Goal: Task Accomplishment & Management: Complete application form

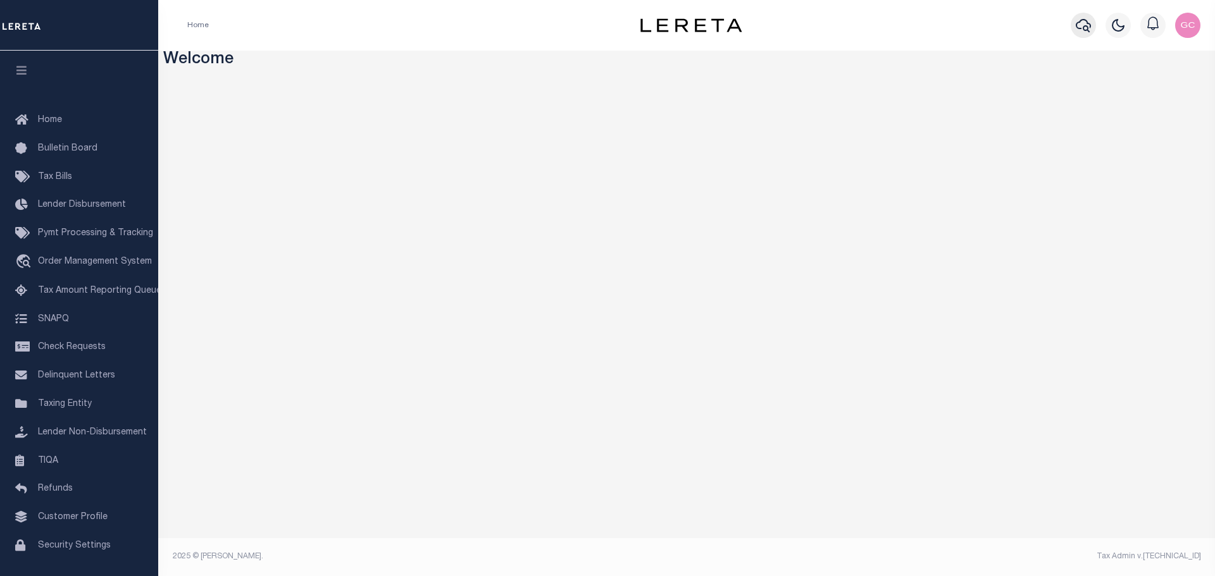
click at [1079, 27] on icon "button" at bounding box center [1082, 25] width 15 height 15
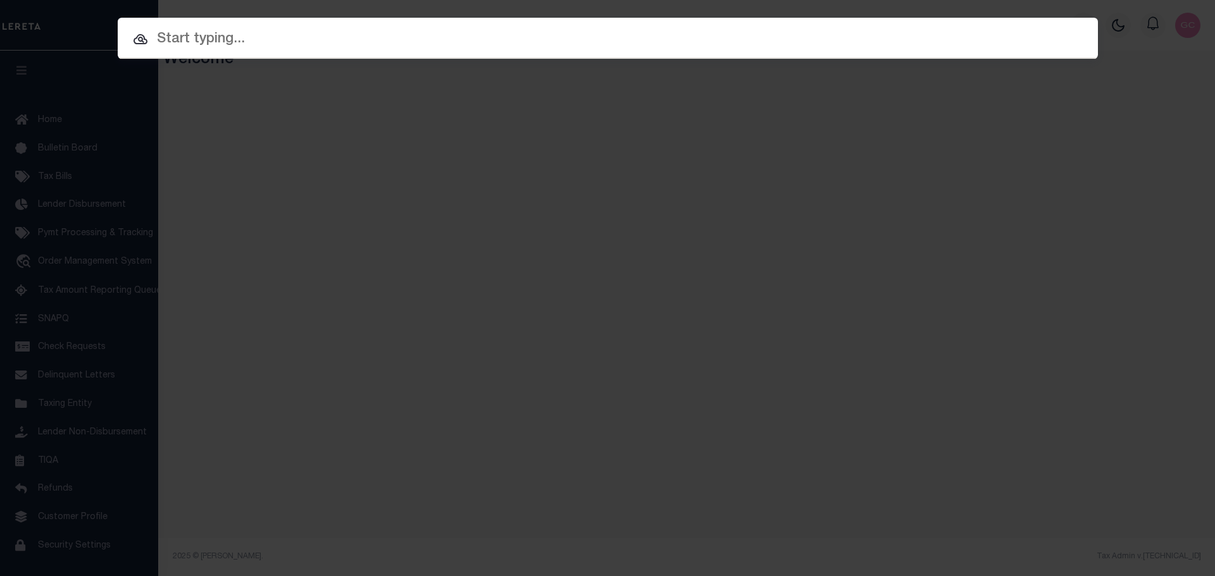
click at [314, 37] on input "text" at bounding box center [608, 39] width 980 height 22
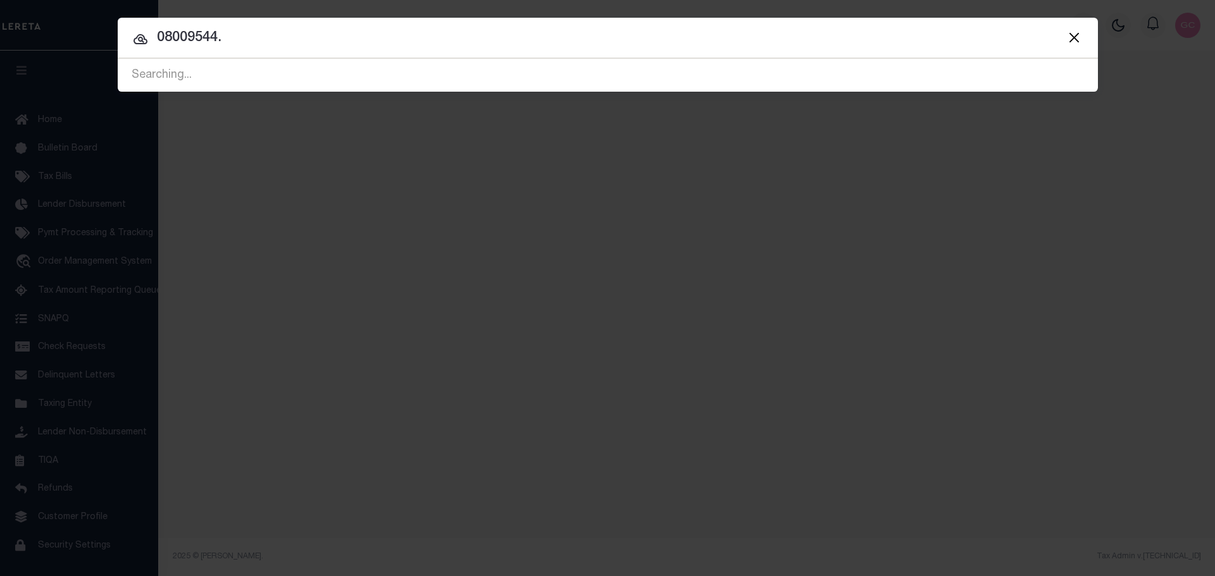
type input "08009544."
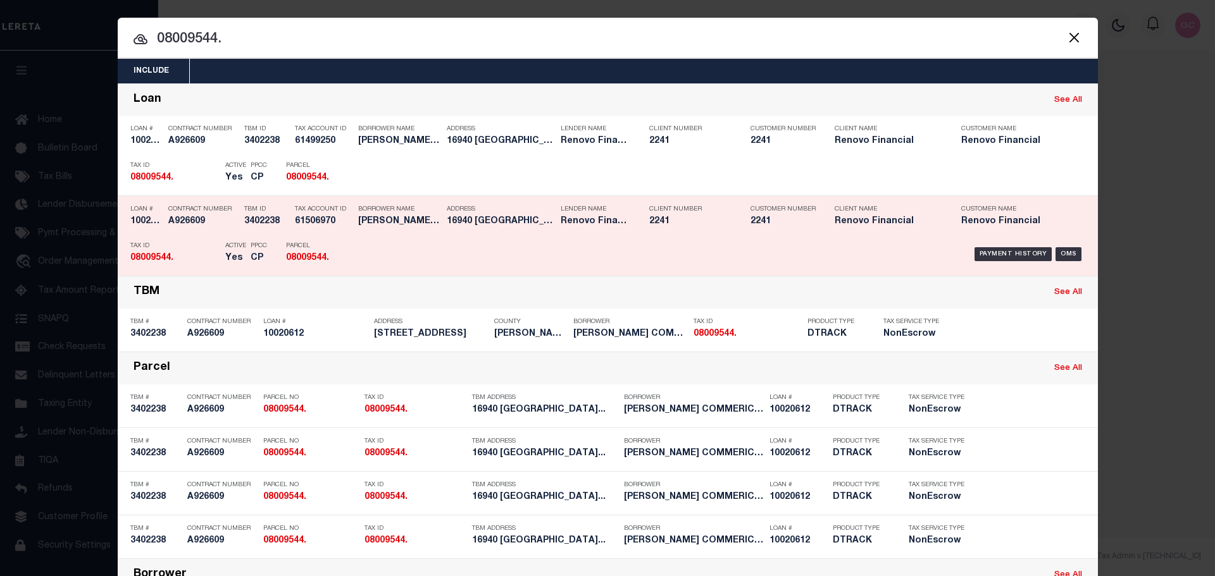
click at [679, 244] on div "Payment History OMS" at bounding box center [723, 254] width 723 height 37
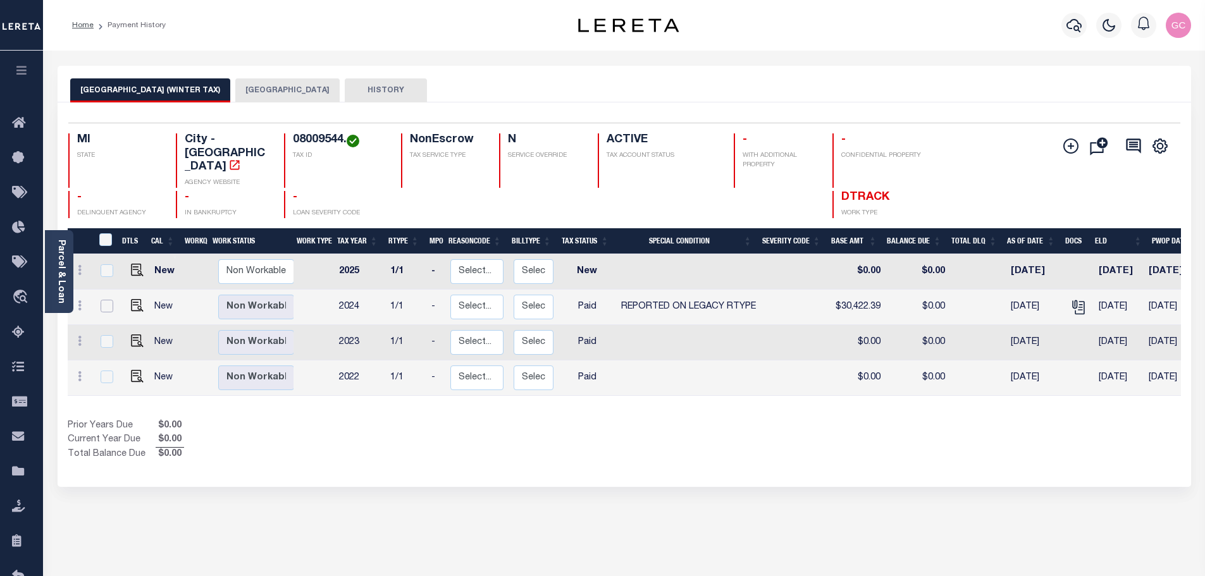
click at [103, 300] on input "checkbox" at bounding box center [107, 306] width 13 height 13
checkbox input "true"
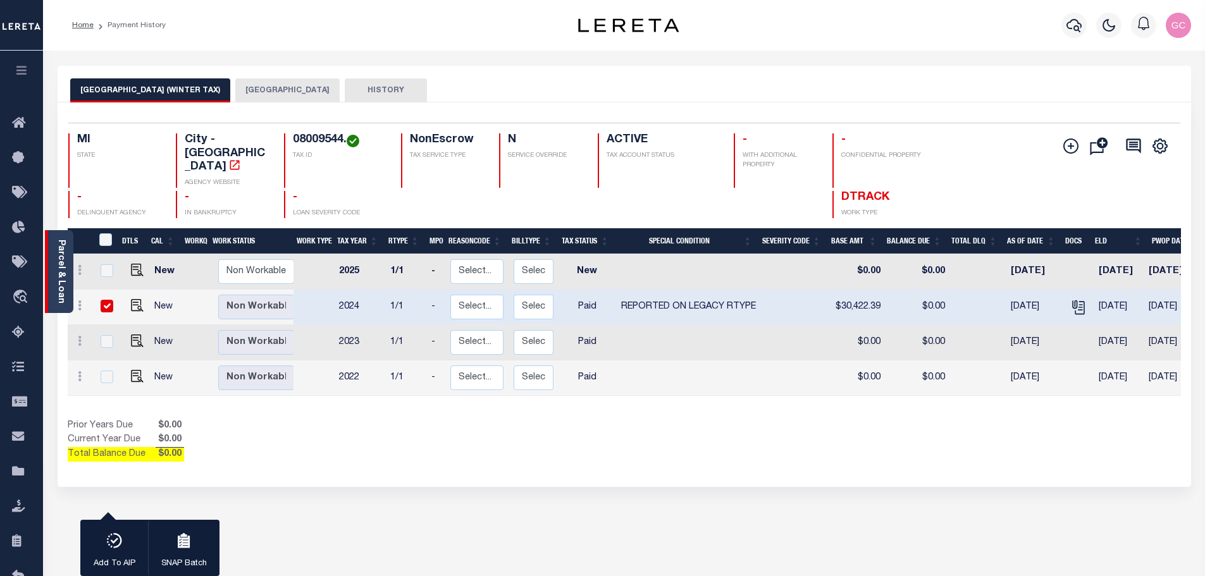
click at [57, 255] on link "Parcel & Loan" at bounding box center [60, 272] width 9 height 64
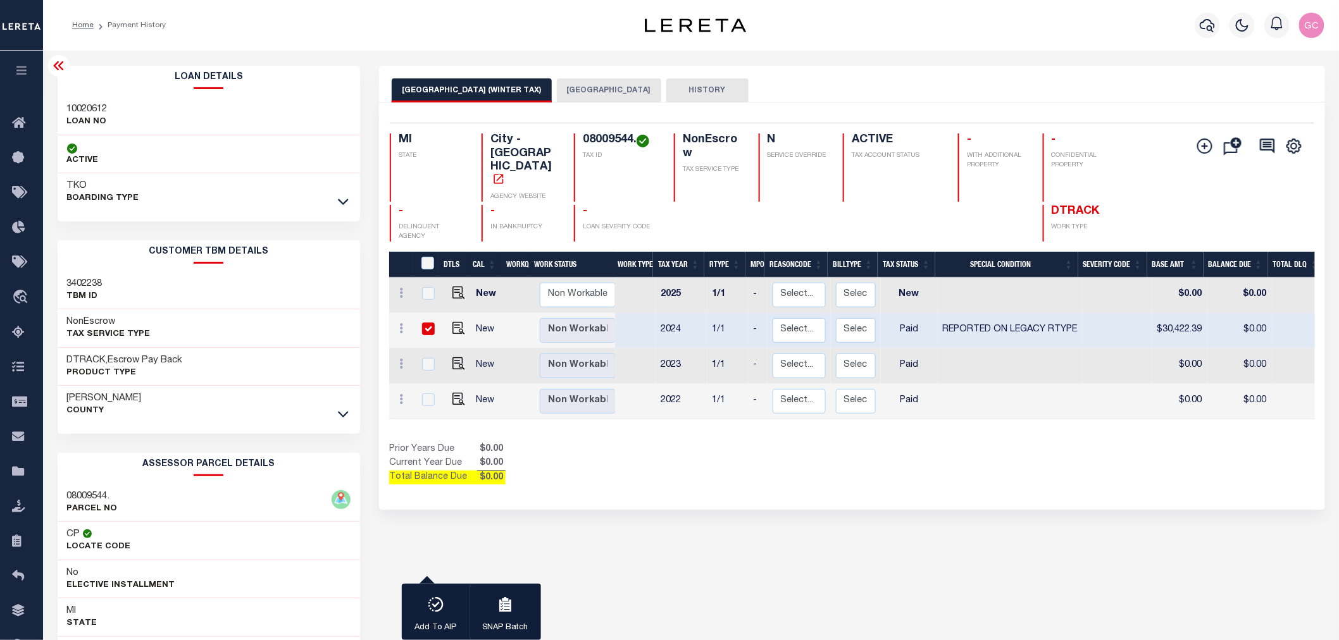
drag, startPoint x: 1211, startPoint y: 1, endPoint x: 905, endPoint y: 476, distance: 564.9
click at [905, 476] on div "DETROIT CITY (WINTER TAX) DETROIT CITY HISTORY 1 Selected 4 Results 1" at bounding box center [851, 423] width 965 height 714
click at [888, 16] on div "Profile Sign out" at bounding box center [1065, 25] width 528 height 44
click at [454, 322] on img "" at bounding box center [458, 328] width 13 height 13
checkbox input "false"
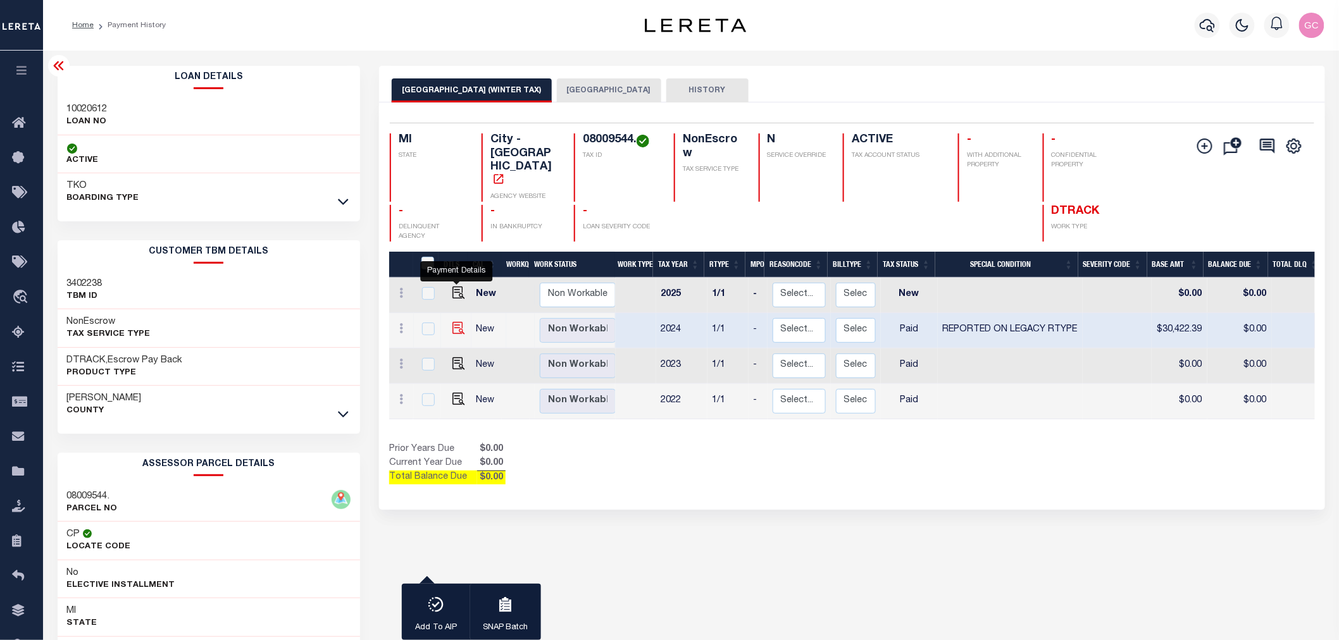
checkbox input "false"
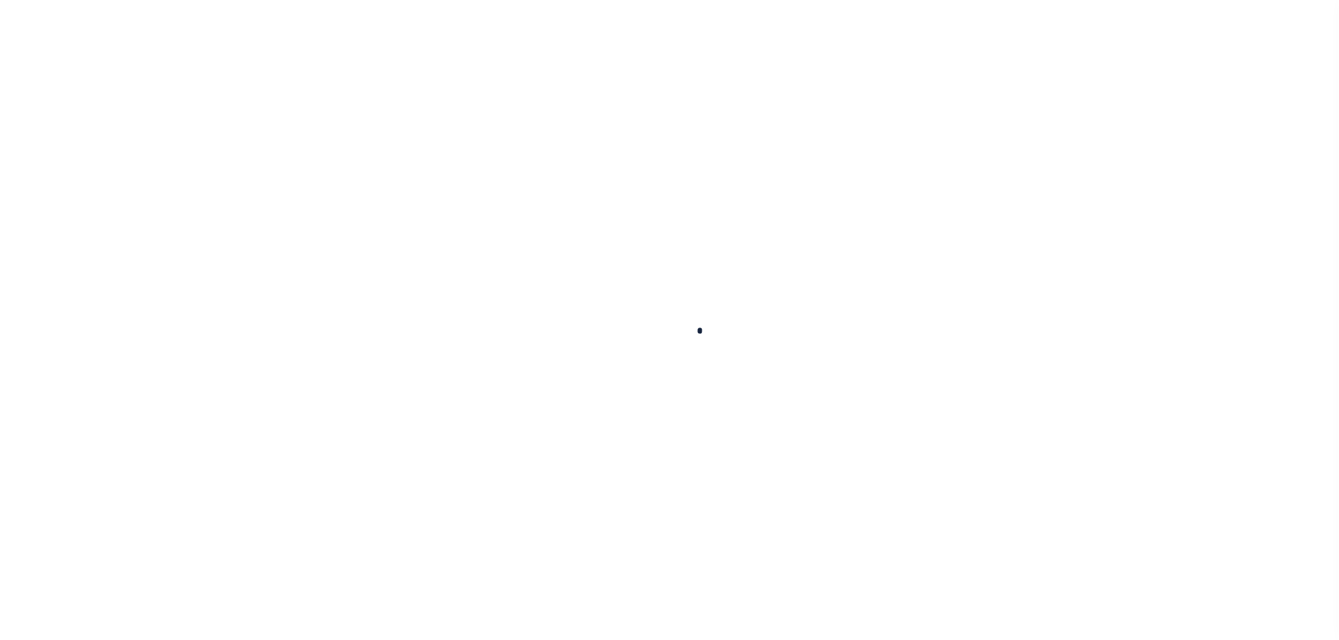
checkbox input "false"
type textarea "[DATE]- The 2024 1/1 [GEOGRAPHIC_DATA] (Winter tax) is not used by the PVQ team…"
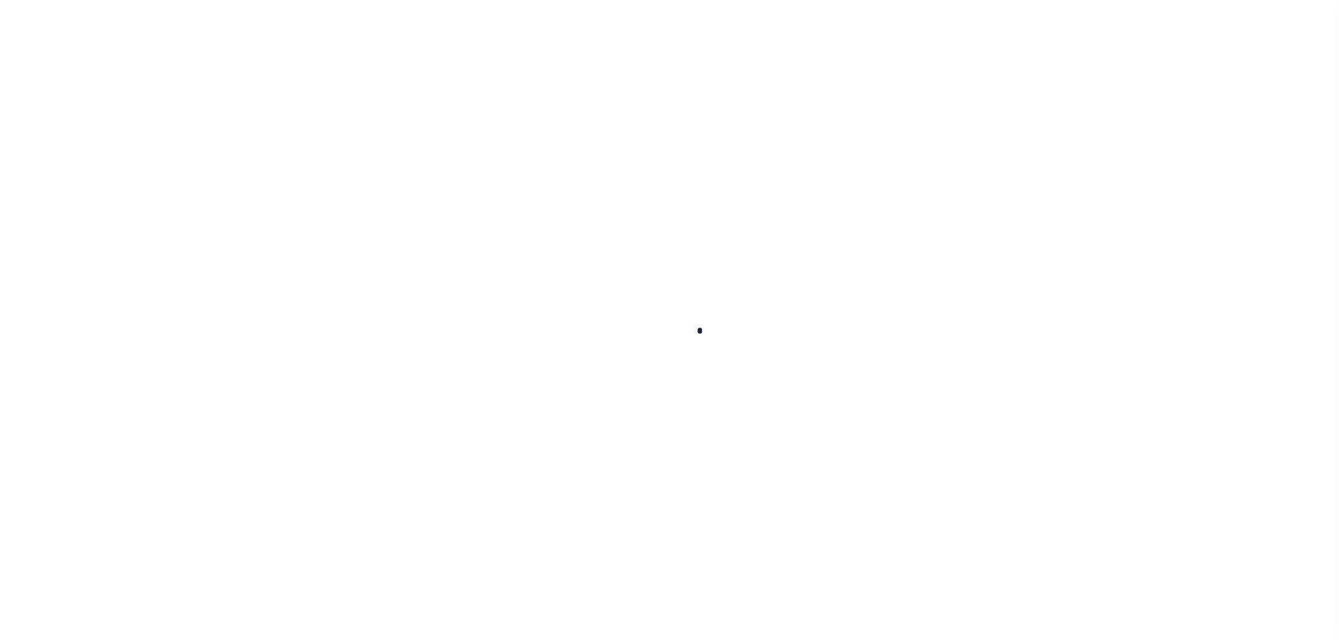
type input "[DATE]"
select select "PYD"
select select "34"
type input "$30,422.39"
type input "$0"
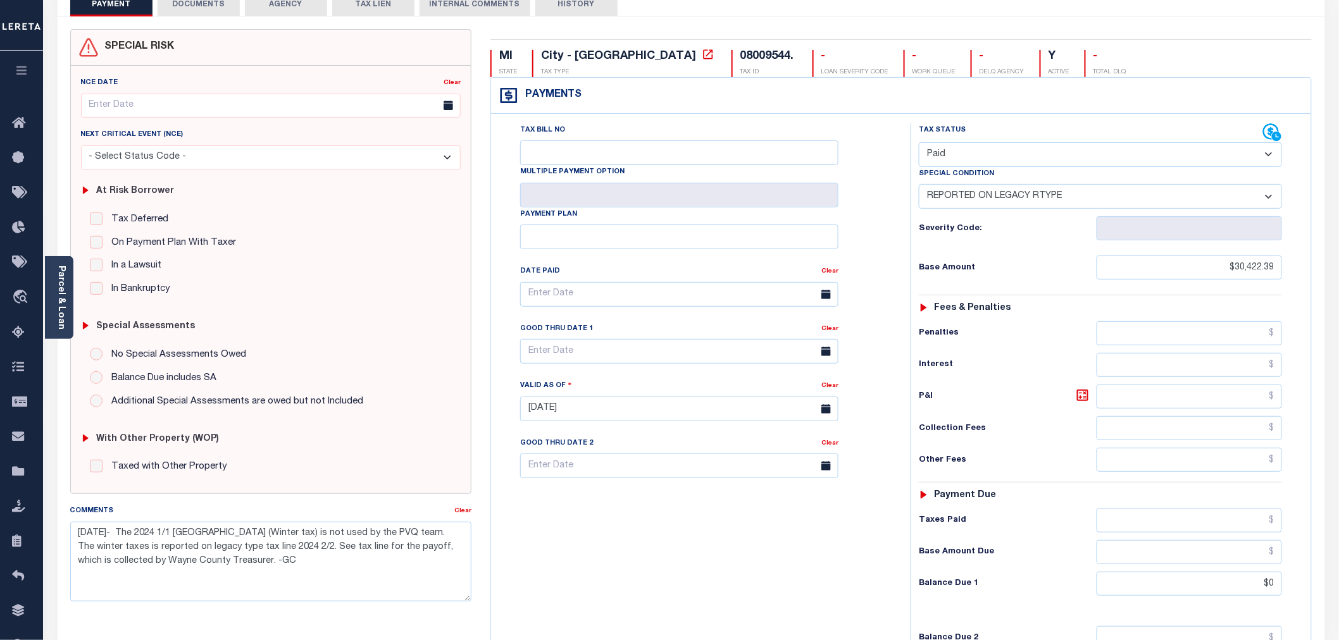
scroll to position [70, 0]
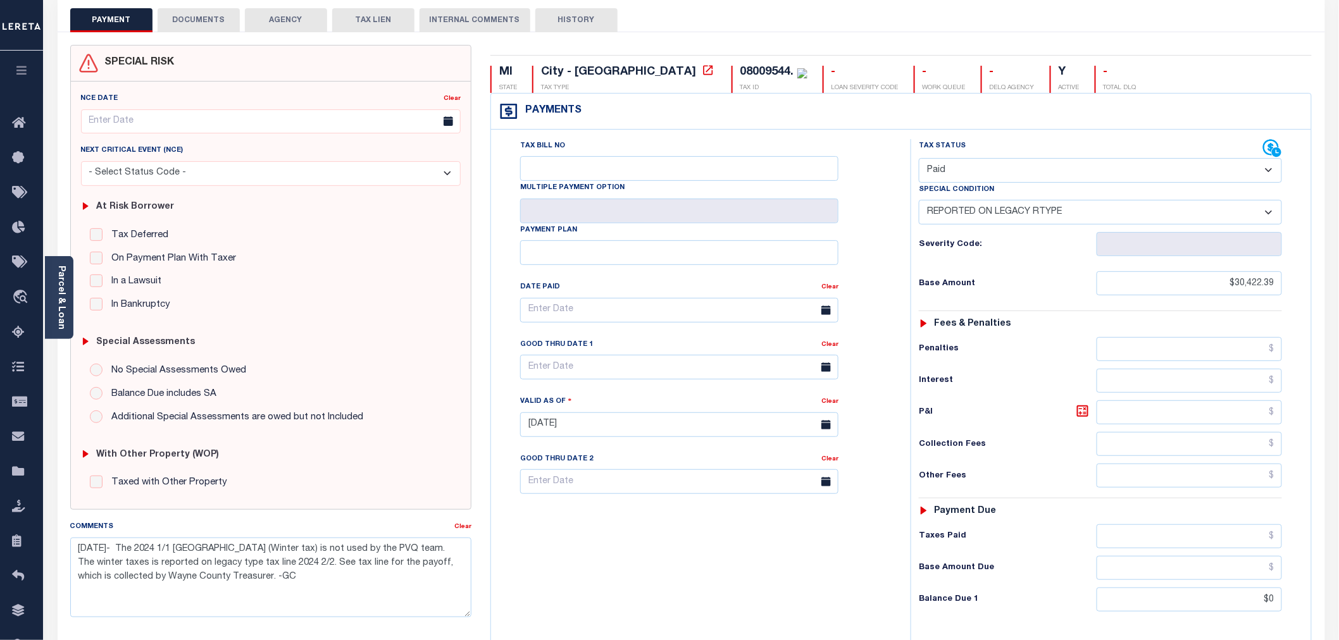
click at [741, 605] on div "Tax Bill No Multiple Payment Option Payment Plan Clear" at bounding box center [697, 418] width 407 height 559
click at [57, 296] on link "Parcel & Loan" at bounding box center [60, 298] width 9 height 64
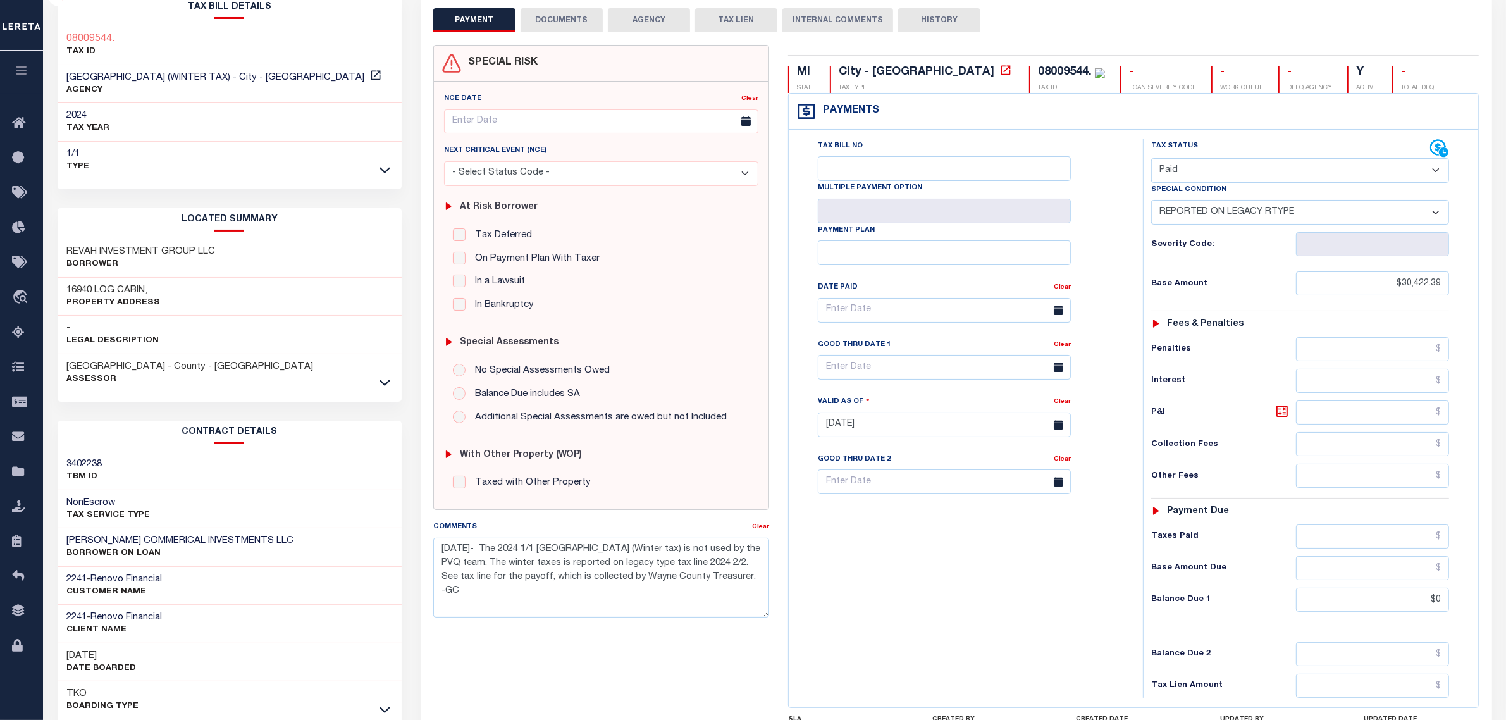
drag, startPoint x: 1291, startPoint y: 0, endPoint x: 1049, endPoint y: 642, distance: 686.3
click at [1049, 640] on div "Tax Bill No Multiple Payment Option Payment Plan Clear" at bounding box center [963, 418] width 342 height 559
click at [989, 640] on div "Tax Bill No Multiple Payment Option Payment Plan Clear" at bounding box center [963, 418] width 342 height 559
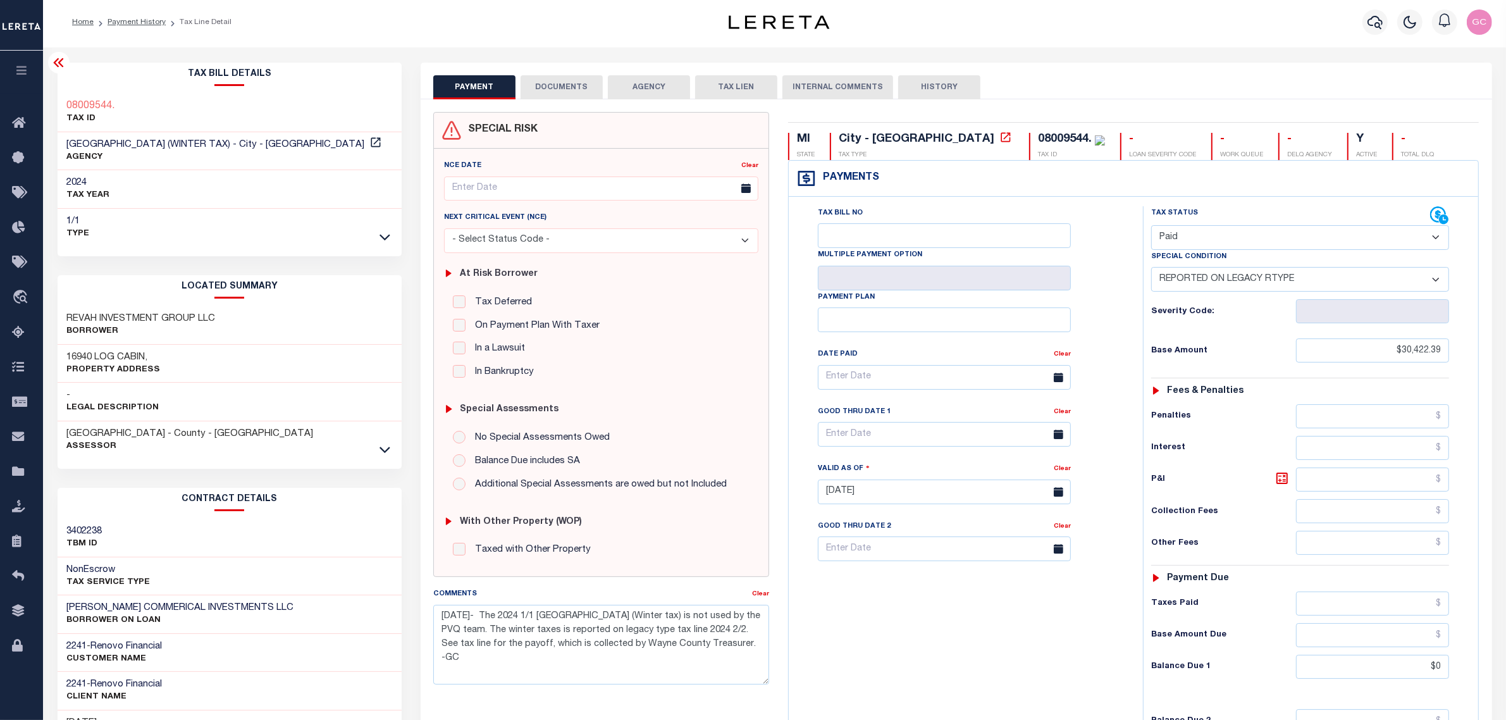
scroll to position [0, 0]
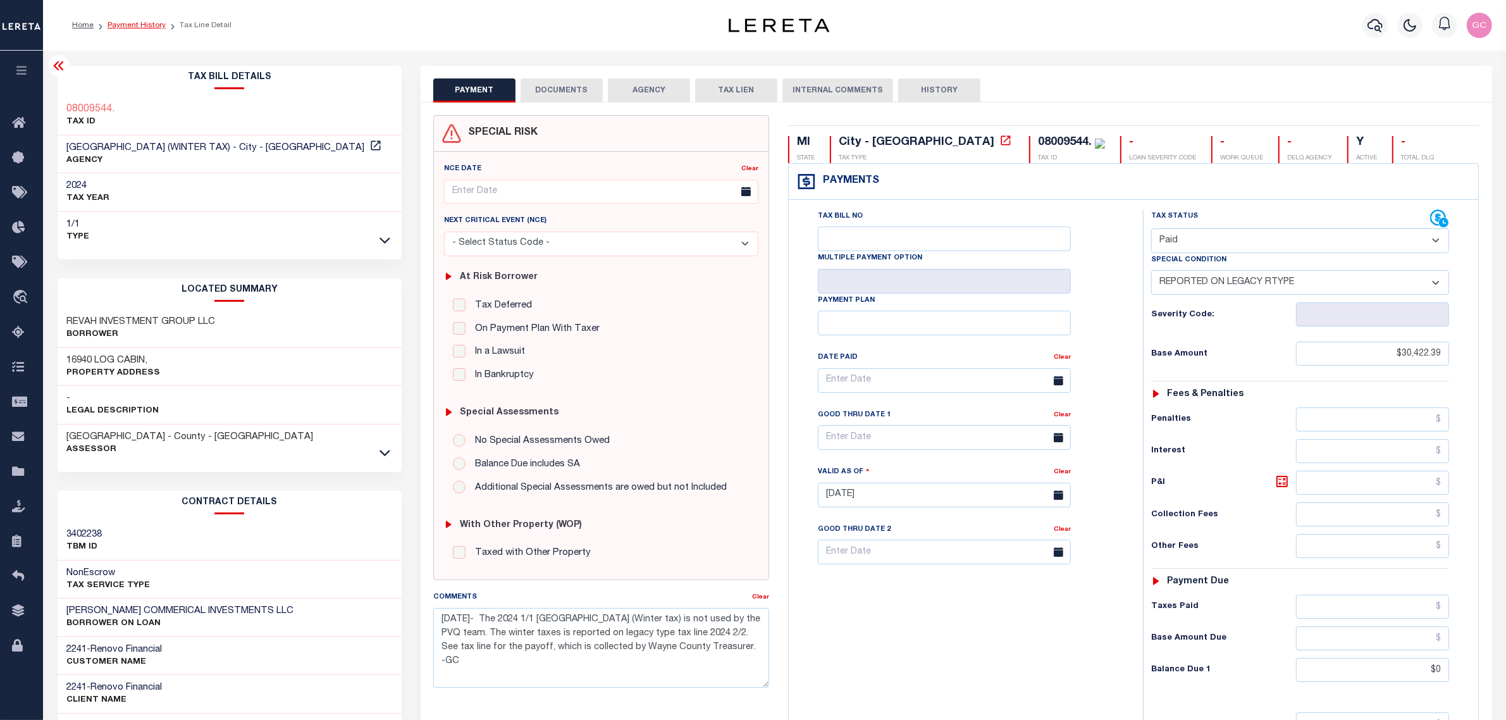
click at [130, 24] on link "Payment History" at bounding box center [137, 26] width 58 height 8
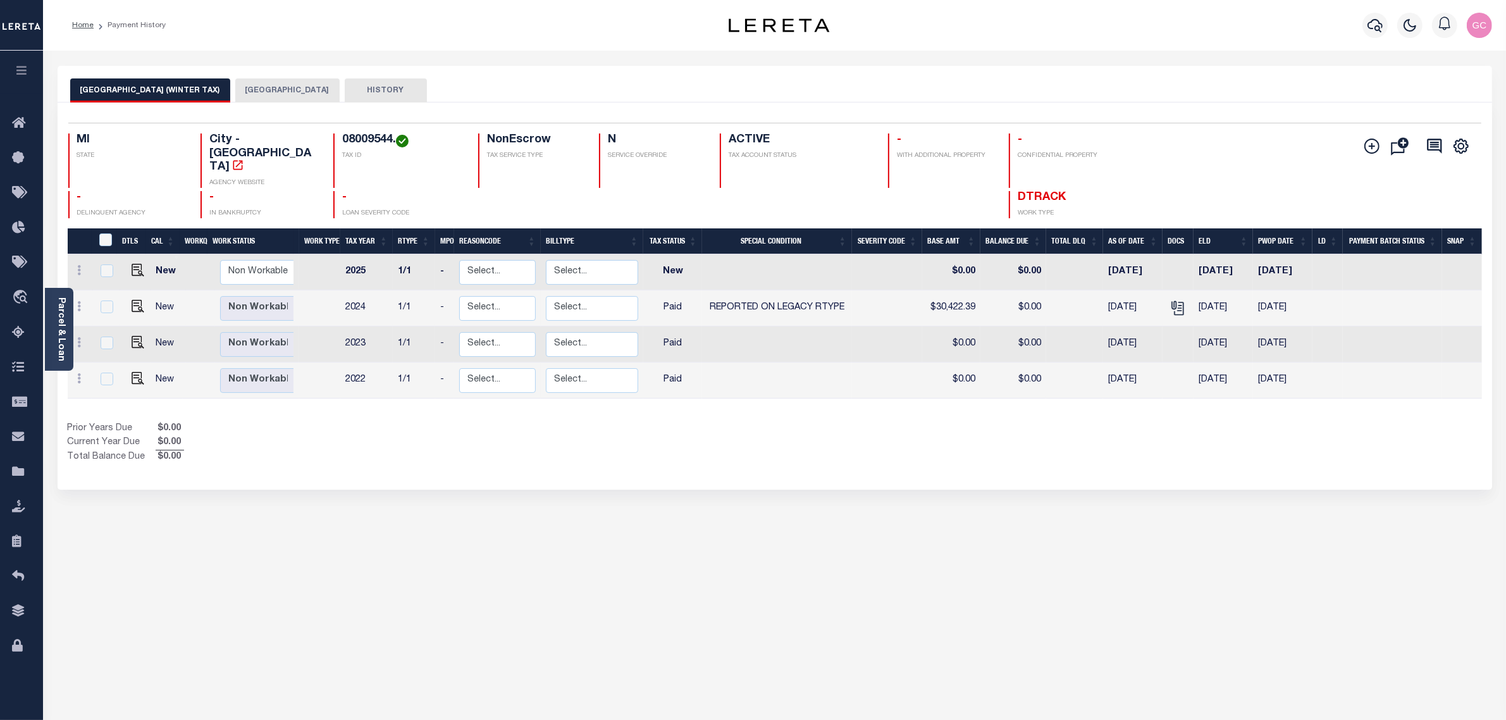
click at [249, 90] on button "DETROIT CITY" at bounding box center [287, 90] width 104 height 24
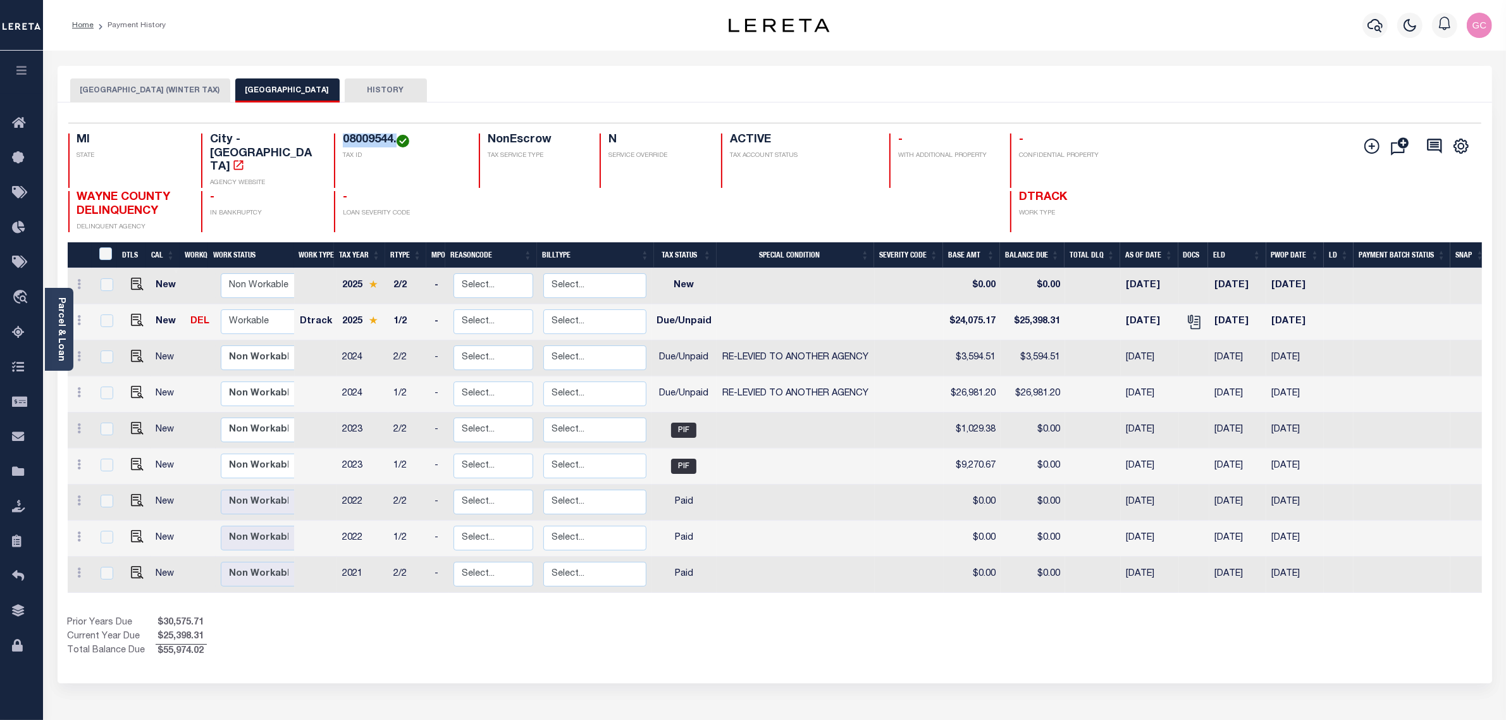
drag, startPoint x: 395, startPoint y: 141, endPoint x: 339, endPoint y: 133, distance: 56.8
click at [339, 133] on div "08009544. TAX ID" at bounding box center [399, 160] width 130 height 54
copy h4 "08009544."
click at [134, 386] on img "" at bounding box center [137, 392] width 13 height 13
checkbox input "true"
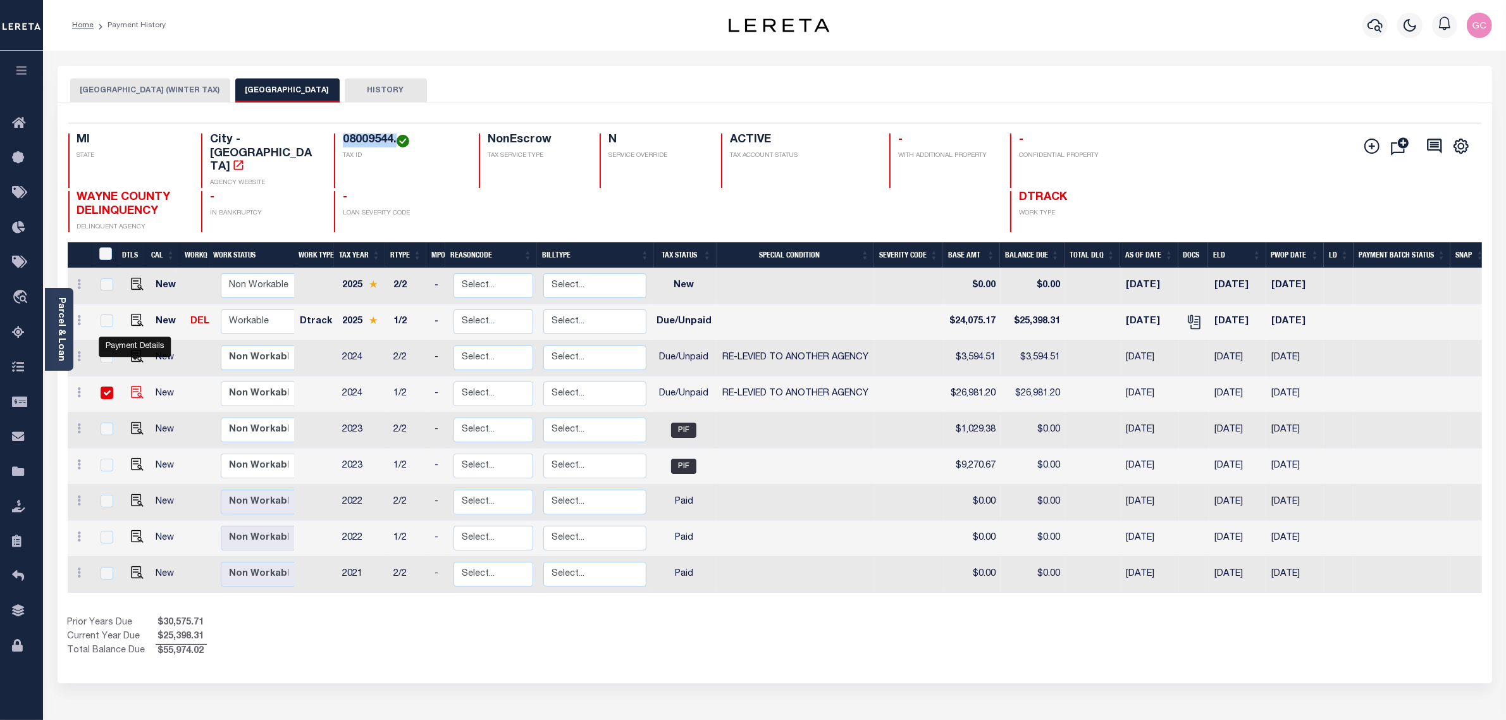
checkbox input "true"
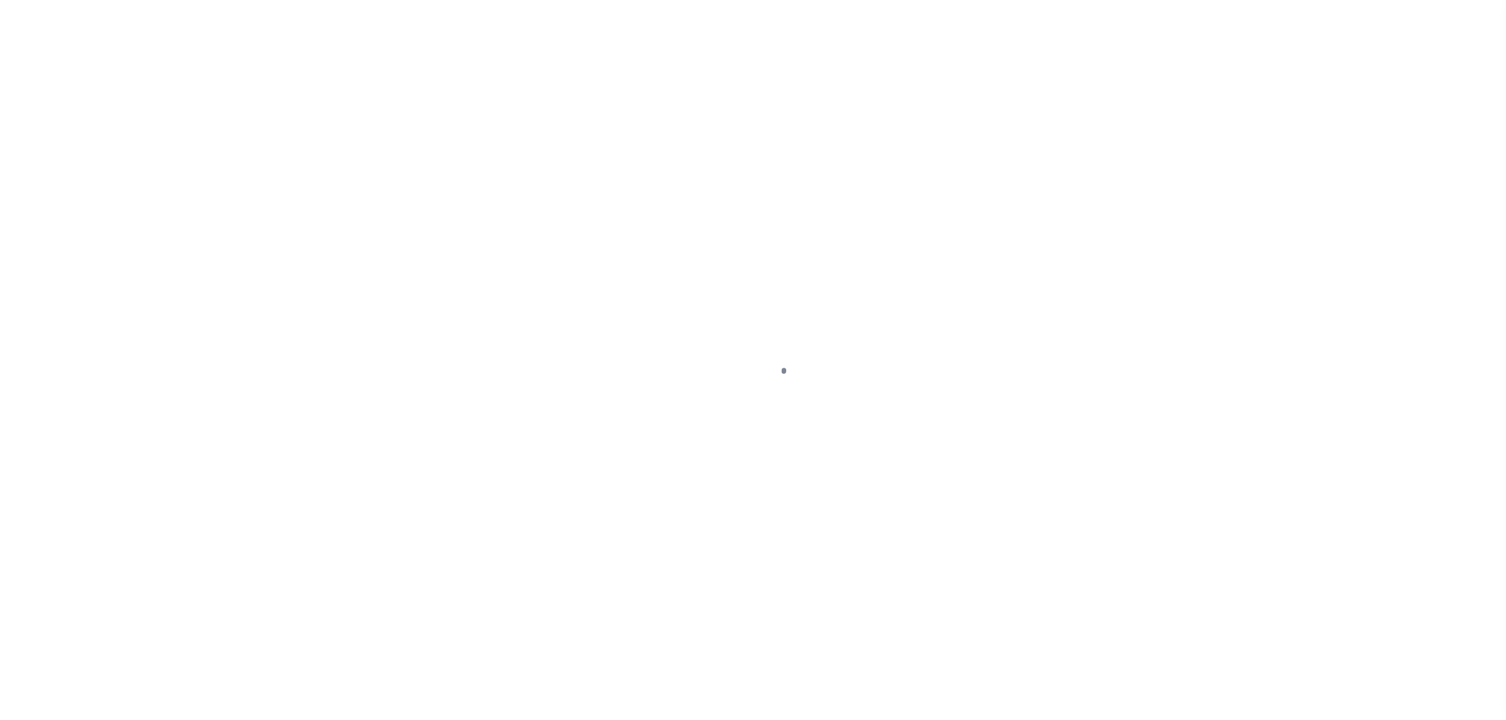
select select "DUE"
select select "31"
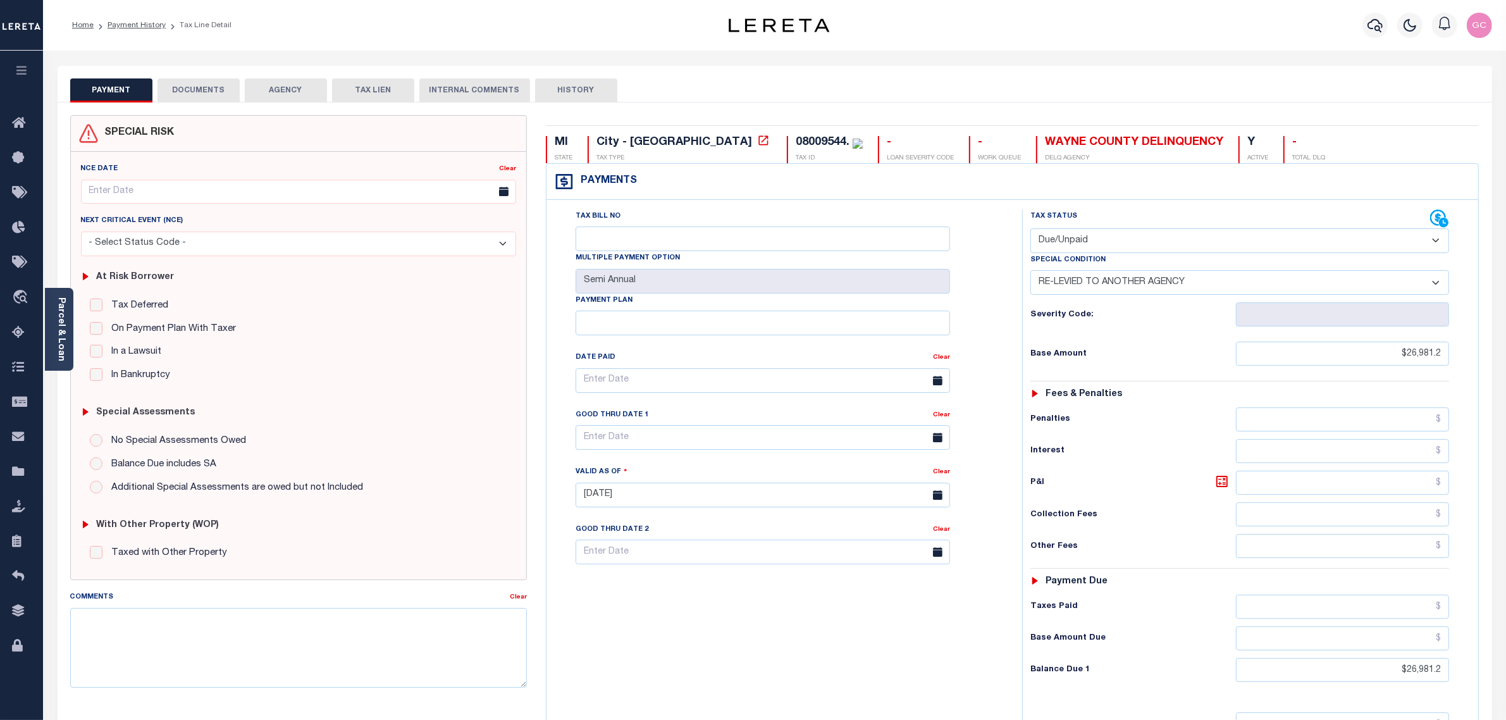
click at [56, 301] on link "Parcel & Loan" at bounding box center [60, 329] width 9 height 64
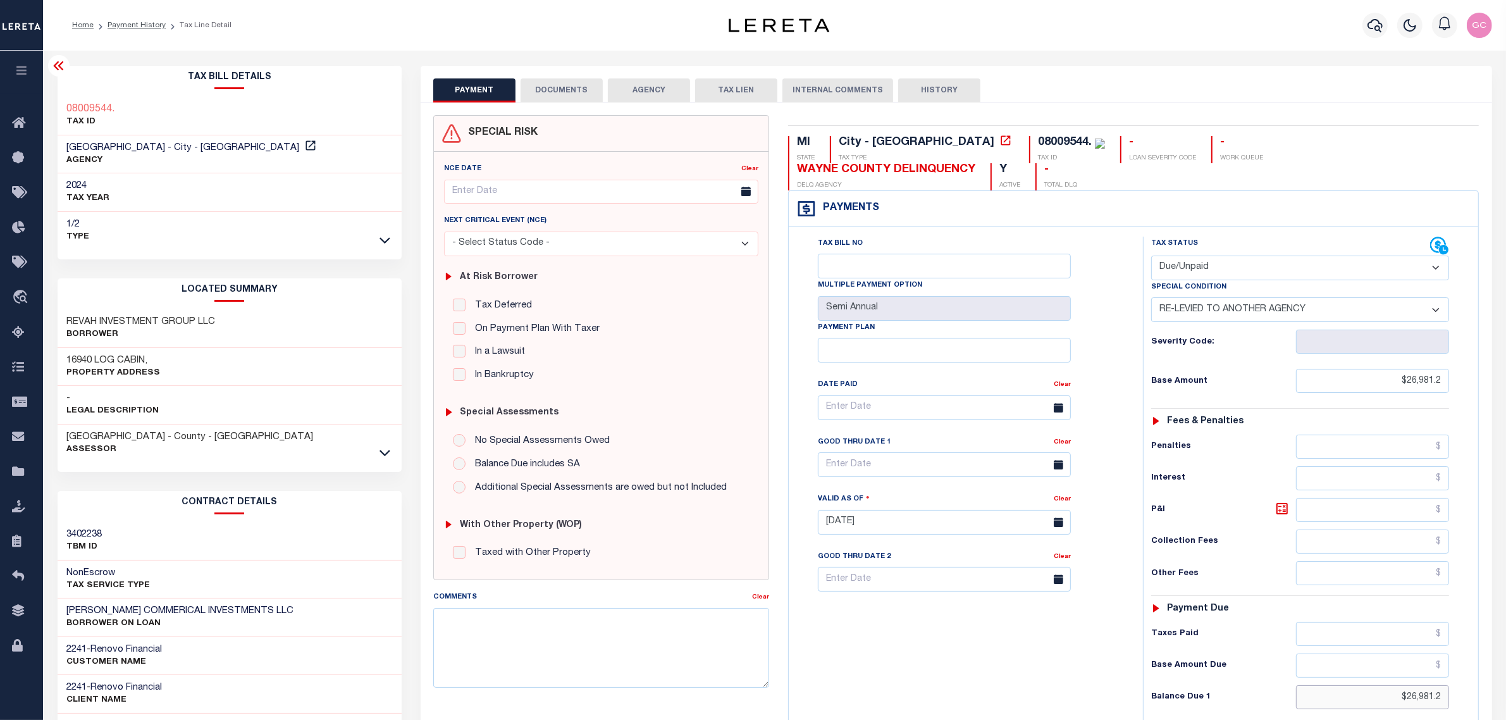
drag, startPoint x: 1396, startPoint y: 674, endPoint x: 1471, endPoint y: 656, distance: 77.5
click at [1472, 663] on div "Tax Status Status" at bounding box center [1305, 516] width 342 height 559
type input "$28,737.38"
type input "[DATE]"
click at [1279, 501] on icon at bounding box center [1282, 508] width 15 height 15
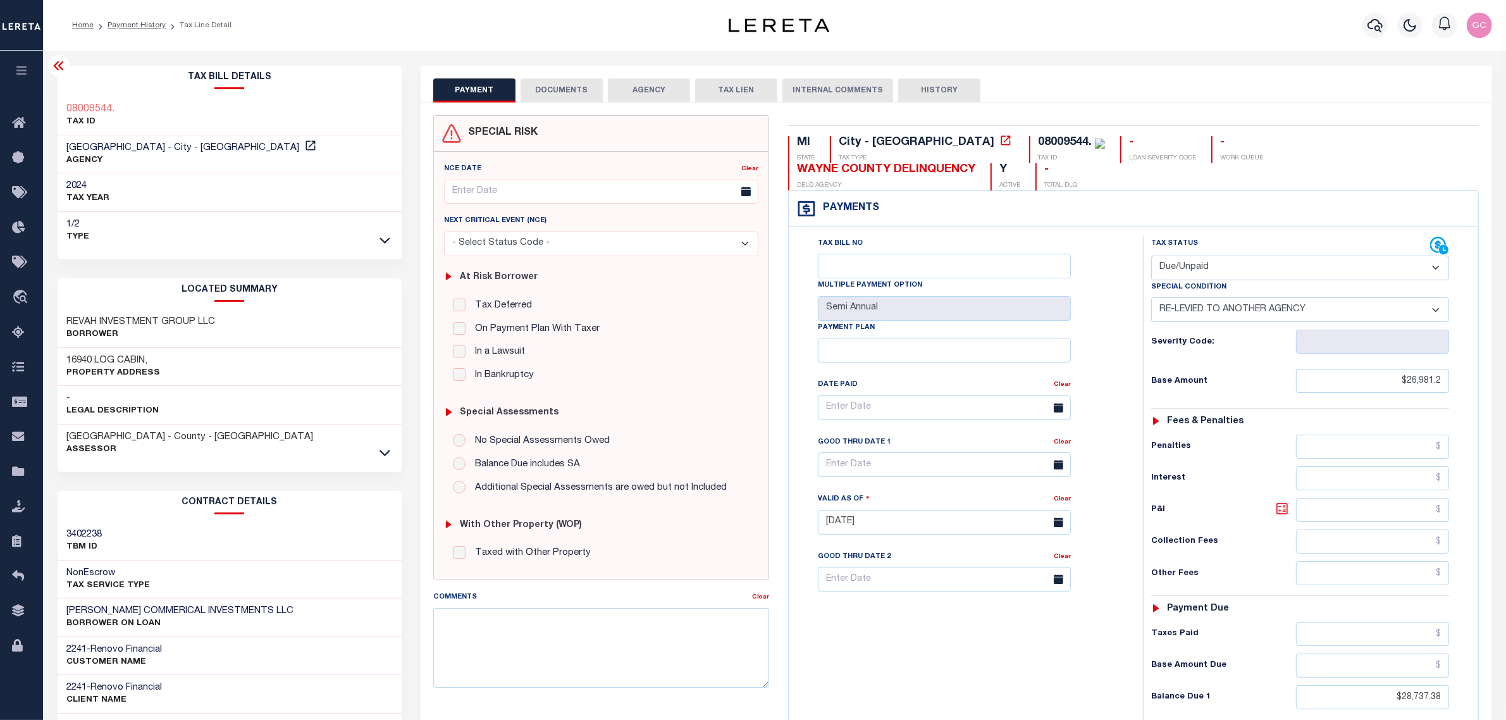
type input "$1,756.18"
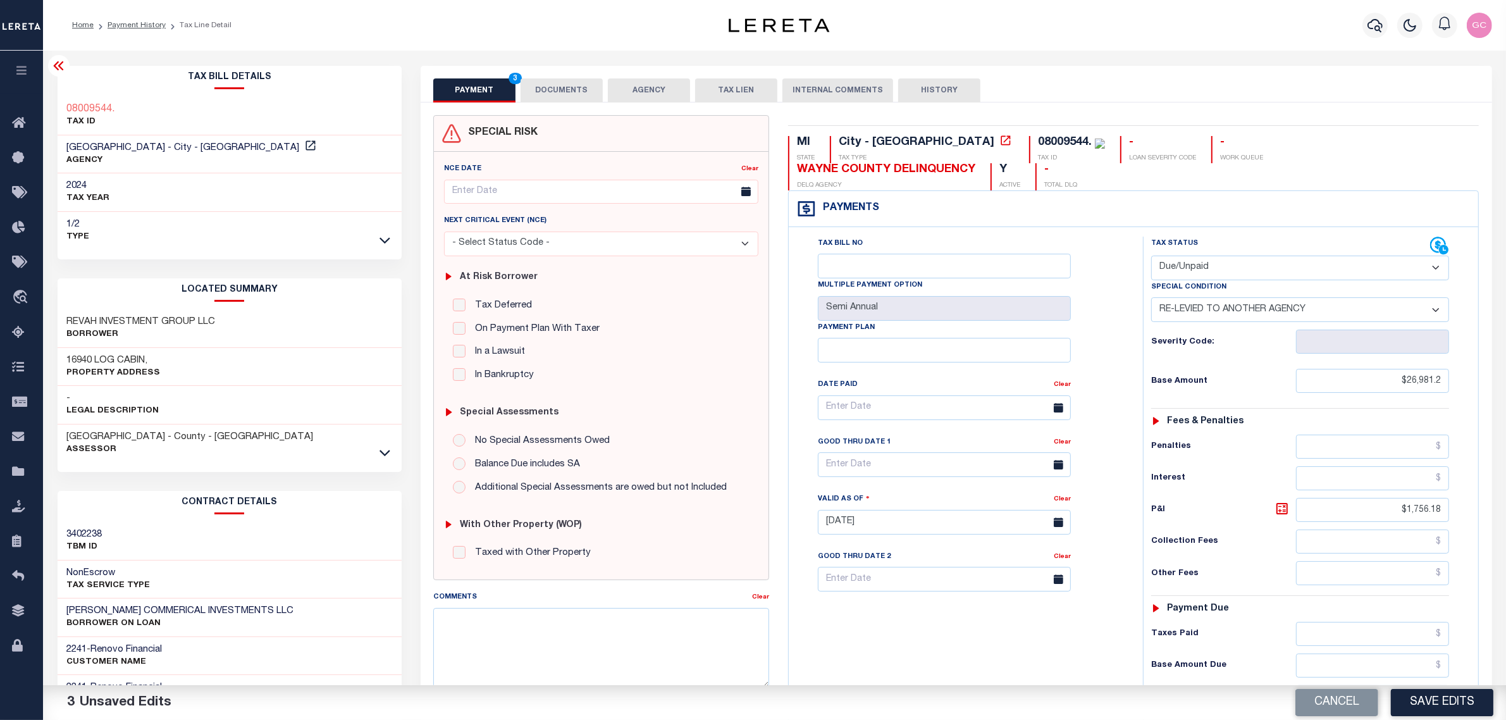
click at [555, 87] on button "DOCUMENTS" at bounding box center [562, 90] width 82 height 24
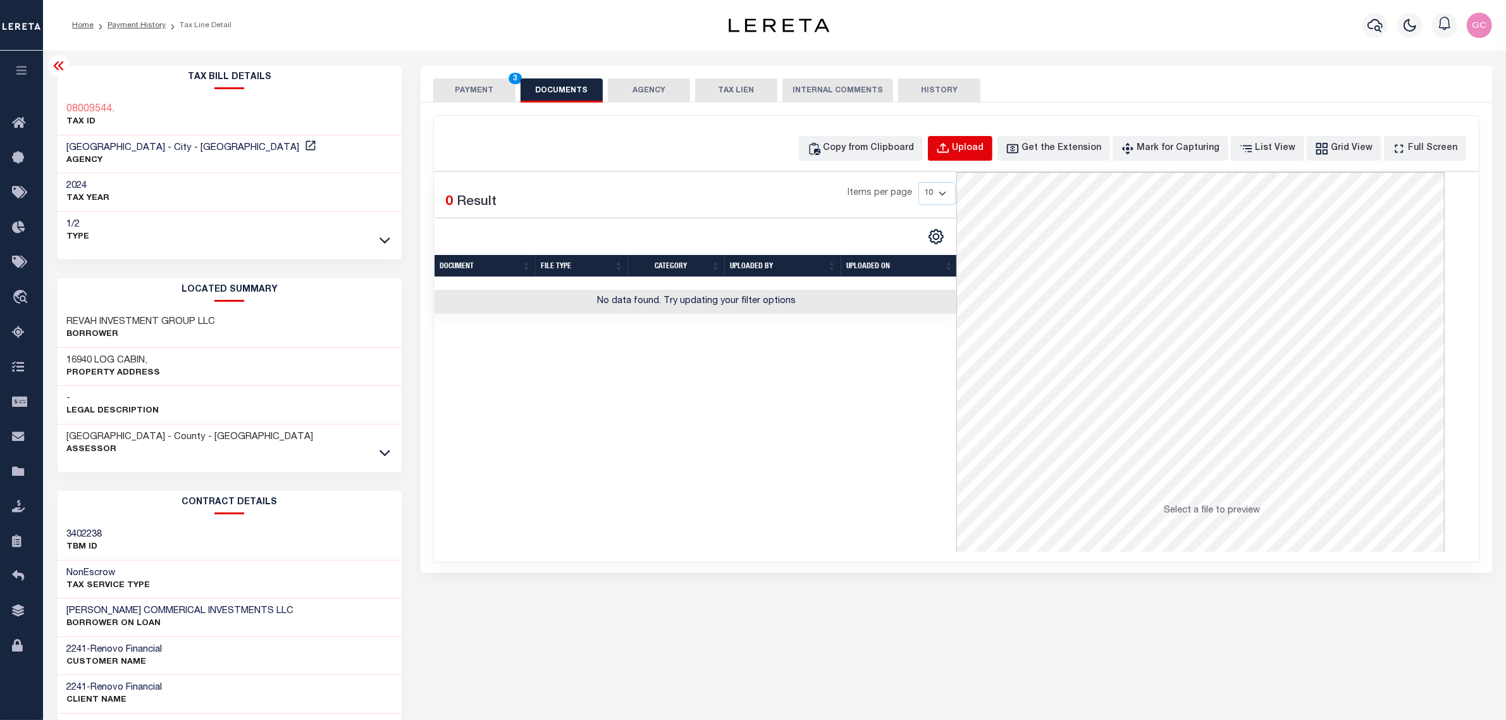
click at [984, 147] on div "Upload" at bounding box center [969, 149] width 32 height 14
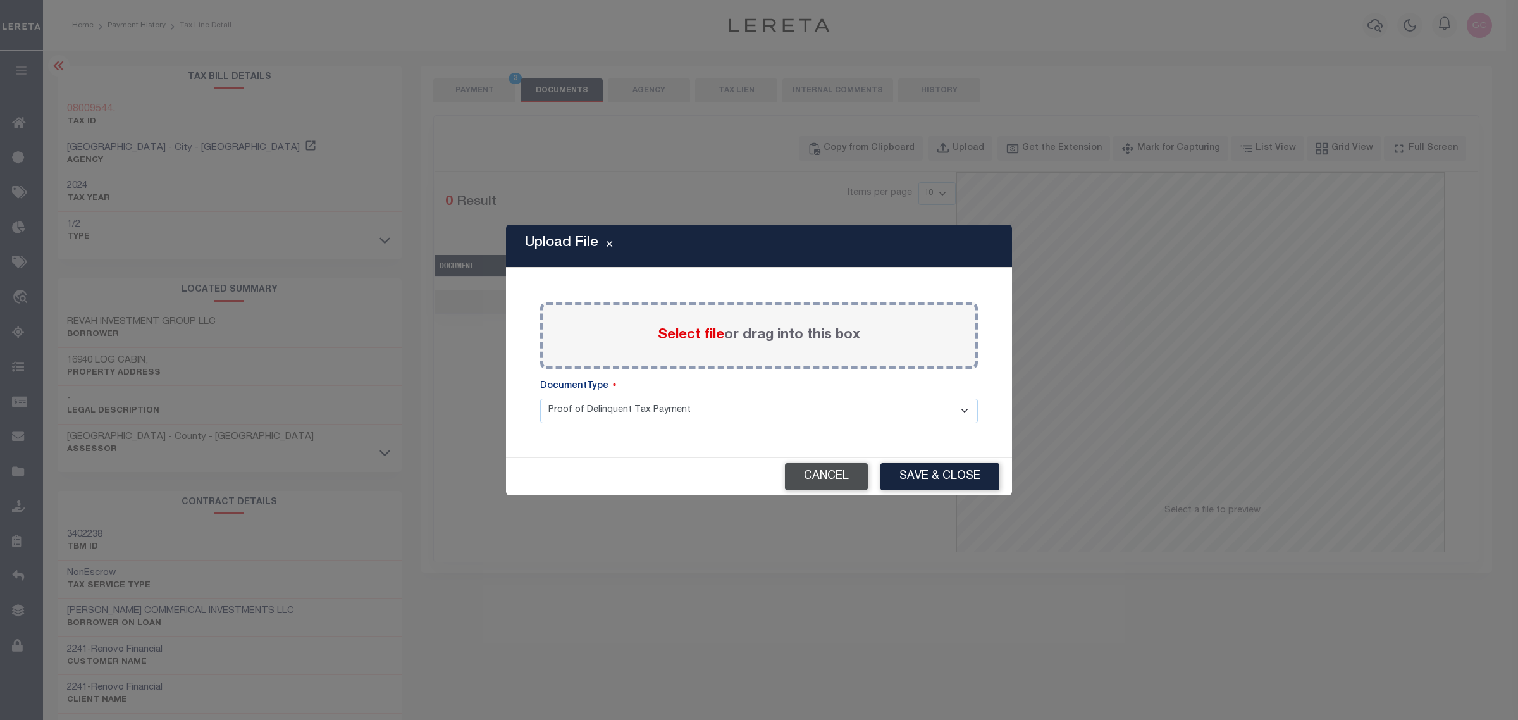
drag, startPoint x: 807, startPoint y: 472, endPoint x: 834, endPoint y: 403, distance: 74.1
click at [805, 471] on button "Cancel" at bounding box center [826, 476] width 83 height 27
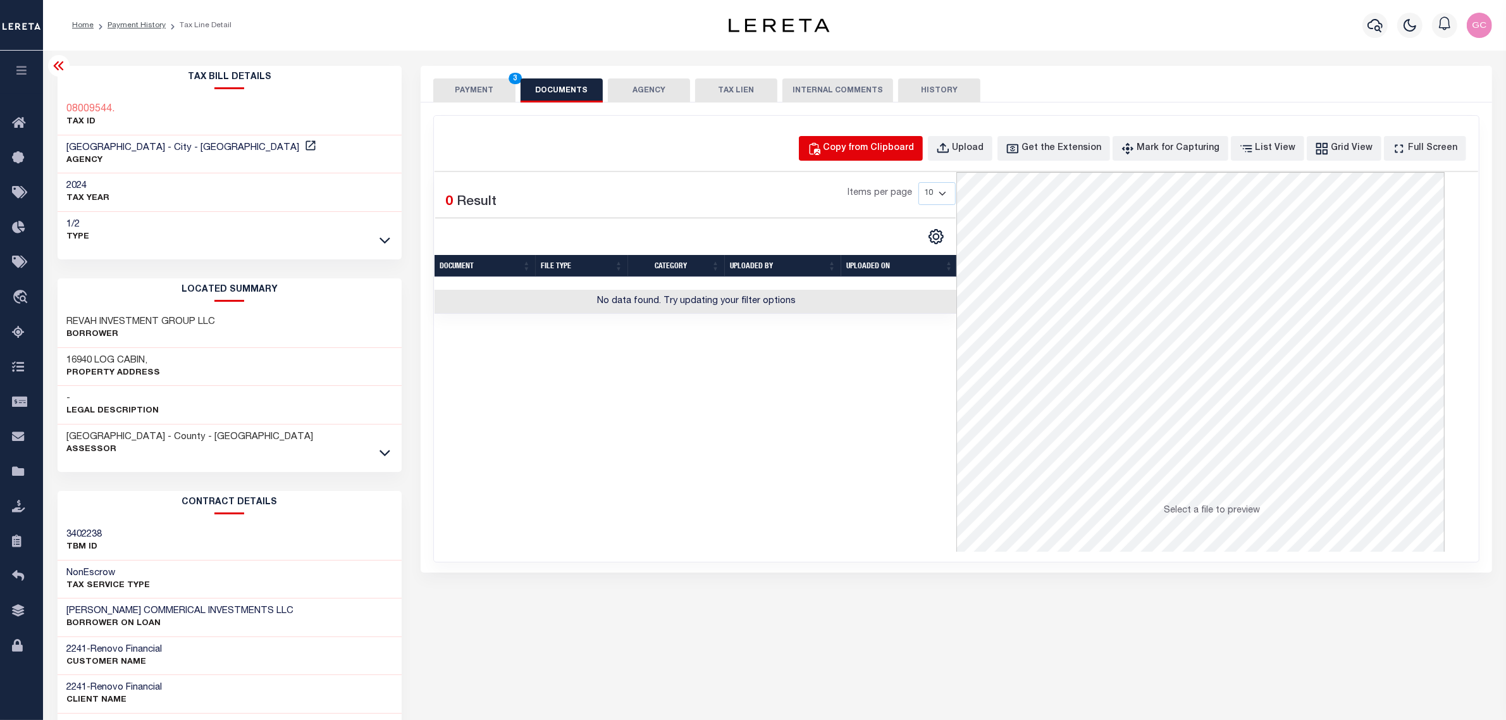
click at [875, 149] on div "Copy from Clipboard" at bounding box center [869, 149] width 91 height 14
select select "POP"
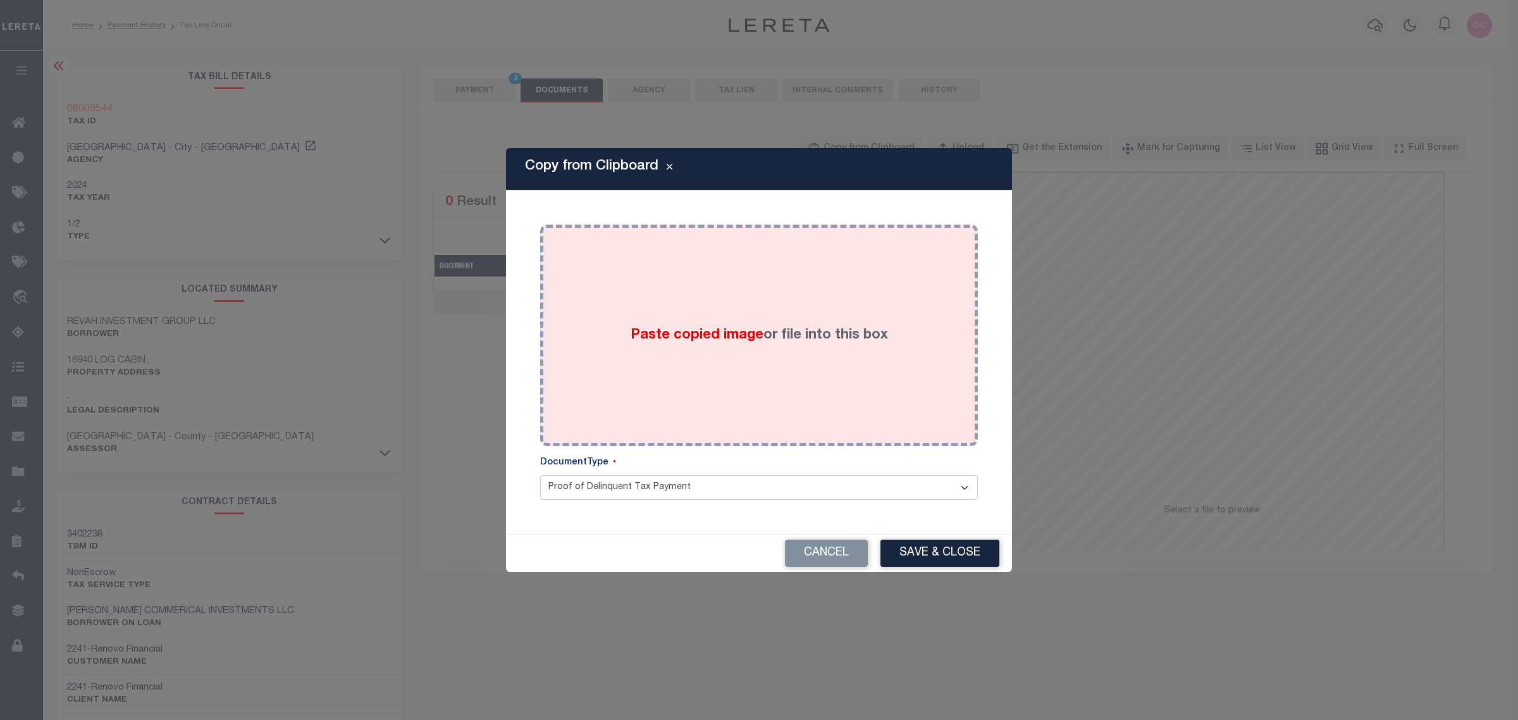
click at [714, 356] on div "Paste copied image or file into this box" at bounding box center [759, 335] width 419 height 202
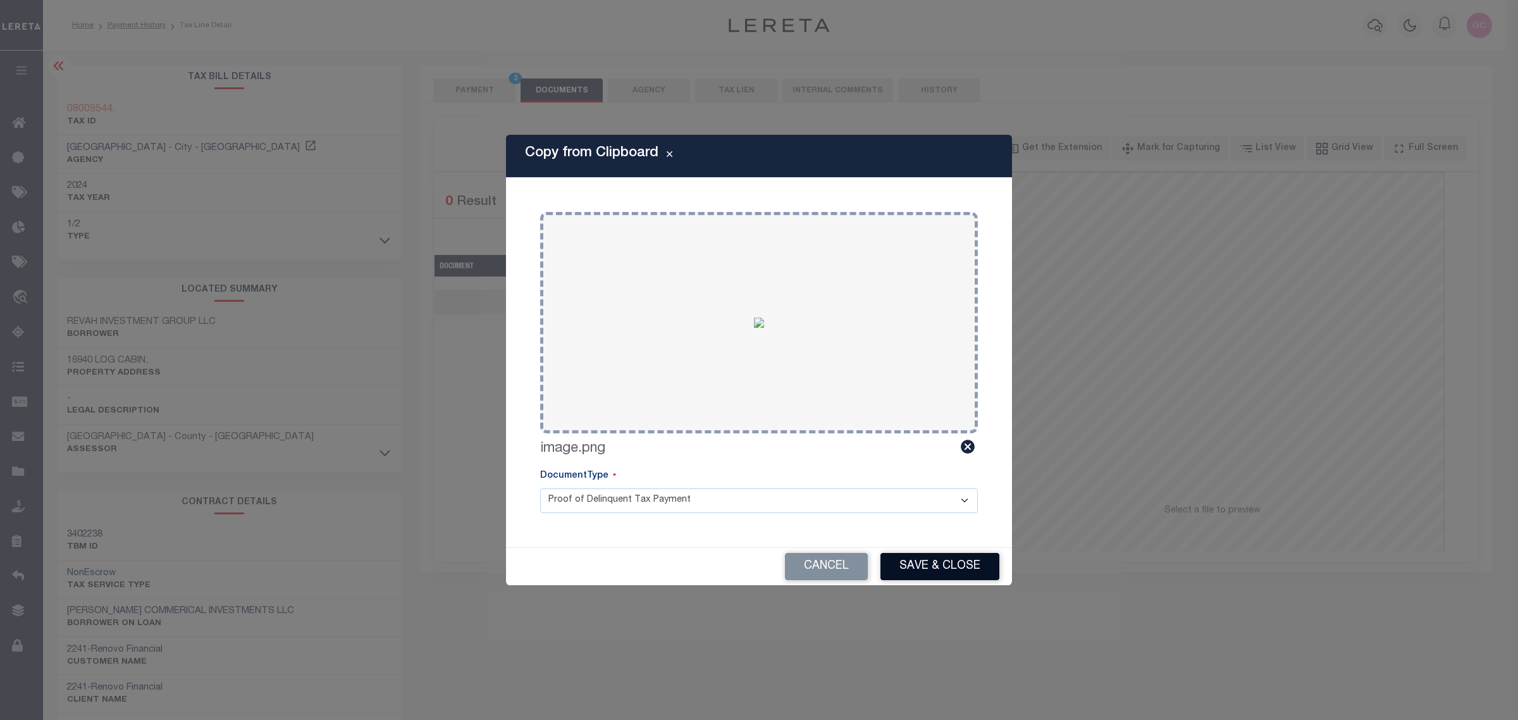
click at [973, 564] on button "Save & Close" at bounding box center [940, 566] width 119 height 27
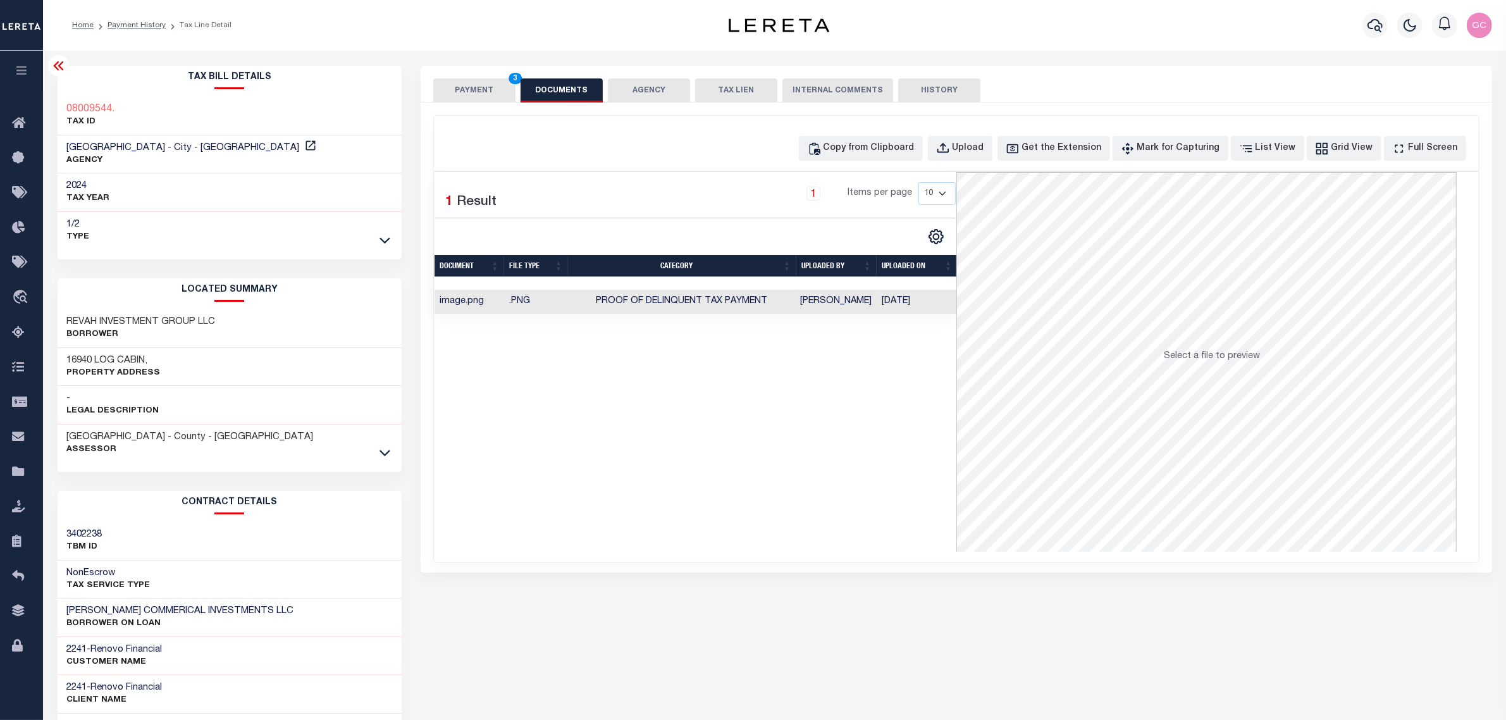
click at [480, 90] on button "PAYMENT 3" at bounding box center [474, 90] width 82 height 24
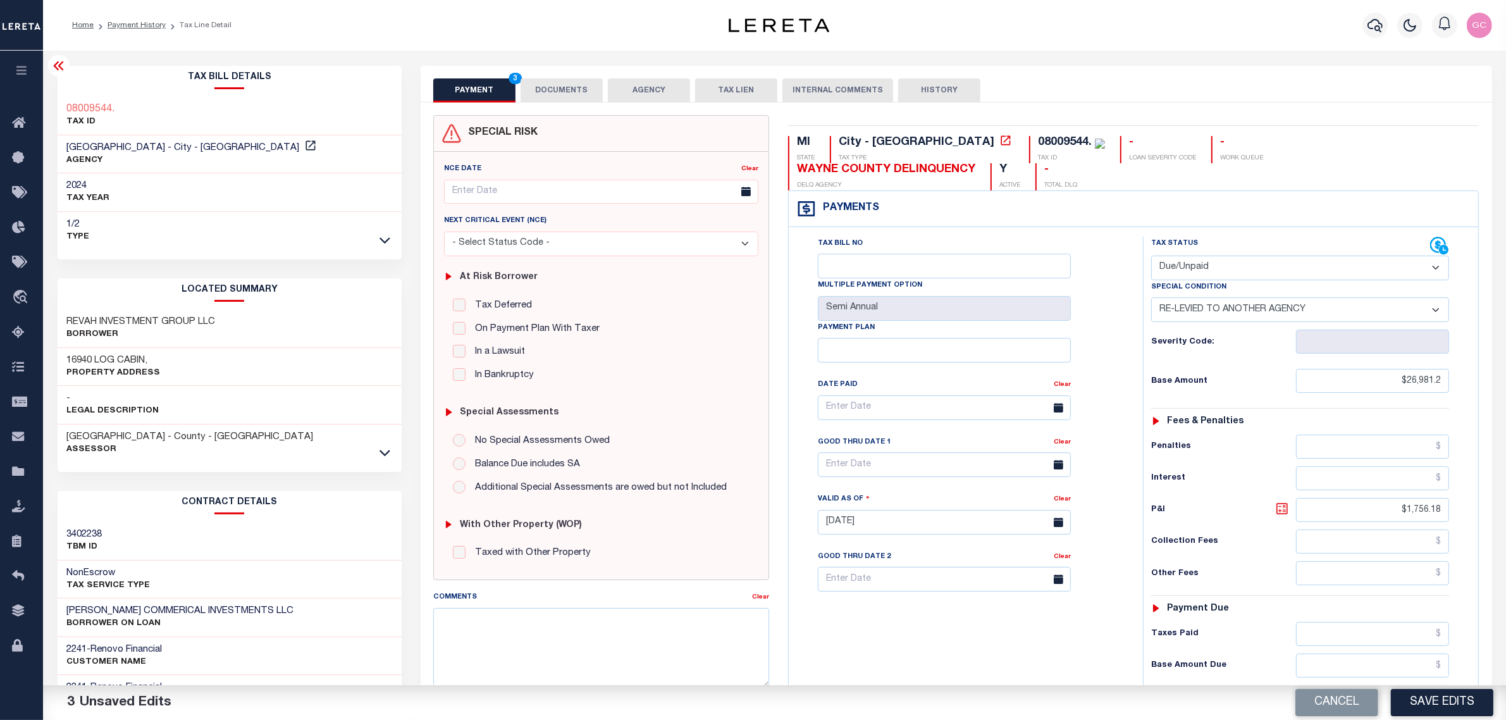
click at [1285, 501] on icon at bounding box center [1282, 508] width 15 height 15
click at [963, 452] on input "text" at bounding box center [944, 464] width 253 height 25
click at [969, 616] on span "31" at bounding box center [971, 611] width 25 height 25
type input "10/31/2025"
click at [523, 631] on textarea "Comments" at bounding box center [601, 648] width 336 height 80
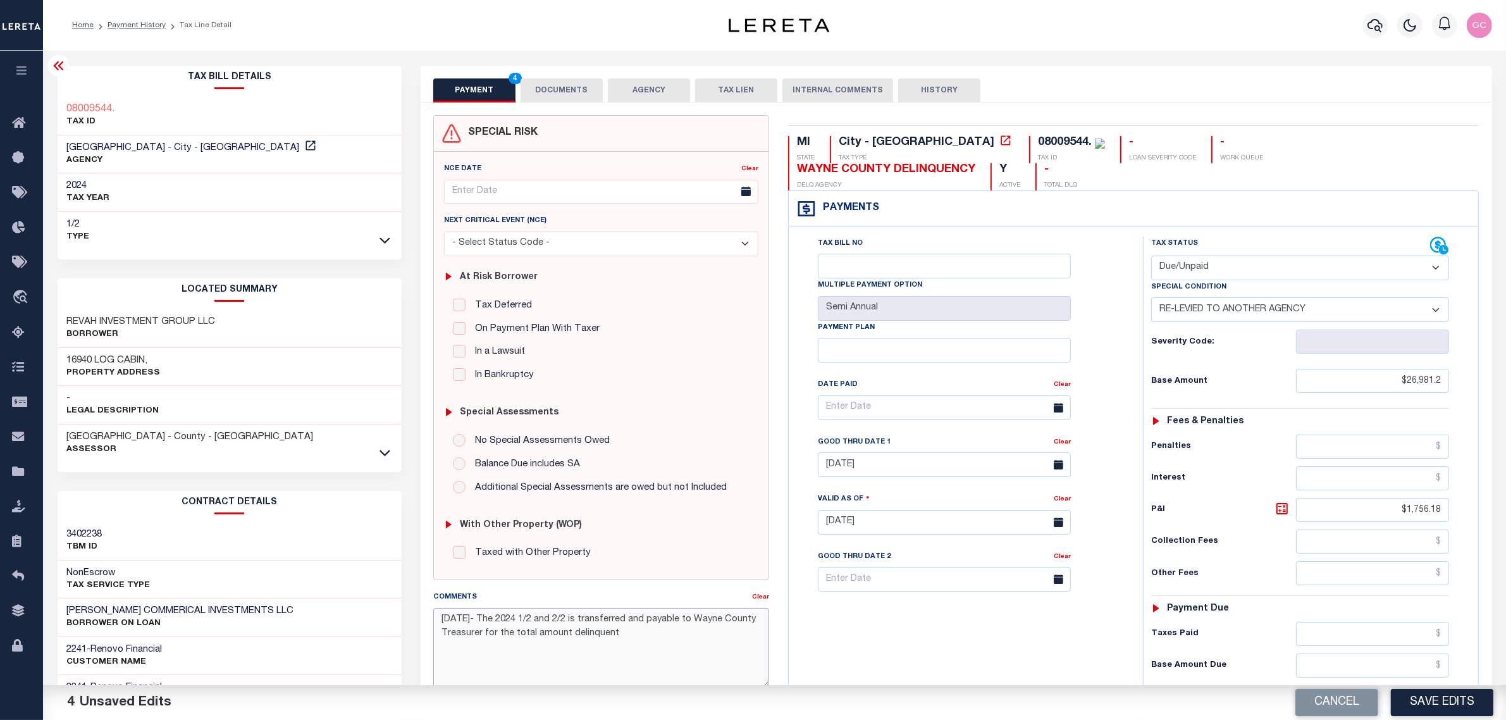
drag, startPoint x: 566, startPoint y: 630, endPoint x: 598, endPoint y: 645, distance: 35.1
click at [567, 631] on textarea "10/9/2025- The 2024 1/2 and 2/2 is transferred and payable to Wayne County Trea…" at bounding box center [601, 648] width 336 height 80
drag, startPoint x: 690, startPoint y: 638, endPoint x: 647, endPoint y: 639, distance: 43.0
click at [647, 639] on textarea "10/9/2025- The 2024 1/2 and 2/2 is transferred and payable to Wayne County Trea…" at bounding box center [601, 648] width 336 height 80
type textarea "10/9/2025- The 2024 1/2 and 2/2 is transferred and payable to Wayne County Trea…"
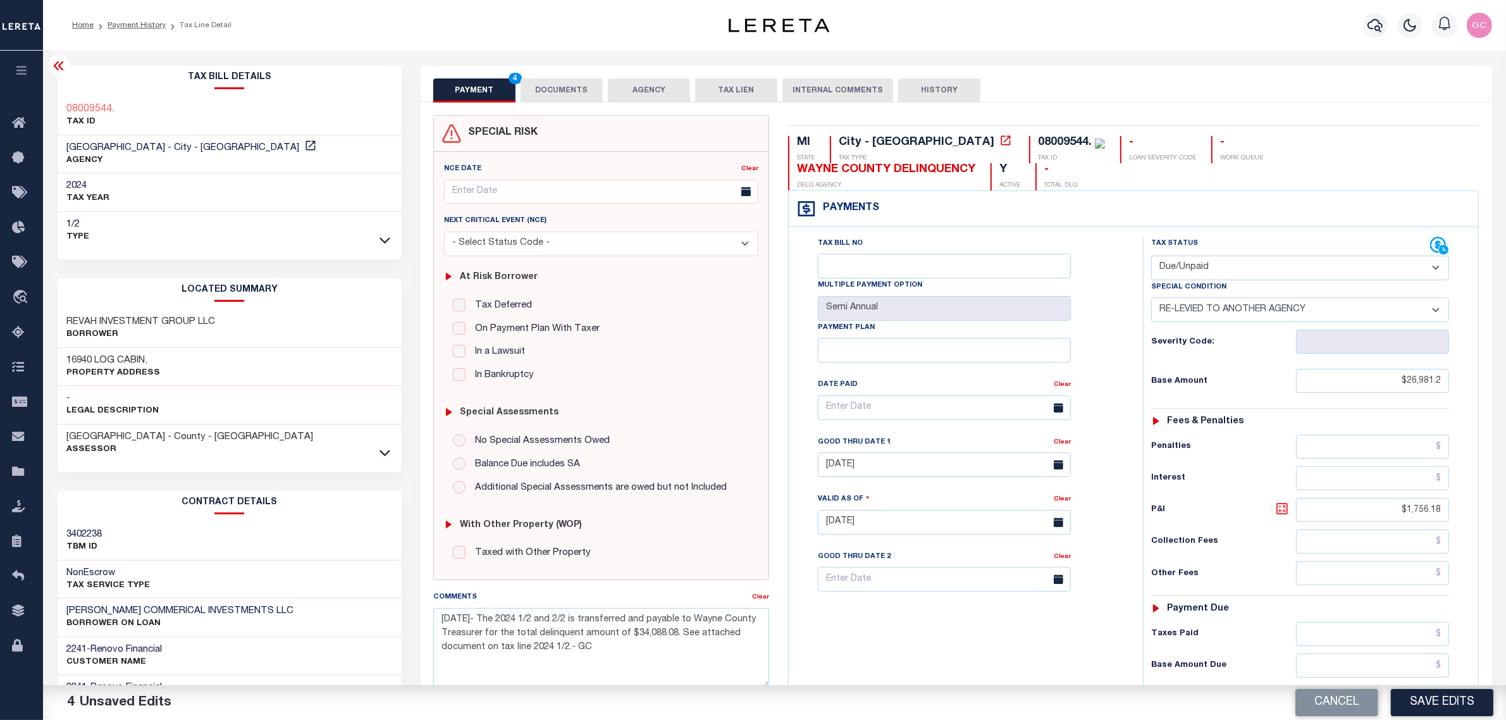
click at [1285, 501] on icon at bounding box center [1282, 508] width 15 height 15
click at [561, 93] on button "DOCUMENTS" at bounding box center [562, 90] width 82 height 24
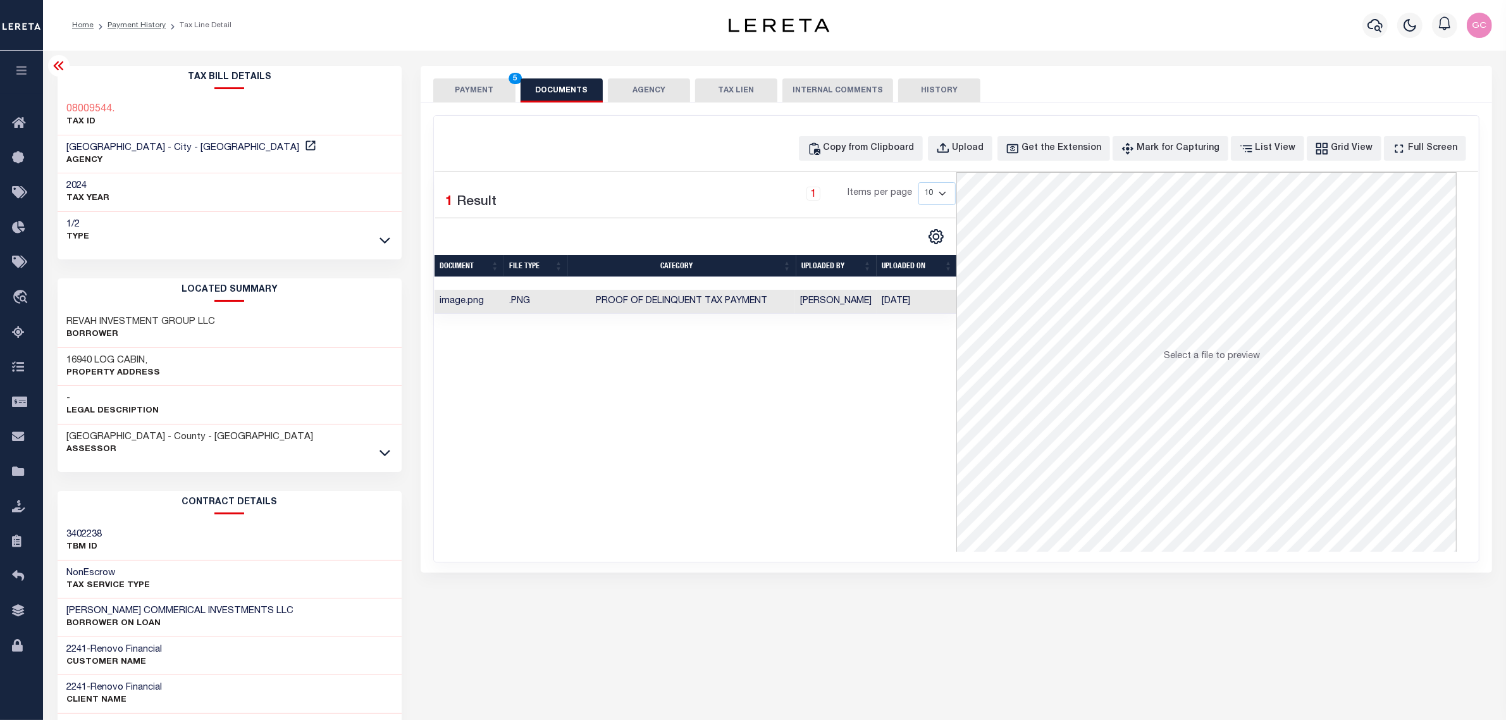
click at [476, 92] on button "PAYMENT 5" at bounding box center [474, 90] width 82 height 24
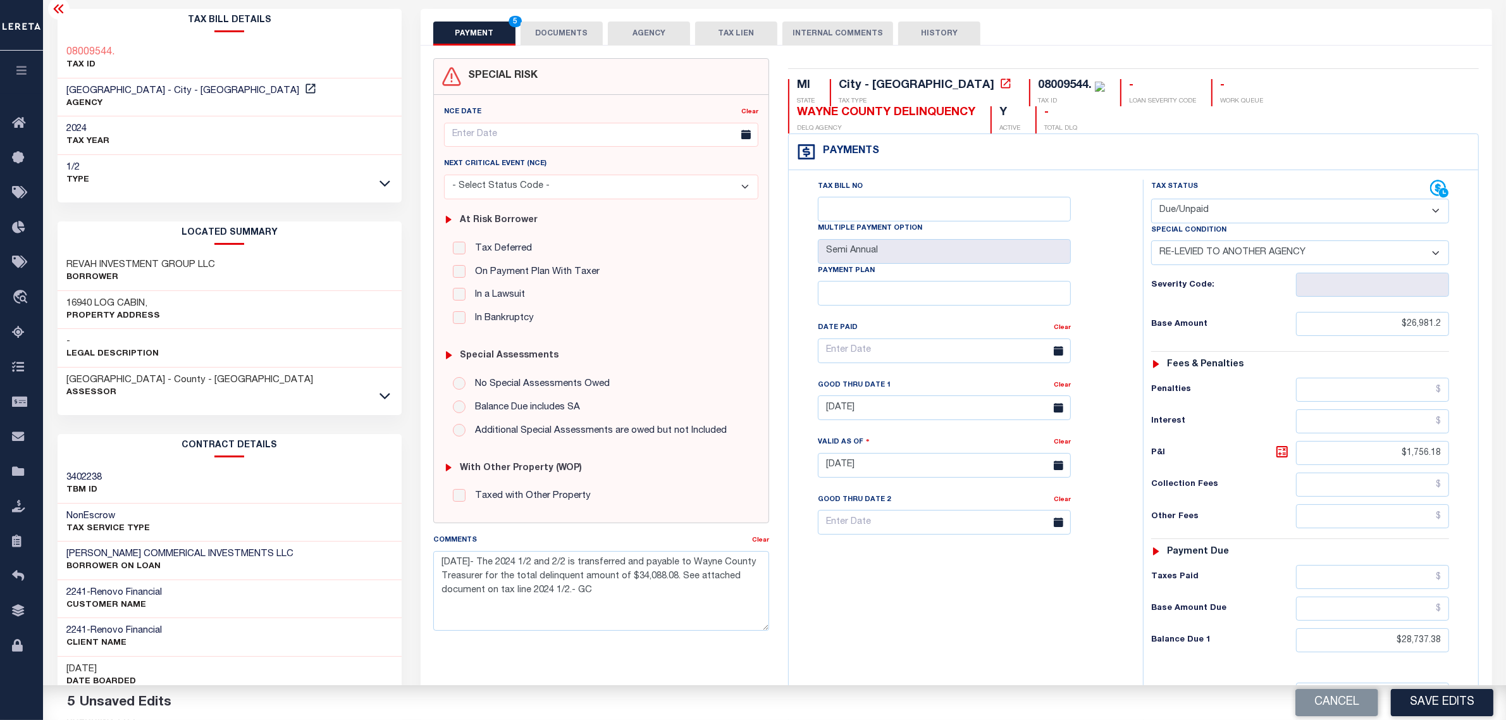
scroll to position [54, 0]
click at [1241, 19] on div "PAYMENT 5 DOCUMENTS AGENCY DELINQUENT PAYEE TAX LIEN" at bounding box center [957, 29] width 1072 height 37
drag, startPoint x: 643, startPoint y: 597, endPoint x: 435, endPoint y: 557, distance: 211.2
click at [435, 557] on textarea "10/9/2025- The 2024 1/2 and 2/2 is transferred and payable to Wayne County Trea…" at bounding box center [601, 594] width 336 height 80
click at [1452, 701] on button "Save Edits" at bounding box center [1442, 702] width 102 height 27
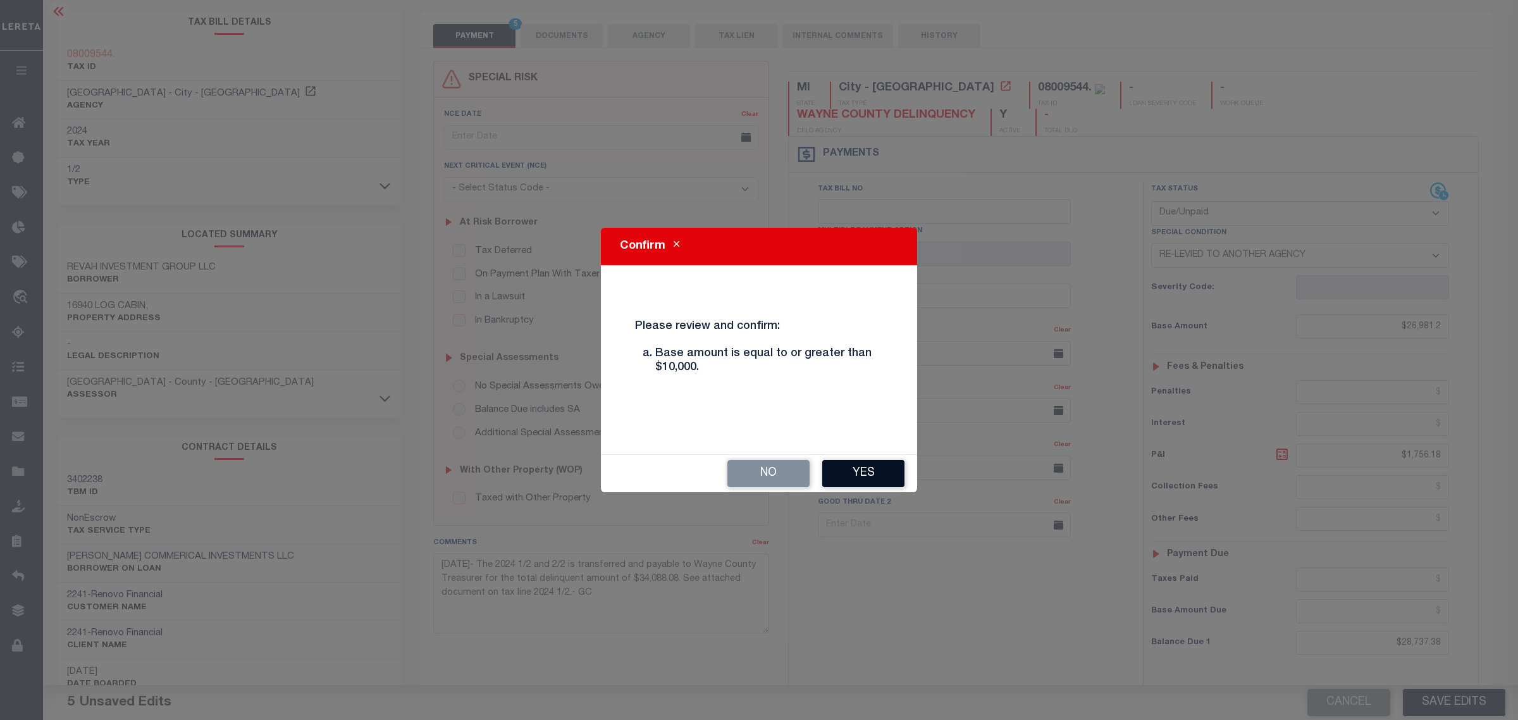
click at [889, 470] on button "Yes" at bounding box center [863, 473] width 82 height 27
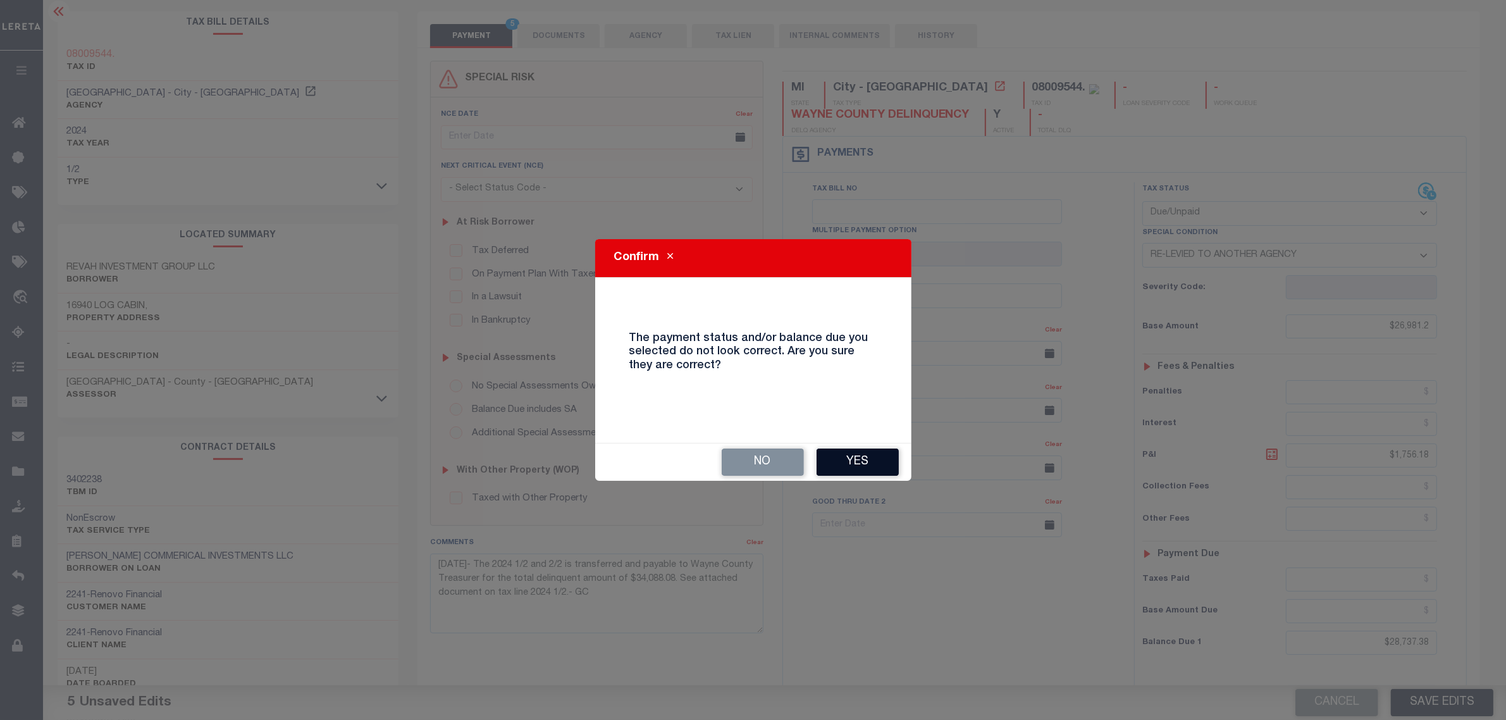
click at [862, 465] on button "Yes" at bounding box center [858, 462] width 82 height 27
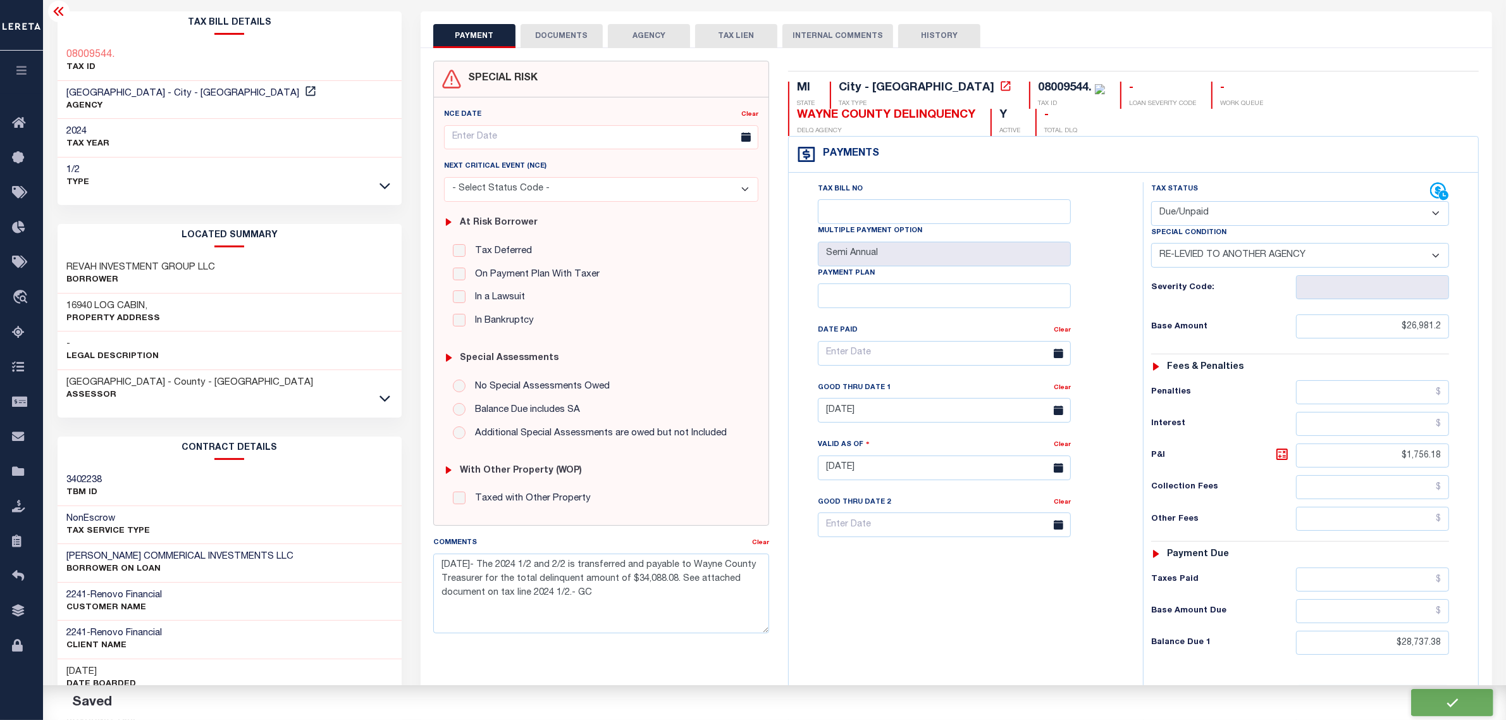
checkbox input "false"
type input "0"
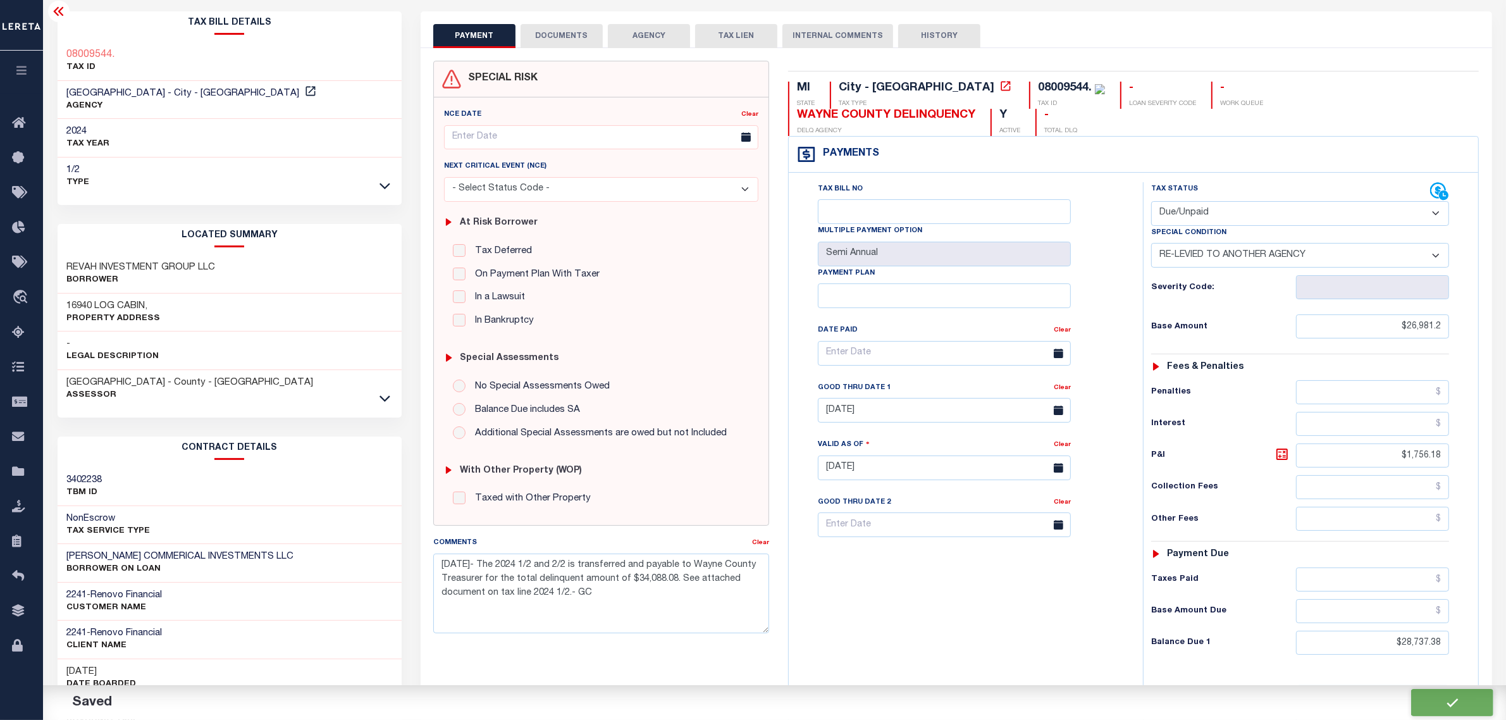
type input "$26,981.2"
type input "$1,756.18"
type input "$28,737.38"
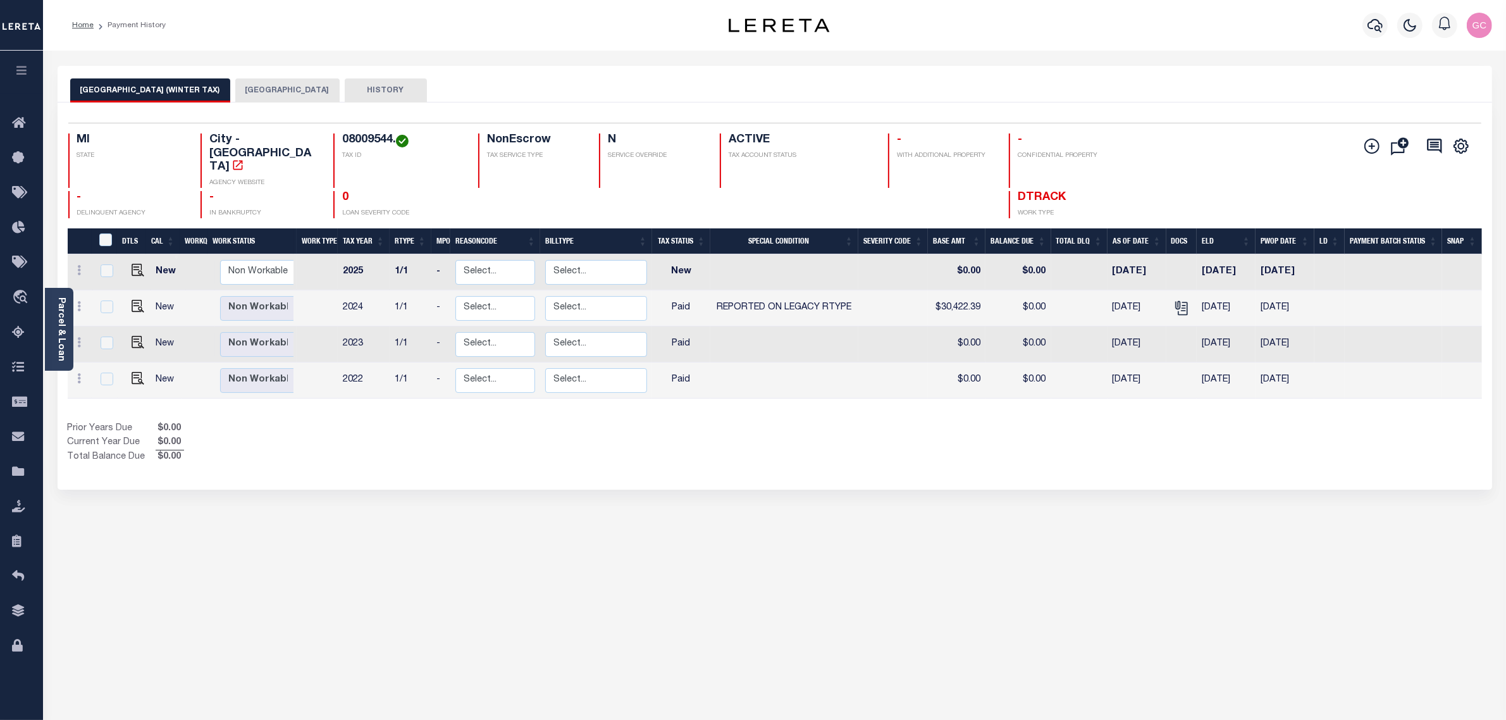
click at [259, 83] on button "[GEOGRAPHIC_DATA]" at bounding box center [287, 90] width 104 height 24
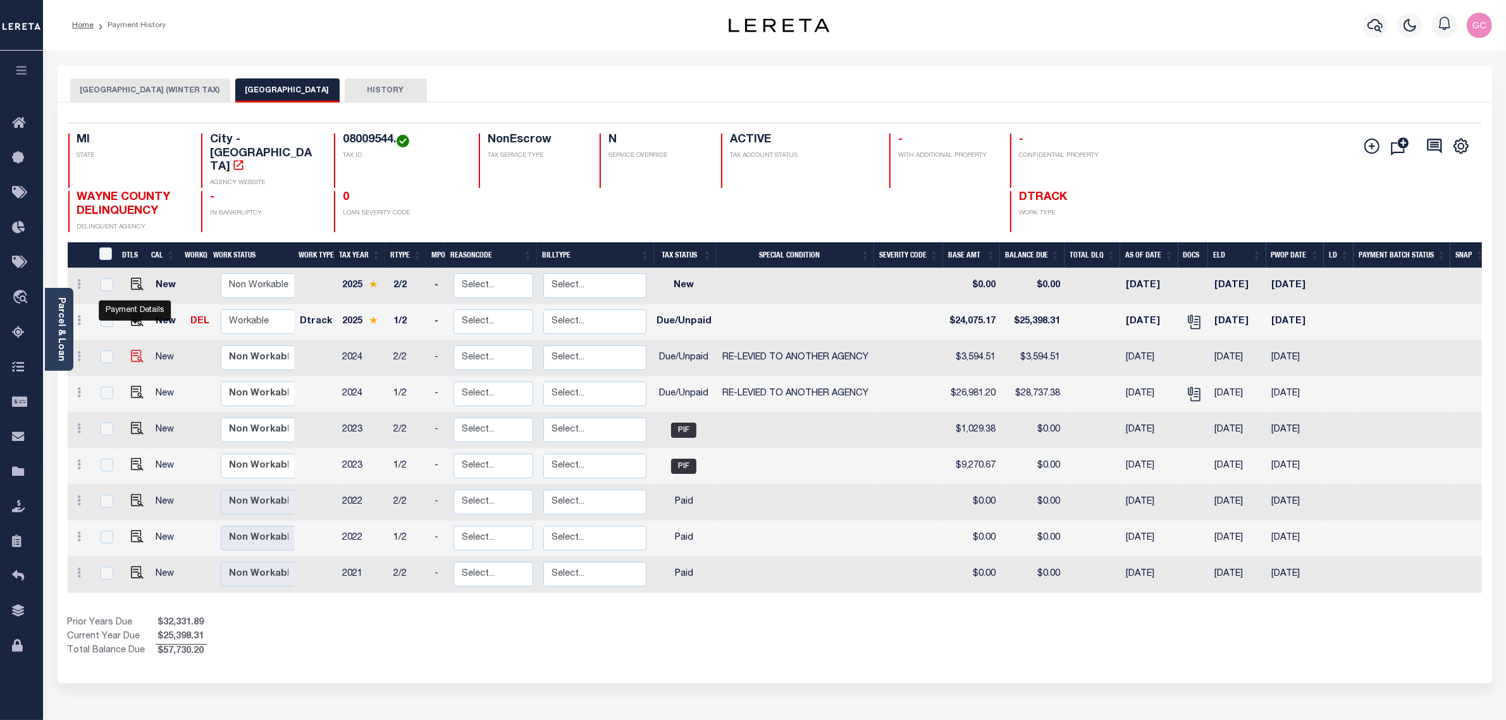
click at [131, 350] on img "" at bounding box center [137, 356] width 13 height 13
checkbox input "true"
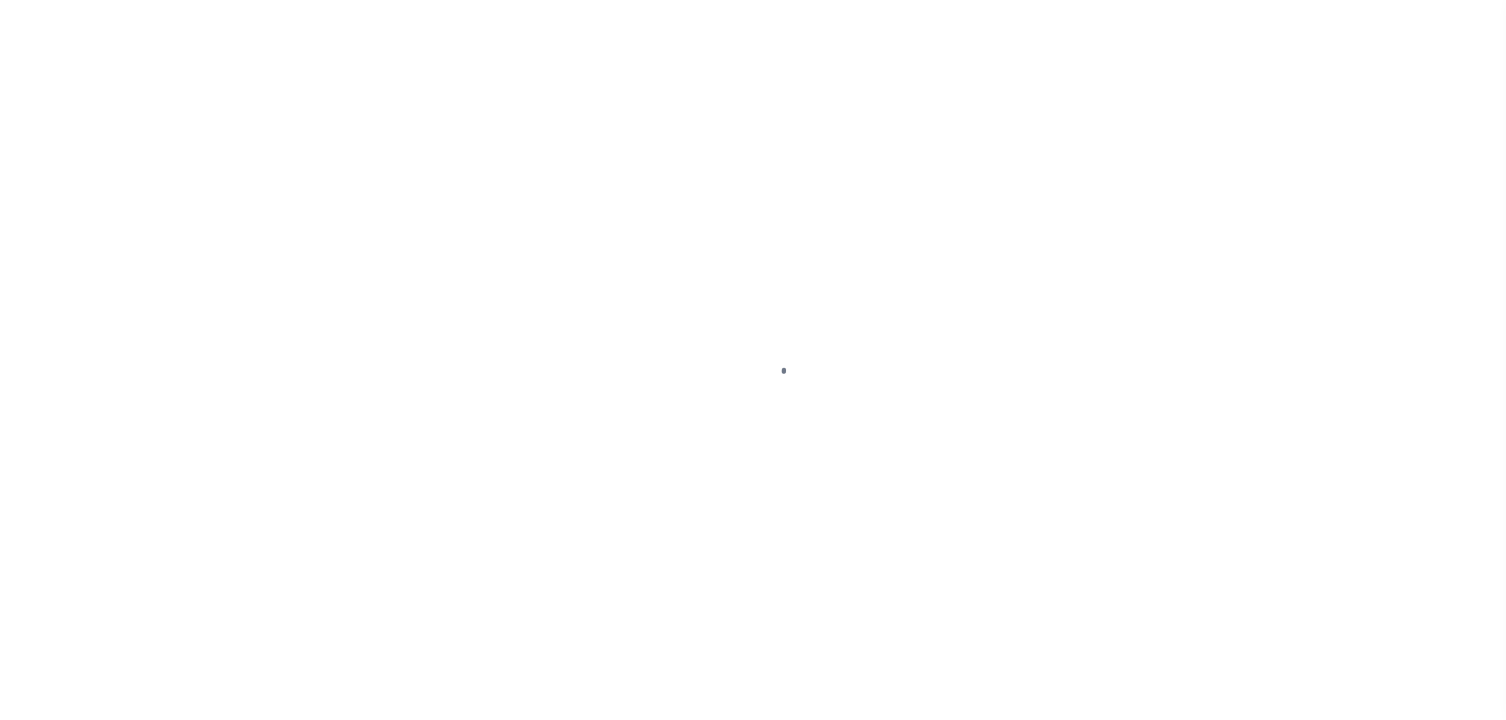
select select "DUE"
select select "31"
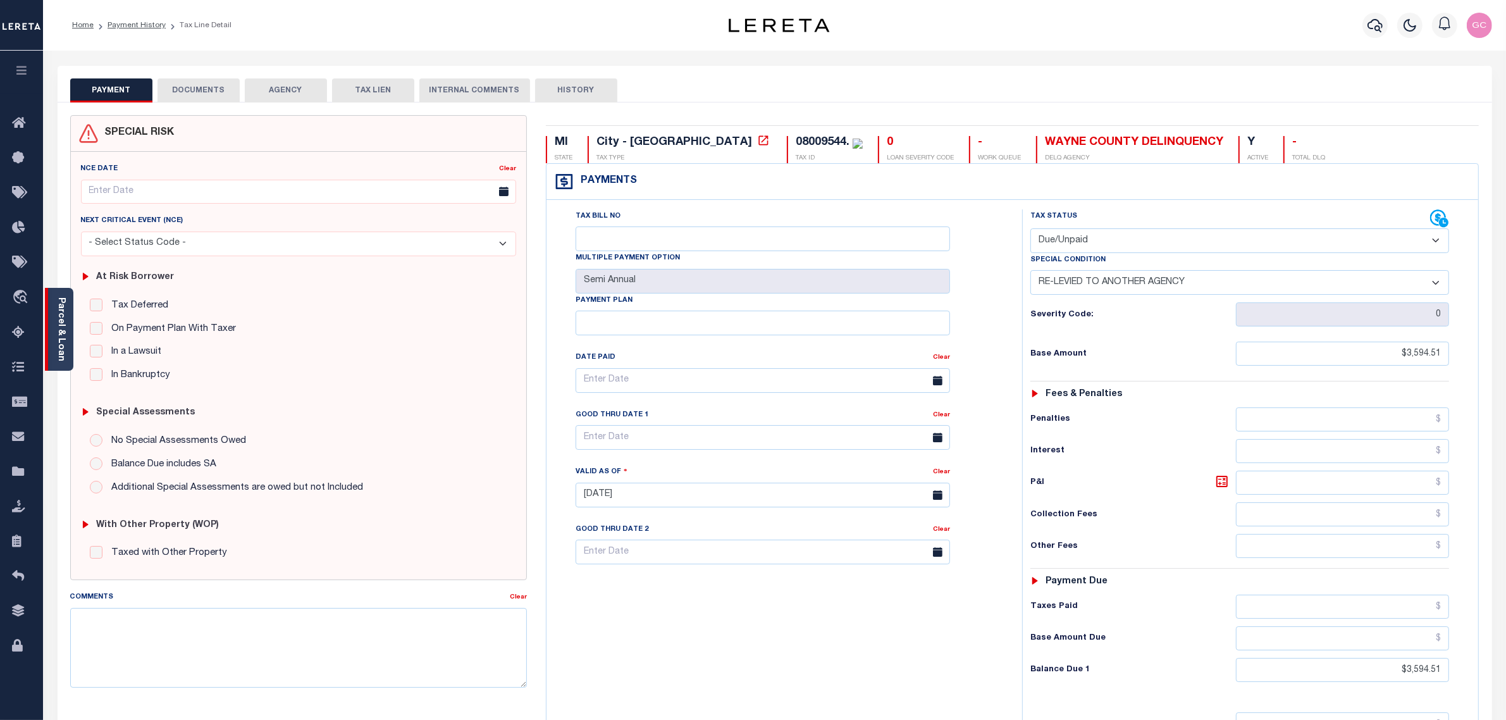
click at [64, 323] on link "Parcel & Loan" at bounding box center [60, 329] width 9 height 64
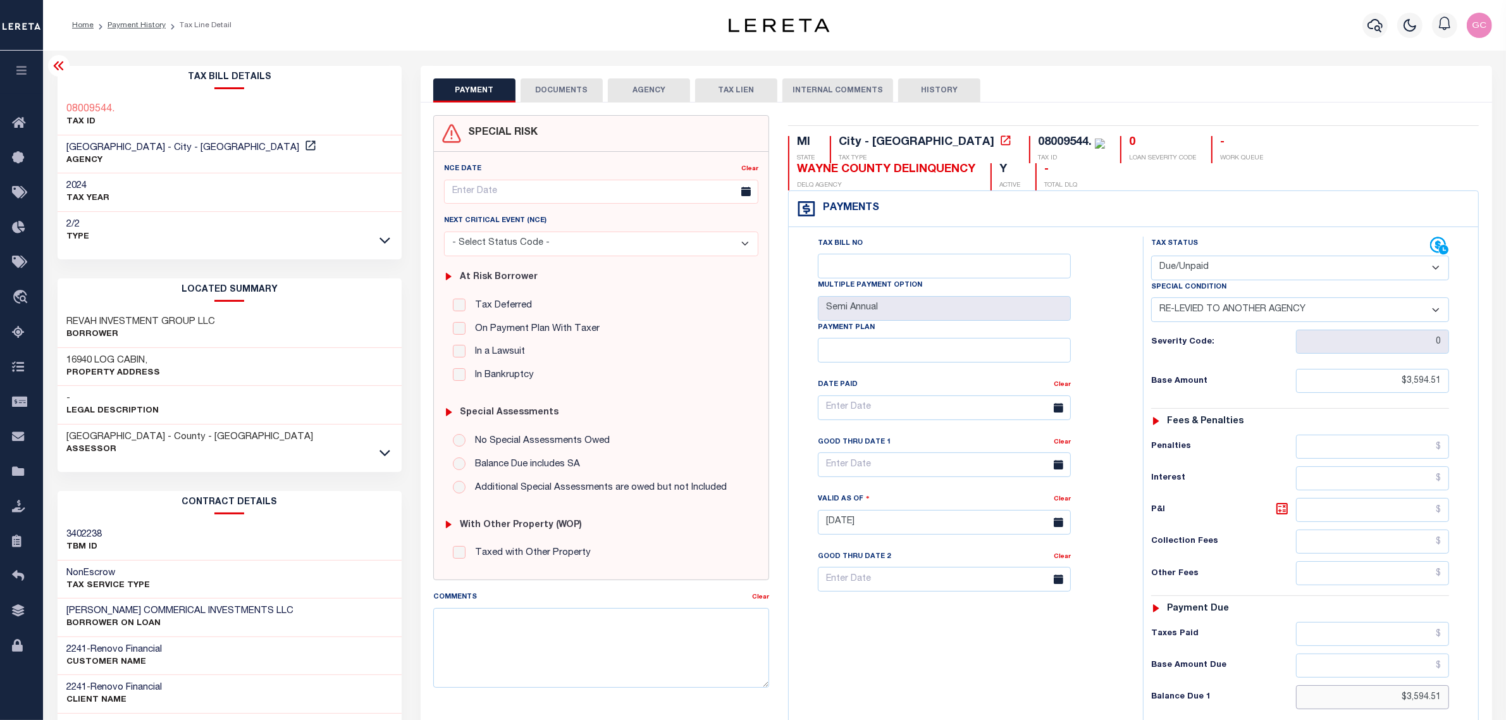
drag, startPoint x: 1375, startPoint y: 678, endPoint x: 1475, endPoint y: 678, distance: 100.0
click at [1475, 678] on div "Tax Status Status" at bounding box center [1305, 516] width 342 height 559
type input "$5,350.70"
type input "[DATE]"
click at [1277, 503] on icon at bounding box center [1282, 508] width 11 height 11
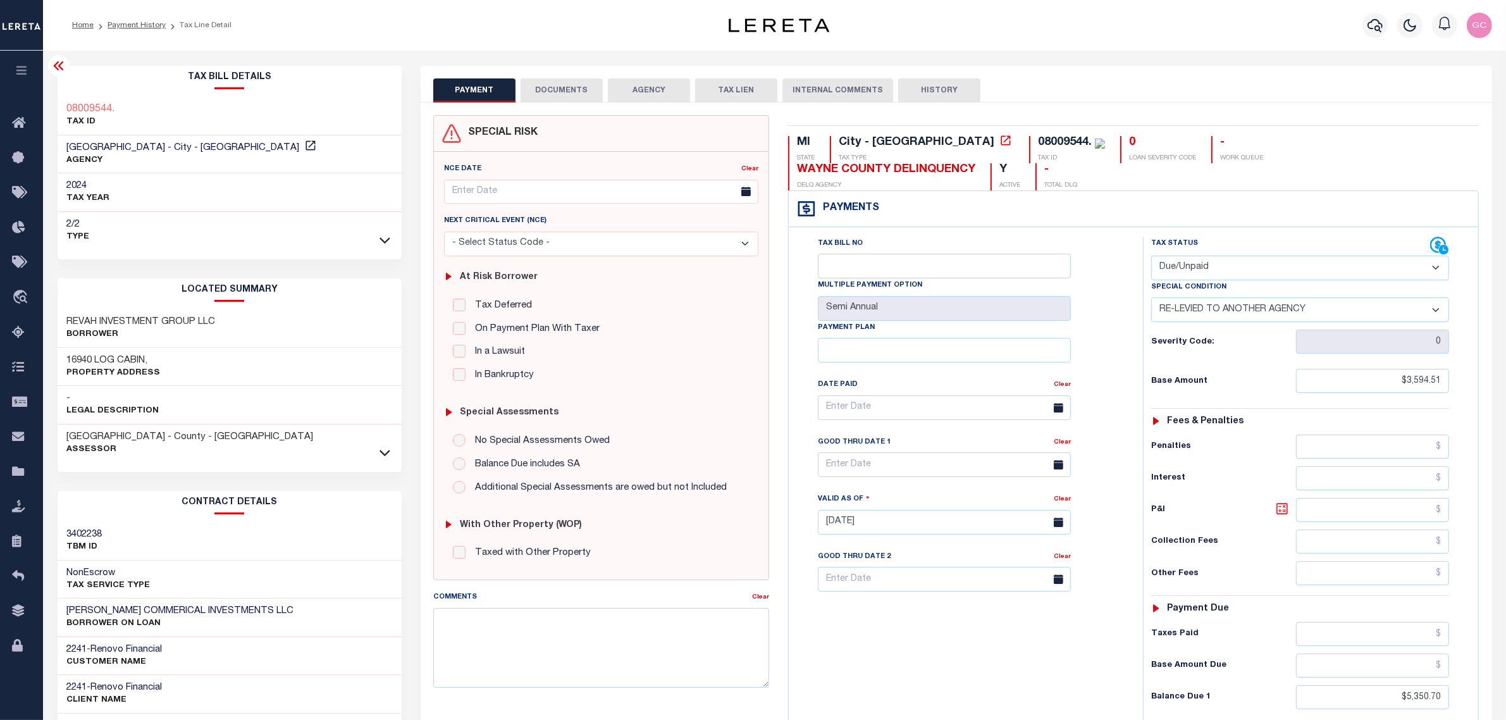
type input "$1,756.19"
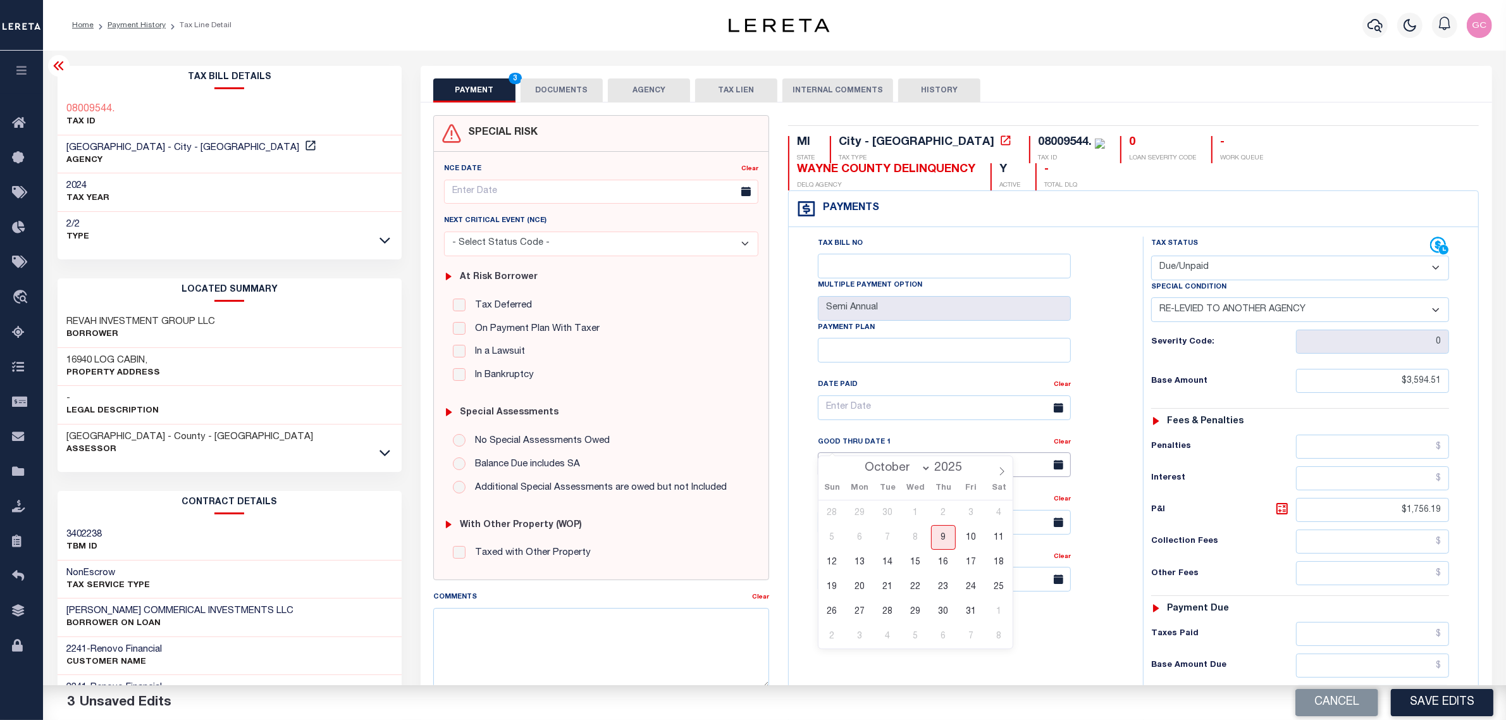
click at [889, 452] on input "text" at bounding box center [944, 464] width 253 height 25
click at [969, 607] on span "31" at bounding box center [971, 611] width 25 height 25
type input "10/31/2025"
click at [491, 628] on textarea "Comments" at bounding box center [601, 648] width 336 height 80
paste textarea "10/9/2025- The 2024 1/2 and 2/2 is transferred and payable to Wayne County Trea…"
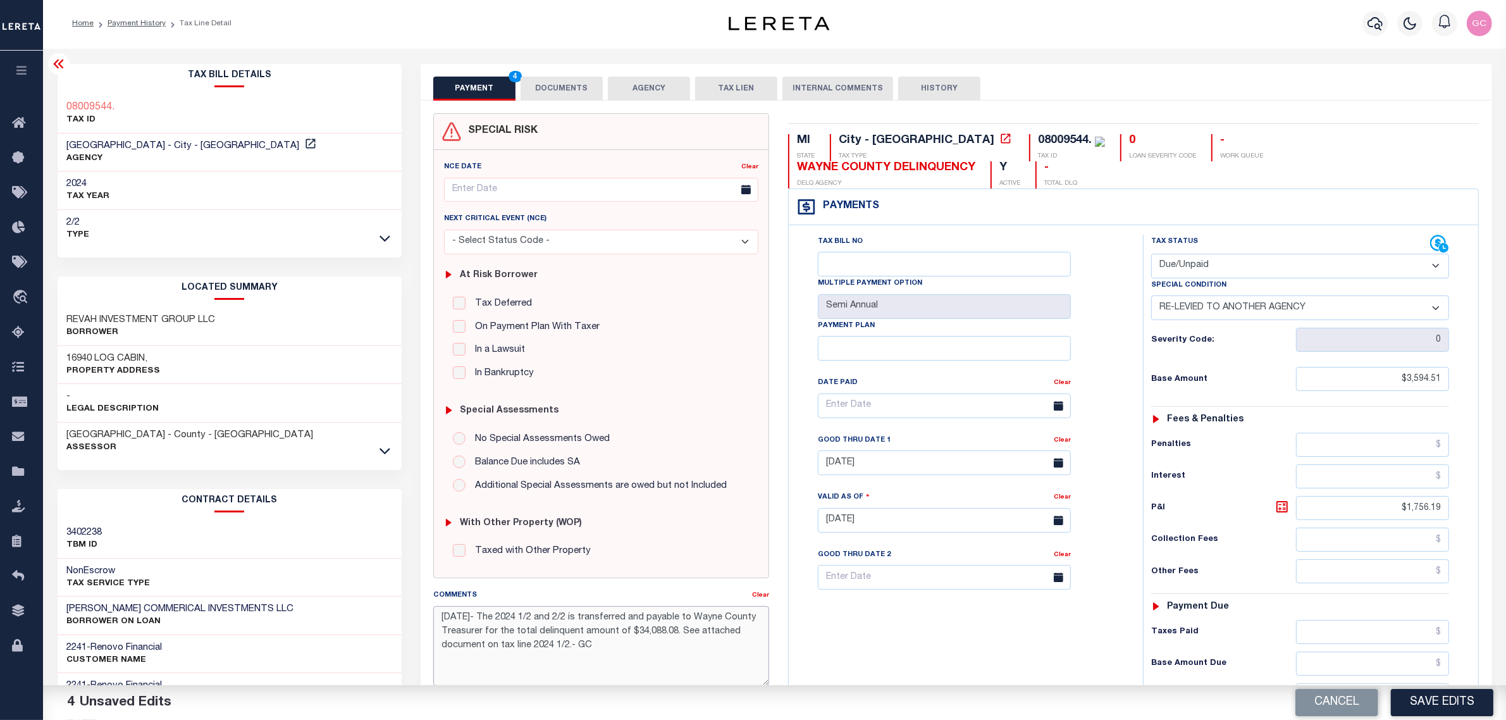
scroll to position [4, 0]
type textarea "10/9/2025- The 2024 1/2 and 2/2 is transferred and payable to Wayne County Trea…"
click at [1041, 8] on div "Profile Sign out" at bounding box center [1198, 21] width 598 height 44
click at [1278, 499] on icon at bounding box center [1282, 504] width 11 height 11
click at [1440, 699] on button "Save Edits" at bounding box center [1442, 702] width 102 height 27
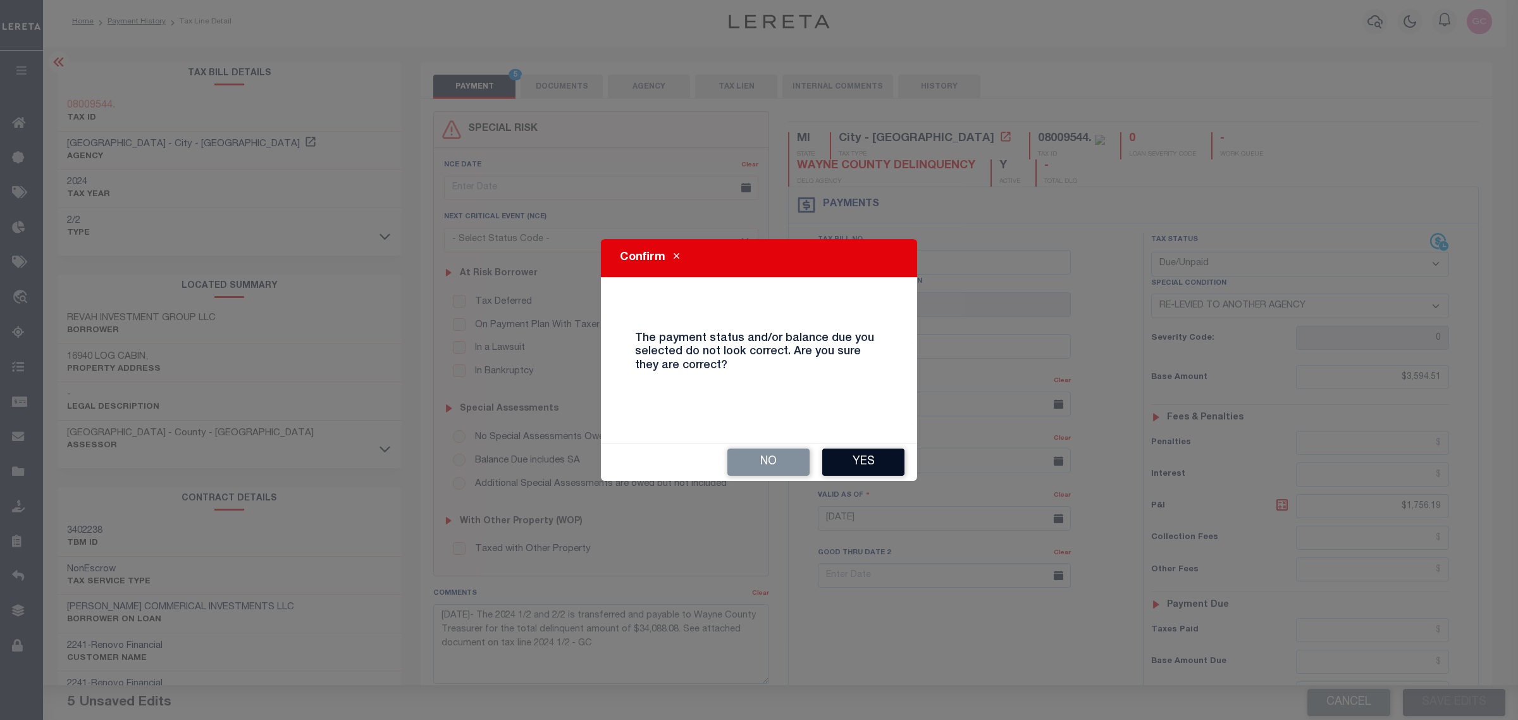
click at [889, 457] on button "Yes" at bounding box center [863, 462] width 82 height 27
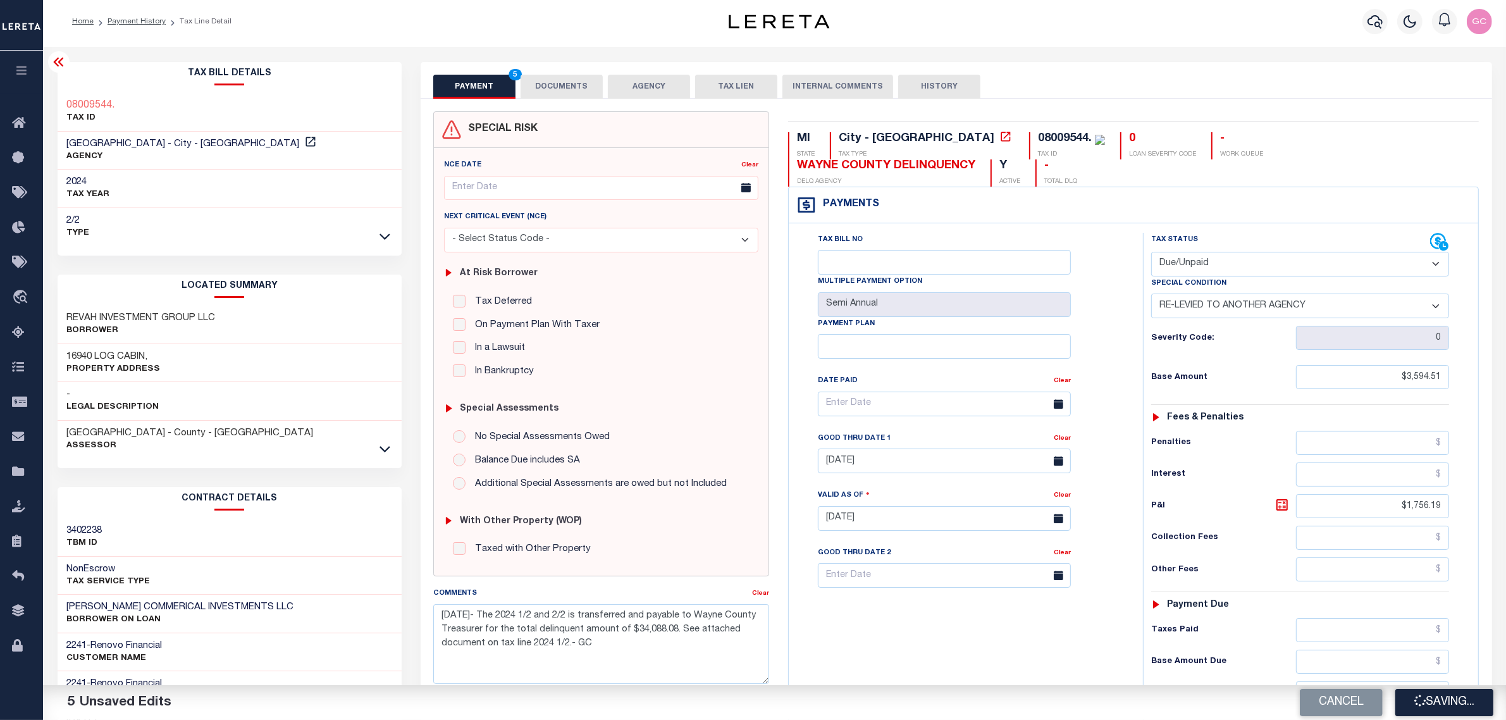
checkbox input "false"
type input "$3,594.51"
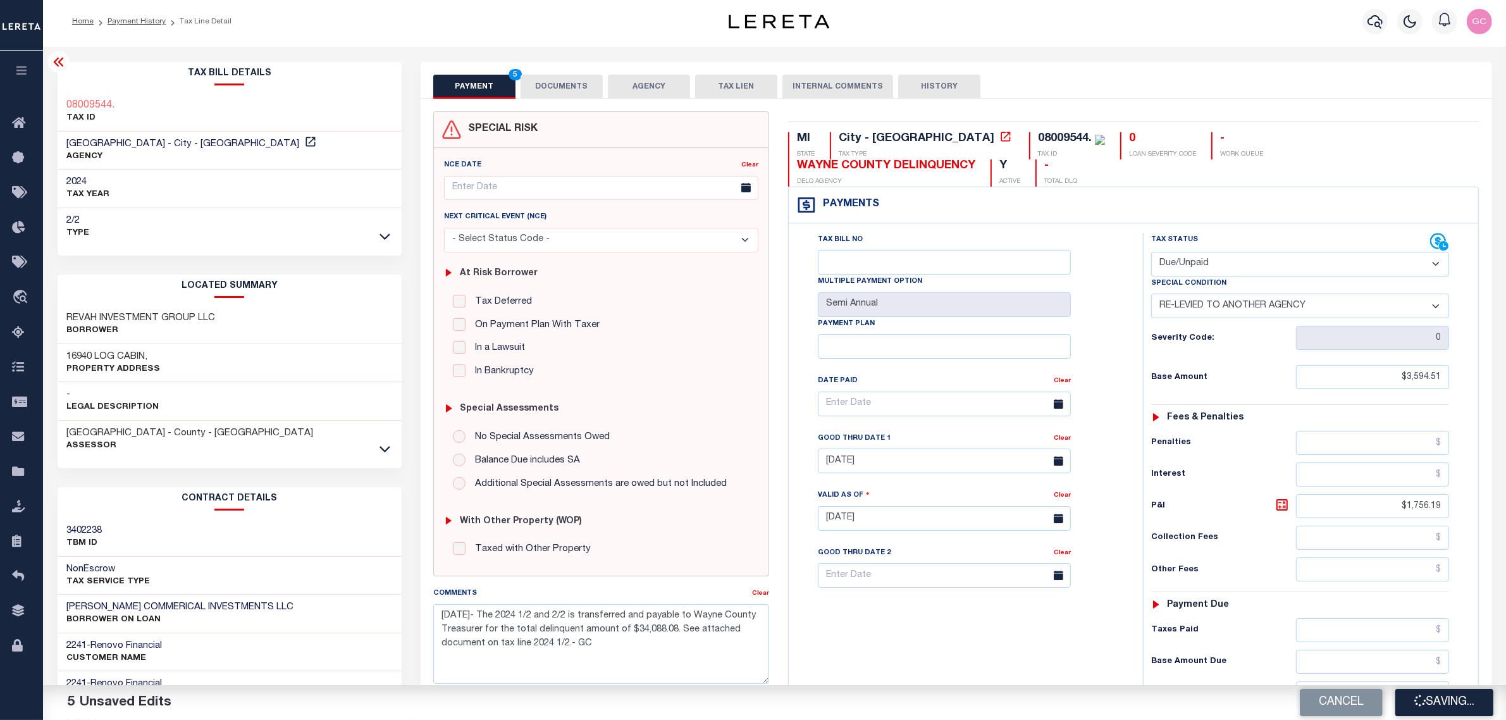
type input "$1,756.19"
type input "$5,350.7"
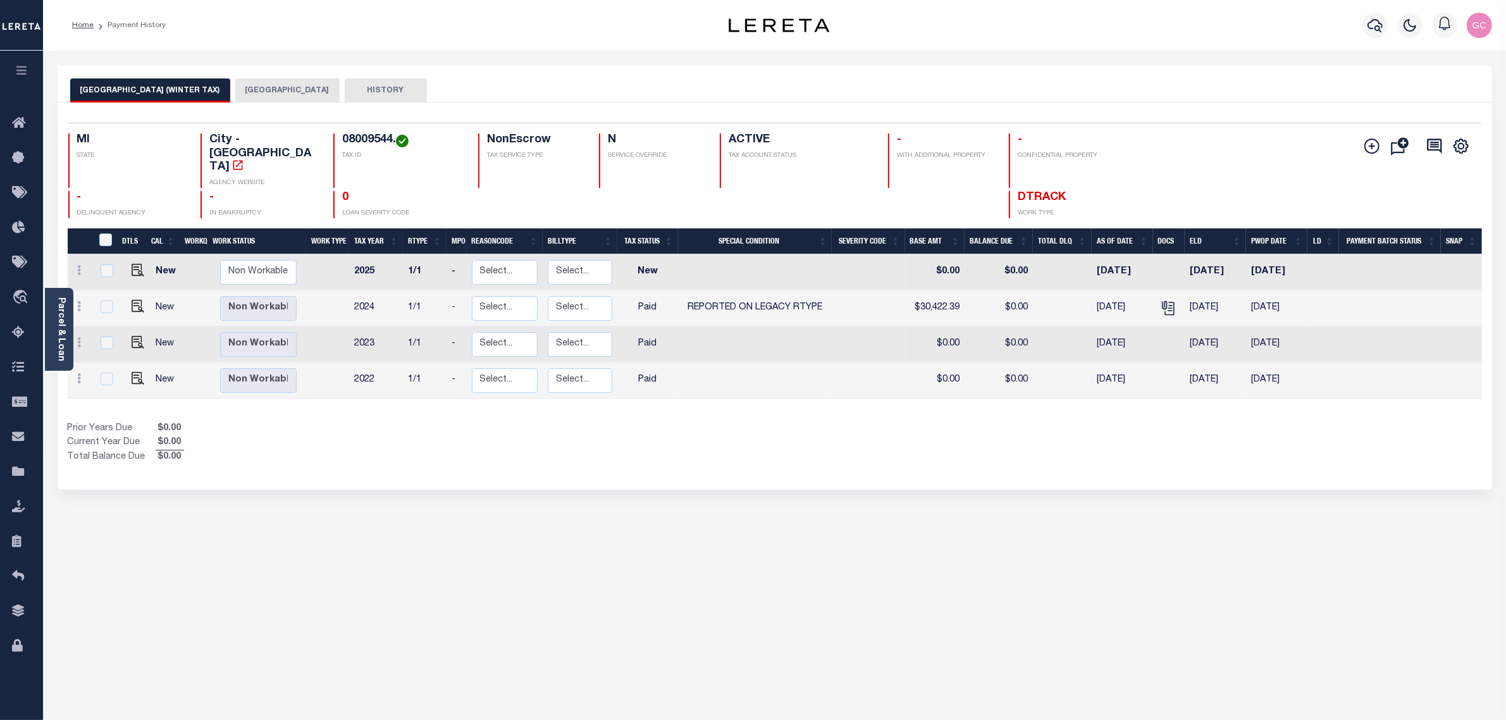
click at [240, 92] on button "[GEOGRAPHIC_DATA]" at bounding box center [287, 90] width 104 height 24
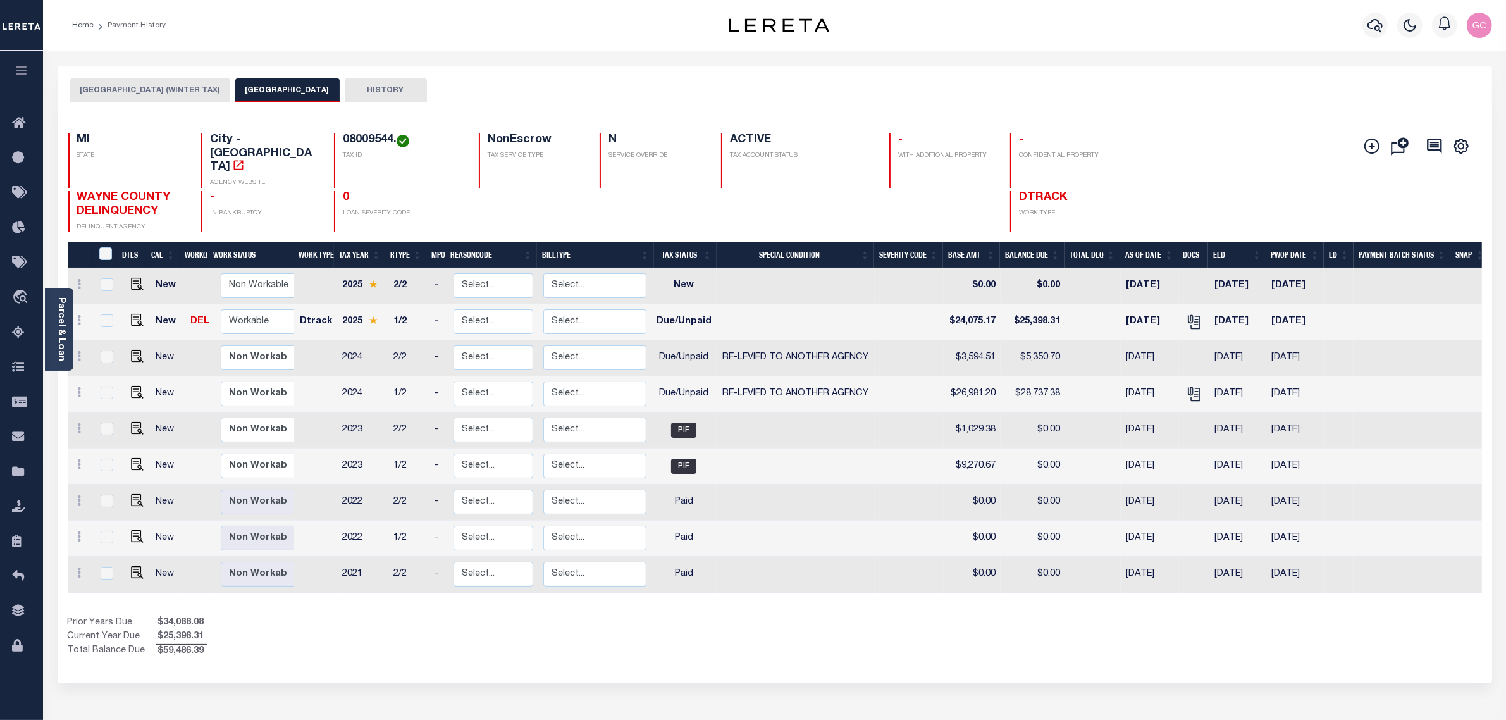
drag, startPoint x: 327, startPoint y: 643, endPoint x: 445, endPoint y: 617, distance: 120.6
click at [326, 641] on div "Selected 9 Results 1 Items per page 25 50 100 MI STATE City - [GEOGRAPHIC_DATA]" at bounding box center [775, 392] width 1435 height 581
click at [65, 336] on link "Parcel & Loan" at bounding box center [60, 329] width 9 height 64
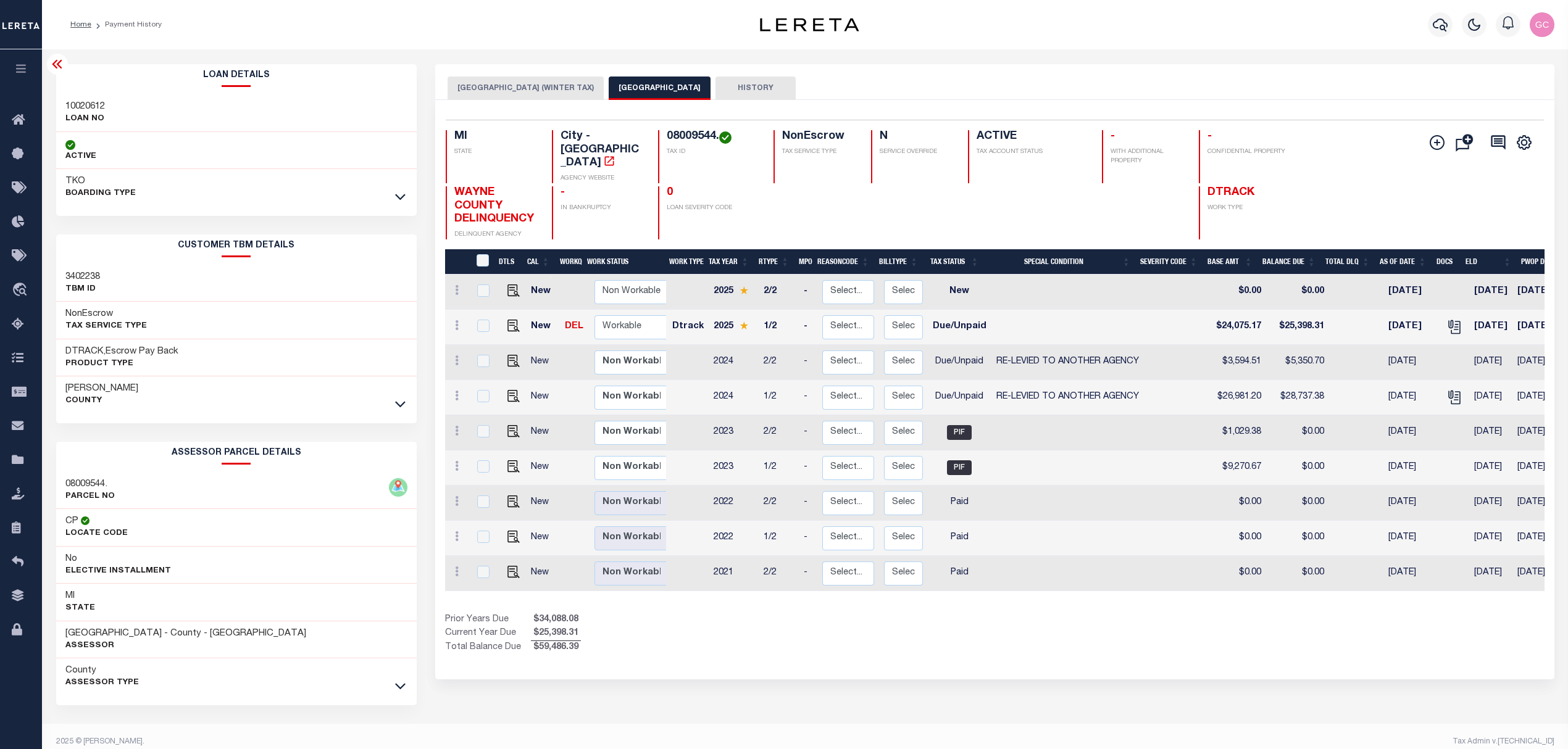
drag, startPoint x: 1475, startPoint y: 1, endPoint x: 1199, endPoint y: 665, distance: 719.1
click at [1199, 665] on div "[GEOGRAPHIC_DATA] (WINTER TAX) DETROIT CITY HISTORY Selected 9 Results 1" at bounding box center [995, 413] width 1138 height 696
click at [1145, 6] on div "Profile Sign out" at bounding box center [1247, 24] width 624 height 43
click at [507, 320] on img "" at bounding box center [513, 326] width 13 height 13
checkbox input "true"
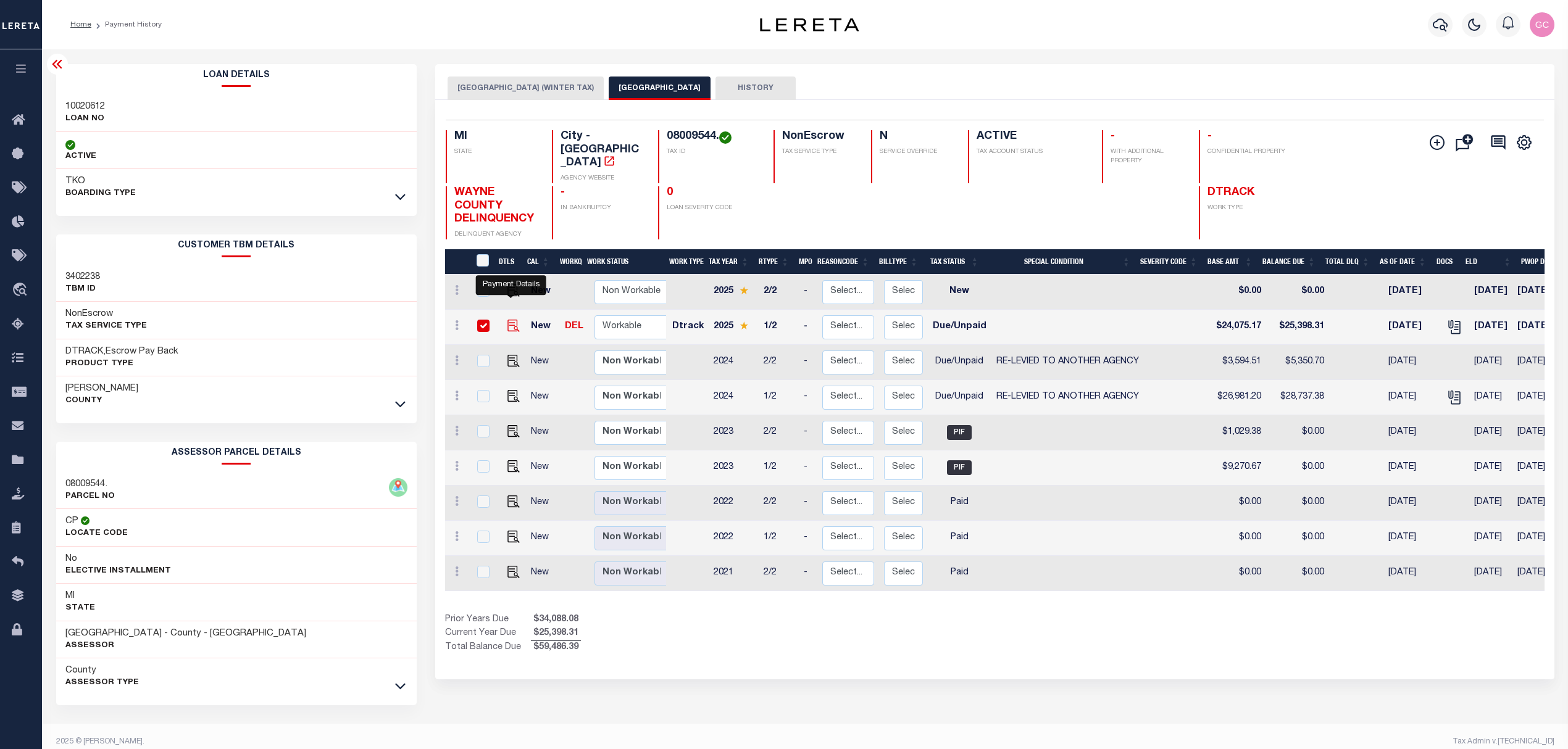
checkbox input "true"
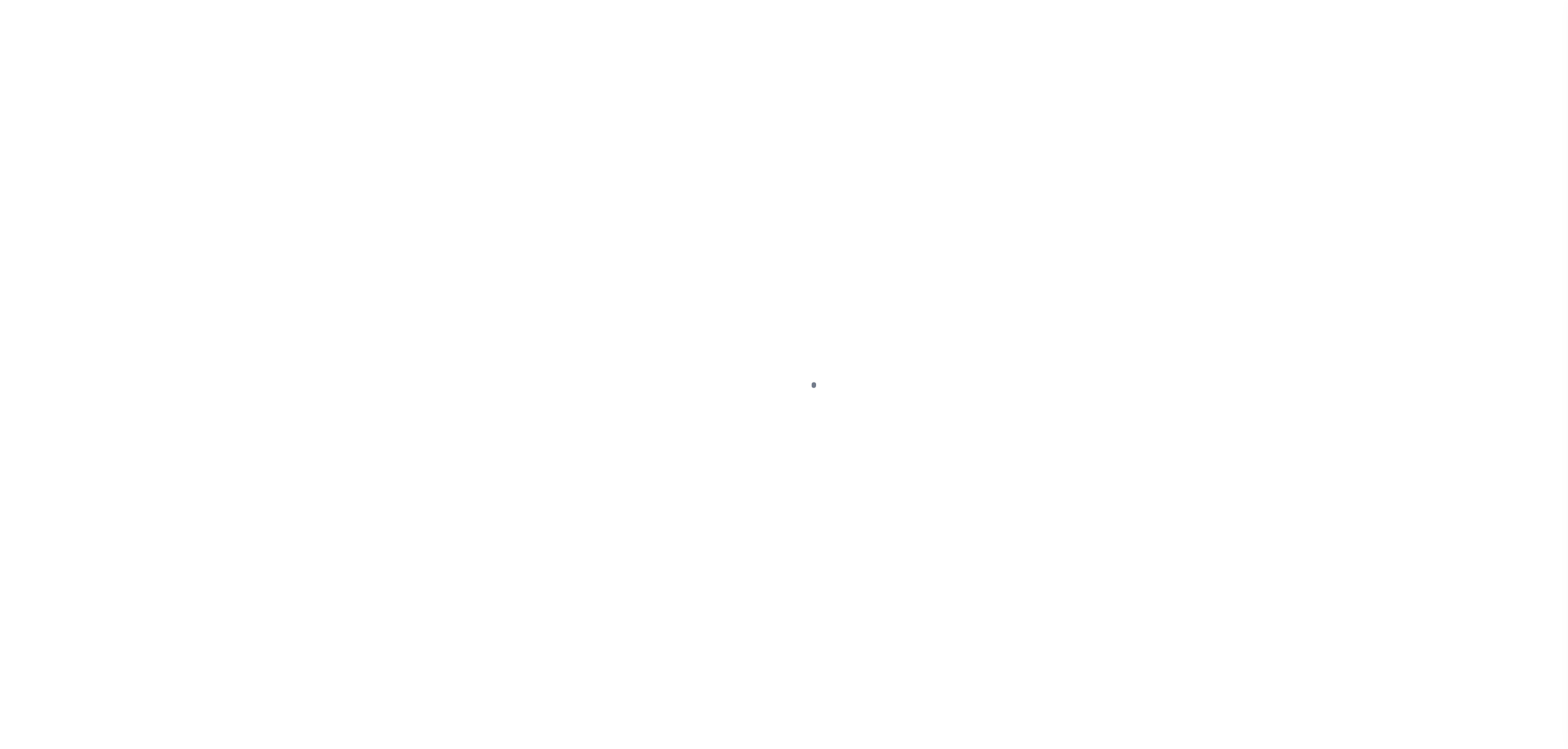
select select "DUE"
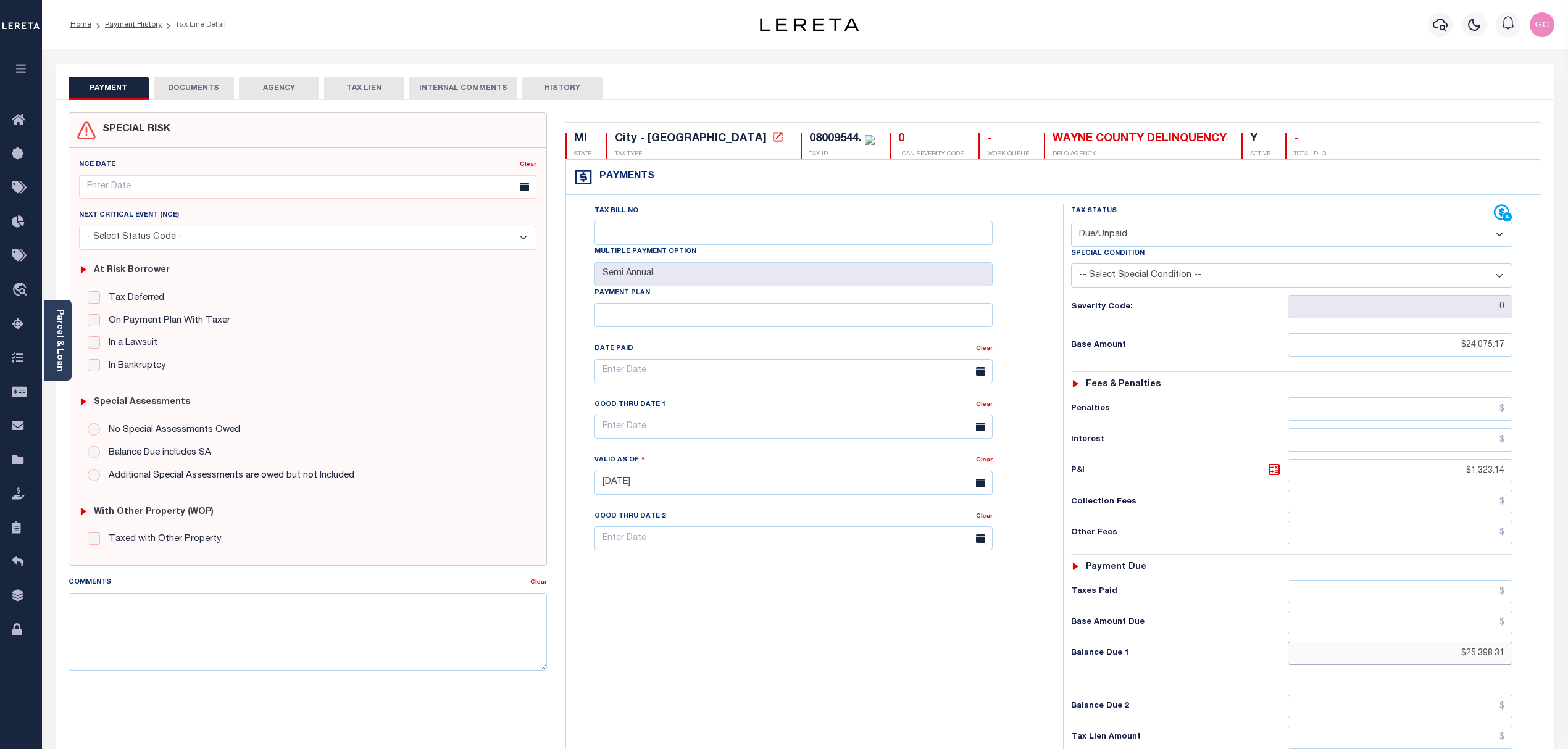
drag, startPoint x: 1447, startPoint y: 659, endPoint x: 1541, endPoint y: 671, distance: 94.8
click at [1541, 671] on div "Tax Bill No Multiple Payment Option Semi Annual Payment Plan Clear Clear Valid …" at bounding box center [1053, 477] width 975 height 564
type input "$25,759.43"
type input "[DATE]"
click at [1274, 472] on icon at bounding box center [1274, 470] width 8 height 8
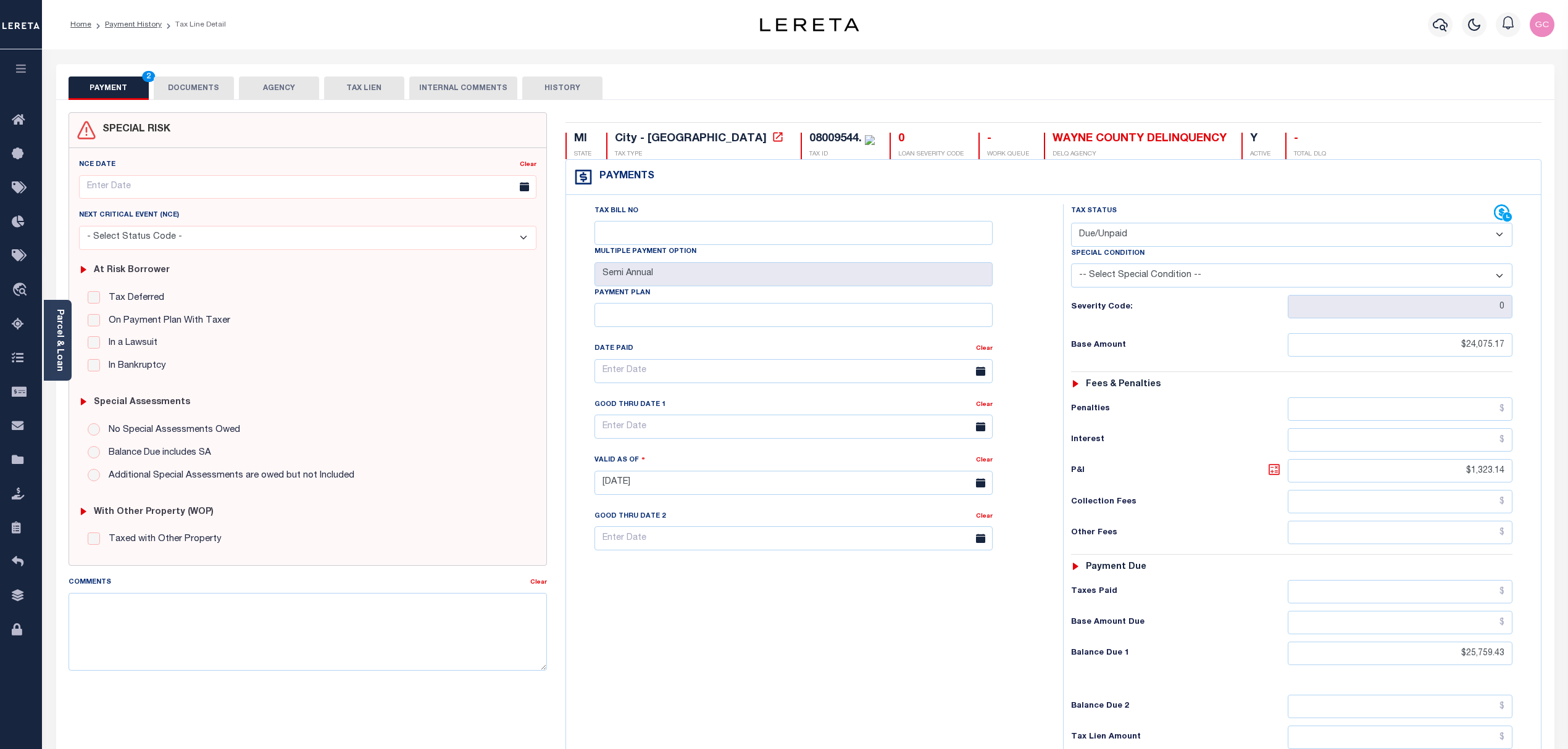
type input "$1,684.26"
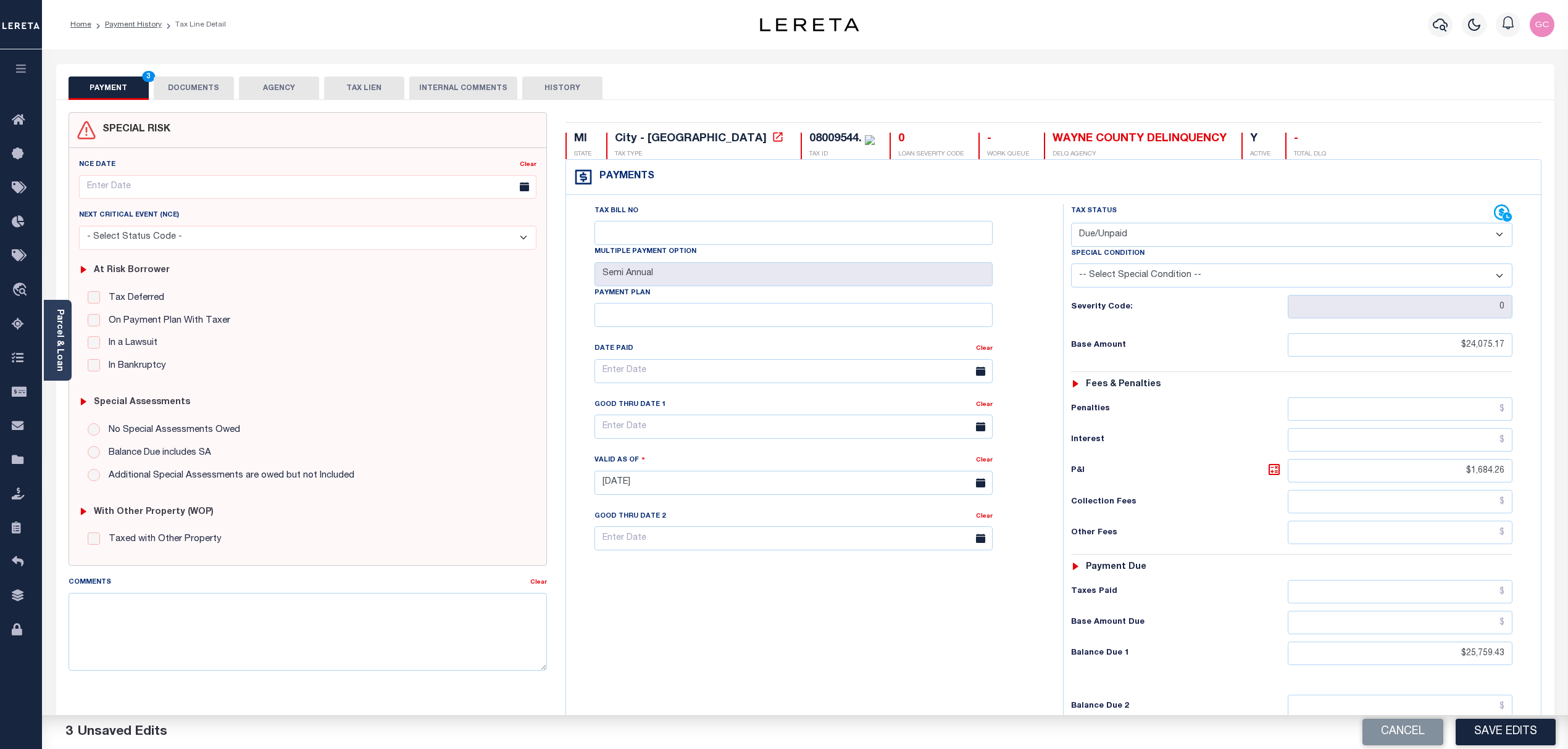
drag, startPoint x: 211, startPoint y: 92, endPoint x: 216, endPoint y: 99, distance: 8.6
click at [209, 90] on button "DOCUMENTS" at bounding box center [194, 88] width 80 height 23
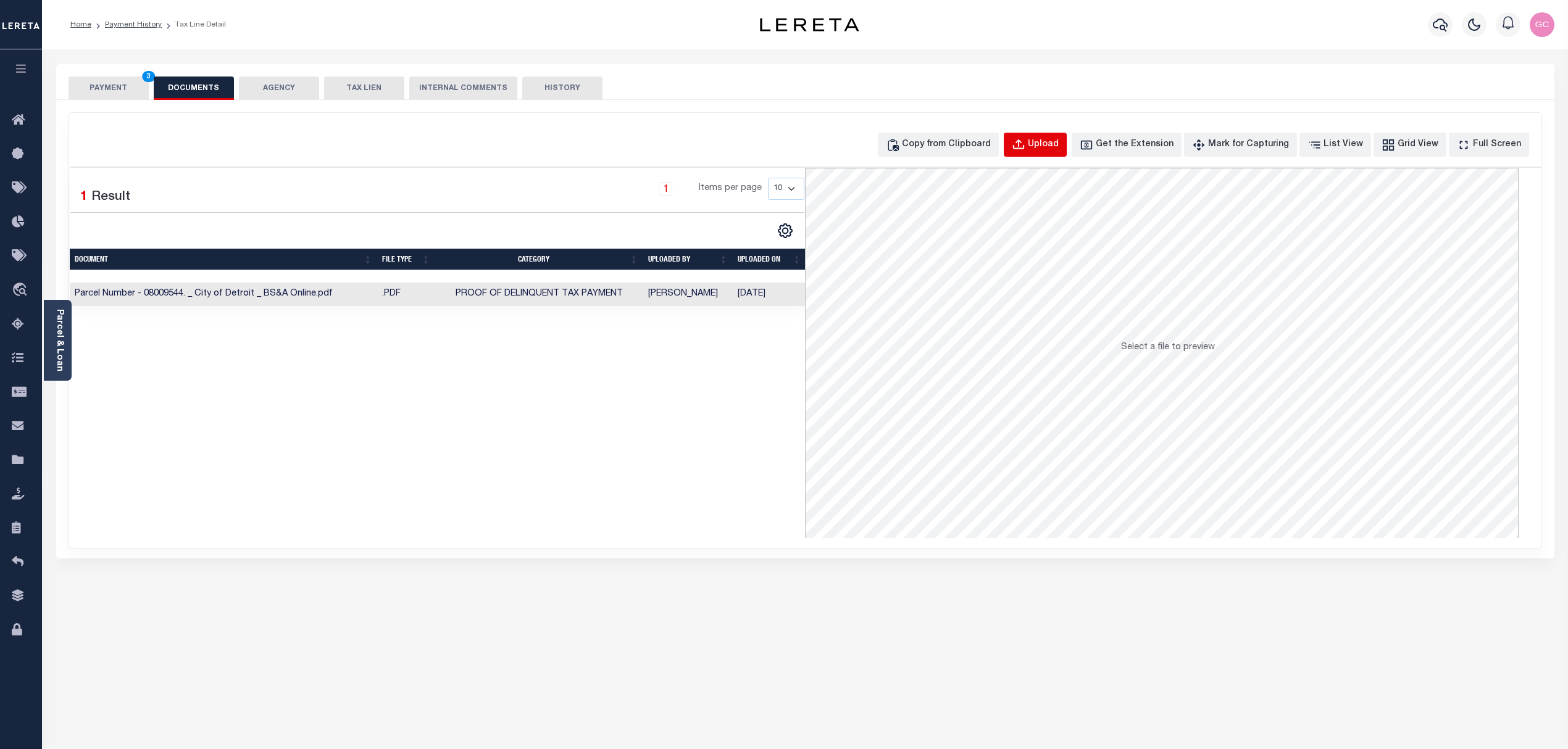
click at [1057, 143] on div "Upload" at bounding box center [1043, 145] width 31 height 14
select select "POP"
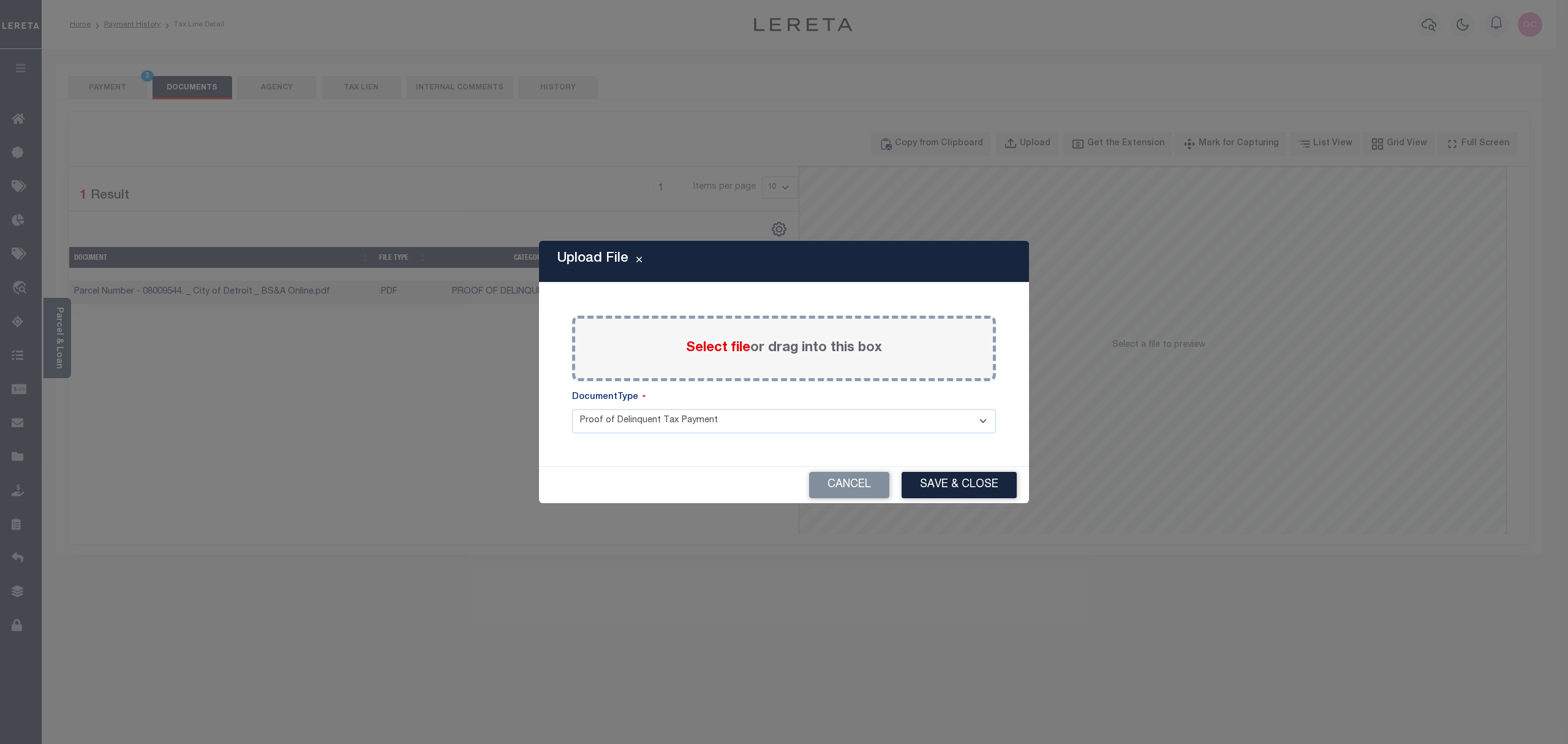
click at [715, 349] on span "Select file" at bounding box center [719, 348] width 64 height 14
click at [0, 0] on input "Select file or drag into this box" at bounding box center [0, 0] width 0 height 0
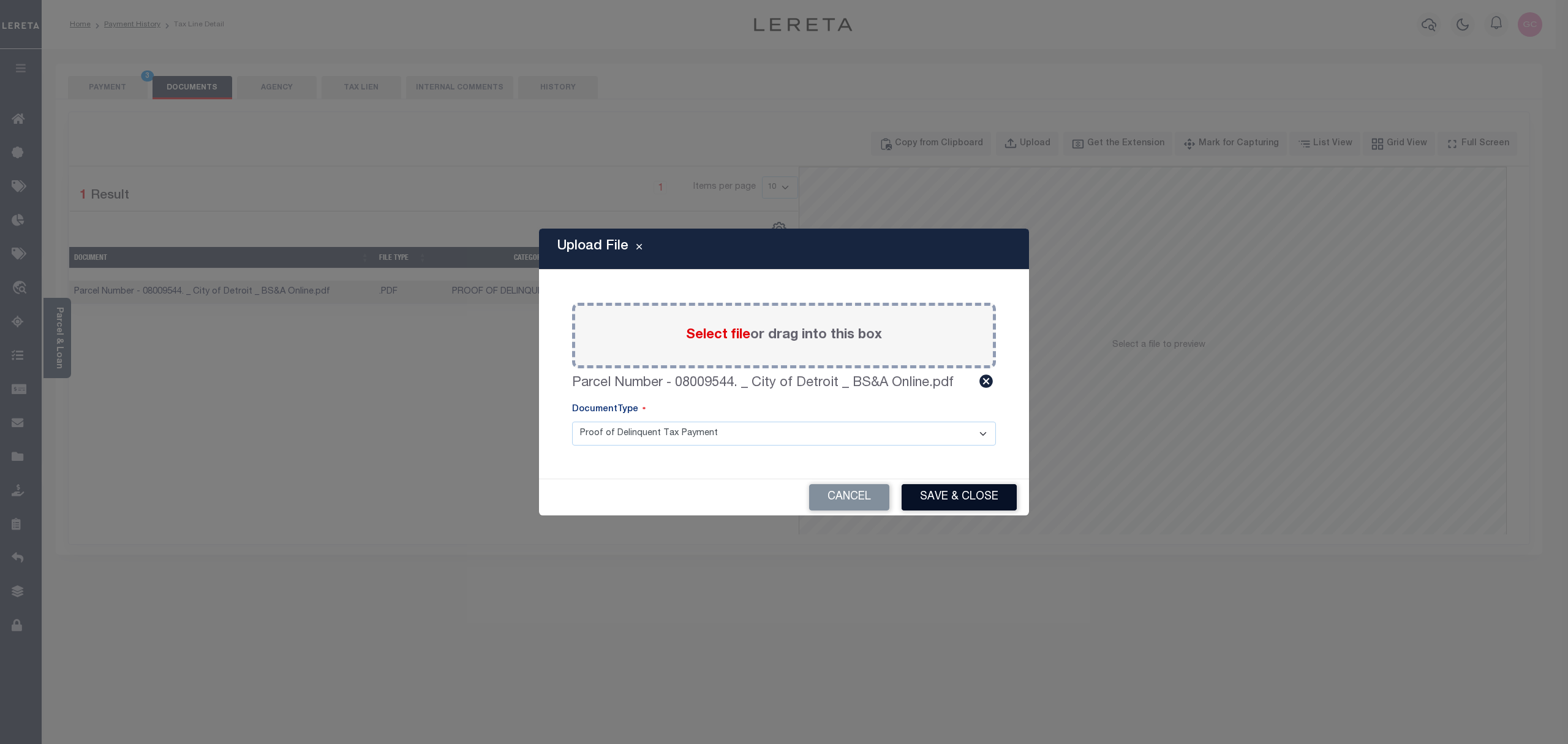
click at [967, 501] on button "Save & Close" at bounding box center [959, 497] width 115 height 26
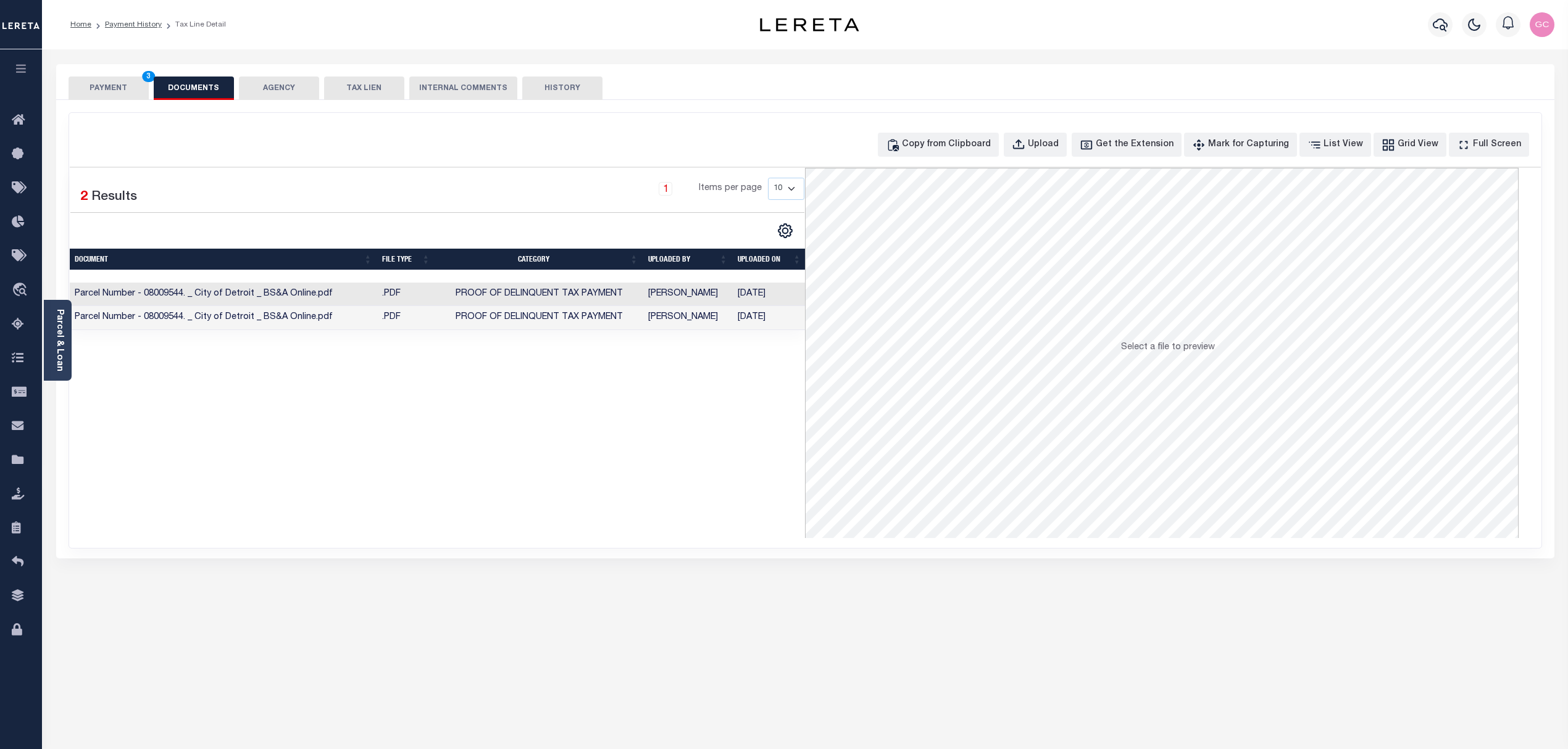
click at [129, 90] on button "PAYMENT 3" at bounding box center [108, 88] width 80 height 23
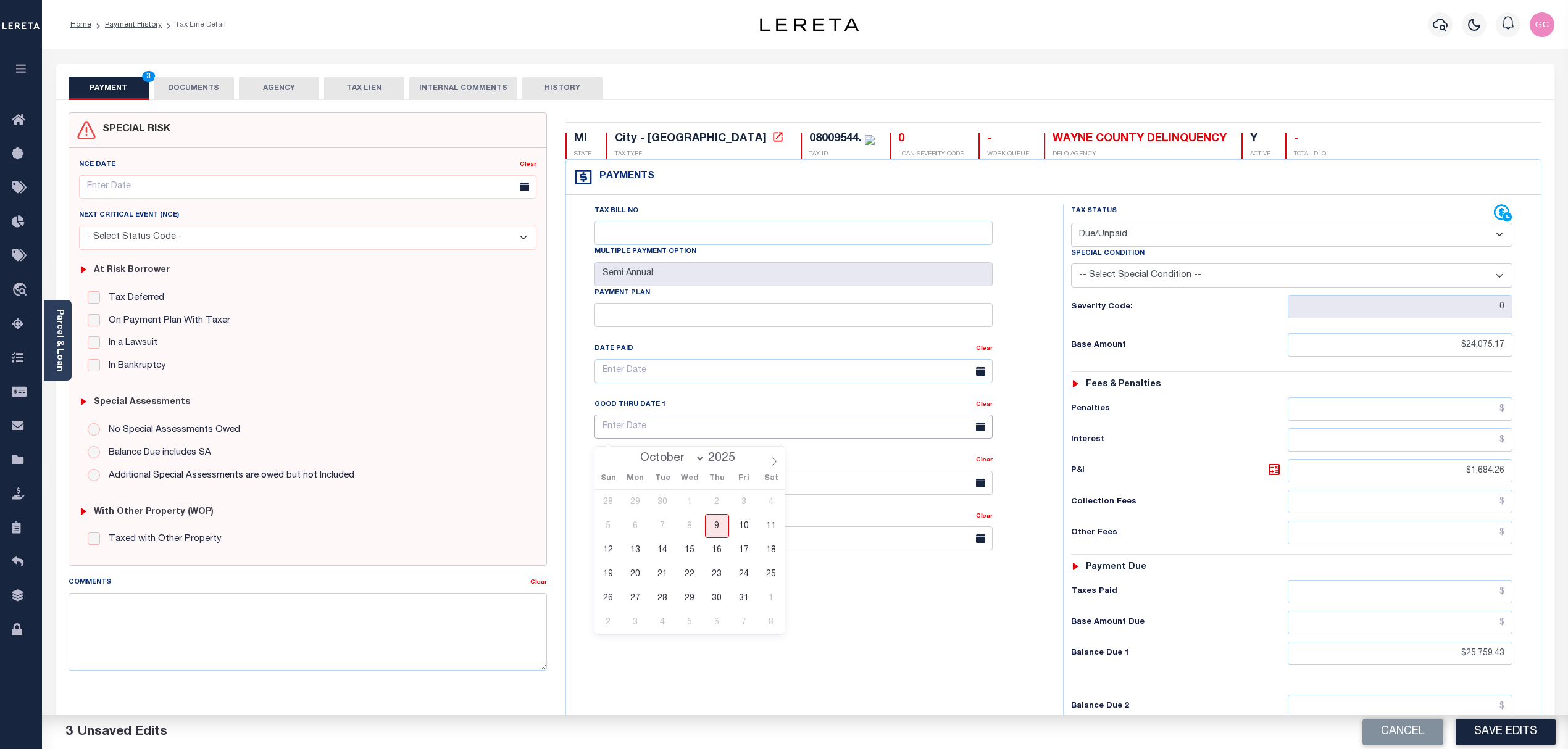
click at [723, 430] on input "text" at bounding box center [793, 426] width 398 height 24
click at [742, 599] on span "31" at bounding box center [744, 598] width 24 height 24
type input "[DATE]"
drag, startPoint x: 171, startPoint y: 614, endPoint x: 151, endPoint y: 614, distance: 20.0
click at [169, 613] on textarea "Comments" at bounding box center [307, 632] width 479 height 78
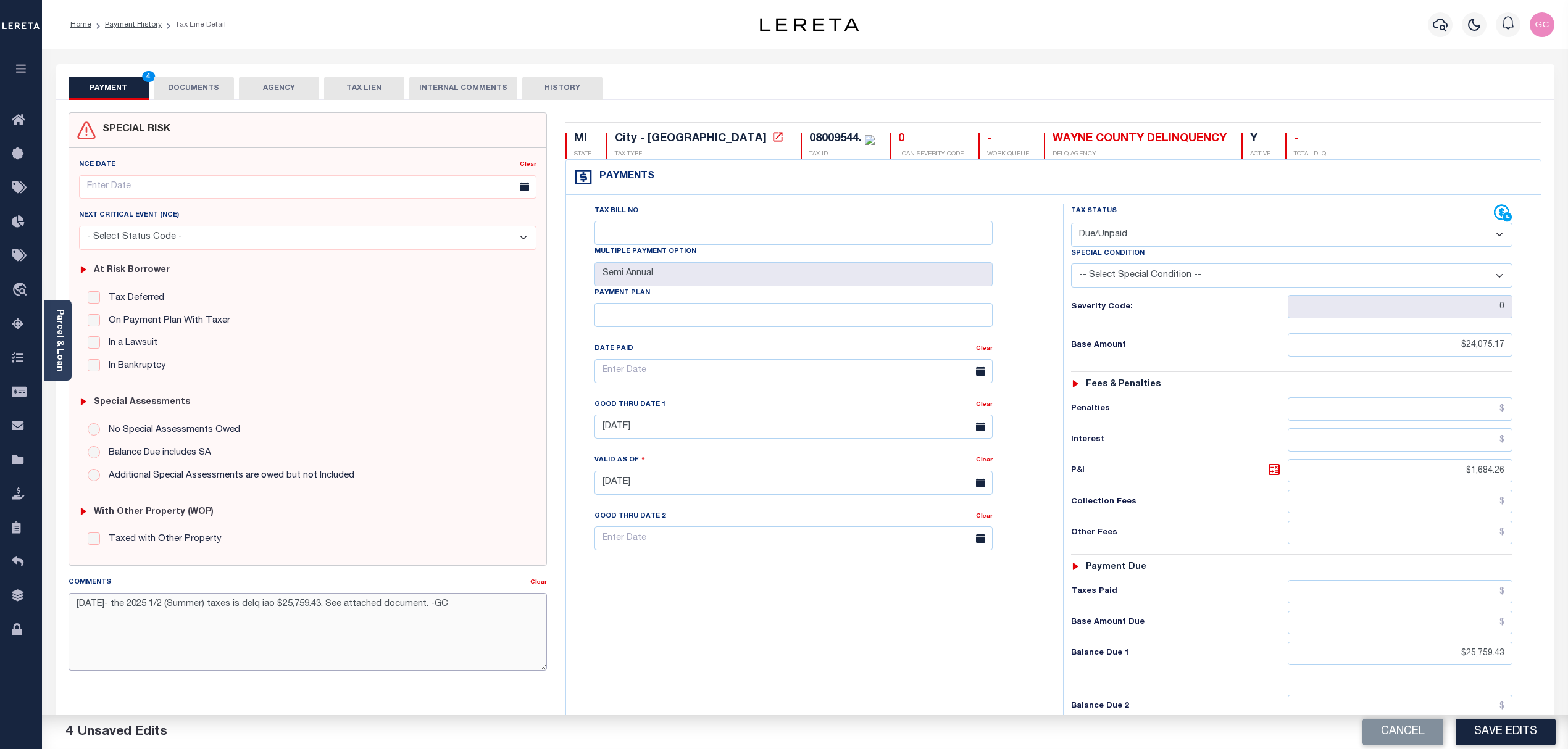
type textarea "10/9/2025- the 2025 1/2 (Summer) taxes is delq iao $25,759.43. See attached doc…"
click at [201, 83] on button "DOCUMENTS" at bounding box center [194, 88] width 80 height 23
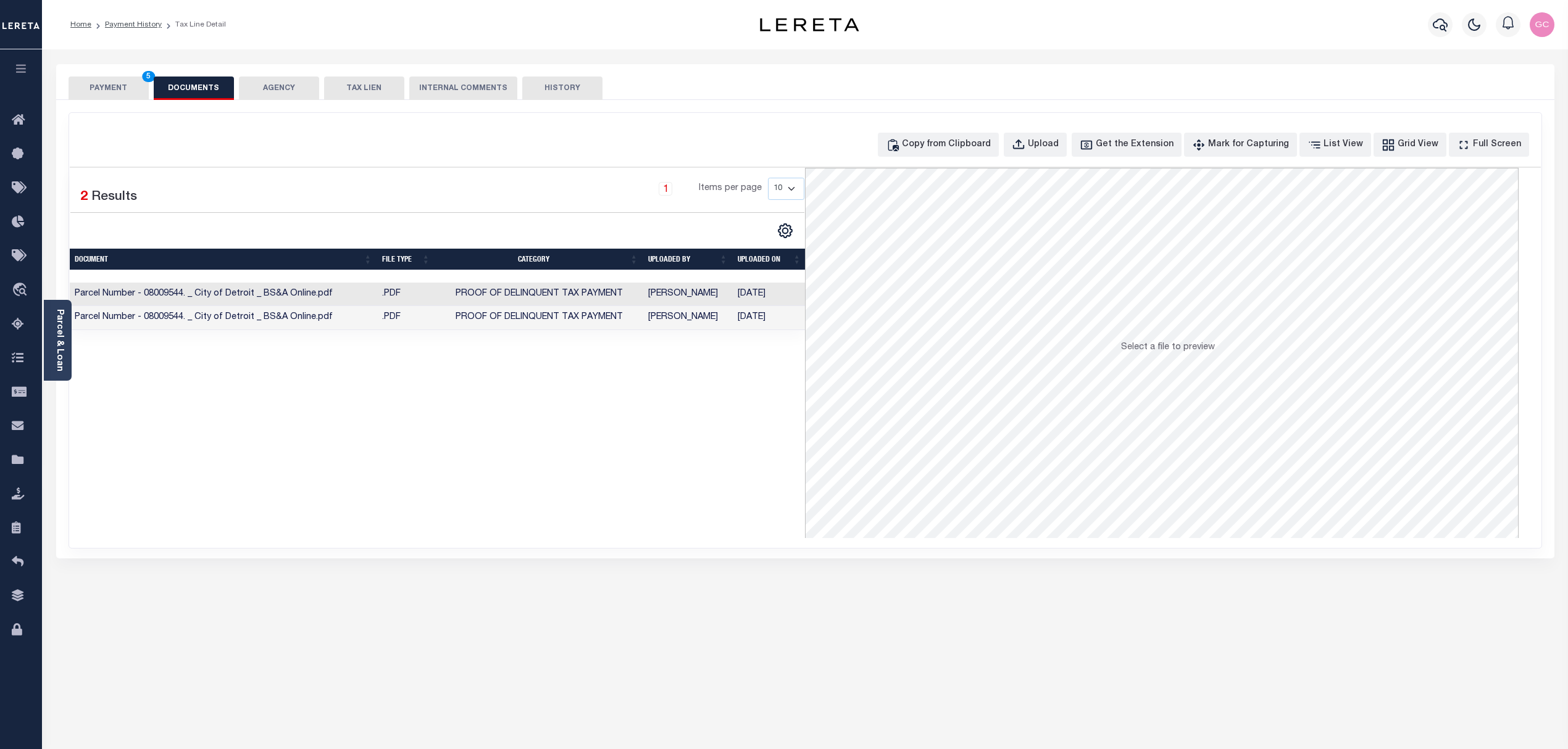
click at [120, 85] on button "PAYMENT 5" at bounding box center [108, 88] width 80 height 23
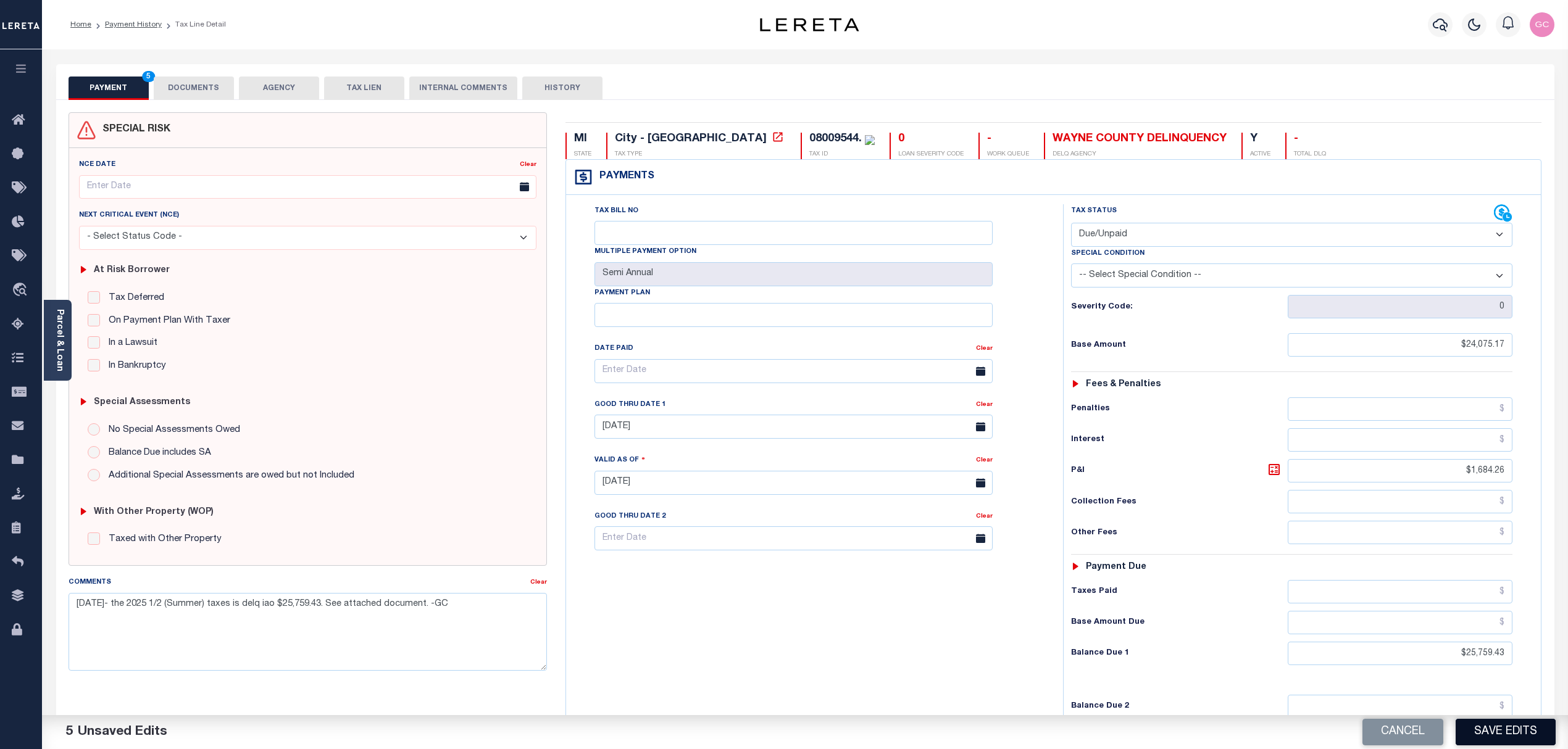
click at [1513, 729] on button "Save Edits" at bounding box center [1506, 731] width 100 height 26
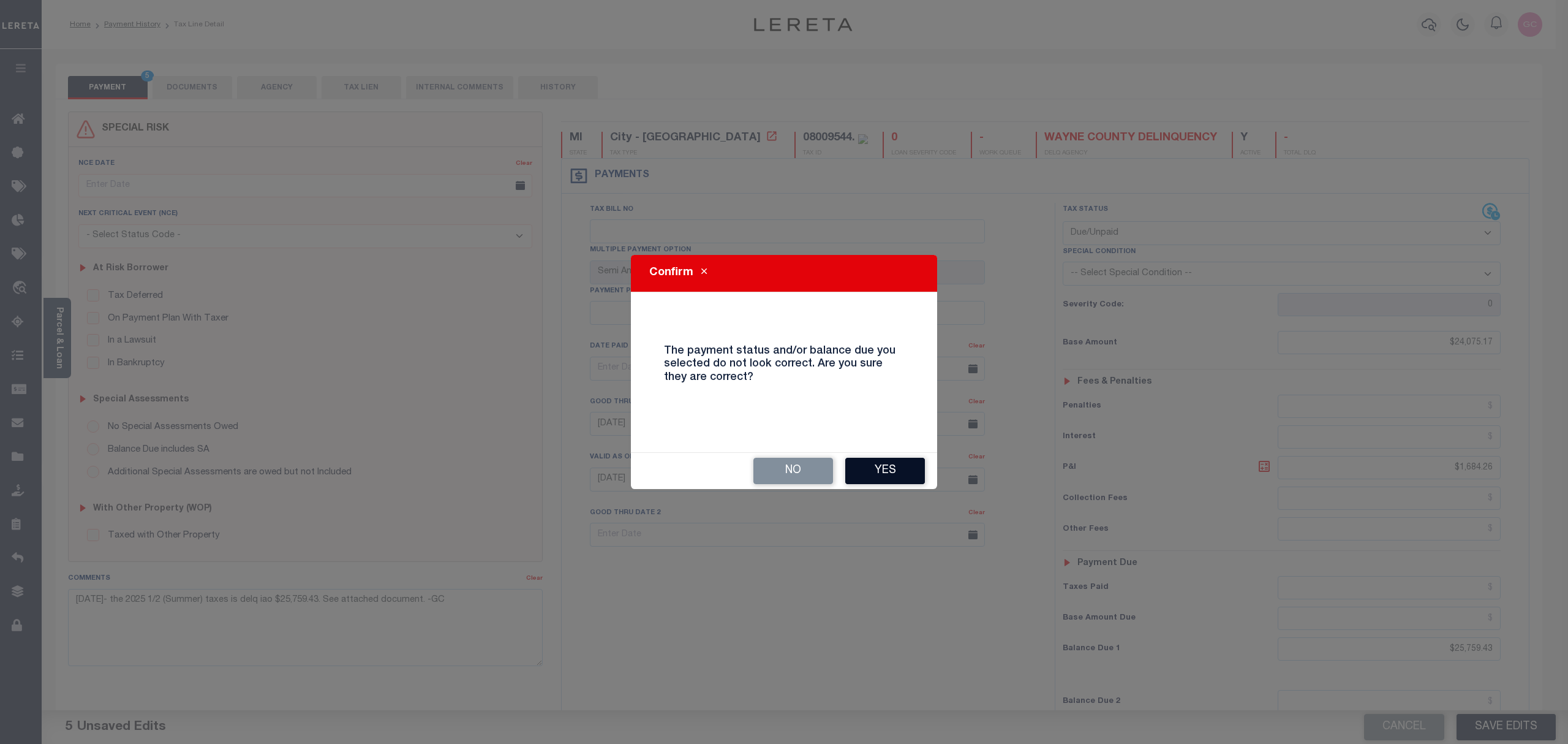
click at [895, 472] on button "Yes" at bounding box center [885, 471] width 79 height 26
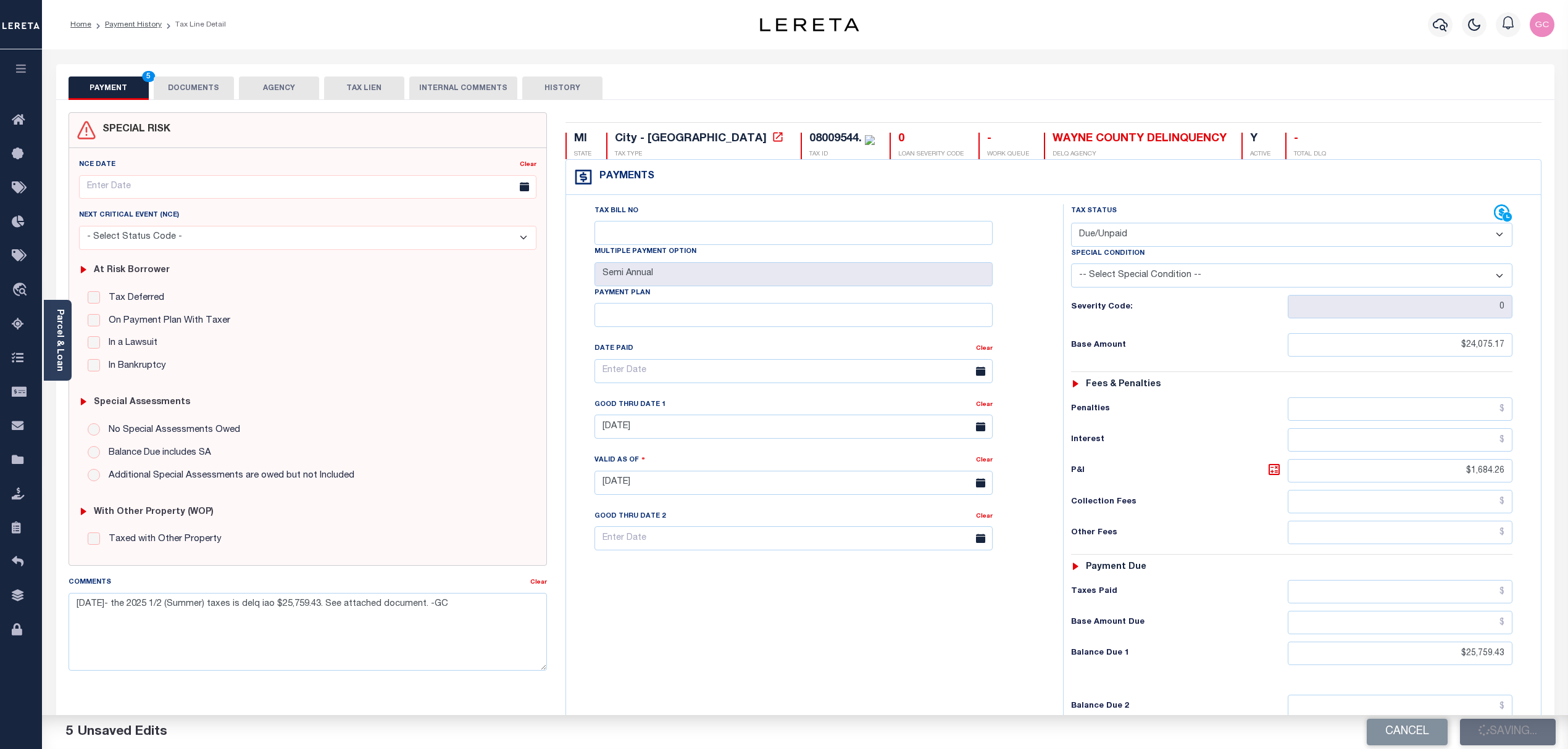
checkbox input "false"
type input "$24,075.17"
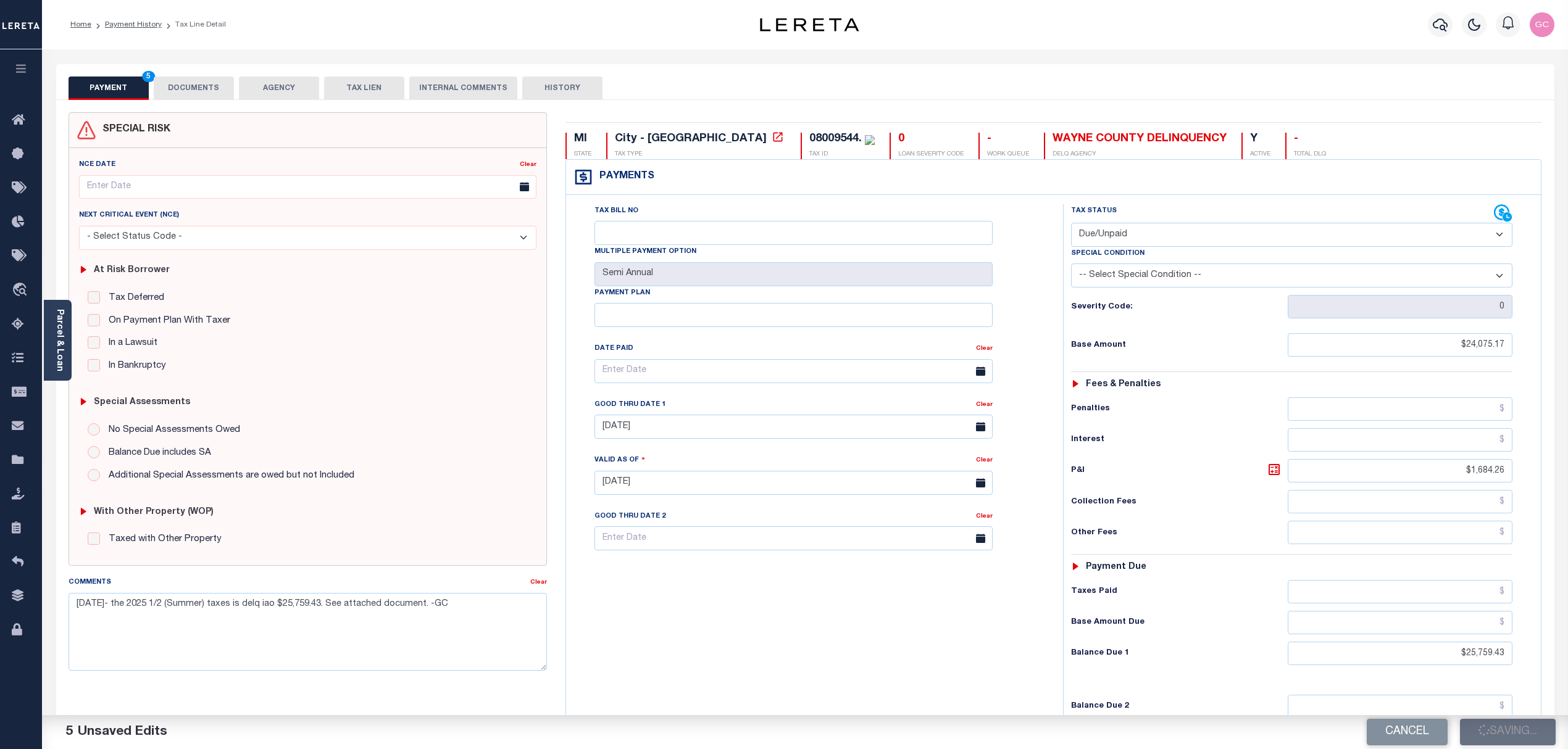
type input "$1,684.26"
type input "$25,759.43"
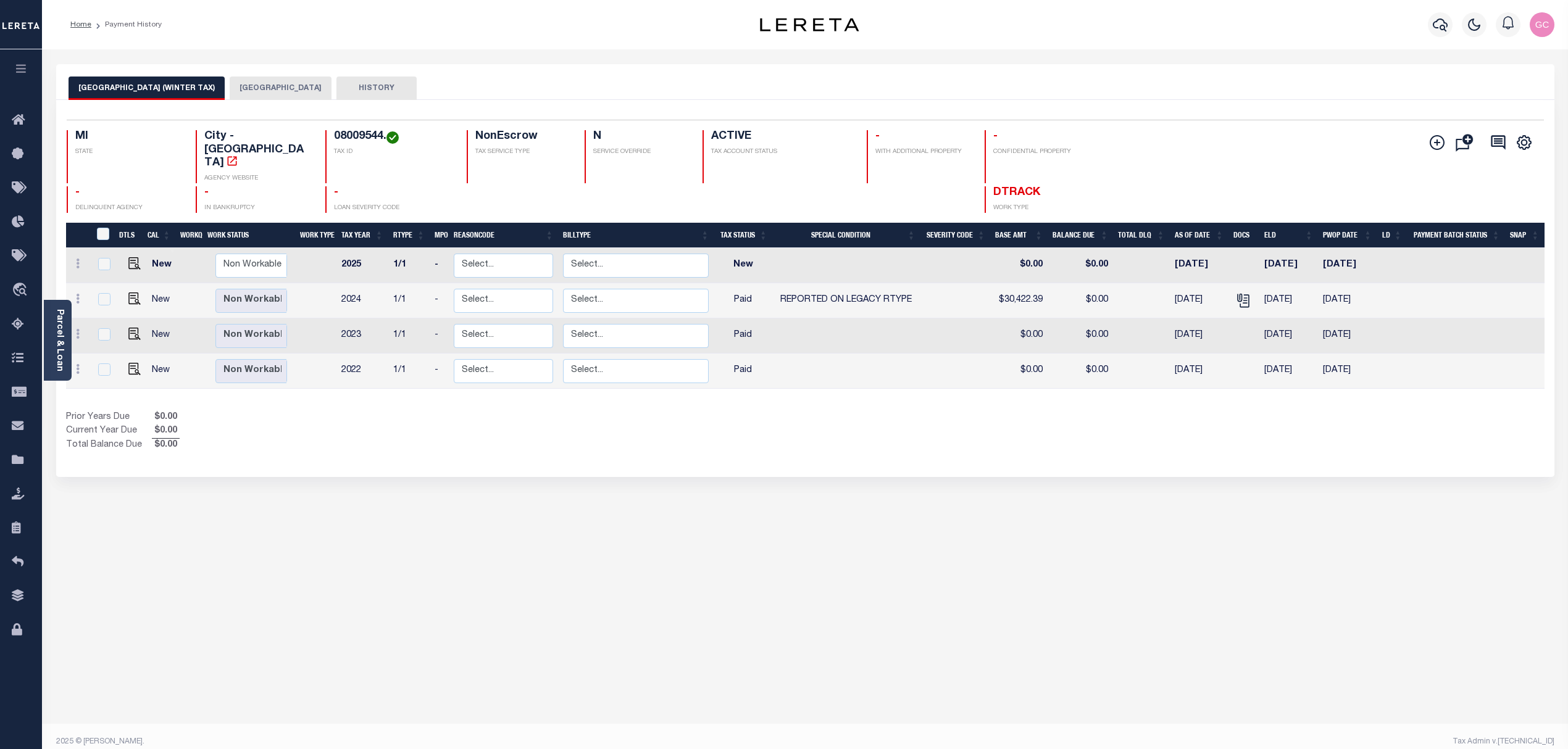
click at [255, 90] on button "DETROIT CITY" at bounding box center [280, 88] width 101 height 23
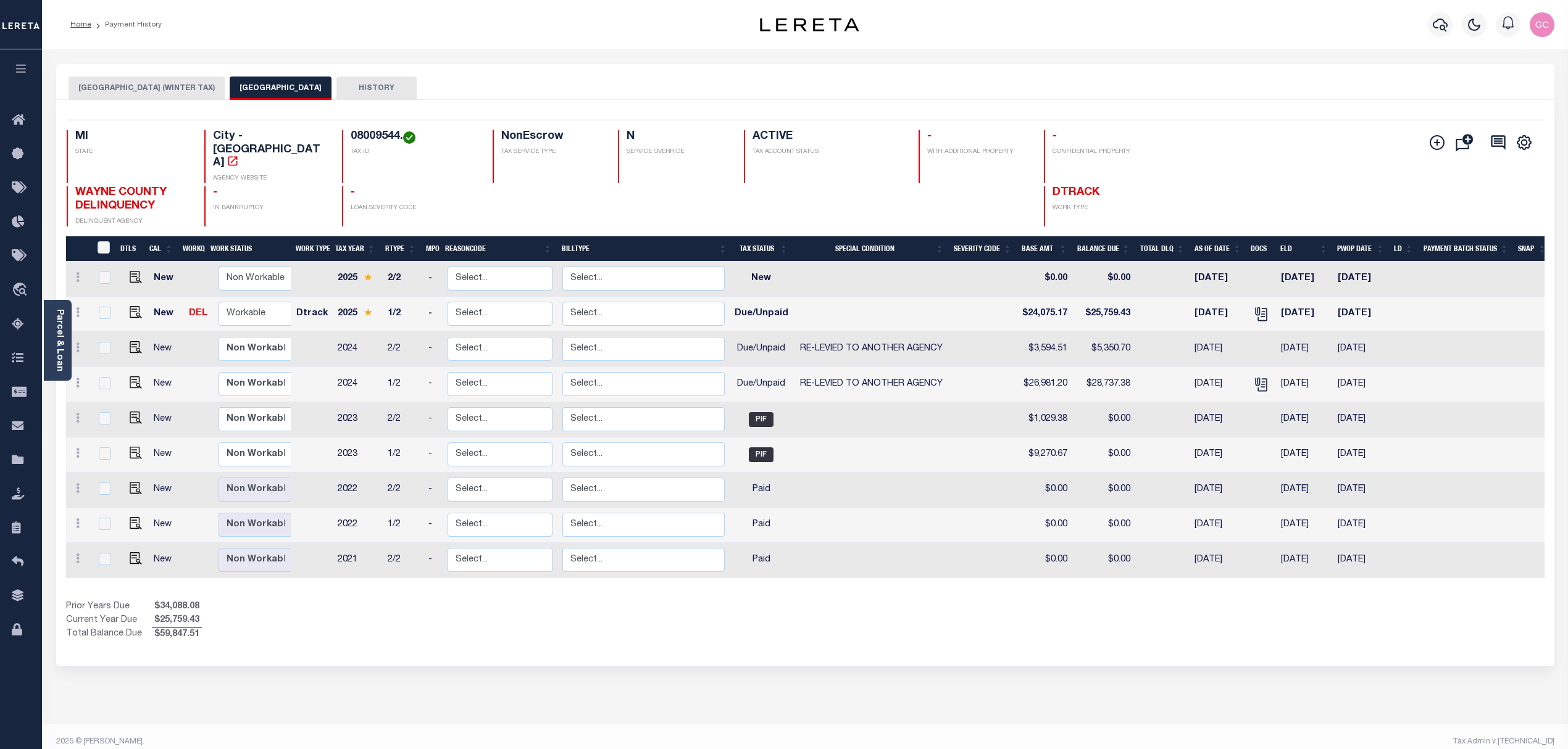
click at [385, 609] on div "Prior Years Due $34,088.08 Current Year Due $25,759.43 Total Balance Due $59,84…" at bounding box center [436, 621] width 740 height 41
click at [62, 344] on link "Parcel & Loan" at bounding box center [59, 340] width 9 height 62
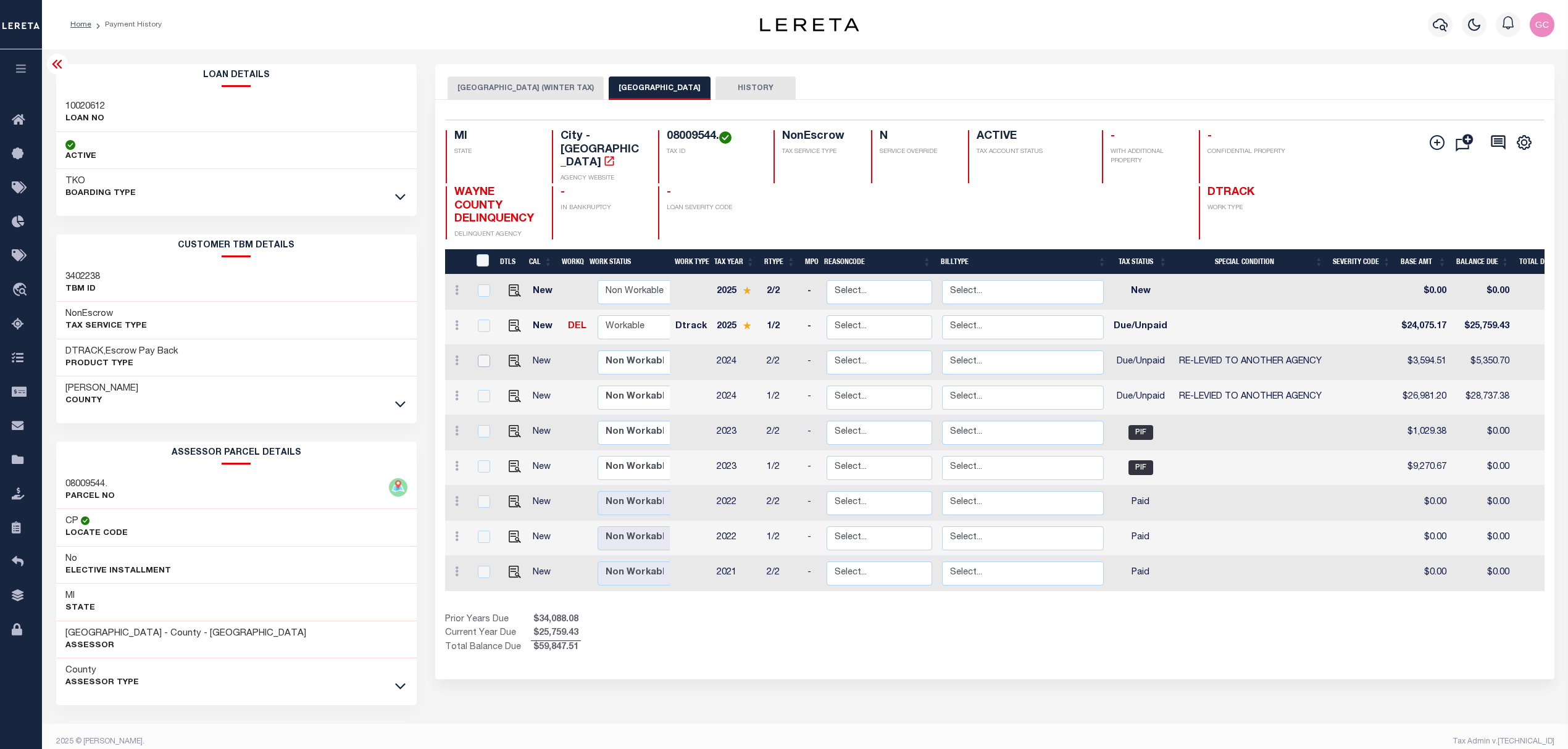
click at [487, 355] on input "checkbox" at bounding box center [484, 361] width 13 height 13
checkbox input "true"
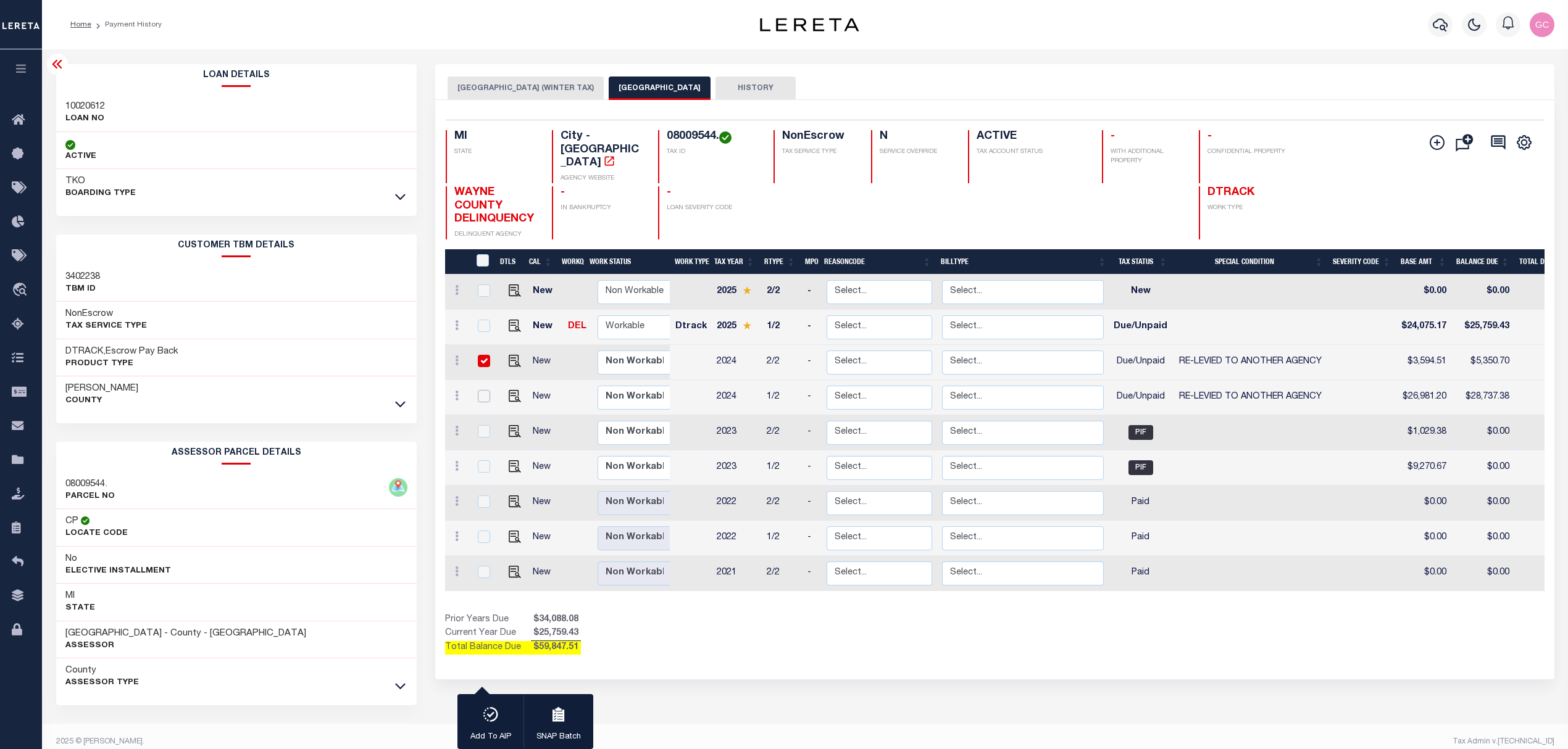
click at [482, 390] on input "checkbox" at bounding box center [484, 396] width 13 height 13
checkbox input "true"
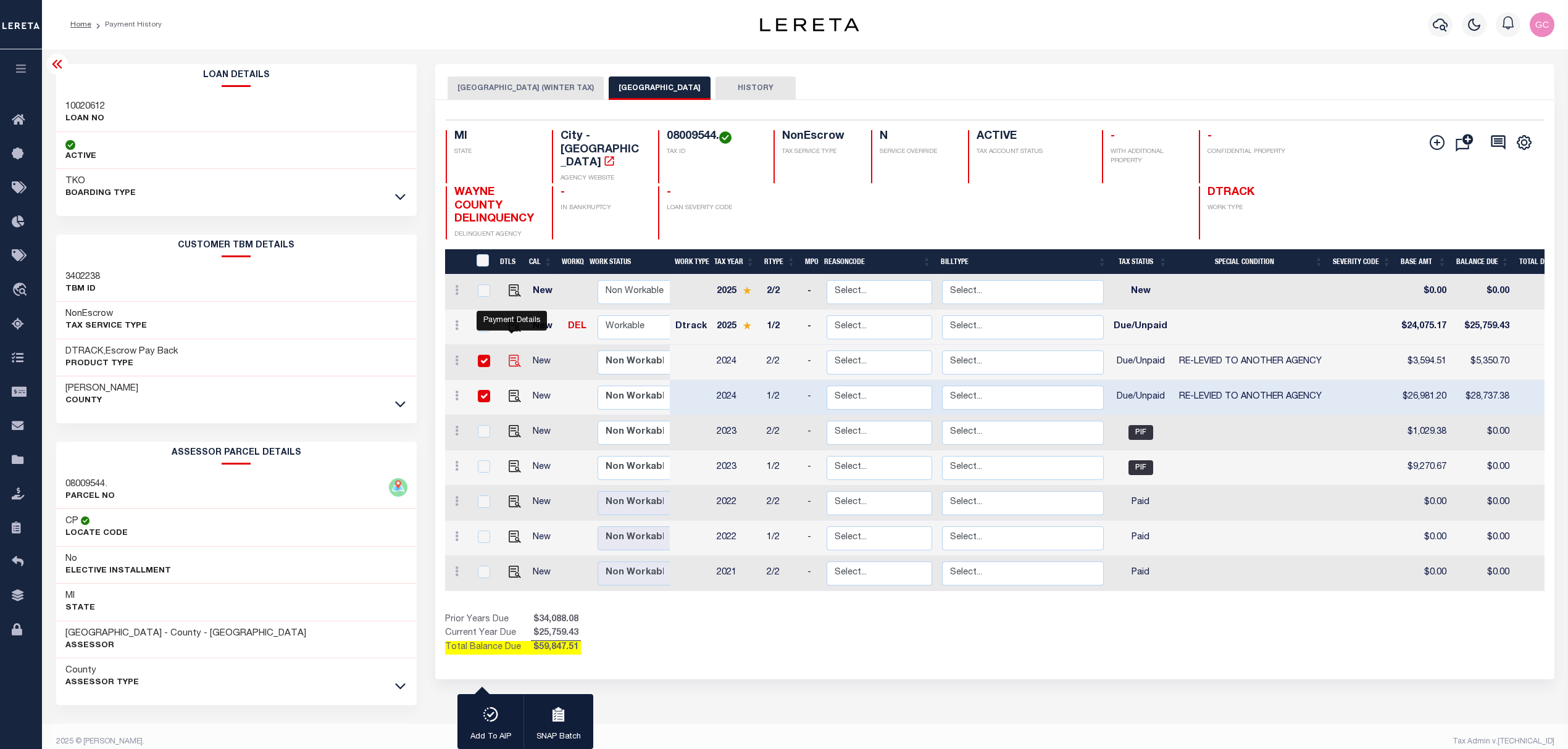
click at [512, 355] on img "" at bounding box center [514, 361] width 13 height 13
checkbox input "false"
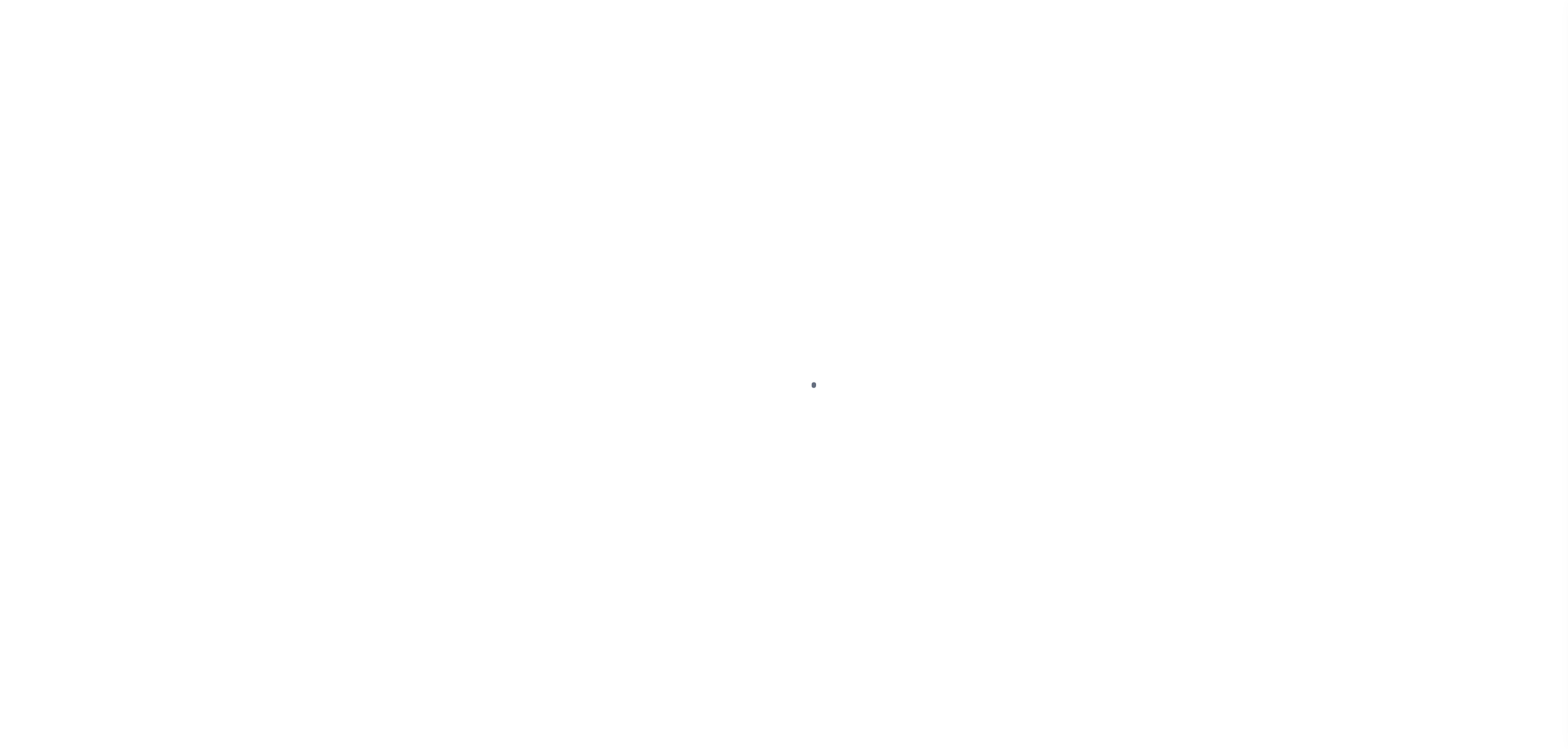
select select "DUE"
select select "31"
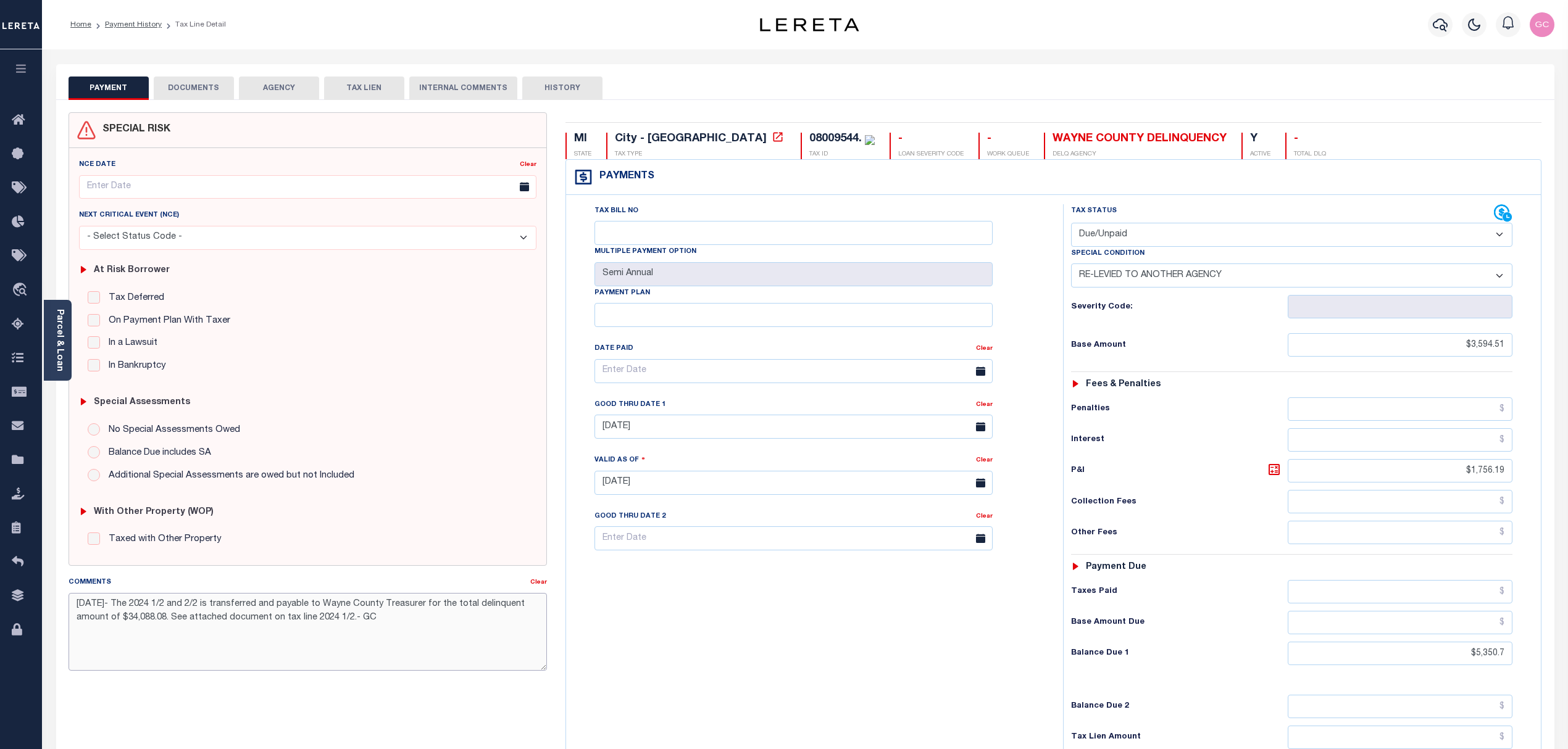
drag, startPoint x: 382, startPoint y: 622, endPoint x: 76, endPoint y: 606, distance: 306.4
click at [76, 606] on textarea "[DATE]- The 2024 1/2 and 2/2 is transferred and payable to Wayne County Treasur…" at bounding box center [307, 632] width 479 height 78
click at [821, 72] on div "PAYMENT DOCUMENTS AGENCY DELINQUENT PAYEE TAX LIEN" at bounding box center [805, 82] width 1498 height 36
click at [127, 26] on link "Payment History" at bounding box center [134, 25] width 57 height 8
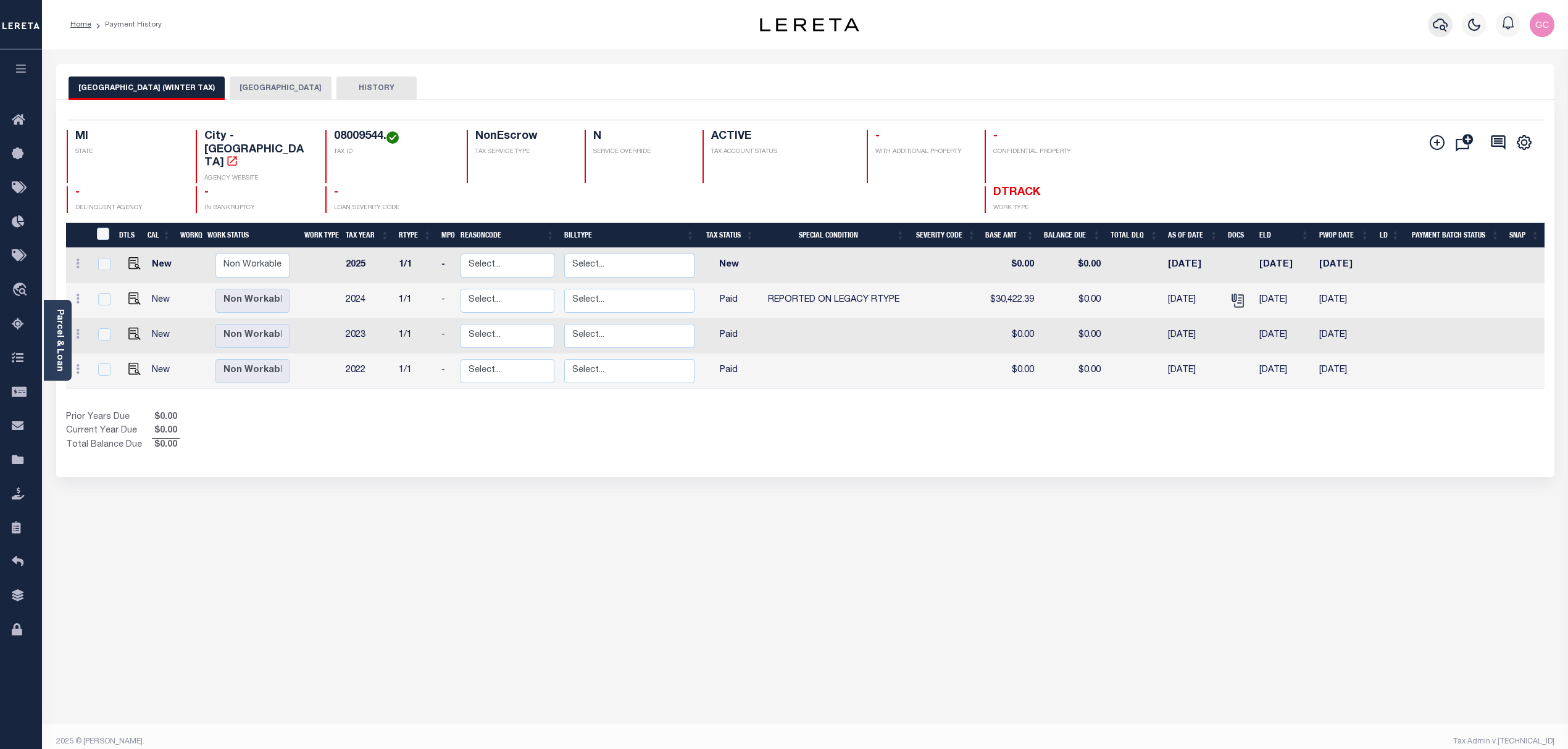
click at [1438, 20] on icon "button" at bounding box center [1439, 24] width 15 height 15
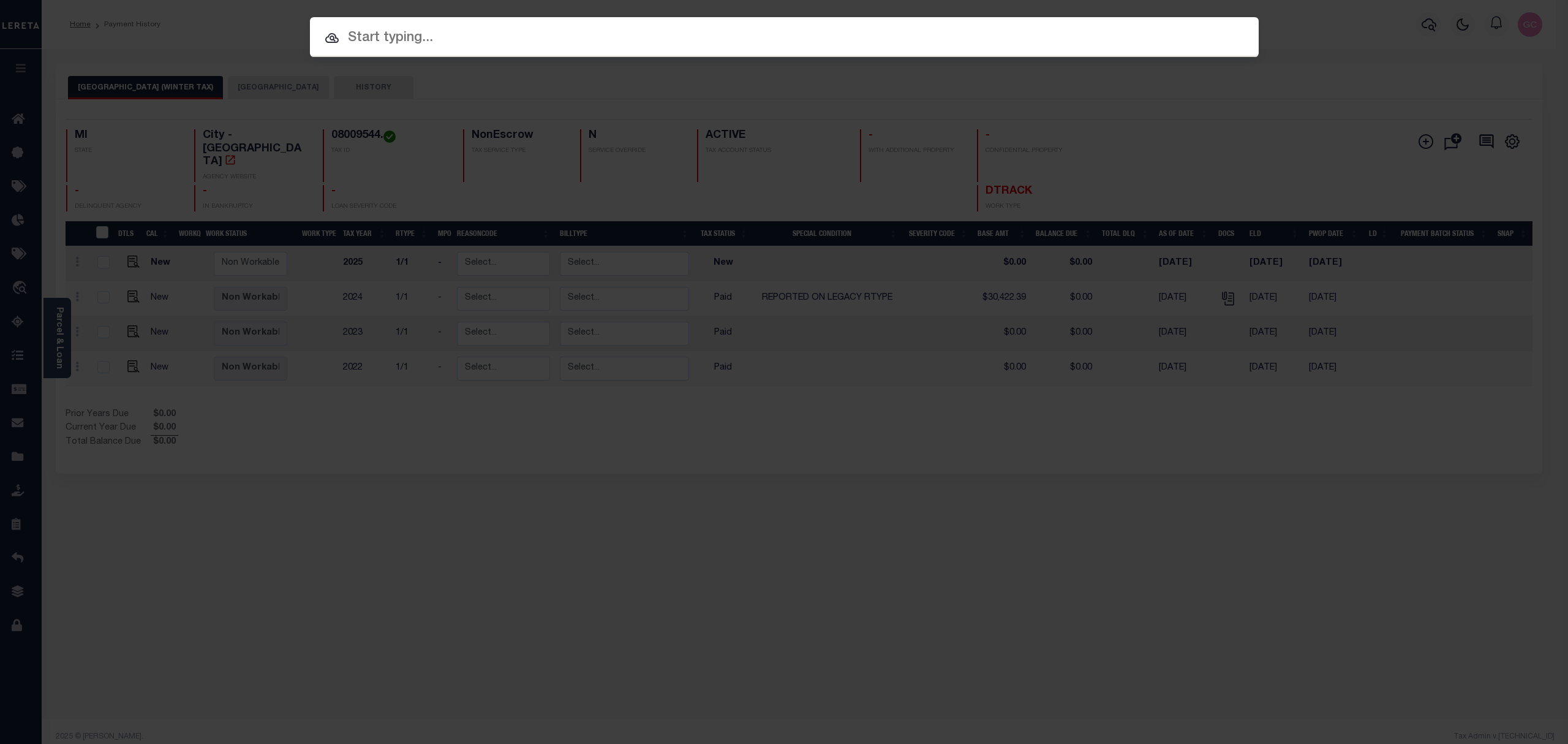
click at [710, 36] on input "text" at bounding box center [784, 38] width 949 height 21
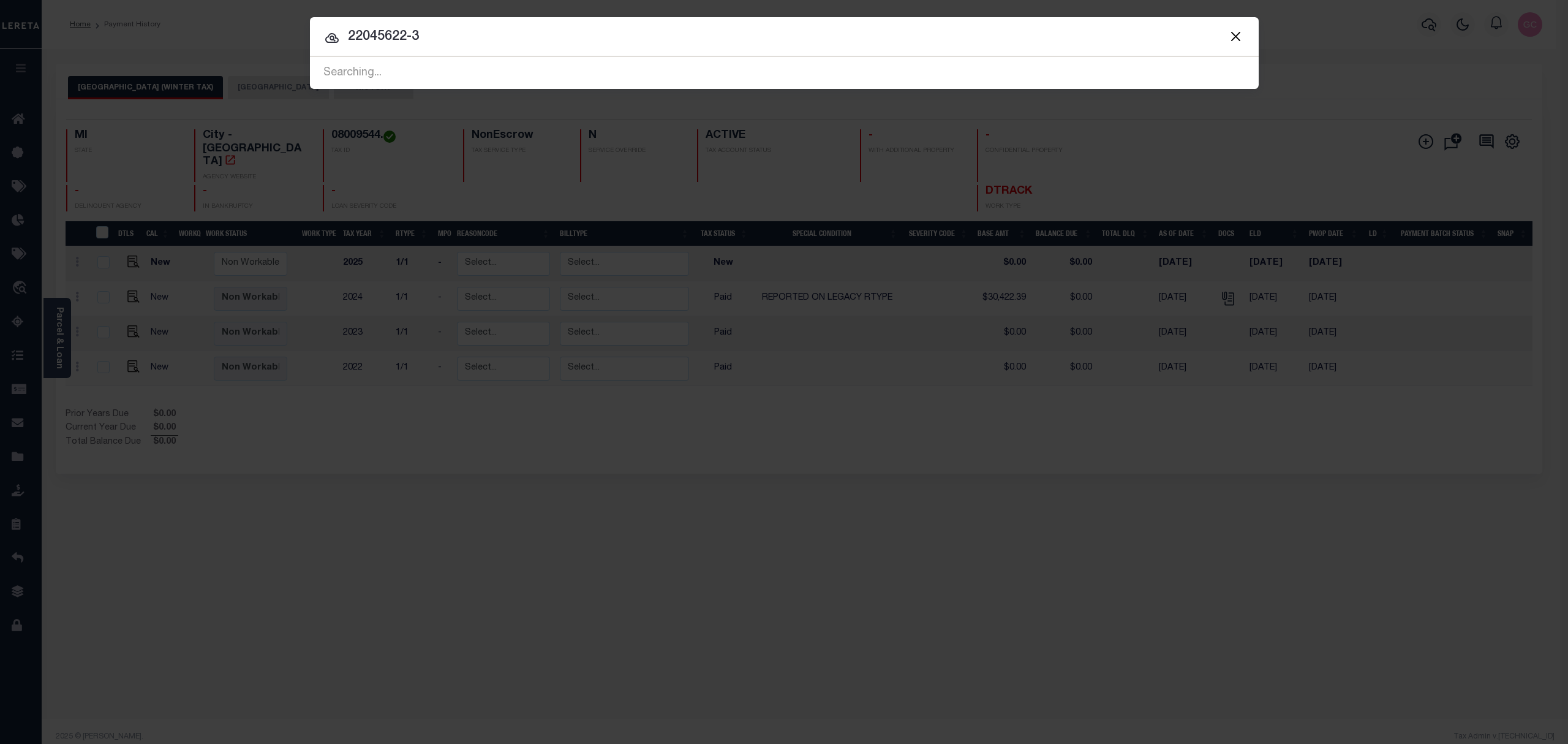
type input "22045622-3"
drag, startPoint x: 459, startPoint y: 33, endPoint x: 331, endPoint y: 38, distance: 128.1
click at [331, 57] on div "22045622-3 Searching... Searching... Searching... Searching... Searching... Sea…" at bounding box center [784, 73] width 949 height 32
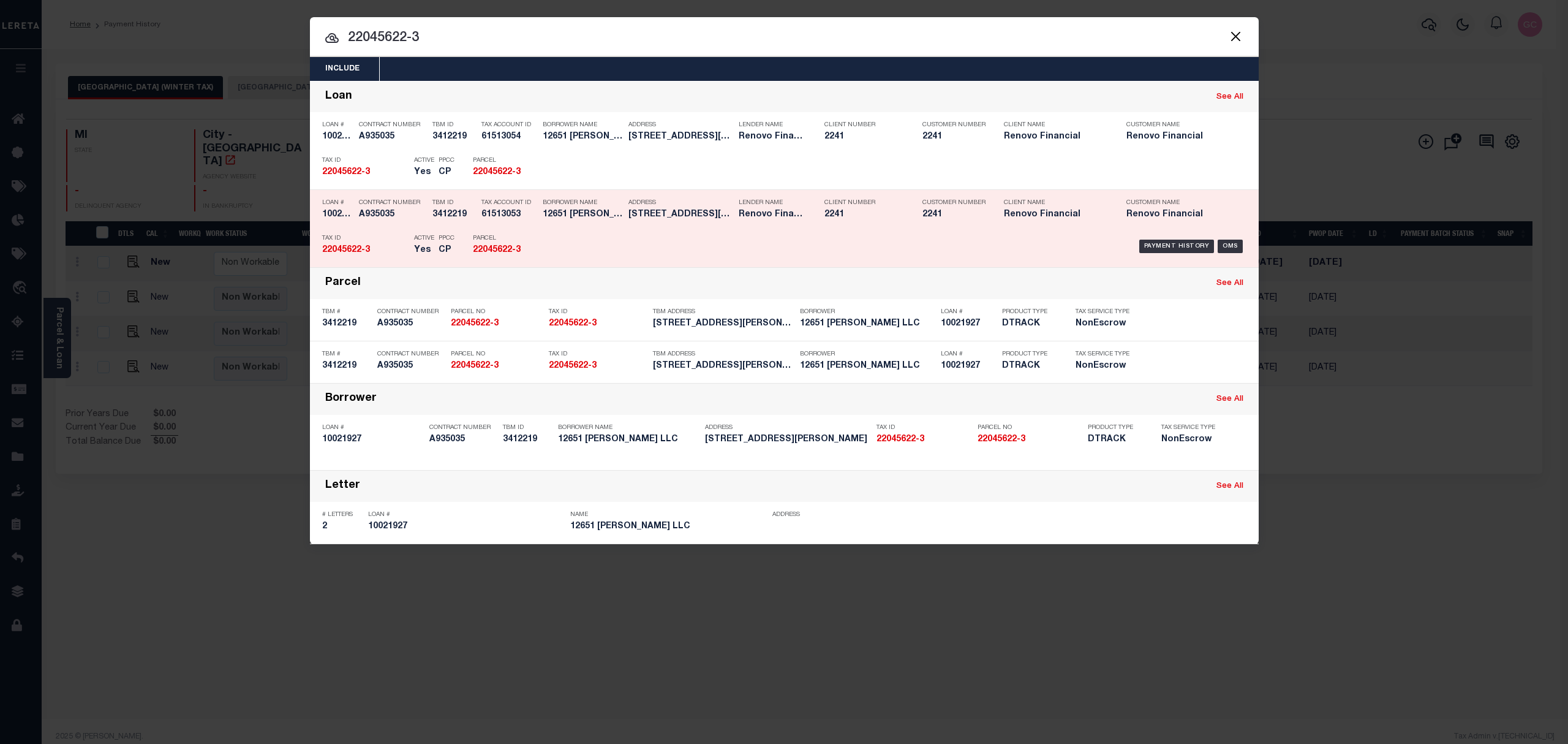
click at [601, 244] on div "Payment History OMS" at bounding box center [896, 246] width 700 height 36
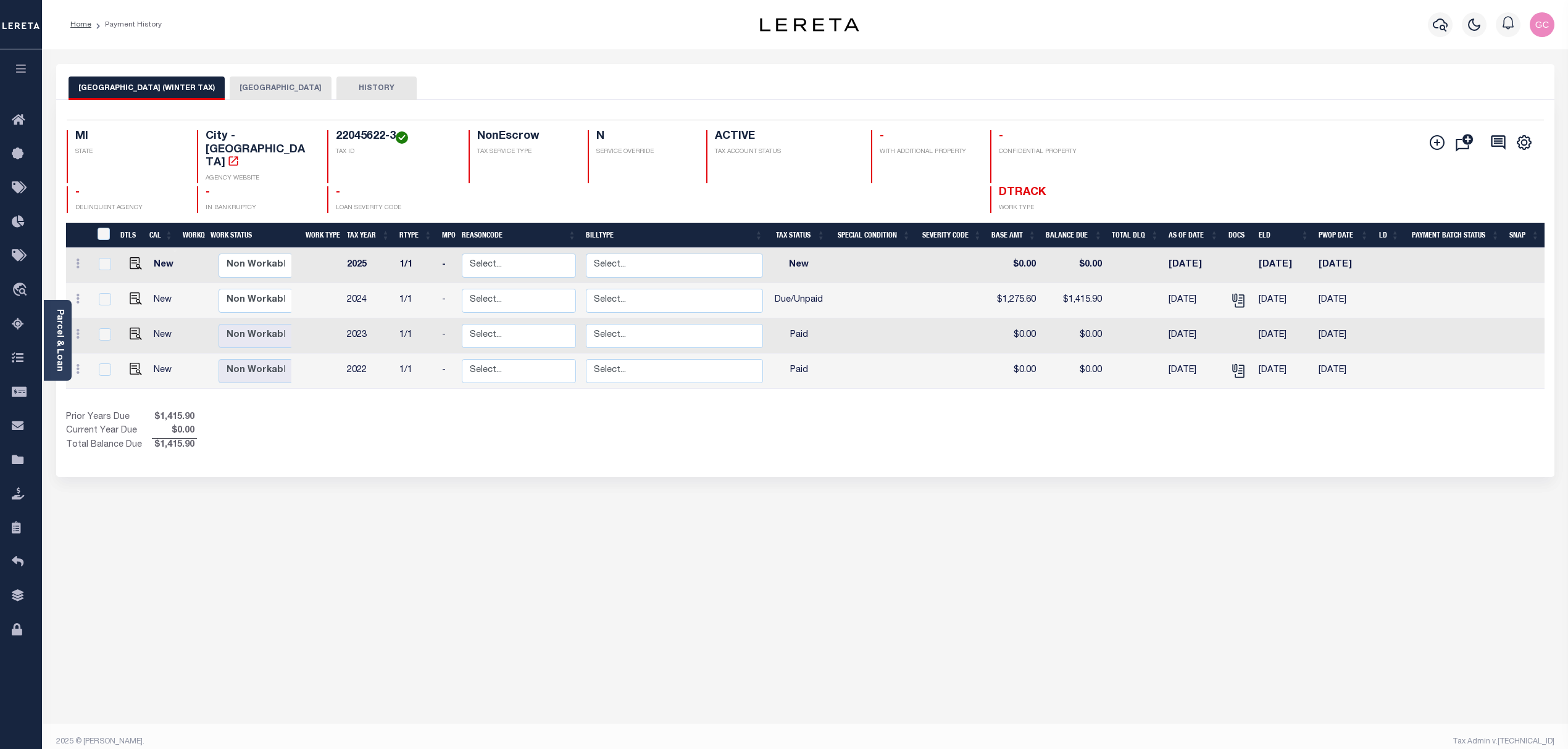
drag, startPoint x: 246, startPoint y: 90, endPoint x: 253, endPoint y: 90, distance: 7.0
click at [246, 89] on button "DETROIT CITY" at bounding box center [280, 88] width 101 height 23
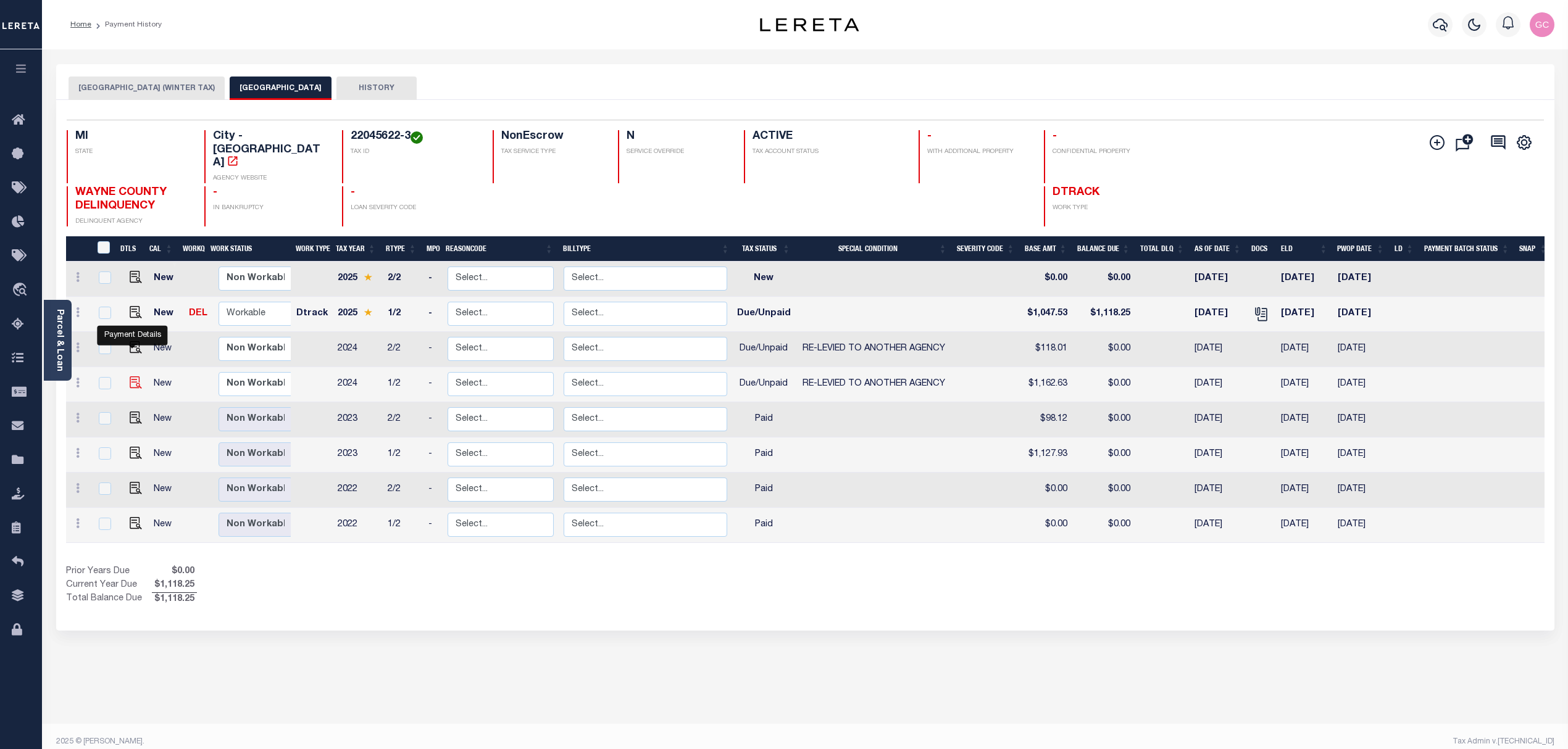
click at [131, 376] on img "" at bounding box center [136, 382] width 13 height 13
checkbox input "true"
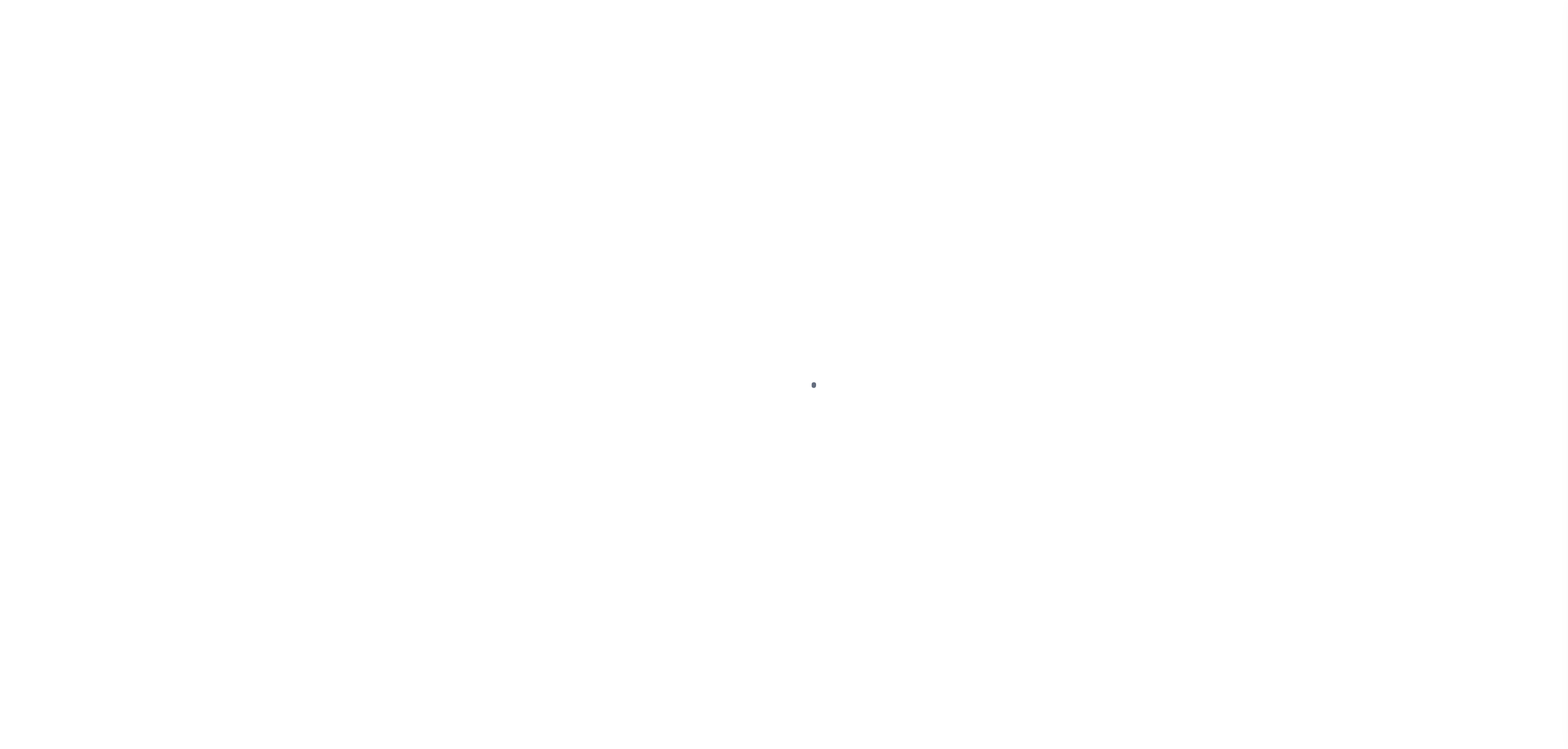
select select "DUE"
select select "31"
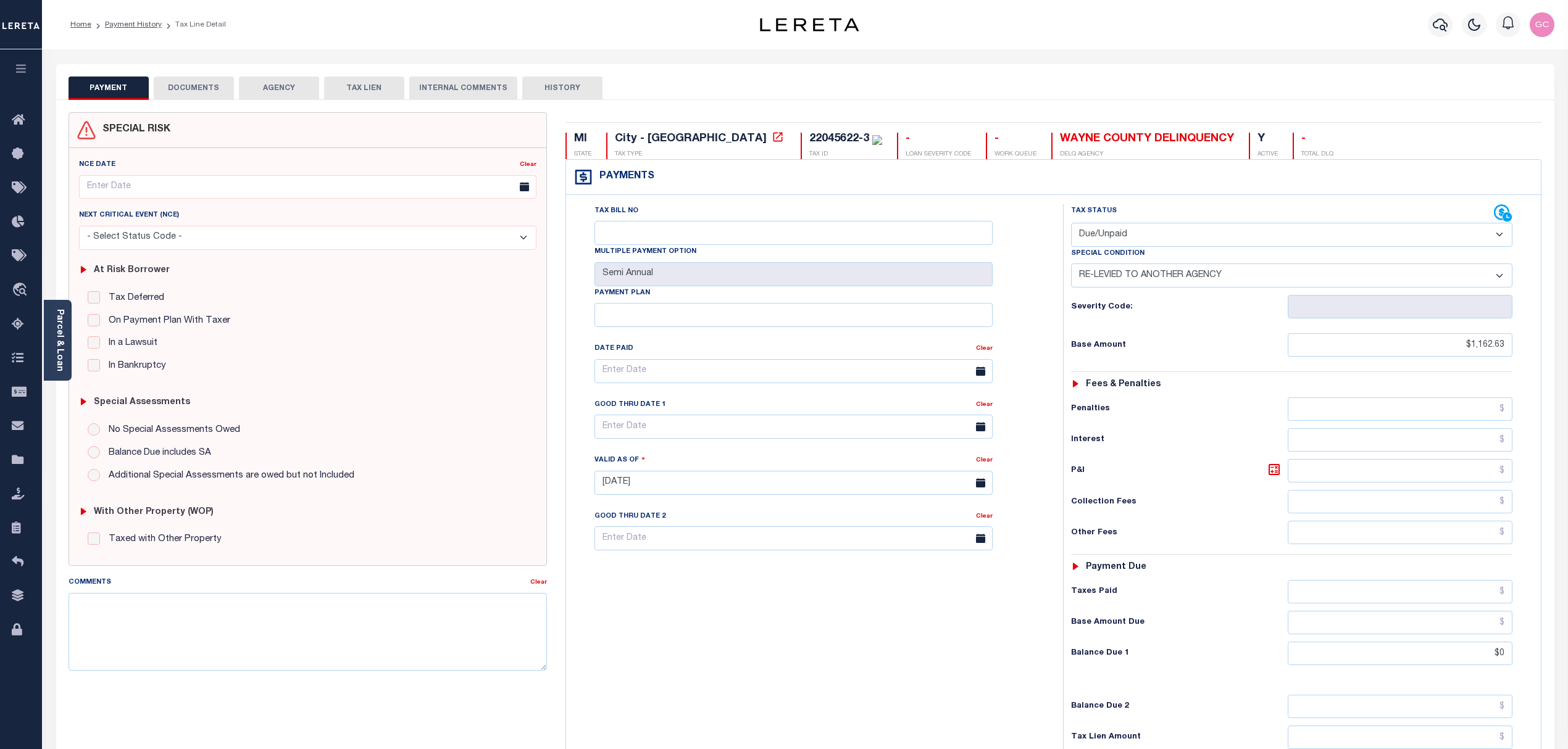
click at [211, 90] on button "DOCUMENTS" at bounding box center [194, 88] width 80 height 23
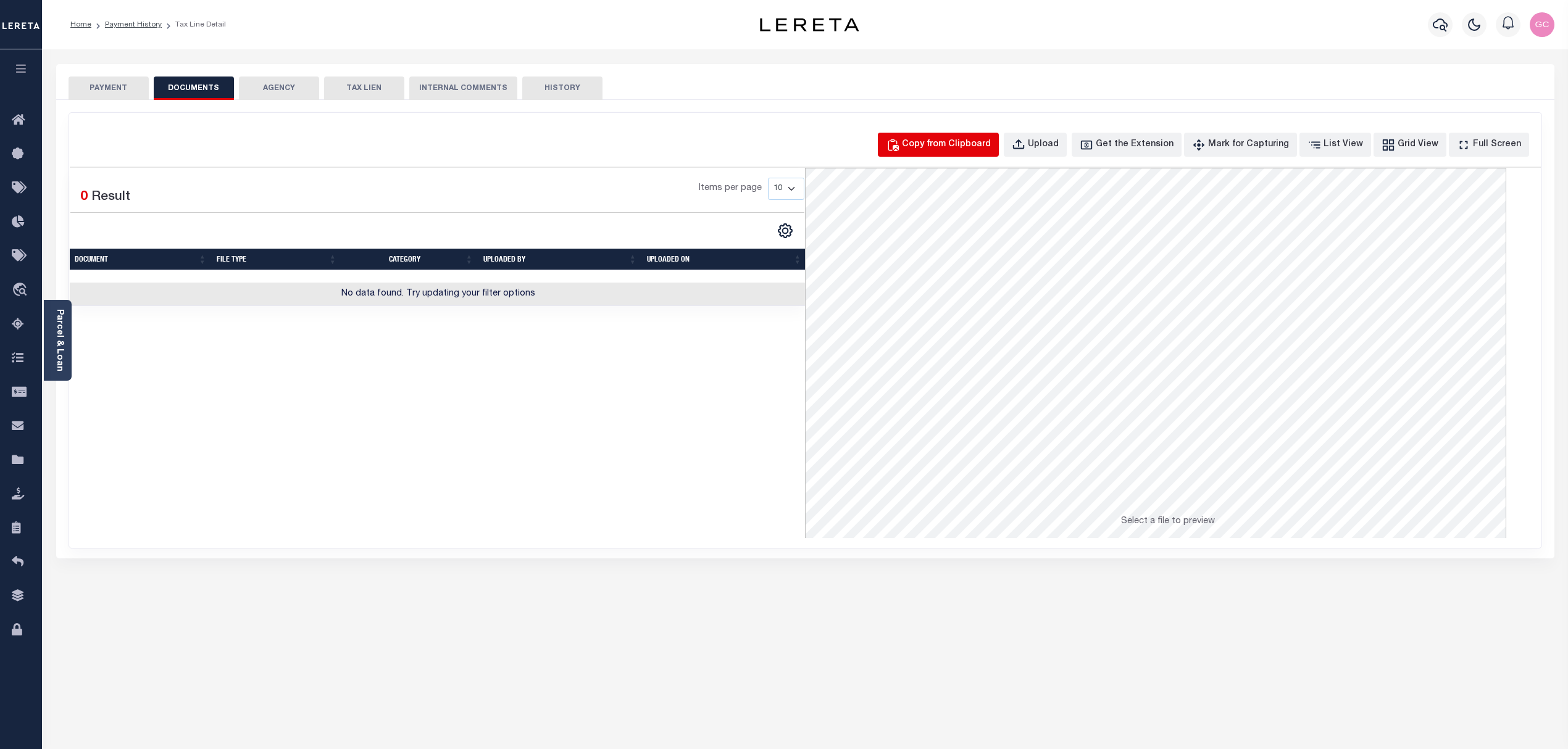
click at [976, 148] on div "Copy from Clipboard" at bounding box center [945, 145] width 89 height 14
select select "POP"
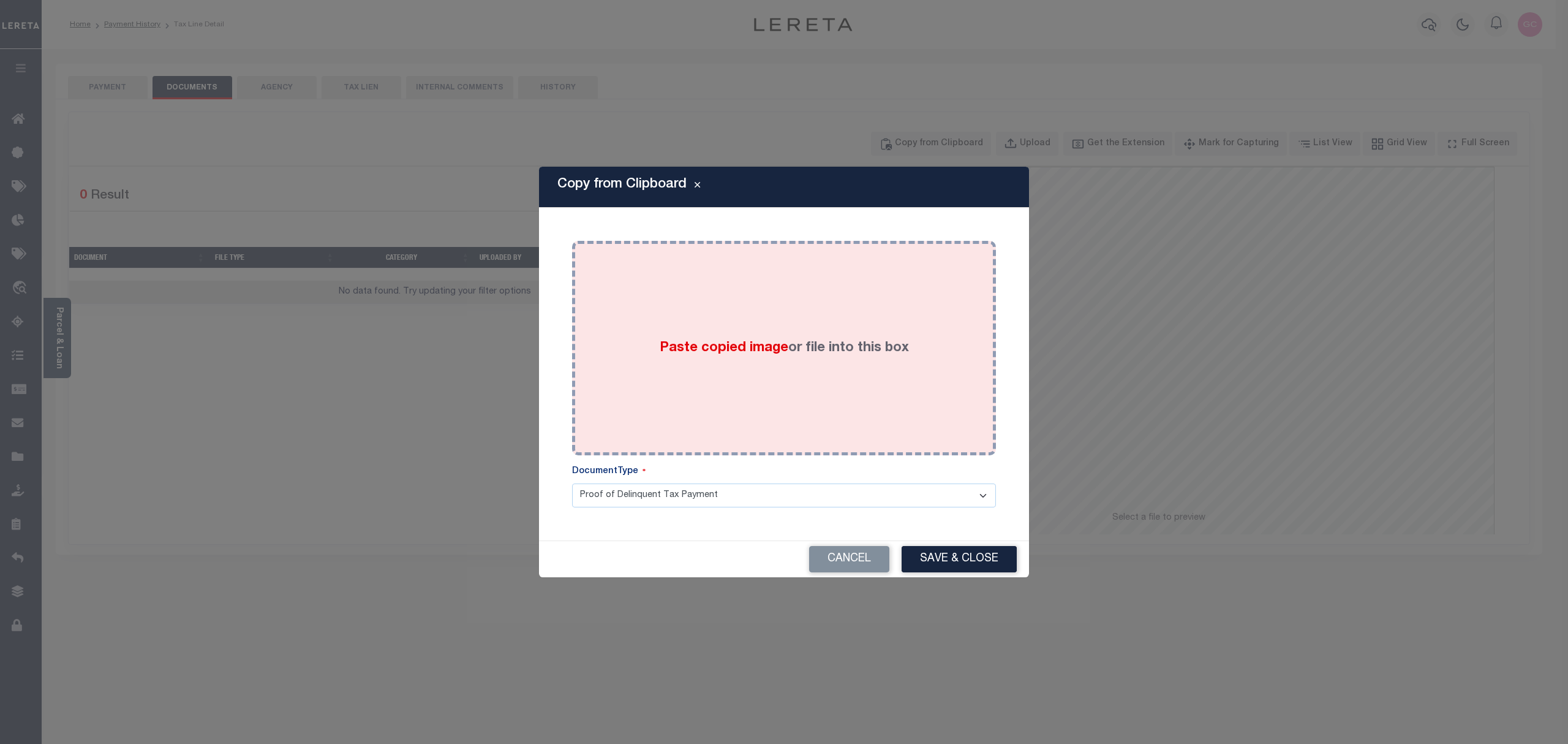
click at [775, 368] on div "Paste copied image or file into this box" at bounding box center [784, 348] width 406 height 196
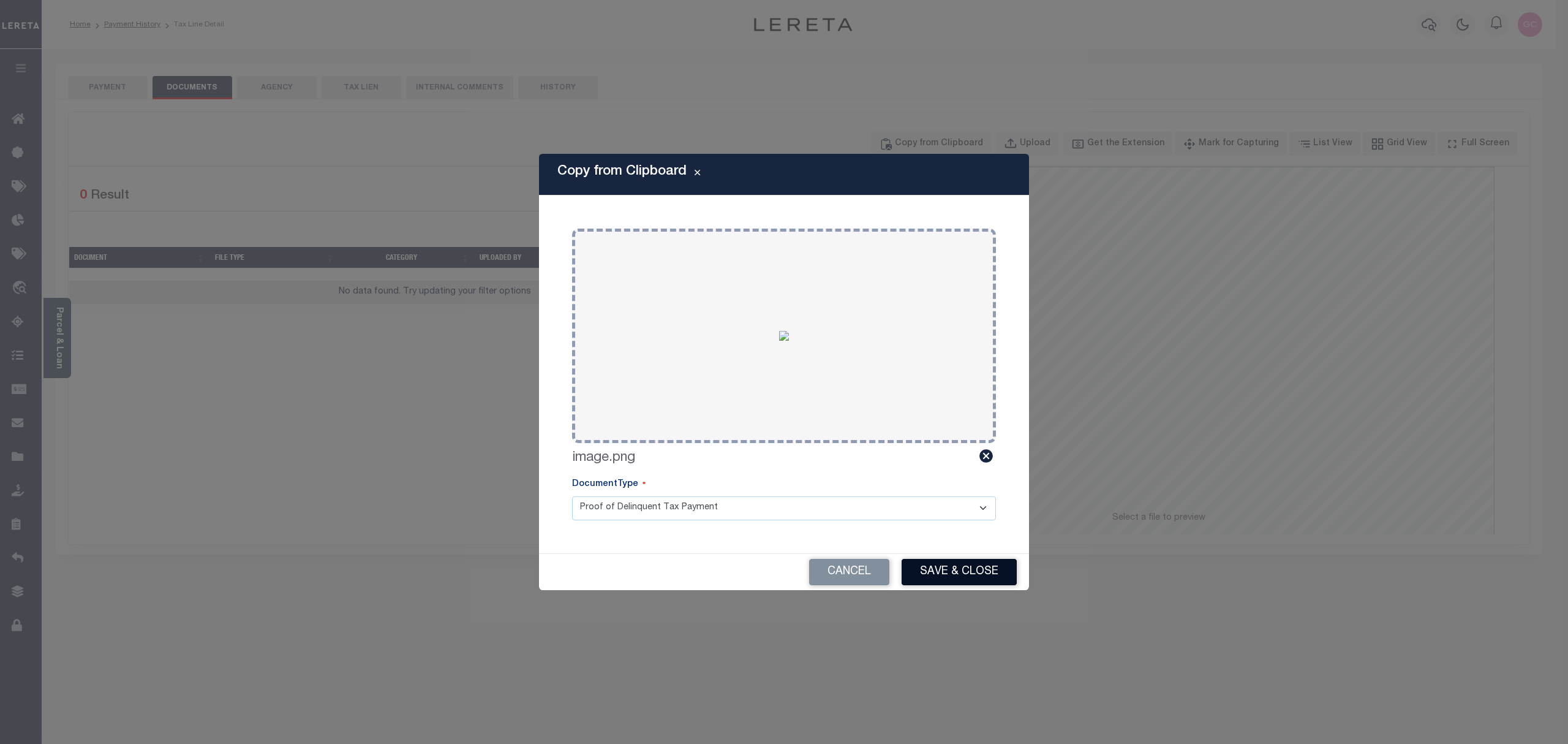
click at [983, 560] on button "Save & Close" at bounding box center [959, 572] width 115 height 26
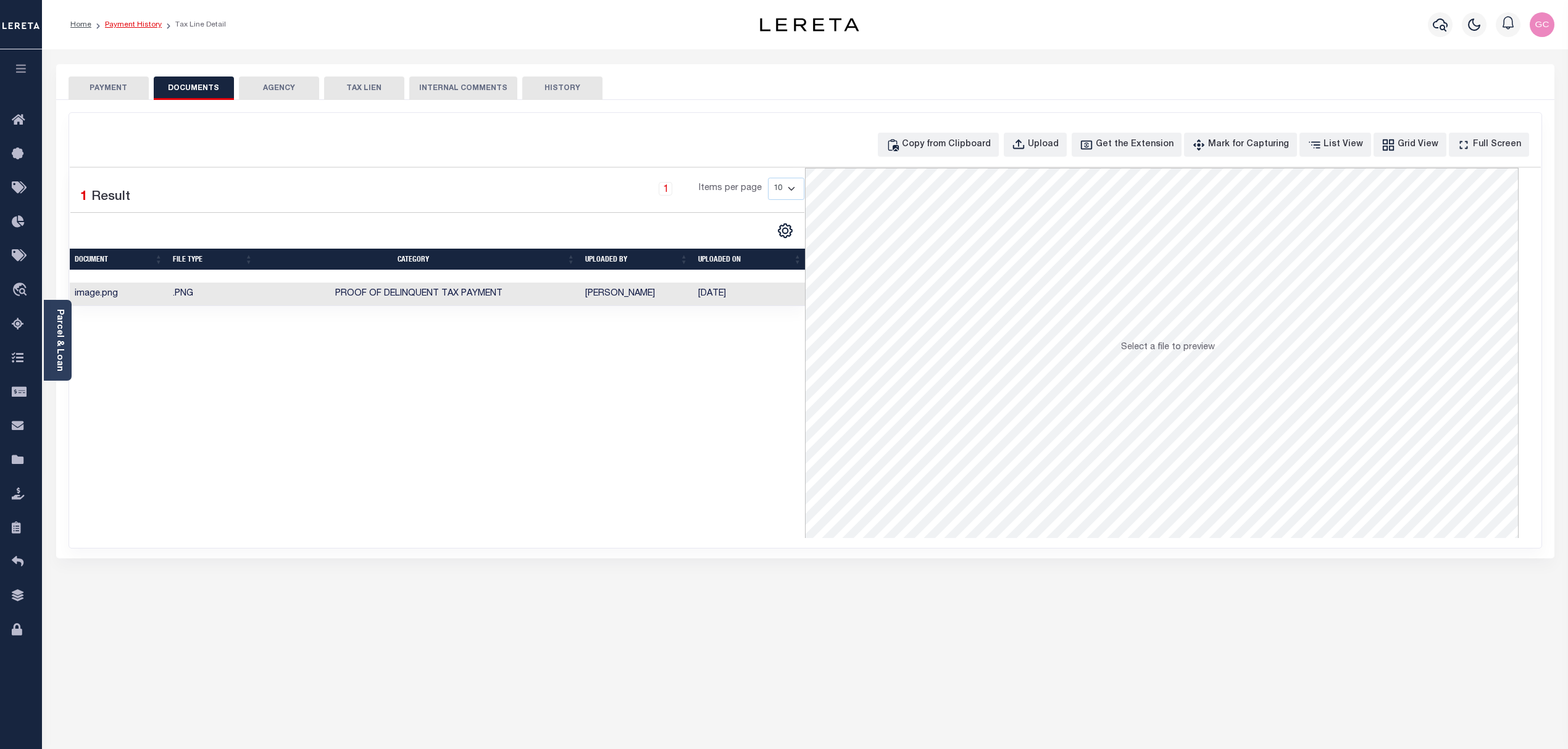
click at [126, 21] on link "Payment History" at bounding box center [134, 25] width 57 height 8
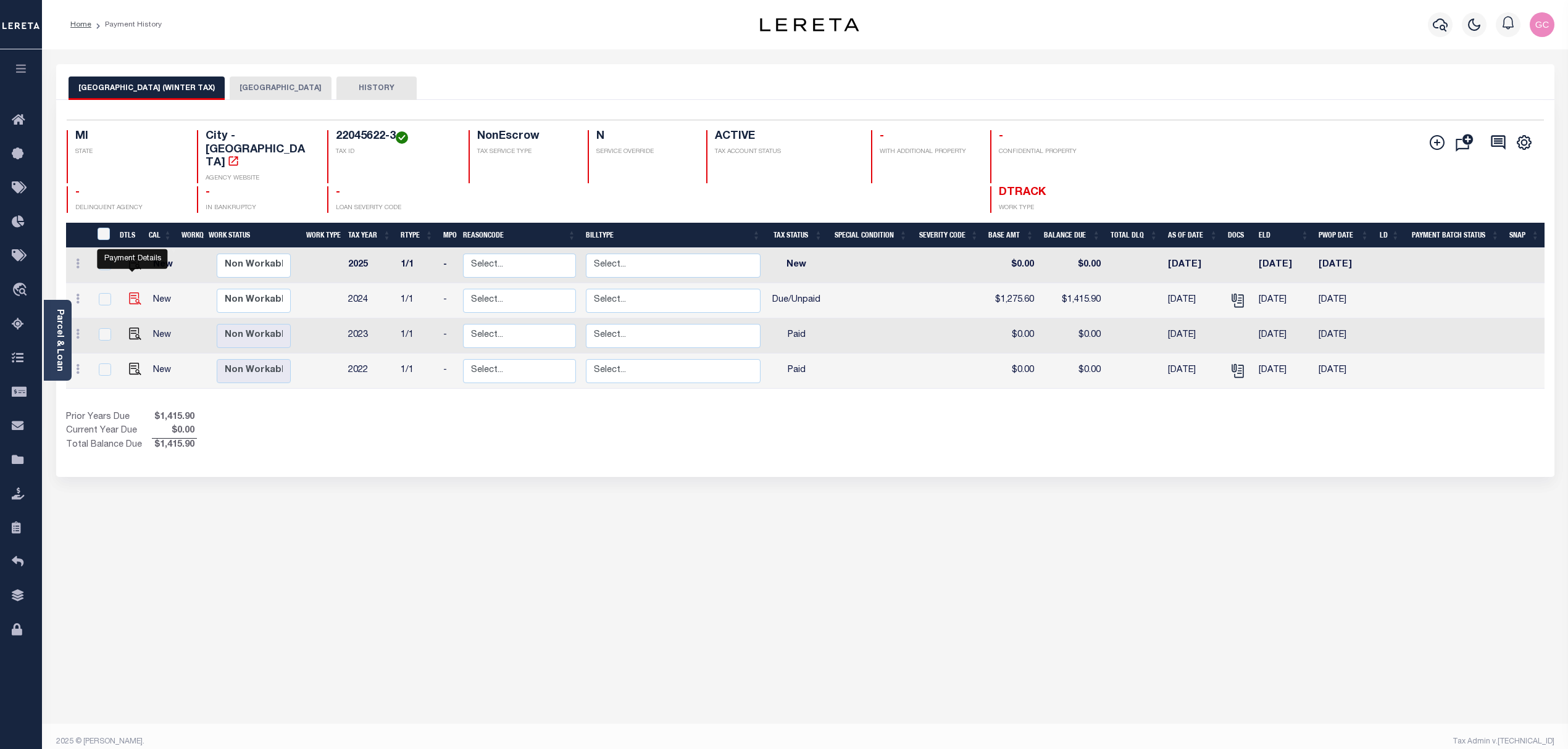
click at [131, 293] on img "" at bounding box center [135, 298] width 13 height 13
checkbox input "true"
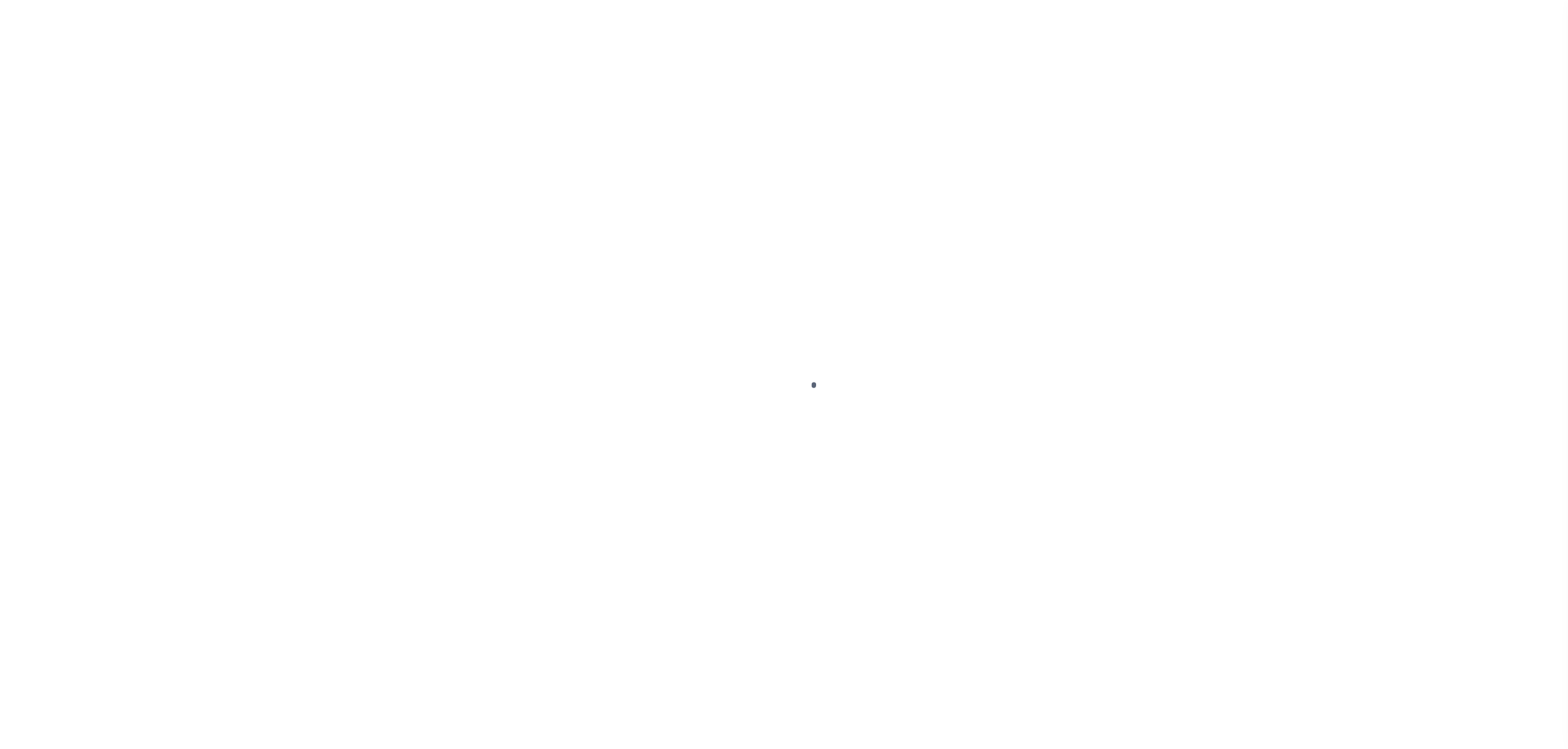
select select "DUE"
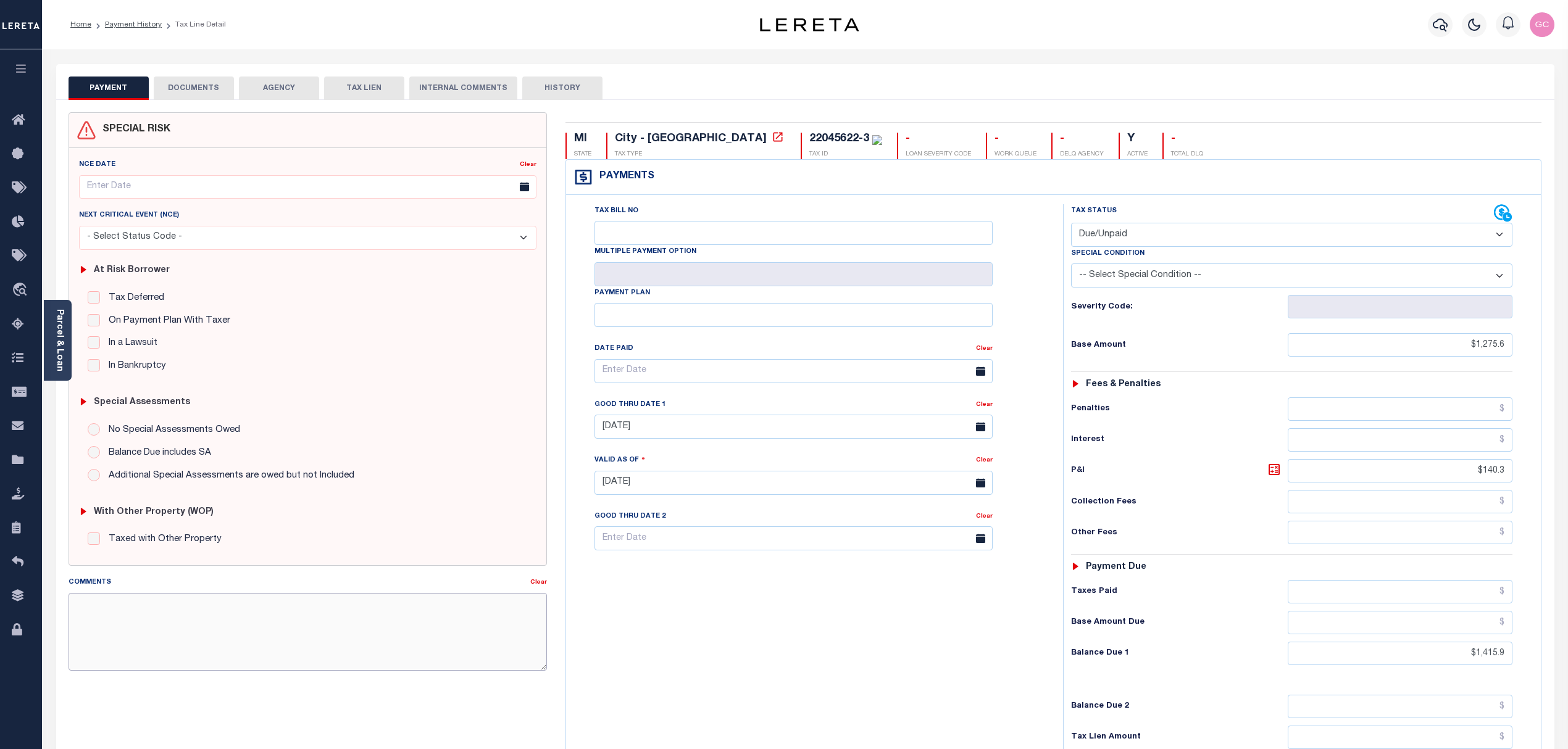
click at [270, 614] on textarea "Comments" at bounding box center [307, 632] width 479 height 78
paste textarea "[DATE]- The 2024 1/1 [GEOGRAPHIC_DATA] (Winter tax) is not used by the PVQ team…"
drag, startPoint x: 89, startPoint y: 601, endPoint x: 105, endPoint y: 597, distance: 16.5
click at [89, 600] on textarea "10/8/2025- The 2024 1/1 Detroit City (Winter tax) is not used by the PVQ team. …" at bounding box center [307, 632] width 479 height 78
type textarea "10/9/2025- The 2024 1/1 Detroit City (Winter tax) is not used by the PVQ team. …"
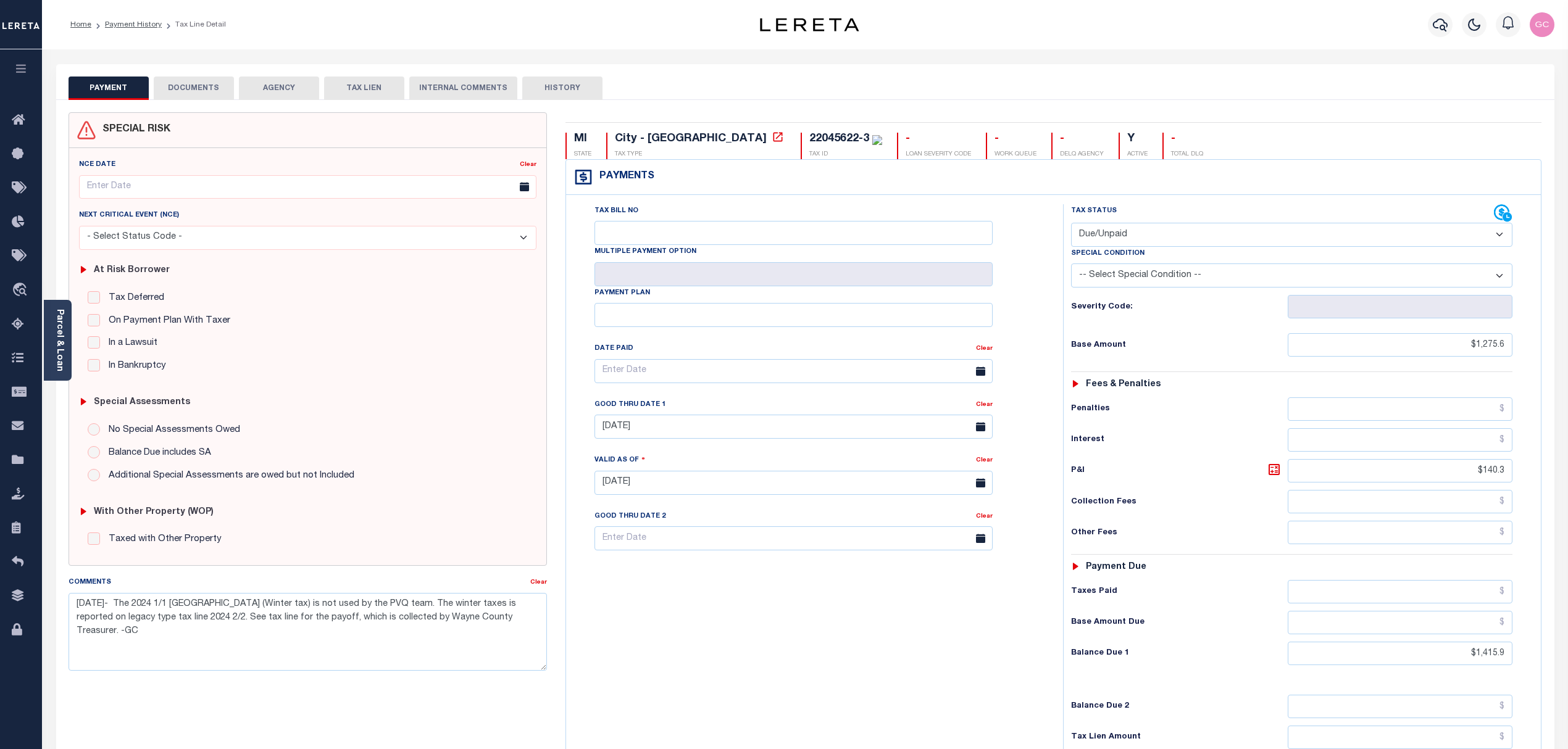
type input "[DATE]"
click at [663, 624] on div "Tax Bill No Multiple Payment Option Payment Plan Clear" at bounding box center [811, 476] width 485 height 545
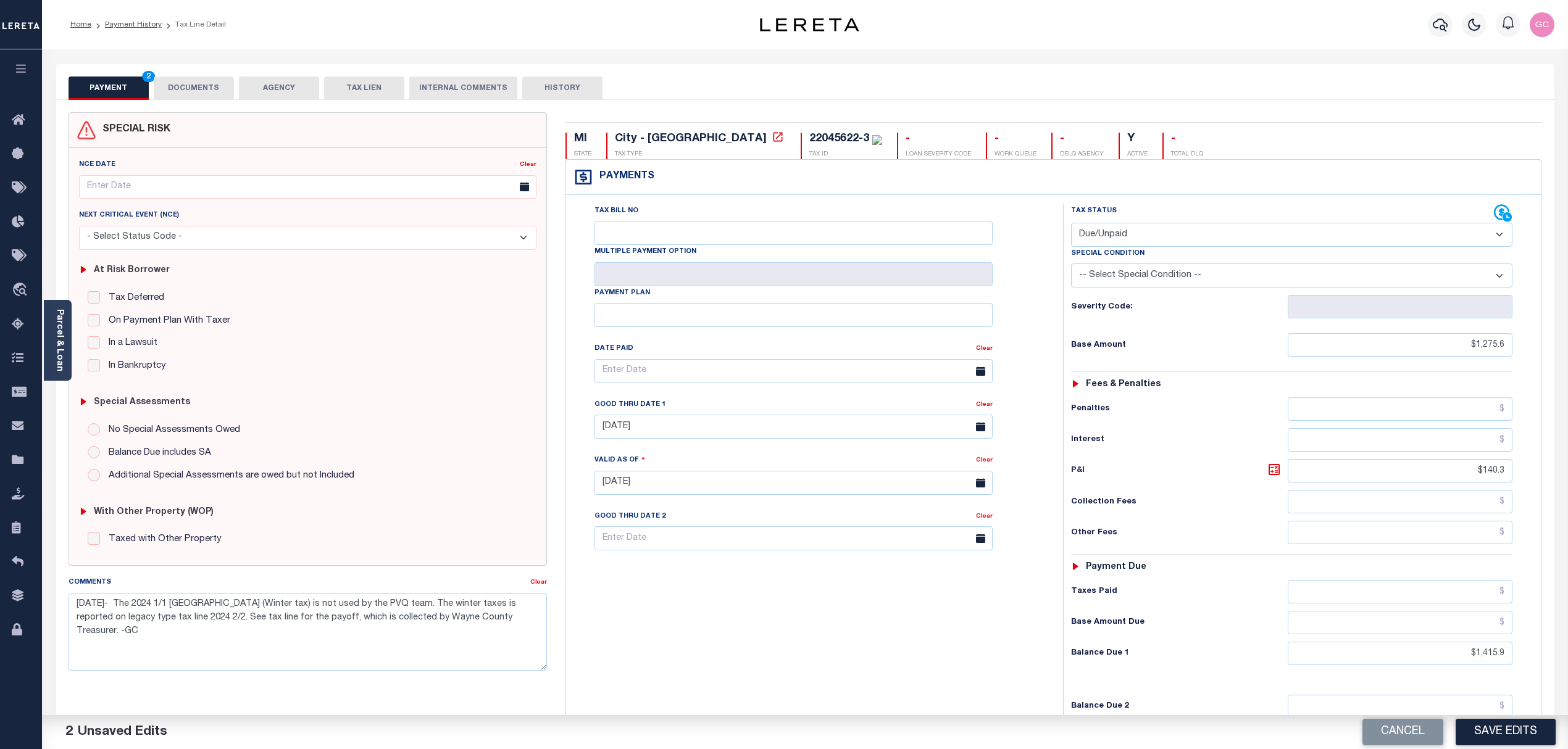
click at [1371, 239] on select "- Select Status Code - Open Due/Unpaid Paid Incomplete No Tax Due Internal Refu…" at bounding box center [1292, 234] width 442 height 24
select select "PYD"
click at [1071, 224] on select "- Select Status Code - Open Due/Unpaid Paid Incomplete No Tax Due Internal Refu…" at bounding box center [1292, 234] width 442 height 24
click at [1174, 284] on select "-- Select Special Condition -- 3RD PARTY TAX LIEN AGENCY TAX LIEN (A.K.A Inside…" at bounding box center [1292, 275] width 442 height 24
select select "34"
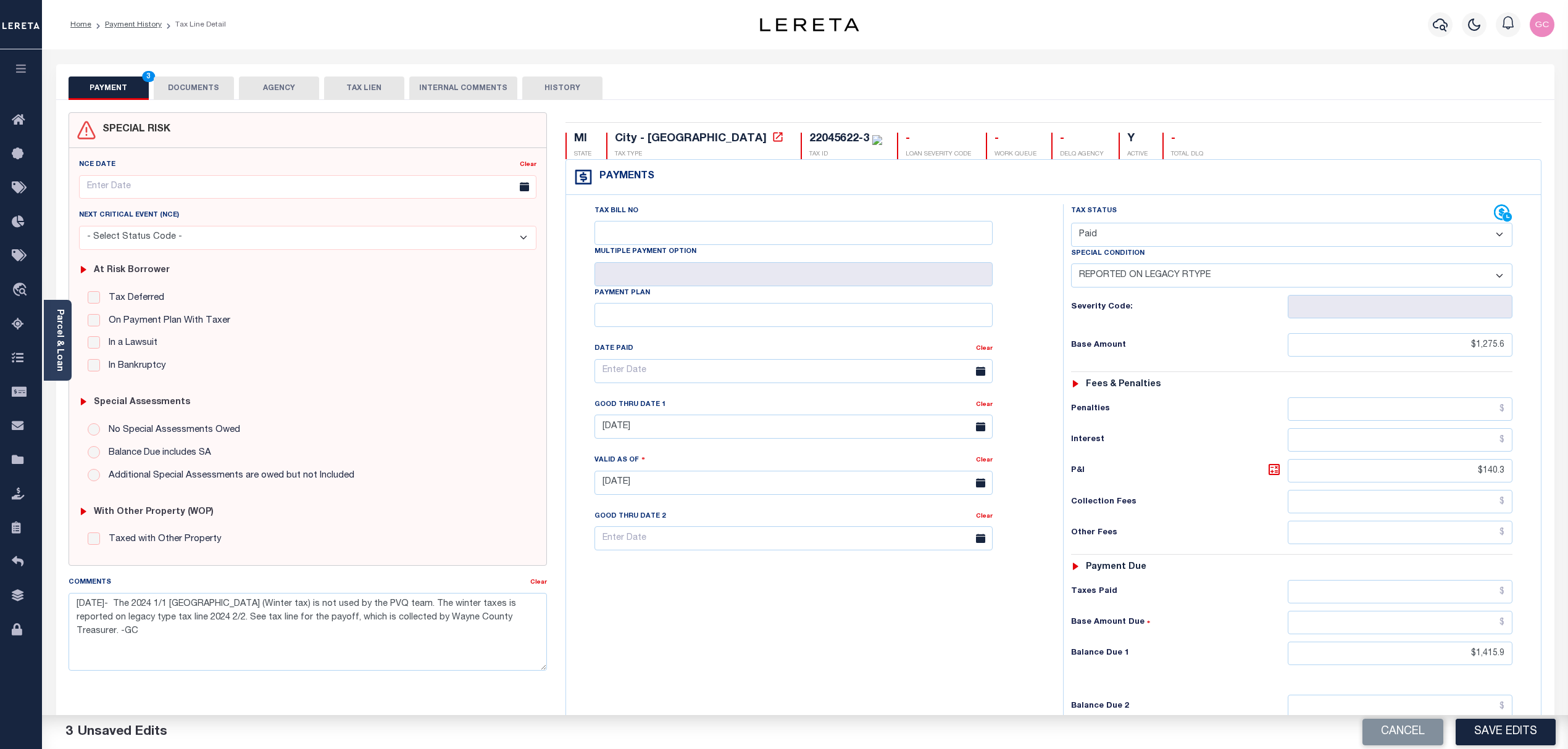
click at [1071, 266] on select "-- Select Special Condition -- 3RD PARTY TAX LIEN AGENCY TAX LIEN (A.K.A Inside…" at bounding box center [1292, 275] width 442 height 24
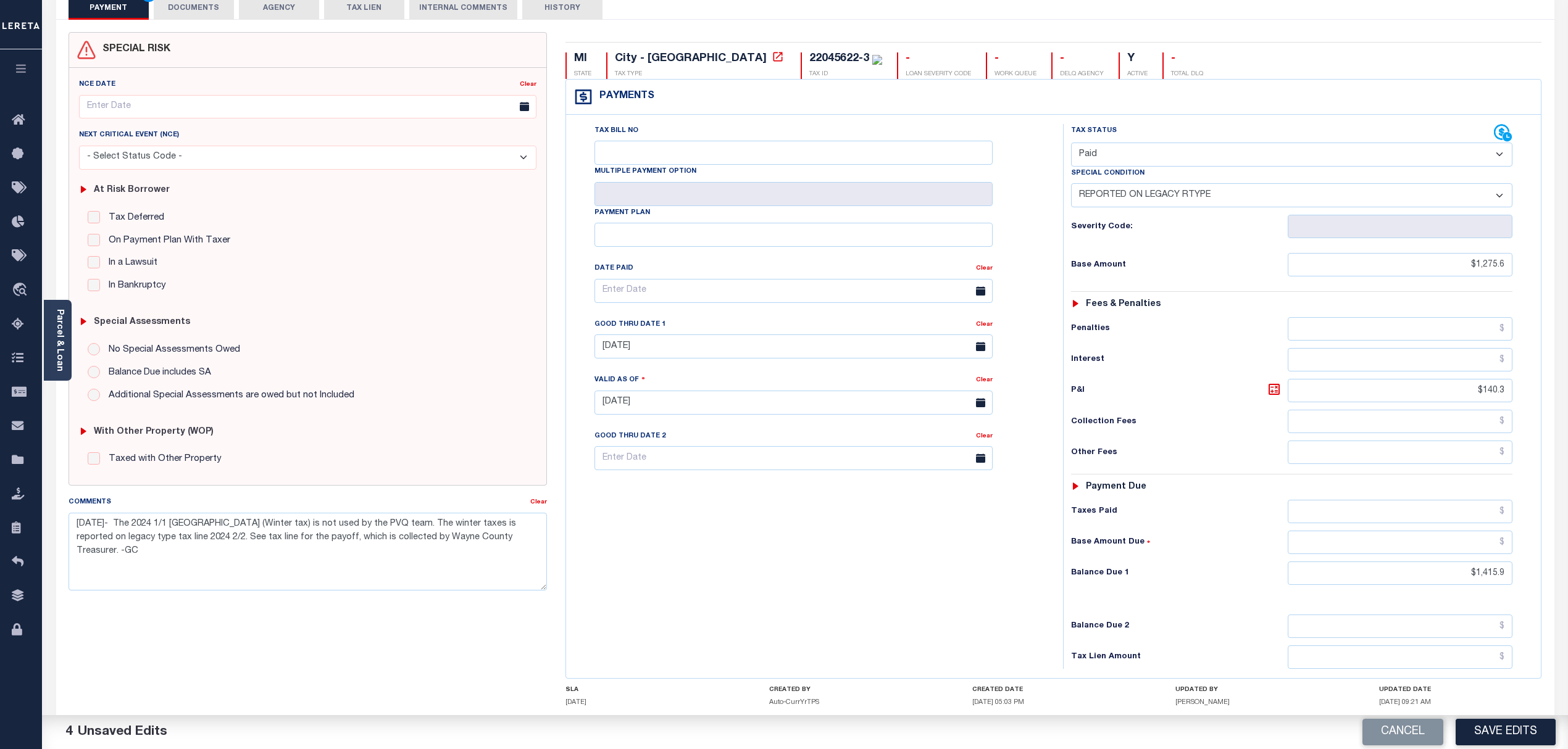
scroll to position [82, 0]
click at [988, 326] on link "Clear" at bounding box center [984, 323] width 17 height 6
drag, startPoint x: 1463, startPoint y: 575, endPoint x: 1524, endPoint y: 563, distance: 62.2
click at [1524, 563] on div "Tax Status Status - Select Status Code -" at bounding box center [1296, 394] width 466 height 545
type input "$0.00"
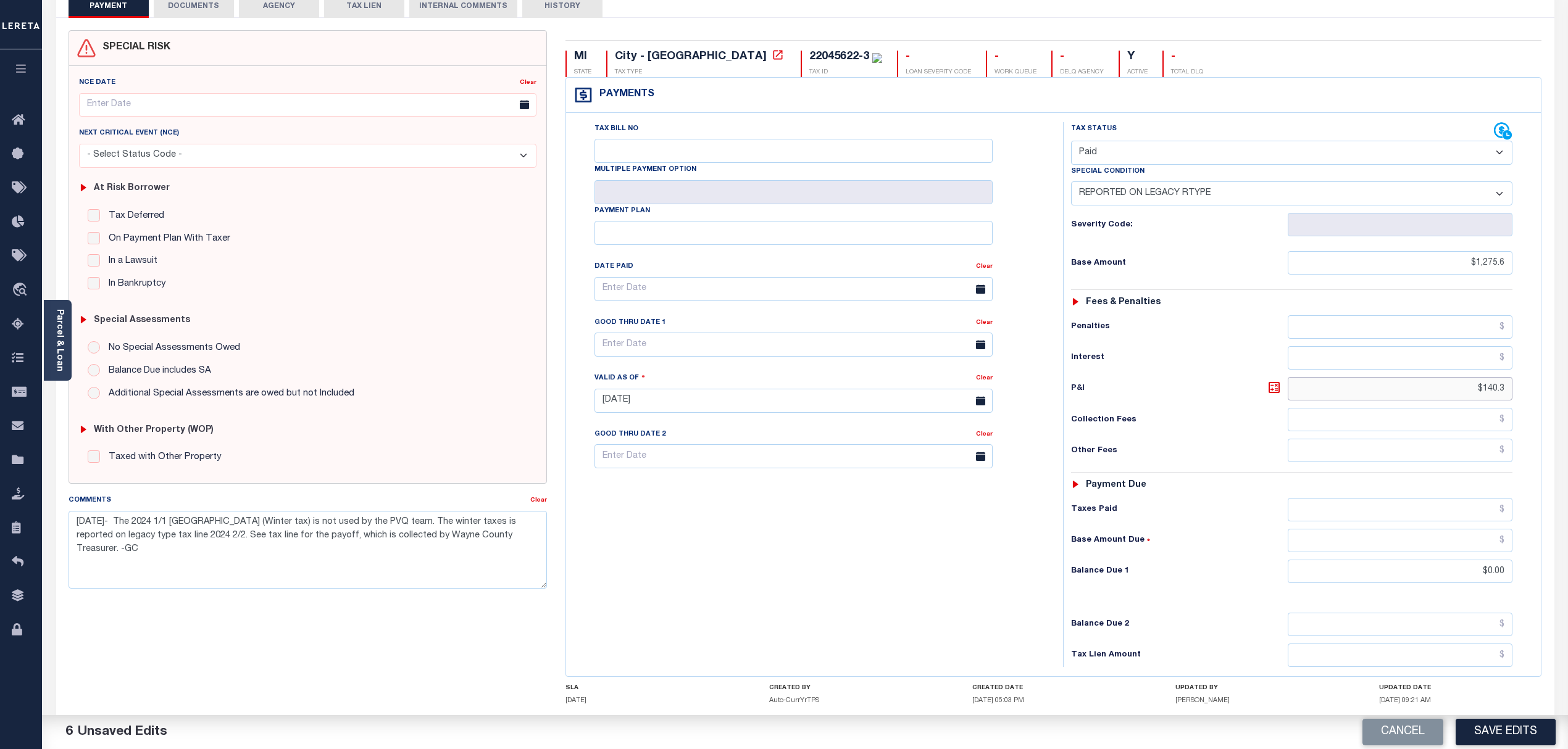
drag, startPoint x: 1465, startPoint y: 395, endPoint x: 1537, endPoint y: 390, distance: 72.2
click at [1537, 390] on div "Tax Status Status" at bounding box center [1296, 394] width 485 height 545
click at [1512, 730] on button "Save Edits" at bounding box center [1506, 731] width 100 height 26
checkbox input "false"
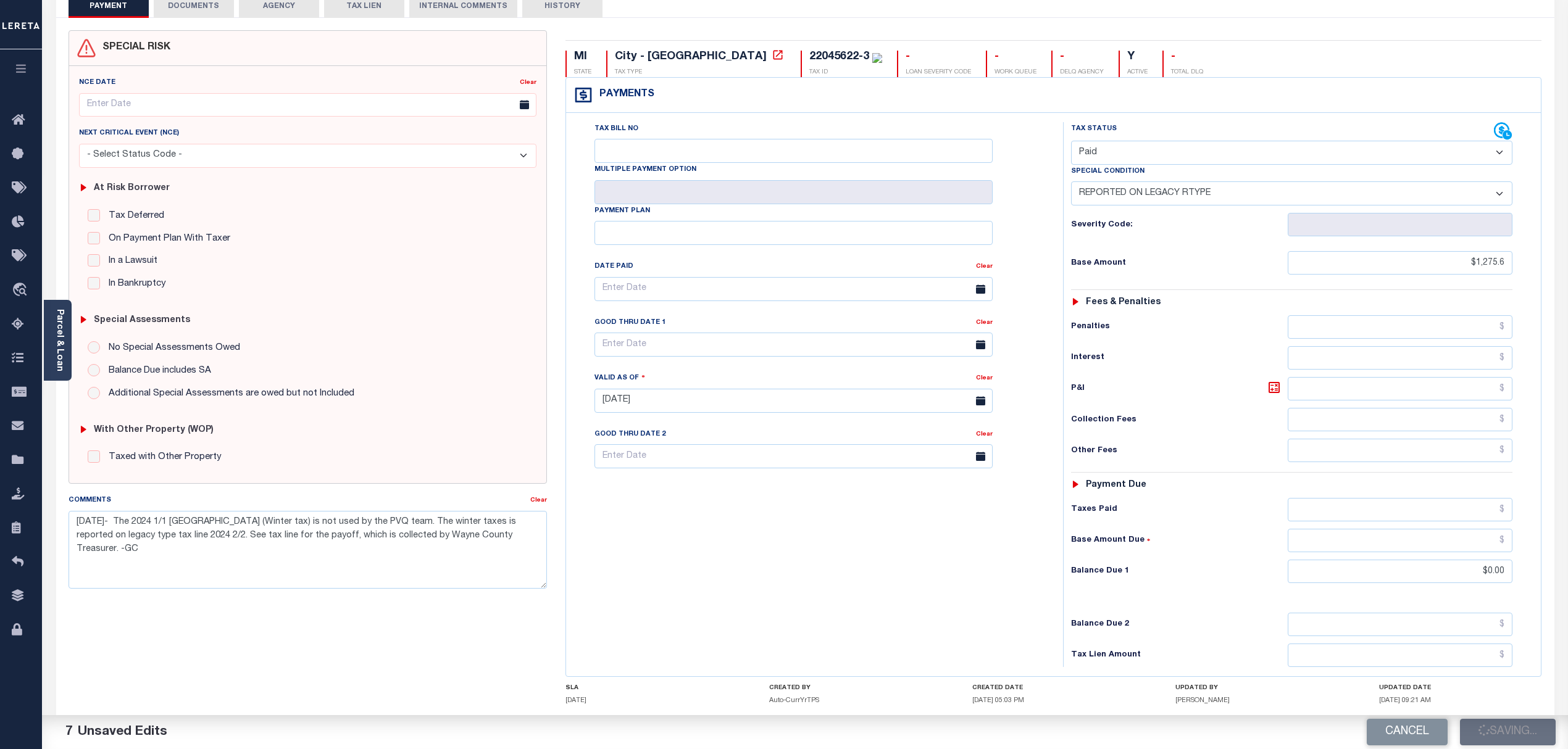
checkbox input "false"
type input "$1,275.6"
type input "$0"
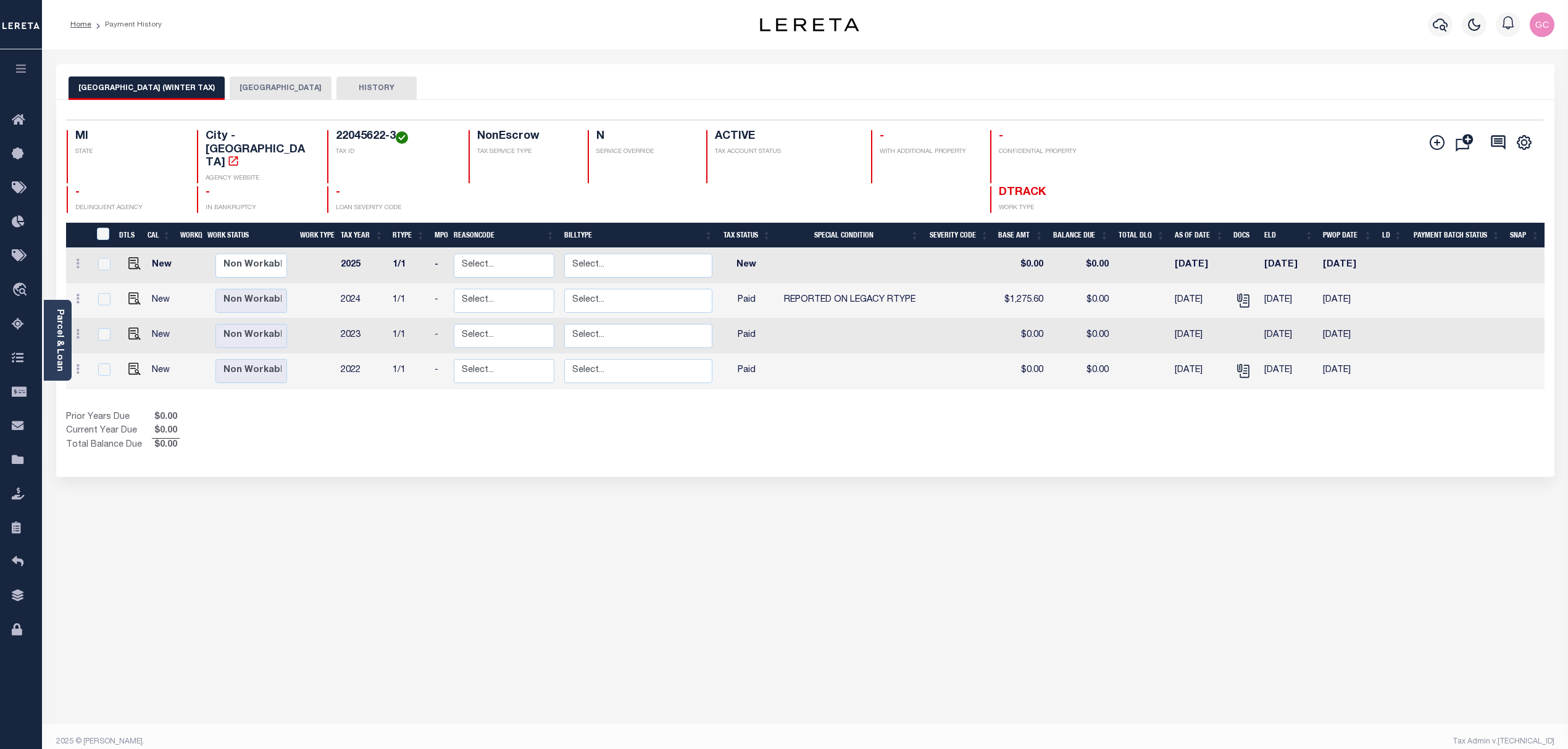
click at [237, 93] on button "[GEOGRAPHIC_DATA]" at bounding box center [280, 88] width 101 height 23
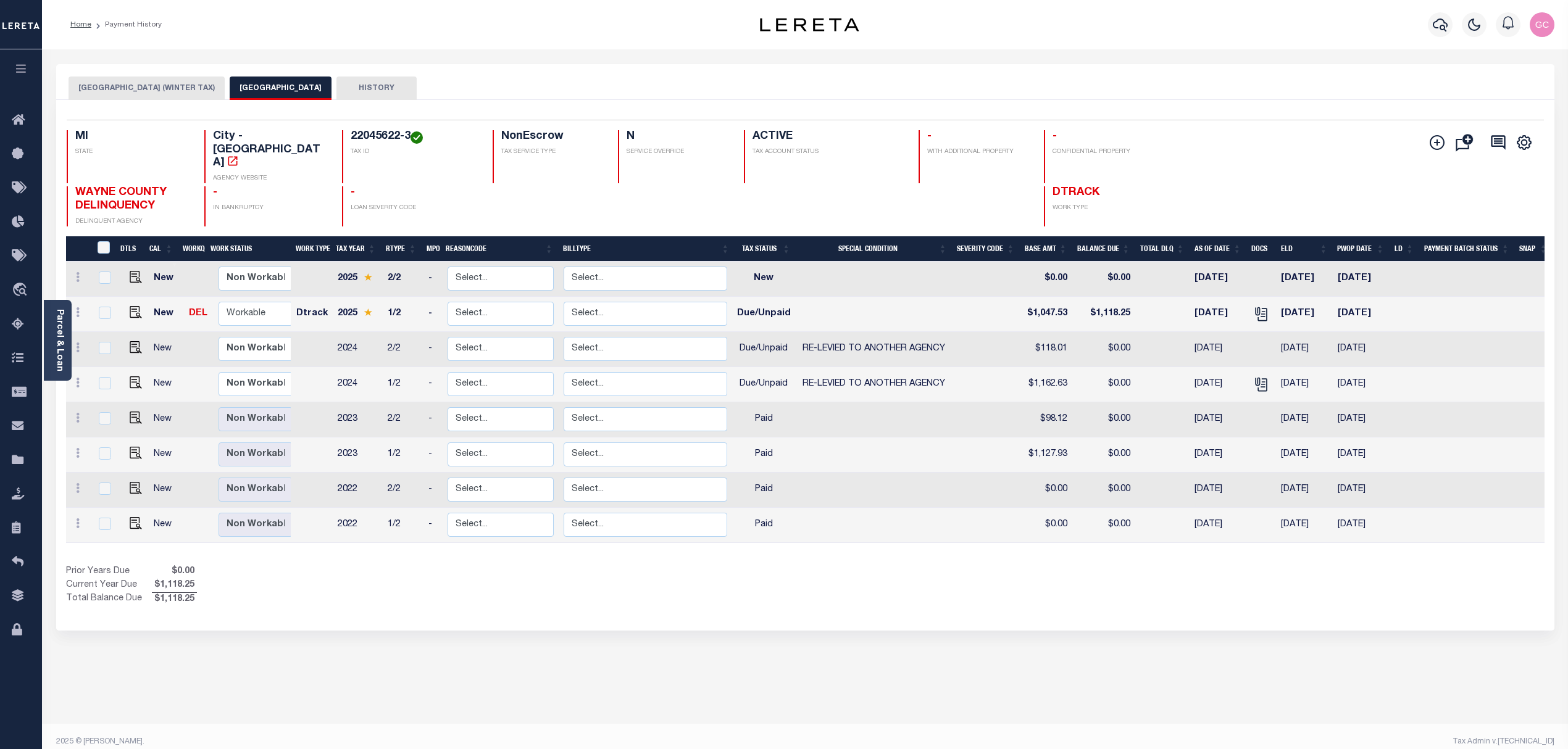
click at [126, 309] on link at bounding box center [133, 313] width 19 height 9
checkbox input "true"
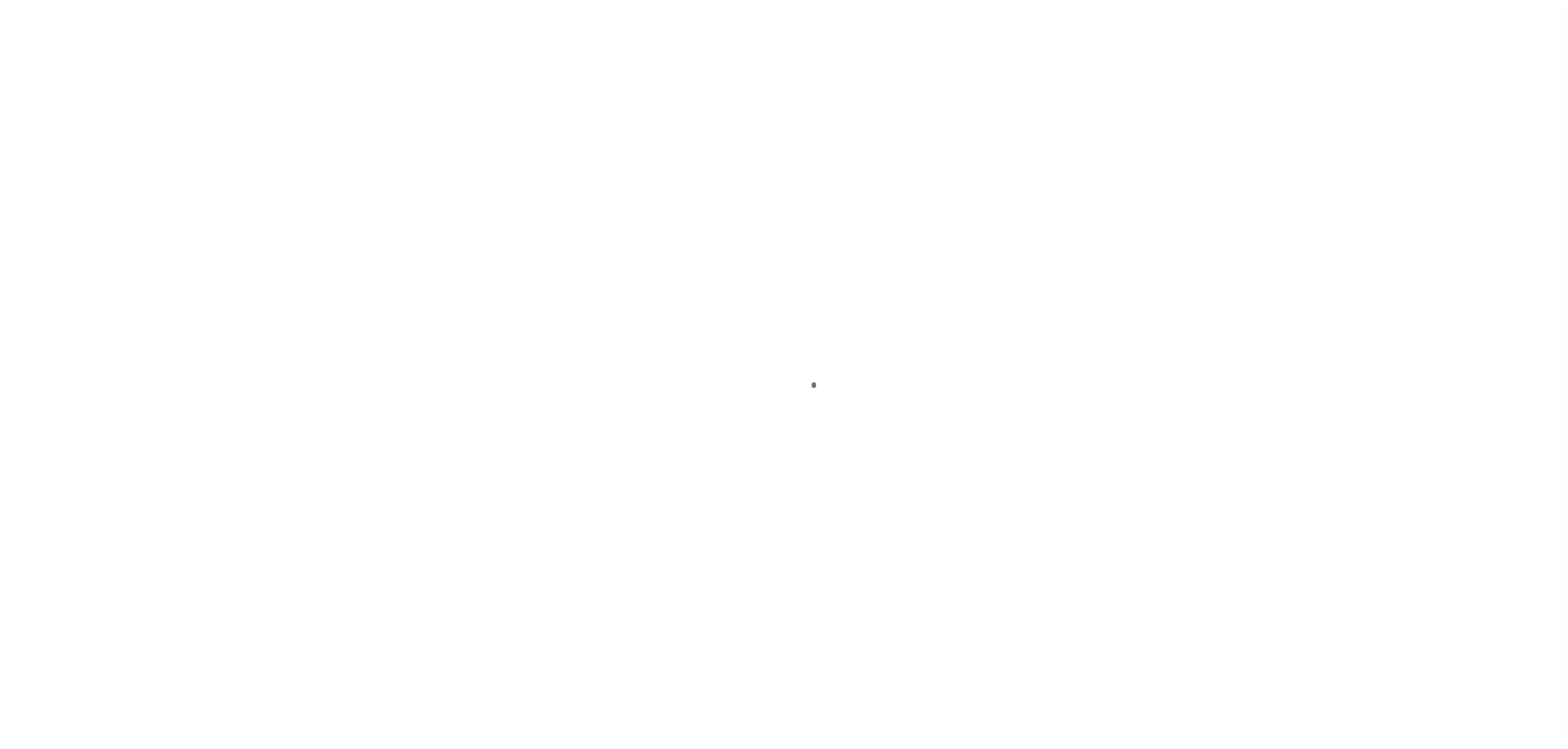
select select "DUE"
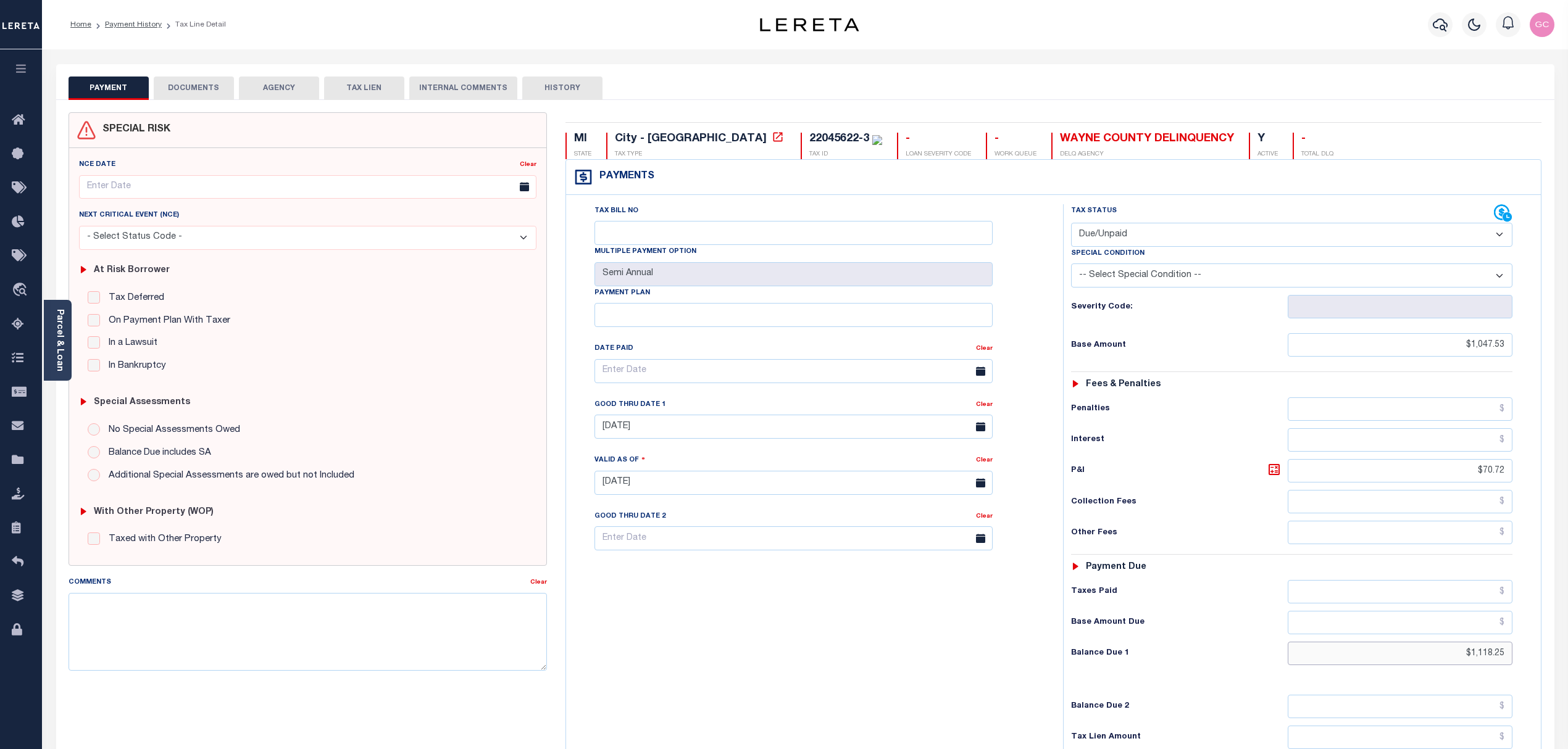
drag, startPoint x: 1453, startPoint y: 662, endPoint x: 1551, endPoint y: 675, distance: 98.9
click at [1551, 675] on div "SPECIAL RISK NCE Date Clear" at bounding box center [805, 493] width 1498 height 788
type input "$1,118.25"
click at [1272, 473] on icon at bounding box center [1274, 470] width 8 height 8
click at [1271, 474] on icon at bounding box center [1273, 469] width 15 height 15
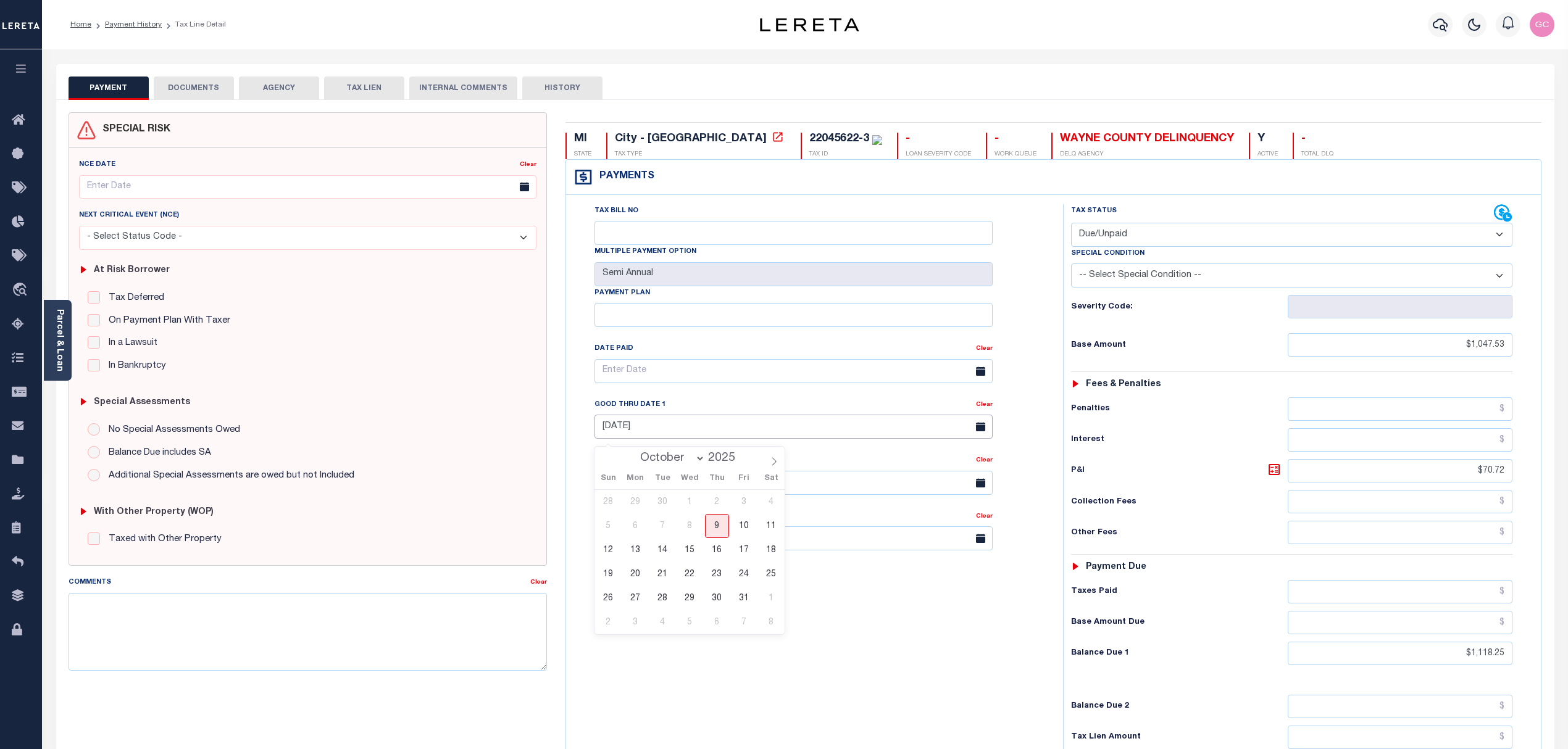
click at [800, 433] on input "10/08/2025" at bounding box center [793, 426] width 398 height 24
click at [748, 601] on span "31" at bounding box center [744, 598] width 24 height 24
type input "10/31/2025"
type input "[DATE]"
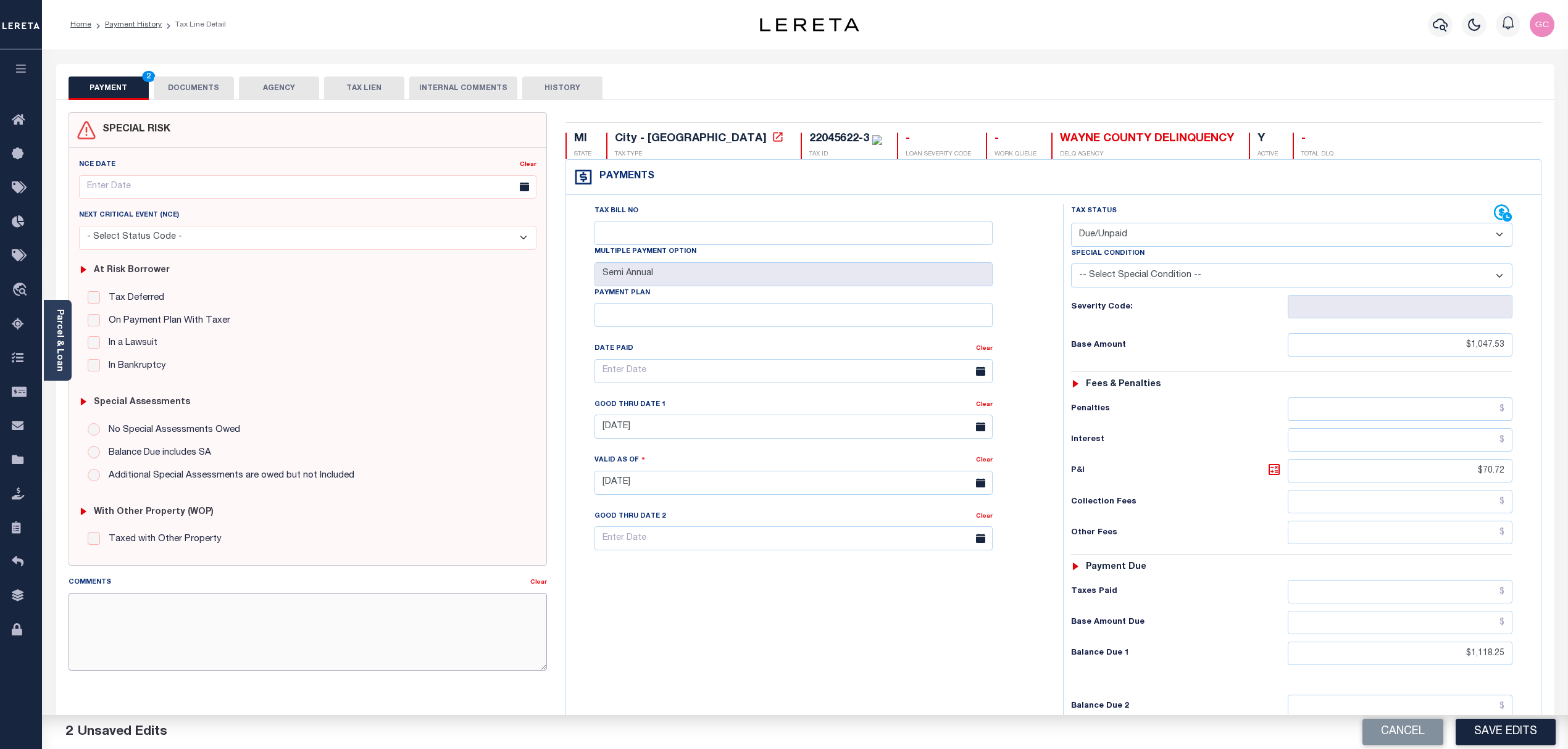
click at [200, 620] on textarea "Comments" at bounding box center [307, 632] width 479 height 78
click at [148, 619] on textarea "Comments" at bounding box center [307, 632] width 479 height 78
type textarea "10/9/2025- the 2025 1/2(summer) taxes is delq iao $1118.25. See attached docume…"
click at [201, 90] on button "DOCUMENTS" at bounding box center [194, 88] width 80 height 23
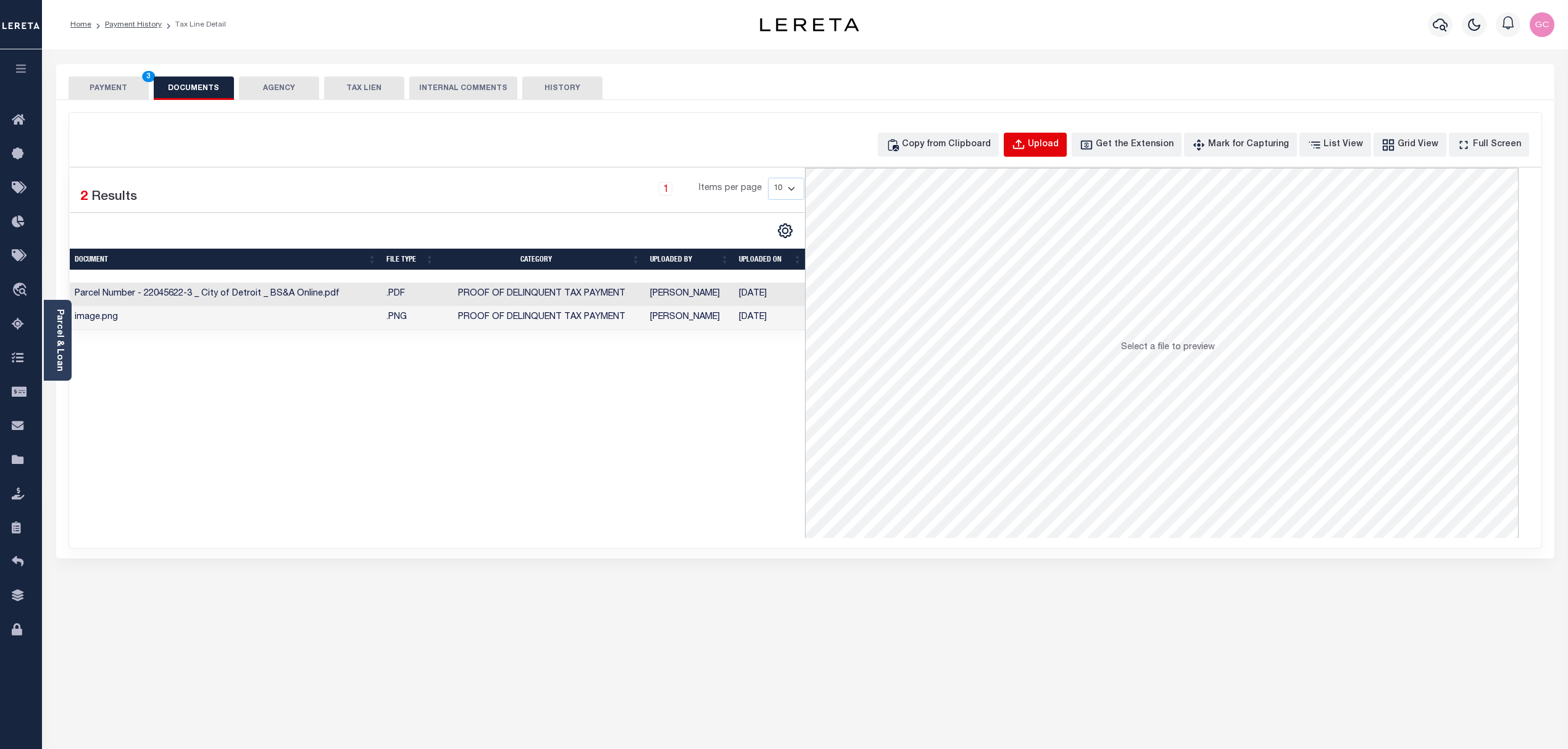
click at [1059, 142] on div "Upload" at bounding box center [1043, 145] width 31 height 14
select select "POP"
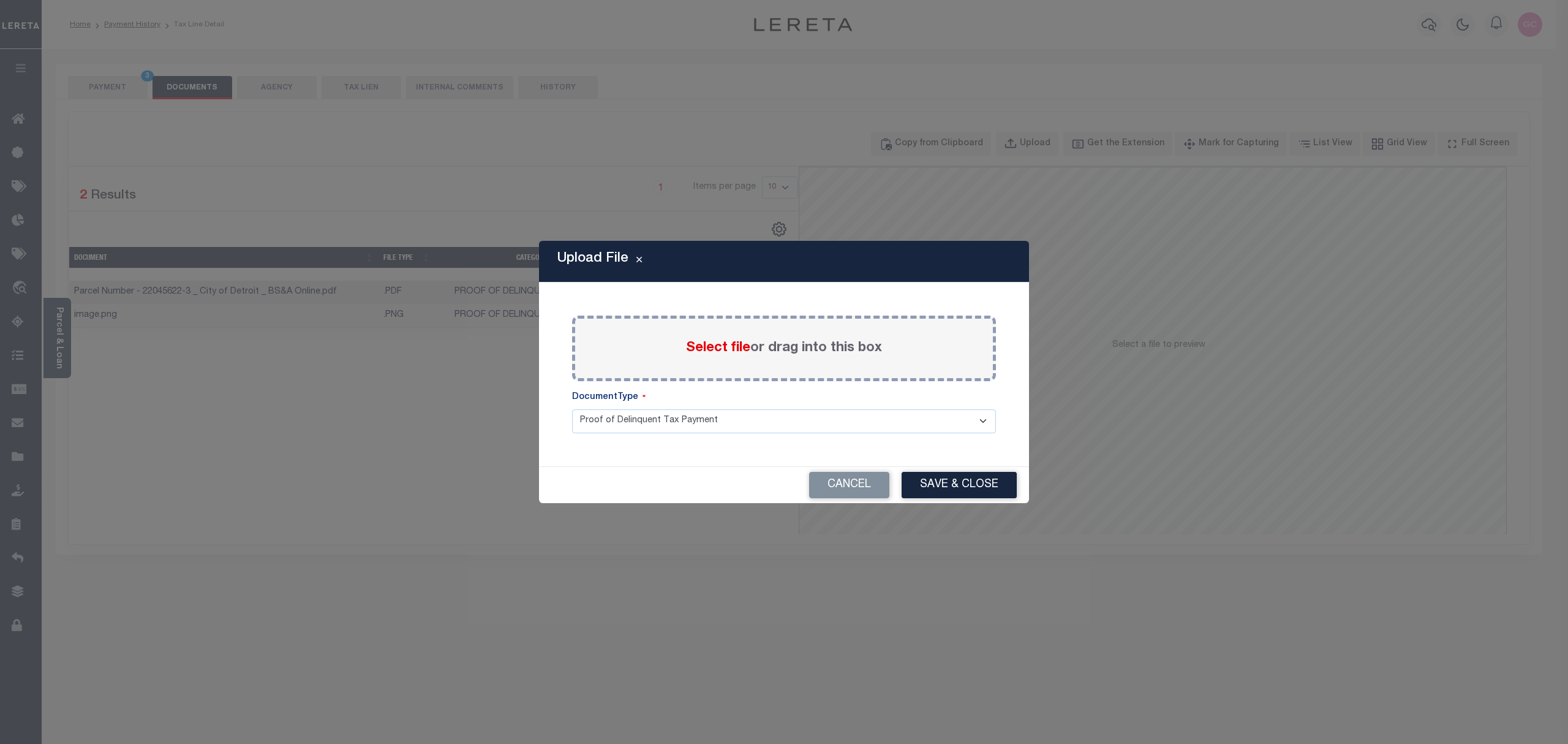
click at [713, 346] on span "Select file" at bounding box center [719, 348] width 64 height 14
click at [0, 0] on input "Select file or drag into this box" at bounding box center [0, 0] width 0 height 0
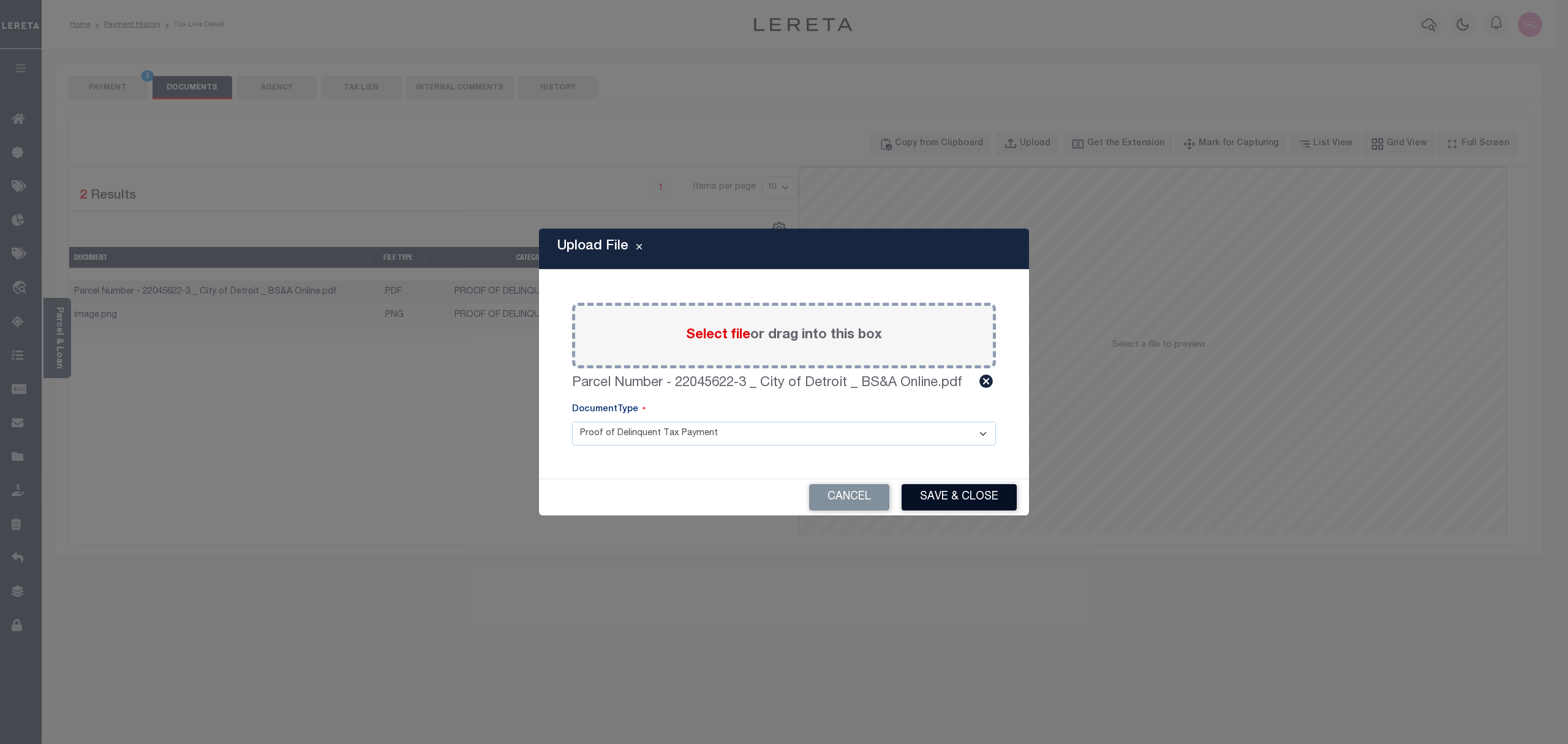
click at [955, 506] on button "Save & Close" at bounding box center [959, 497] width 115 height 26
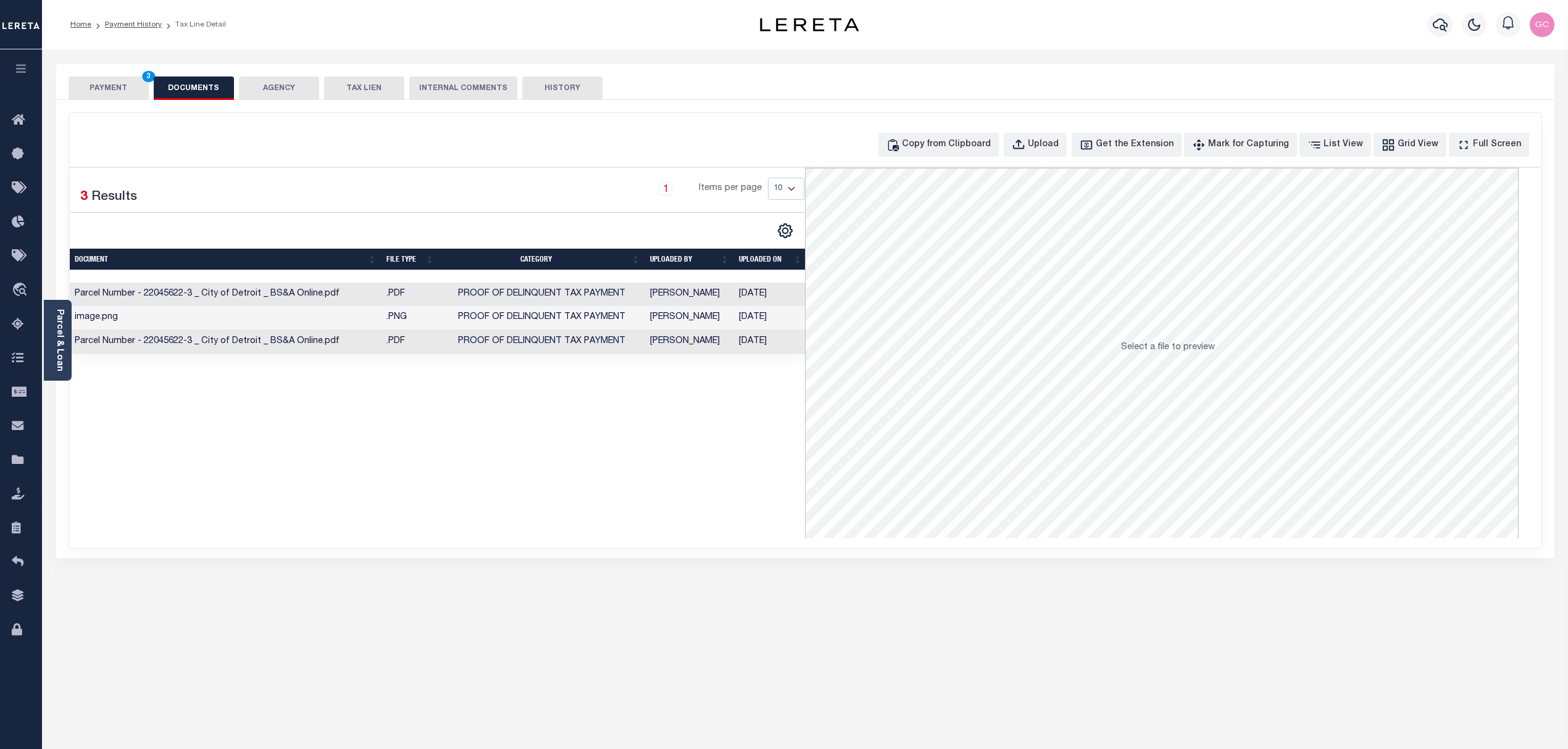
click at [126, 97] on button "PAYMENT 3" at bounding box center [108, 88] width 80 height 23
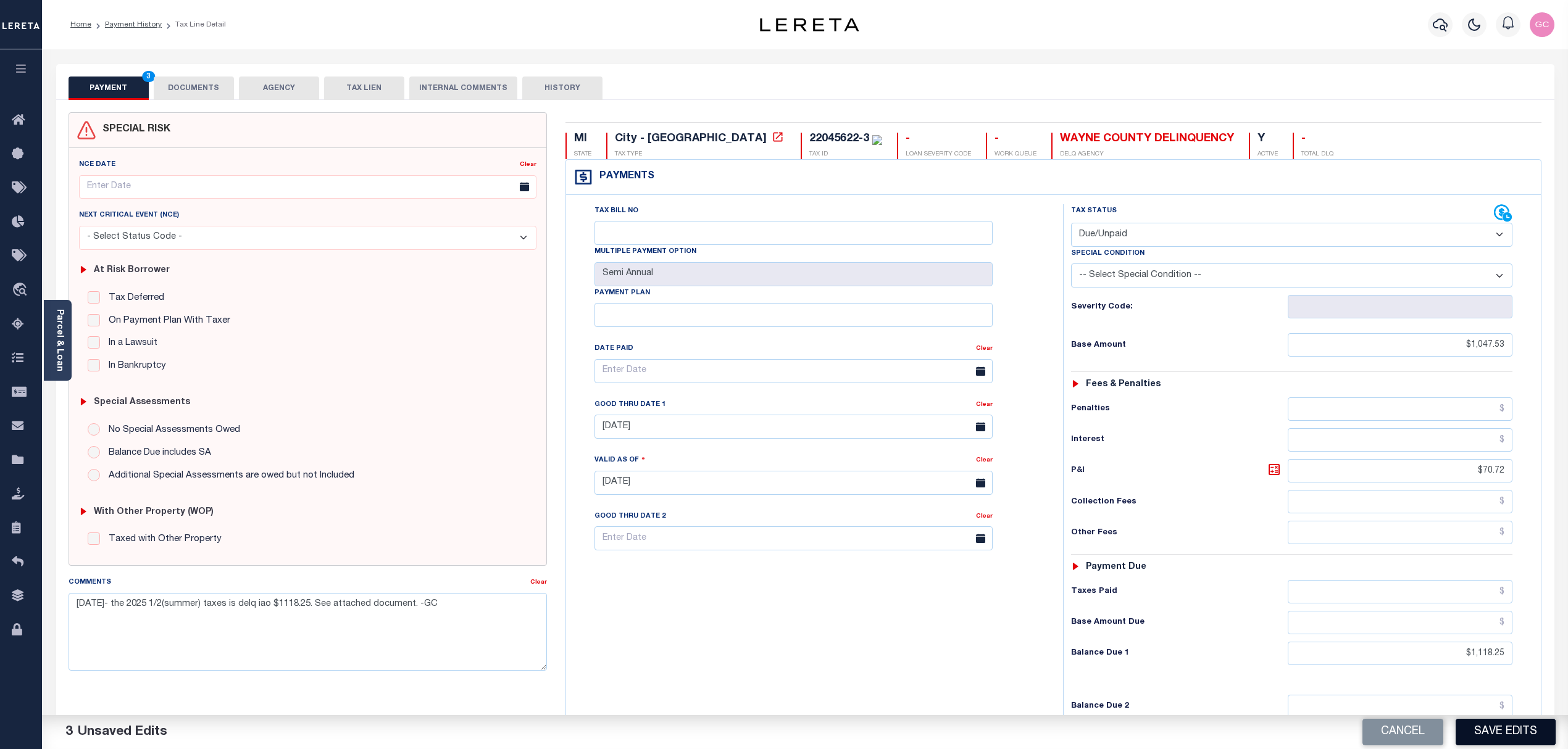
click at [1500, 733] on button "Save Edits" at bounding box center [1506, 731] width 100 height 26
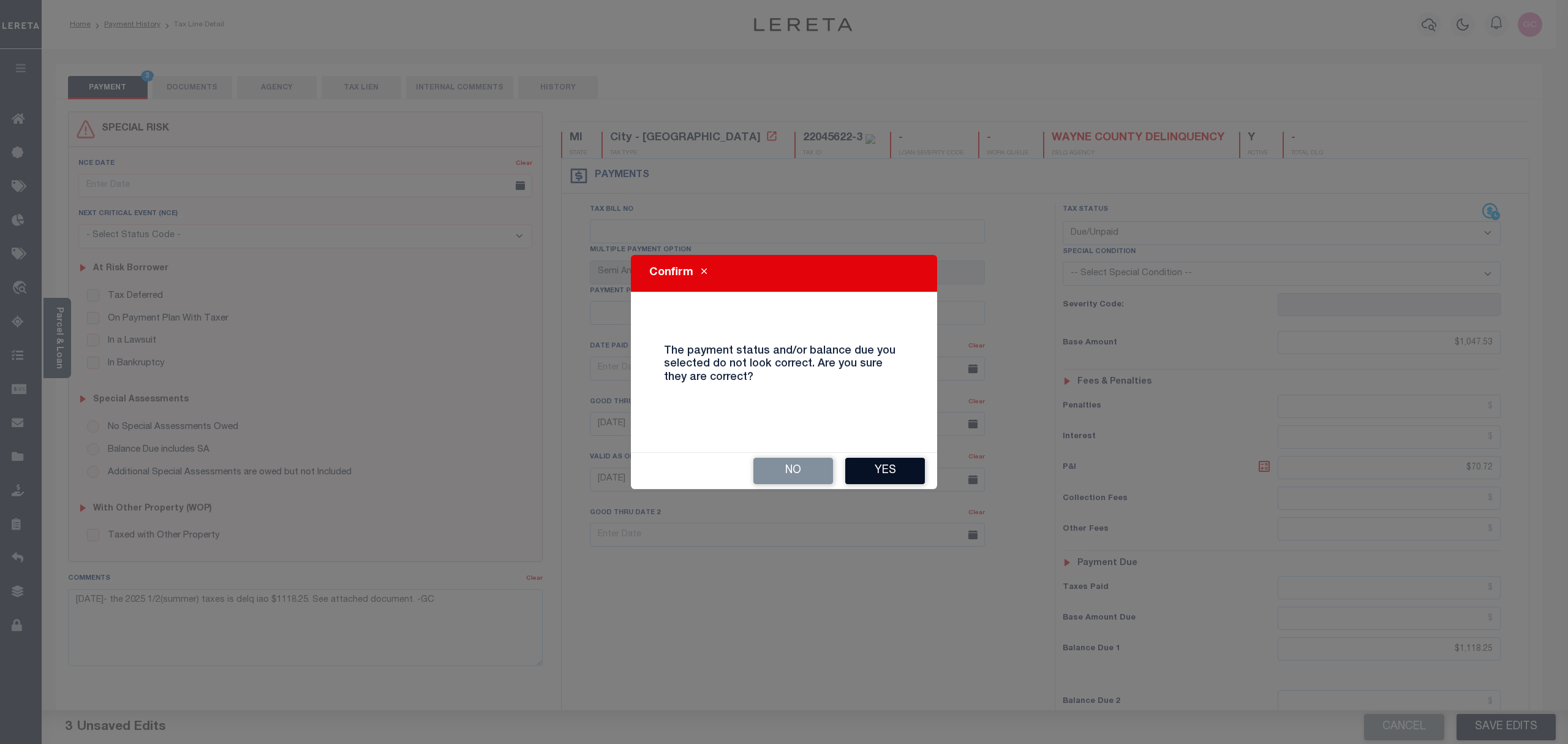
click at [884, 473] on button "Yes" at bounding box center [885, 471] width 79 height 26
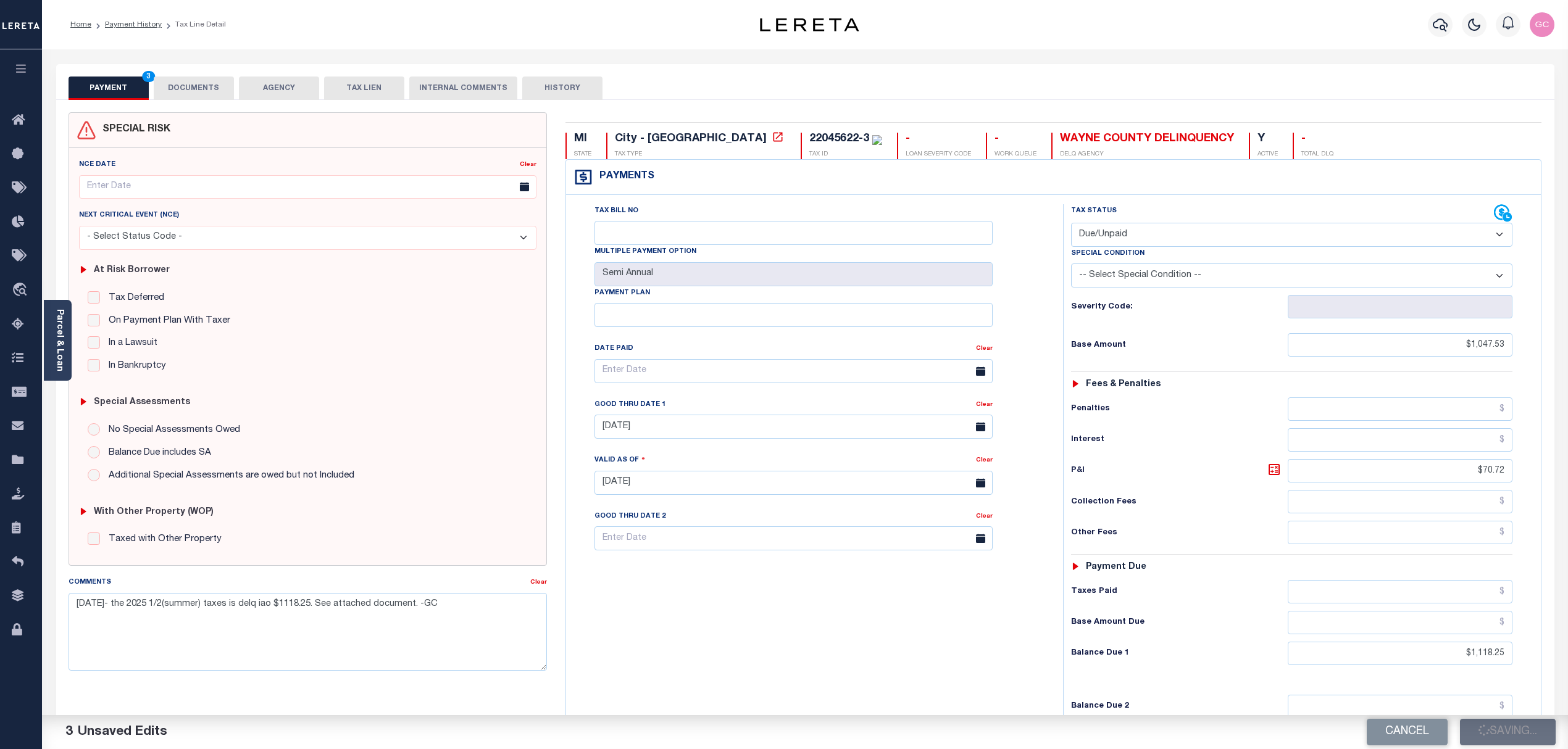
checkbox input "false"
type input "$1,047.53"
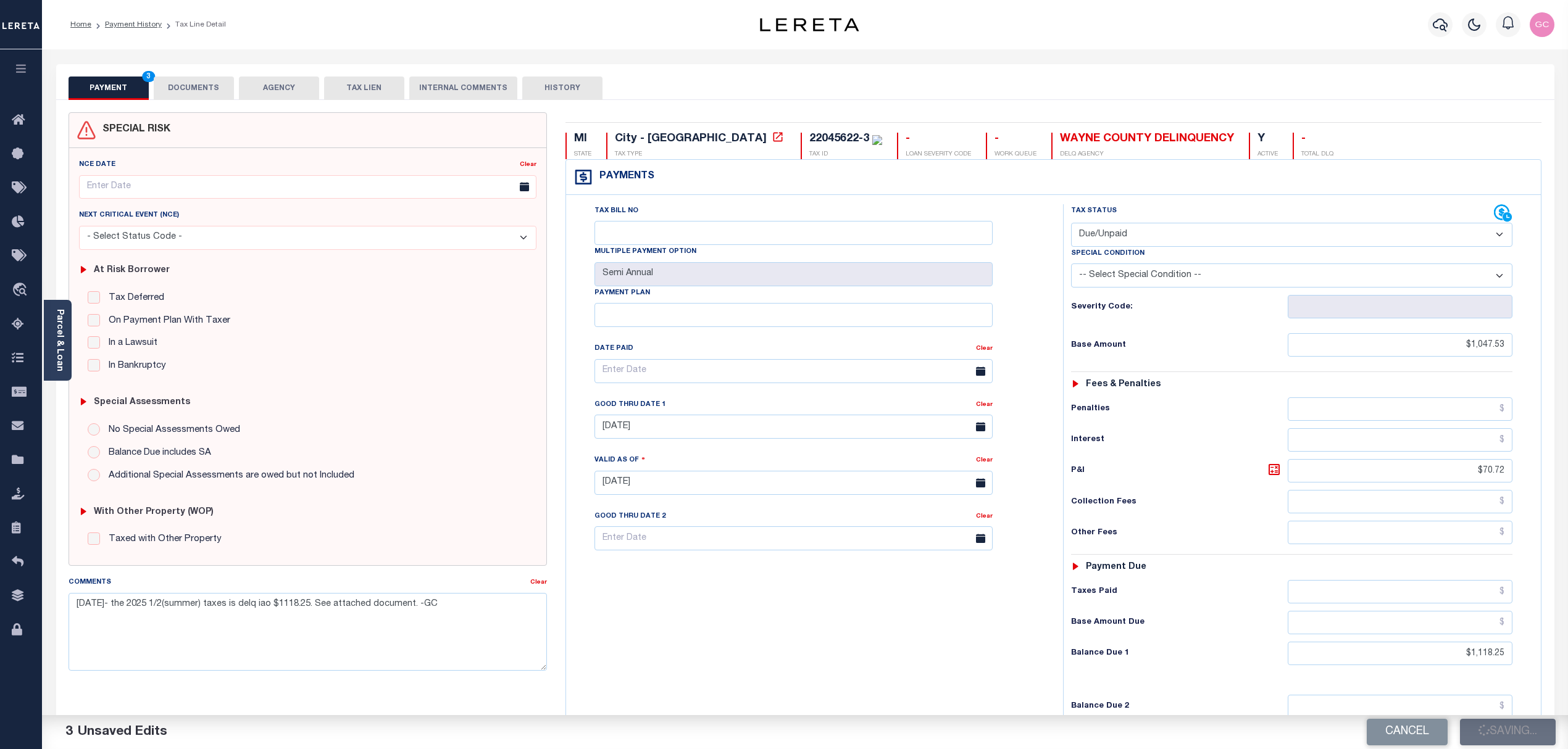
type input "$70.72"
type input "$1,118.25"
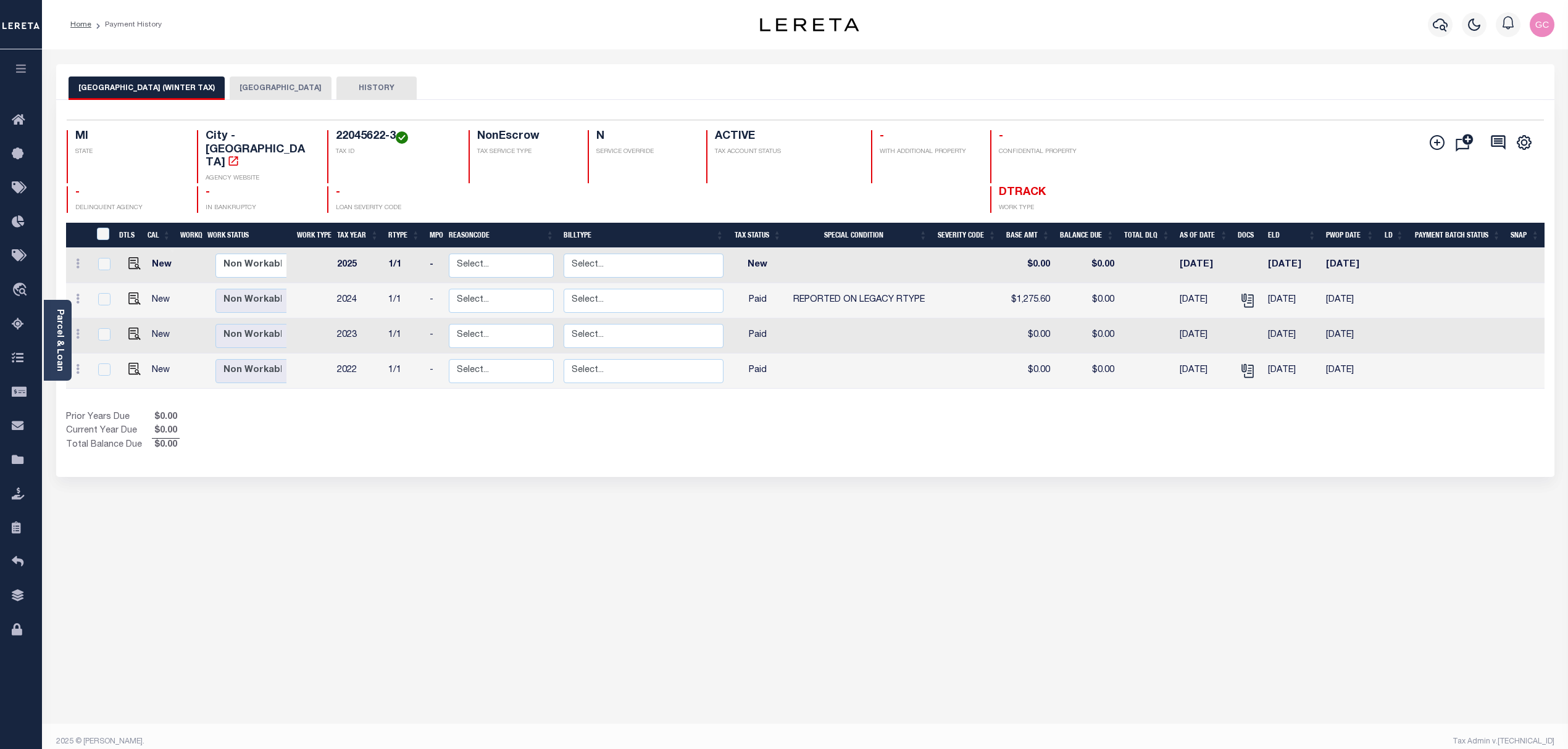
click at [255, 84] on button "[GEOGRAPHIC_DATA]" at bounding box center [280, 88] width 101 height 23
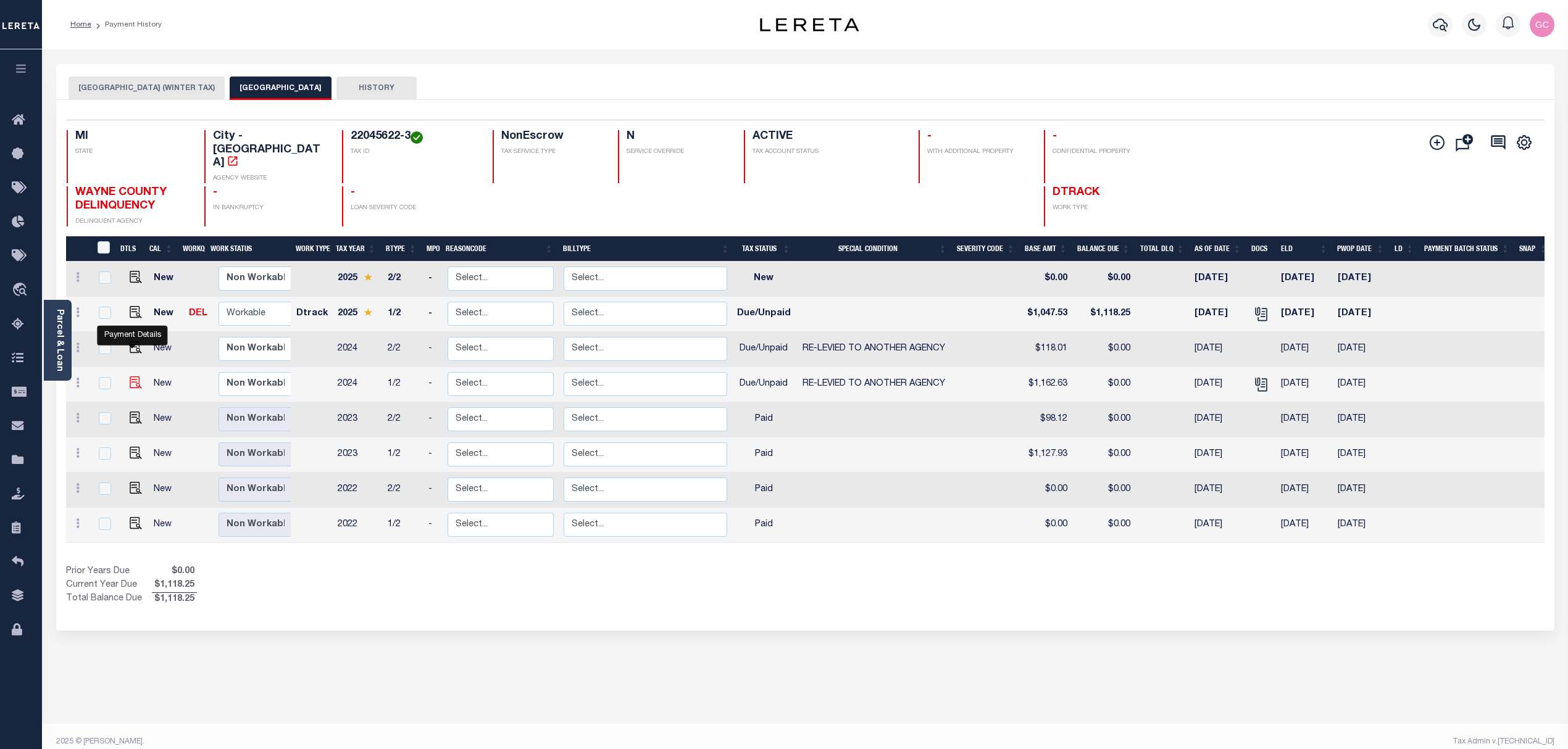
click at [134, 376] on img "" at bounding box center [136, 382] width 13 height 13
checkbox input "true"
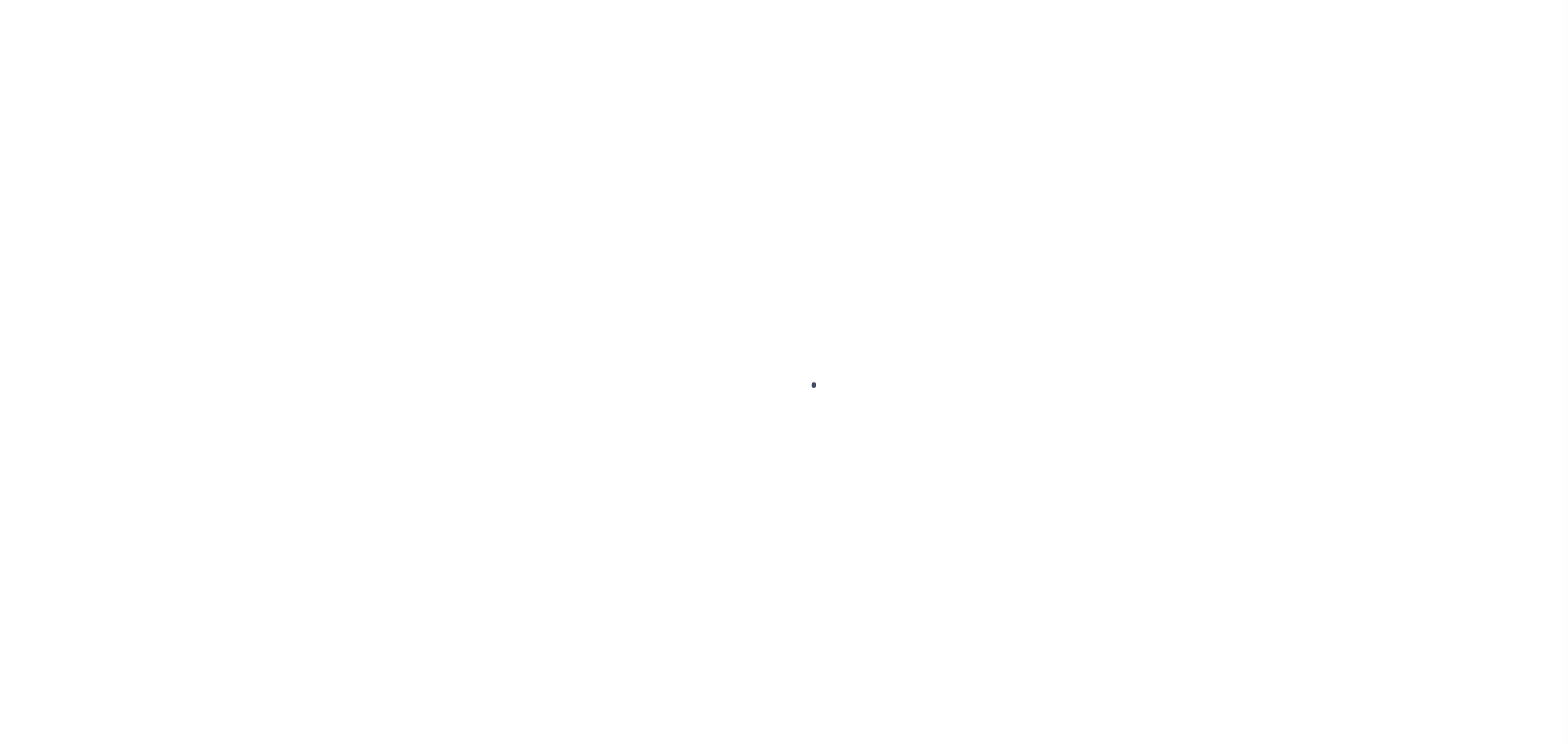
select select "DUE"
select select "31"
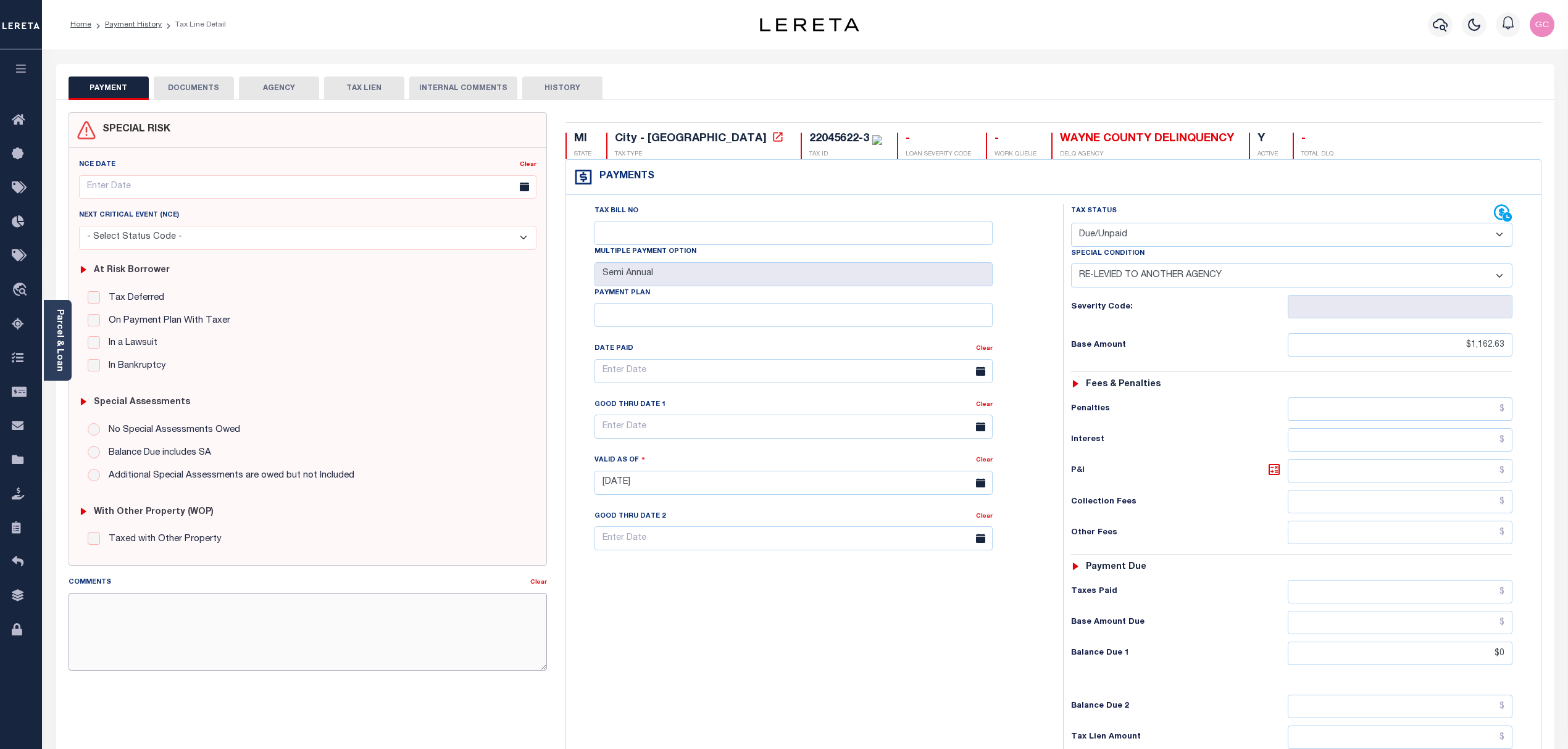
click at [152, 606] on textarea "Comments" at bounding box center [307, 632] width 479 height 78
paste textarea "10/9/2025- The 2024 1/2 and 2/2 is transferred and payable to Wayne County Trea…"
type textarea "10/9/2025- The 2024 1/2 and 2/2 is transferred and payable to Wayne County Trea…"
type input "[DATE]"
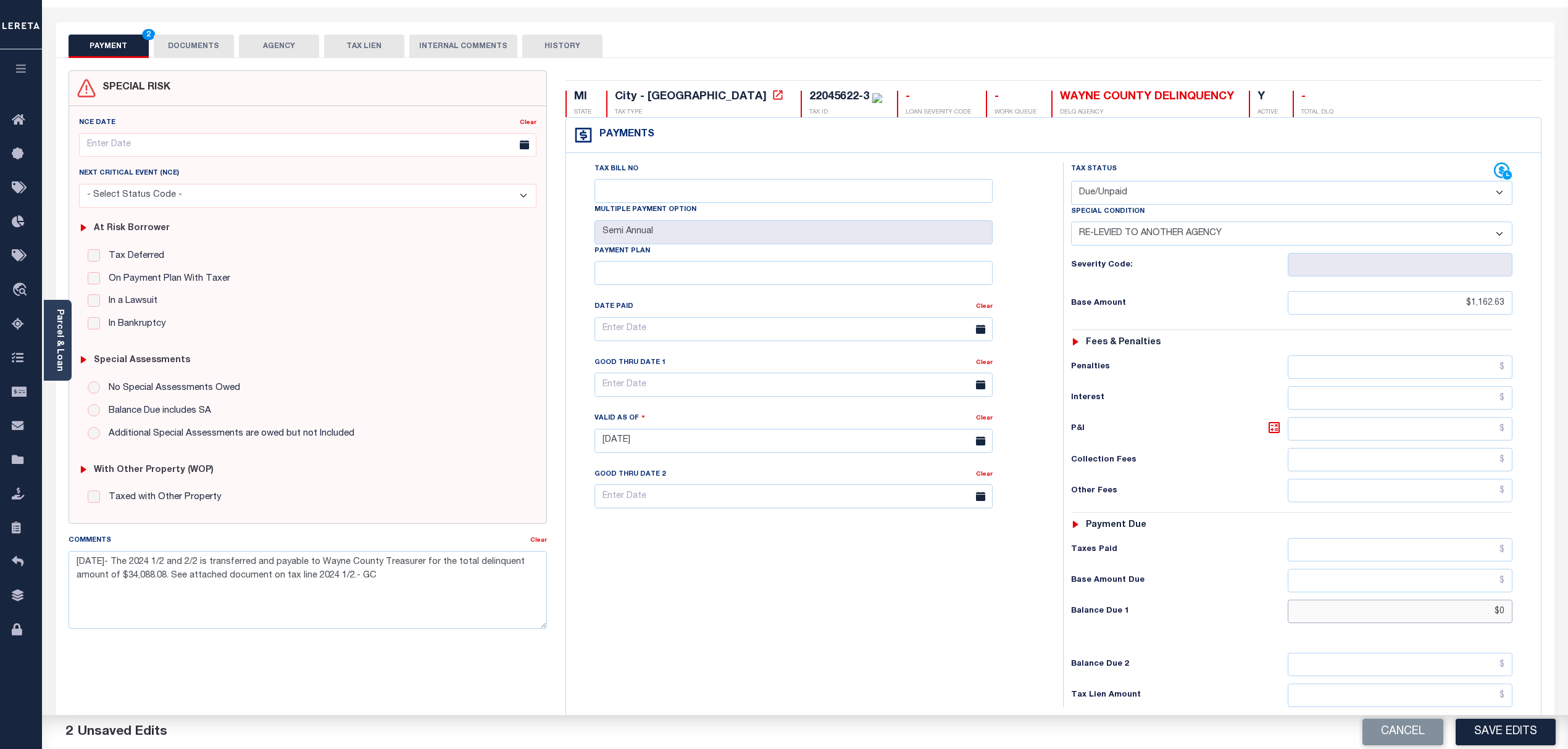
scroll to position [82, 0]
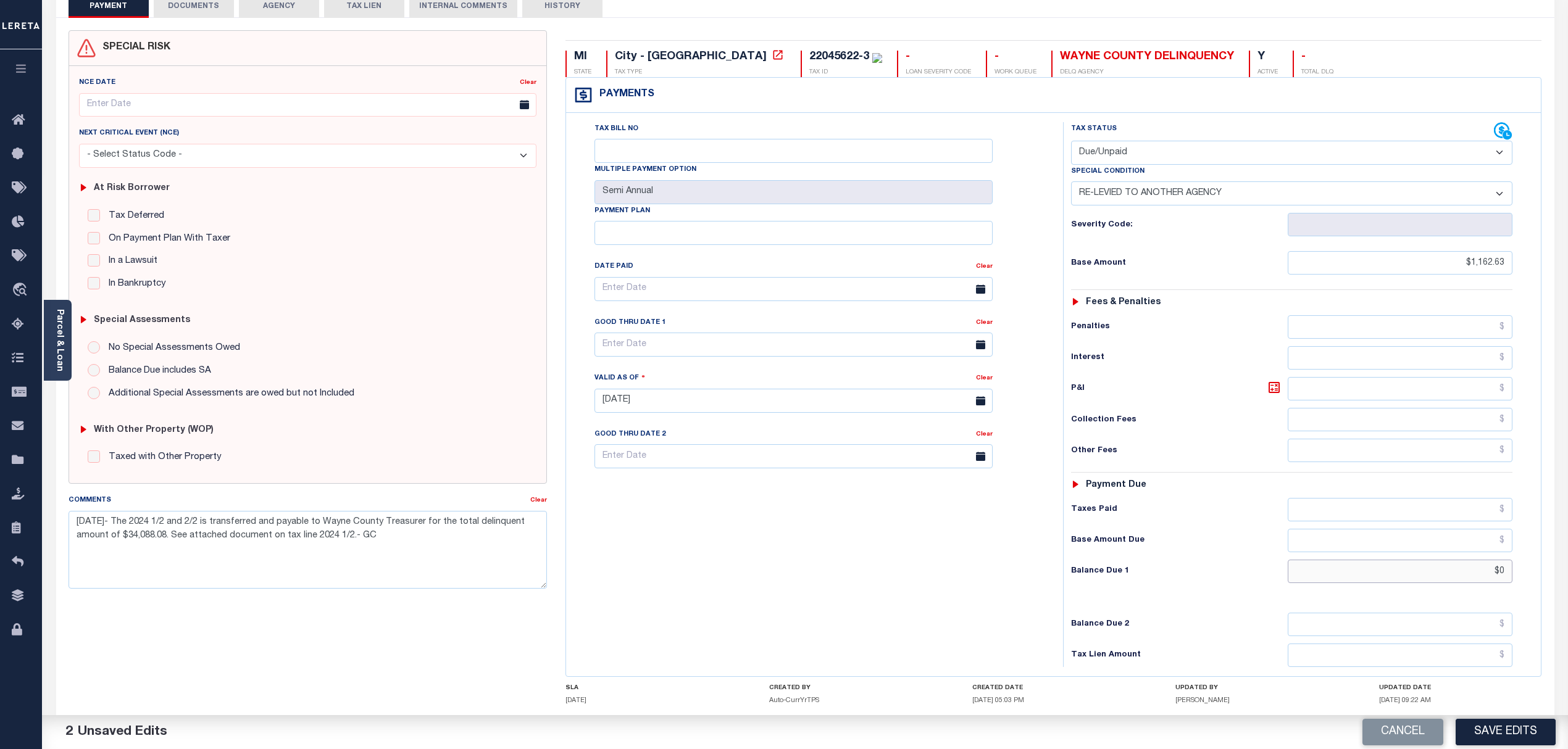
drag, startPoint x: 1446, startPoint y: 650, endPoint x: 1554, endPoint y: 651, distance: 108.0
click at [1555, 656] on div "PAYMENT 2 DOCUMENTS AGENCY DELINQUENT PAYEE" at bounding box center [805, 404] width 1516 height 843
type input "$1,246.66"
click at [1276, 390] on icon at bounding box center [1274, 387] width 8 height 8
type input "$84.03"
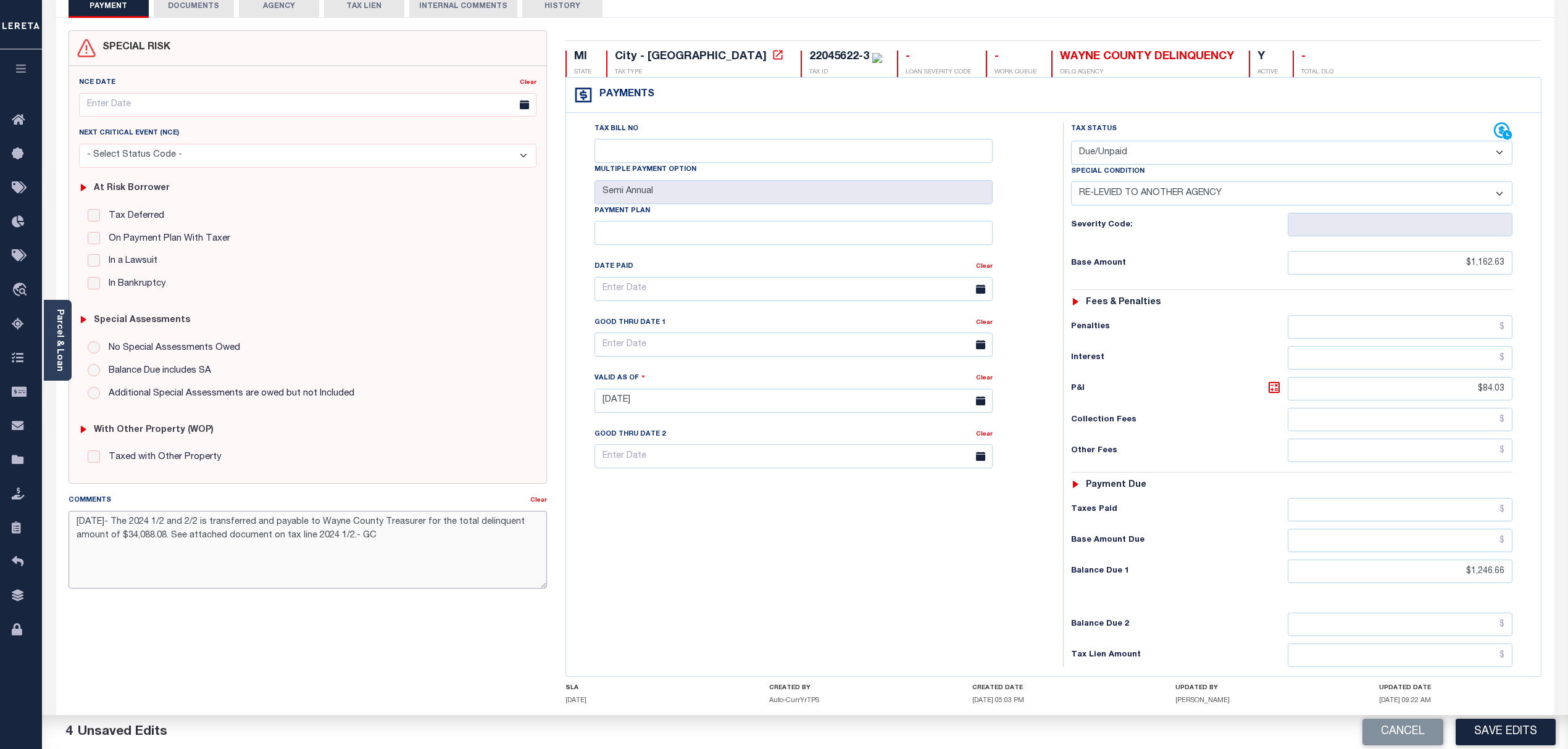
click at [183, 575] on textarea "10/9/2025- The 2024 1/2 and 2/2 is transferred and payable to Wayne County Trea…" at bounding box center [307, 550] width 479 height 78
drag, startPoint x: 166, startPoint y: 536, endPoint x: 125, endPoint y: 538, distance: 41.0
click at [125, 538] on textarea "10/9/2025- The 2024 1/2 and 2/2 is transferred and payable to Wayne County Trea…" at bounding box center [307, 550] width 479 height 78
paste textarea "Address: 400 Monroe St 5th Floor, Detroit, MI 48226 Phone: (313) 224-5990"
click at [174, 540] on textarea "10/9/2025- The 2024 1/2 and 2/2 is transferred and payable to Wayne County Trea…" at bounding box center [307, 550] width 479 height 78
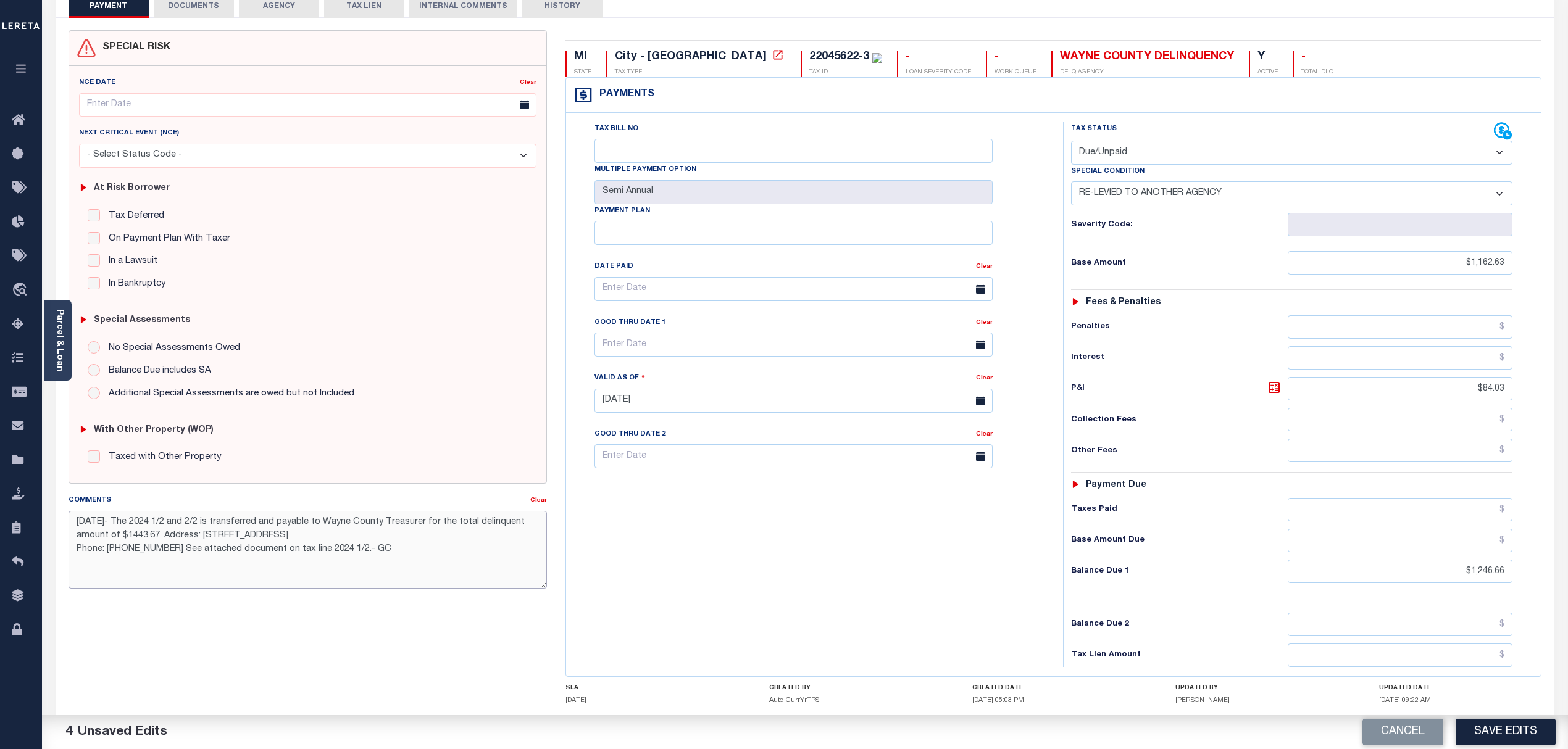
click at [401, 541] on textarea "10/9/2025- The 2024 1/2 and 2/2 is transferred and payable to Wayne County Trea…" at bounding box center [307, 550] width 479 height 78
click at [470, 536] on textarea "10/9/2025- The 2024 1/2 and 2/2 is transferred and payable to Wayne County Trea…" at bounding box center [307, 550] width 479 height 78
drag, startPoint x: 232, startPoint y: 556, endPoint x: 66, endPoint y: 516, distance: 170.8
click at [66, 516] on div "Comments Clear 10/9/2025- The 2024 1/2 and 2/2 is transferred and payable to Wa…" at bounding box center [308, 546] width 498 height 105
type textarea "[DATE]- The 2024 1/2 and 2/2 is transferred and payable to Wayne County Treasur…"
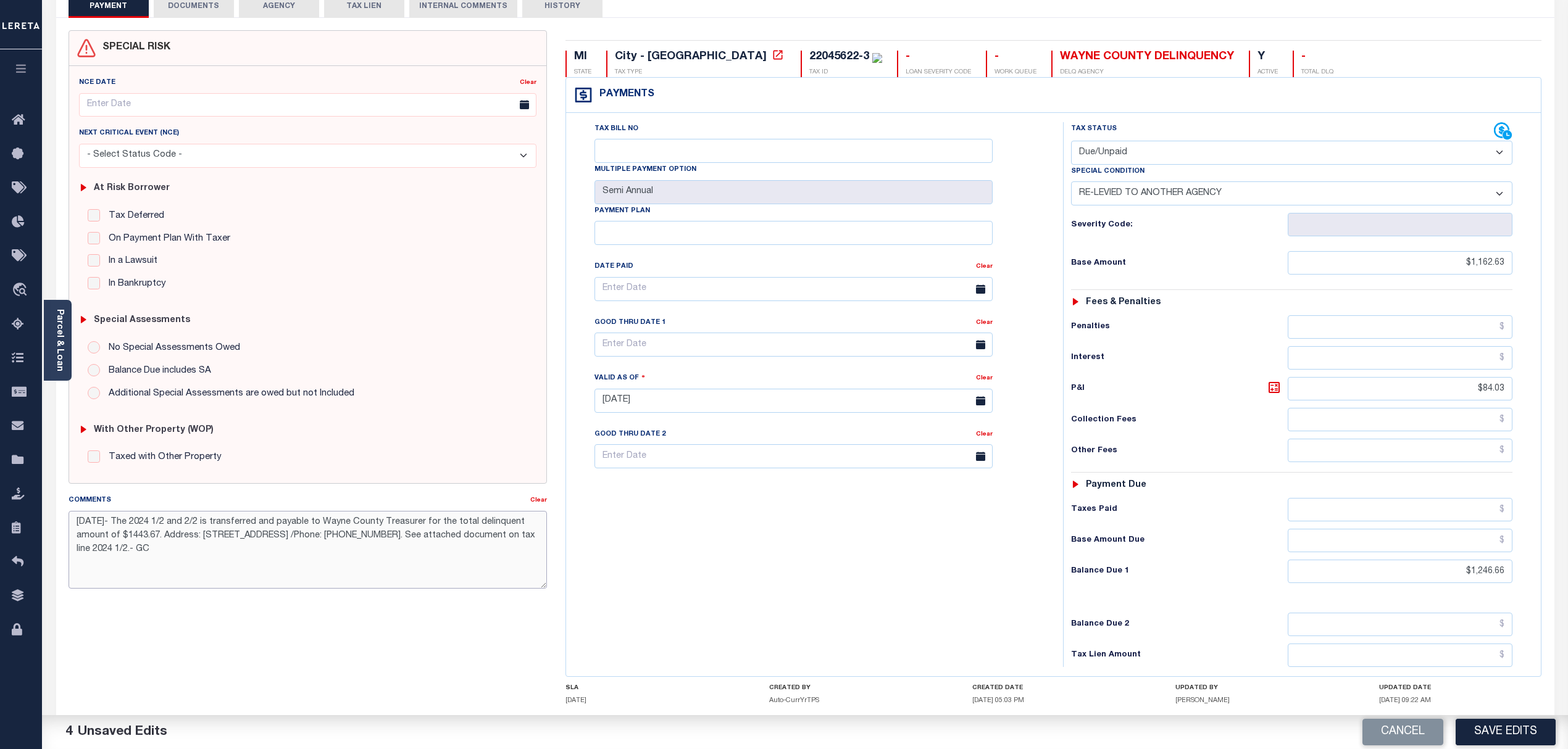
click at [413, 580] on textarea "[DATE]- The 2024 1/2 and 2/2 is transferred and payable to Wayne County Treasur…" at bounding box center [307, 550] width 479 height 78
click at [735, 348] on input "text" at bounding box center [793, 344] width 398 height 24
drag, startPoint x: 742, startPoint y: 517, endPoint x: 796, endPoint y: 516, distance: 54.0
click at [742, 516] on span "31" at bounding box center [744, 516] width 24 height 24
type input "[DATE]"
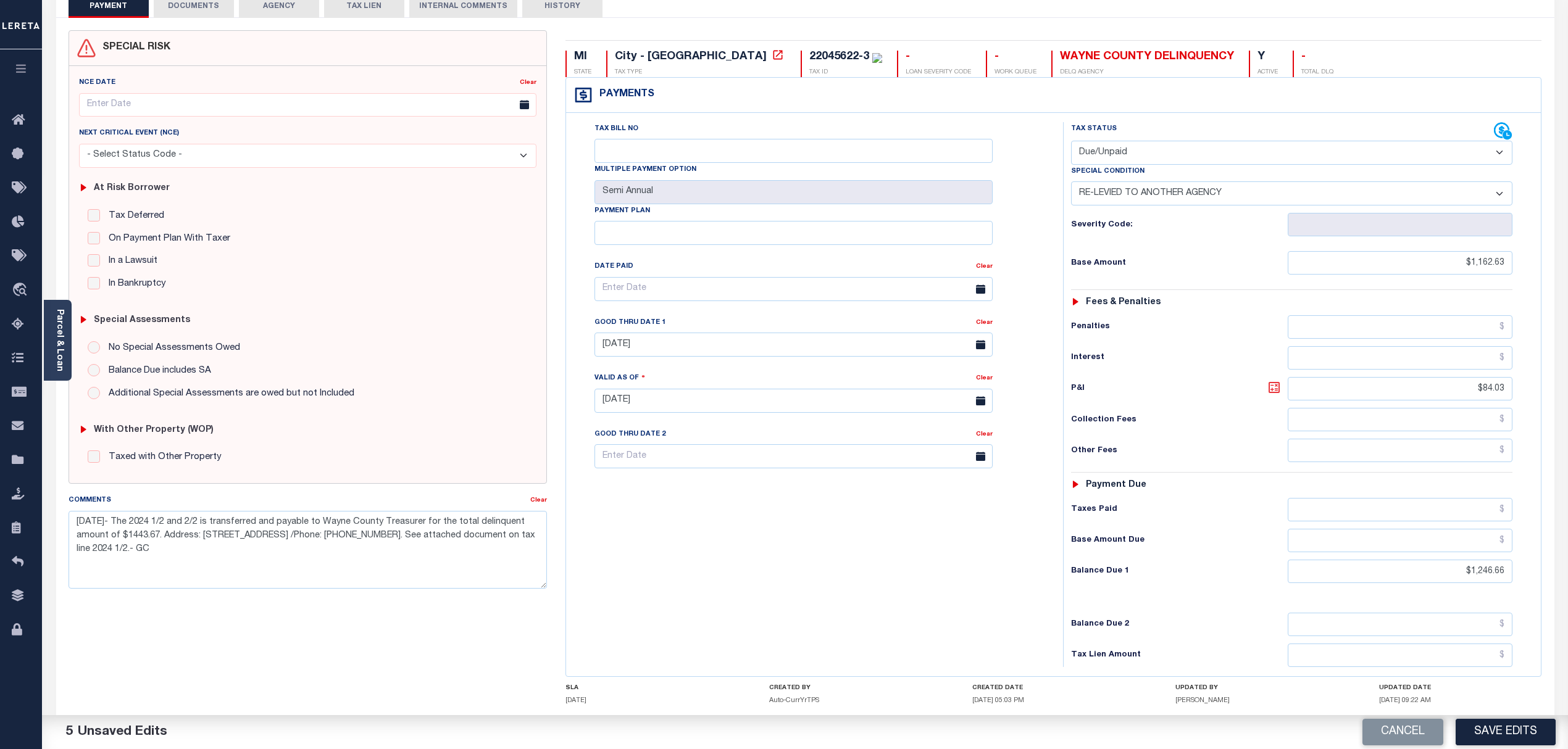
click at [1270, 390] on icon at bounding box center [1273, 387] width 15 height 15
click at [1505, 729] on button "Save Edits" at bounding box center [1506, 731] width 100 height 26
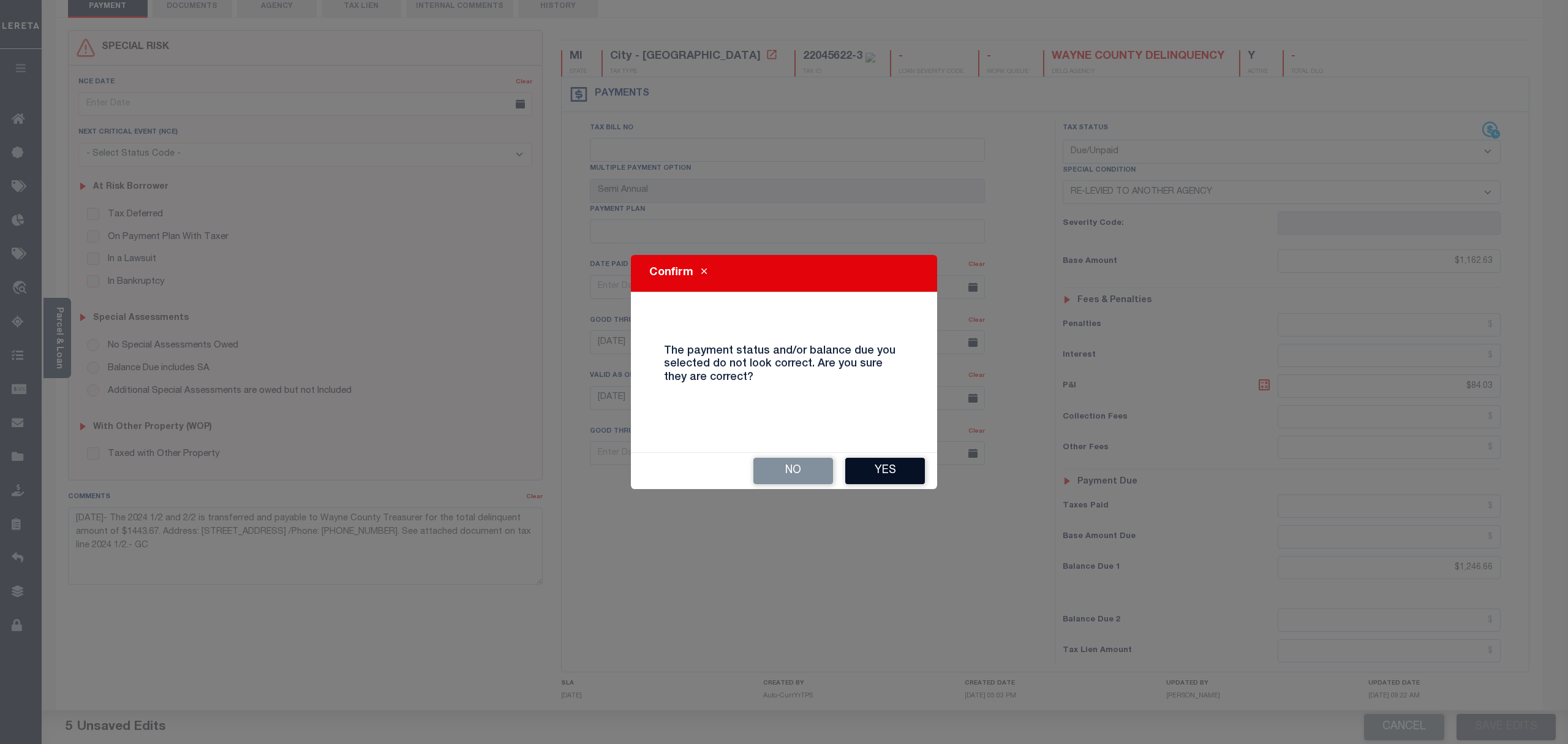
click at [898, 472] on button "Yes" at bounding box center [885, 471] width 79 height 26
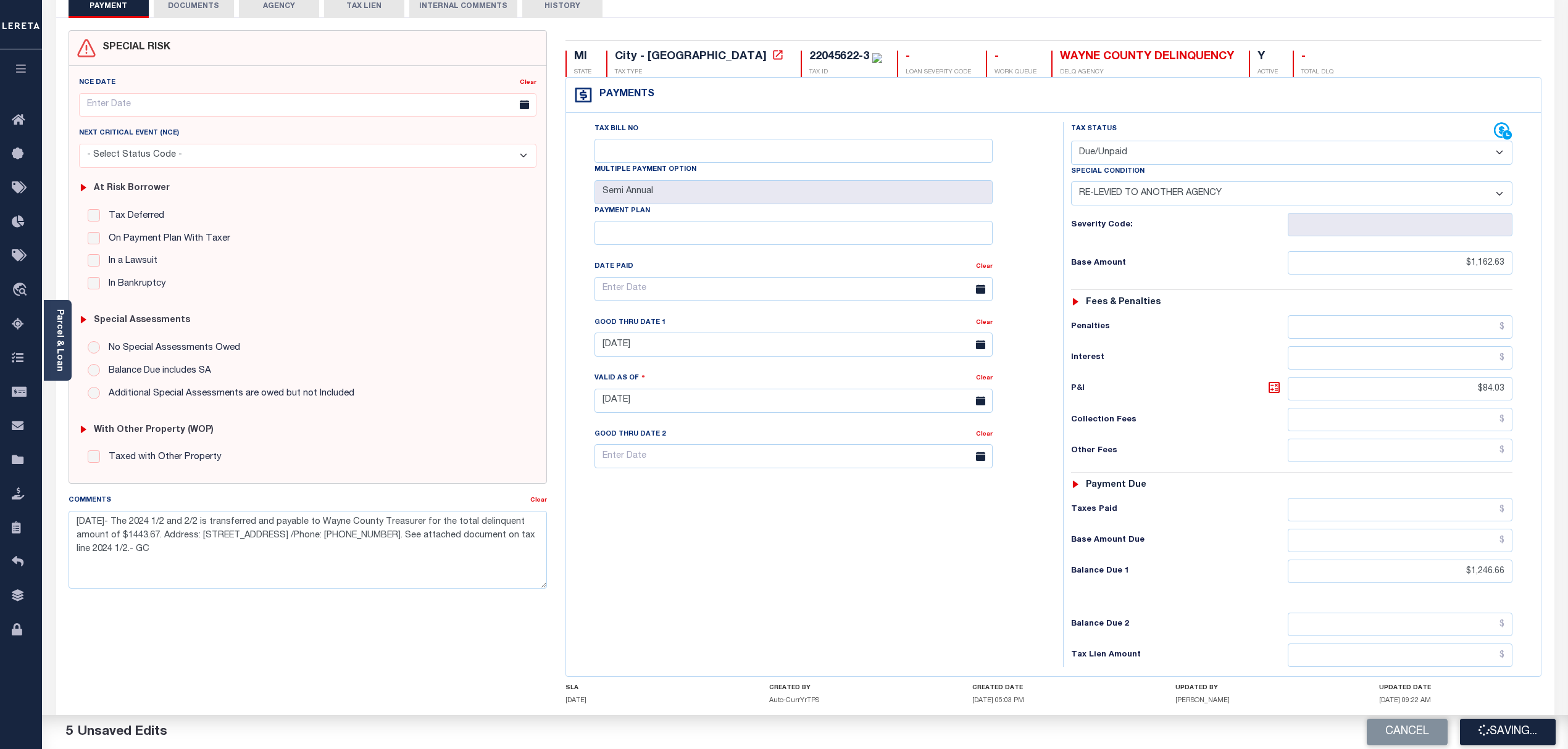
checkbox input "false"
type input "0"
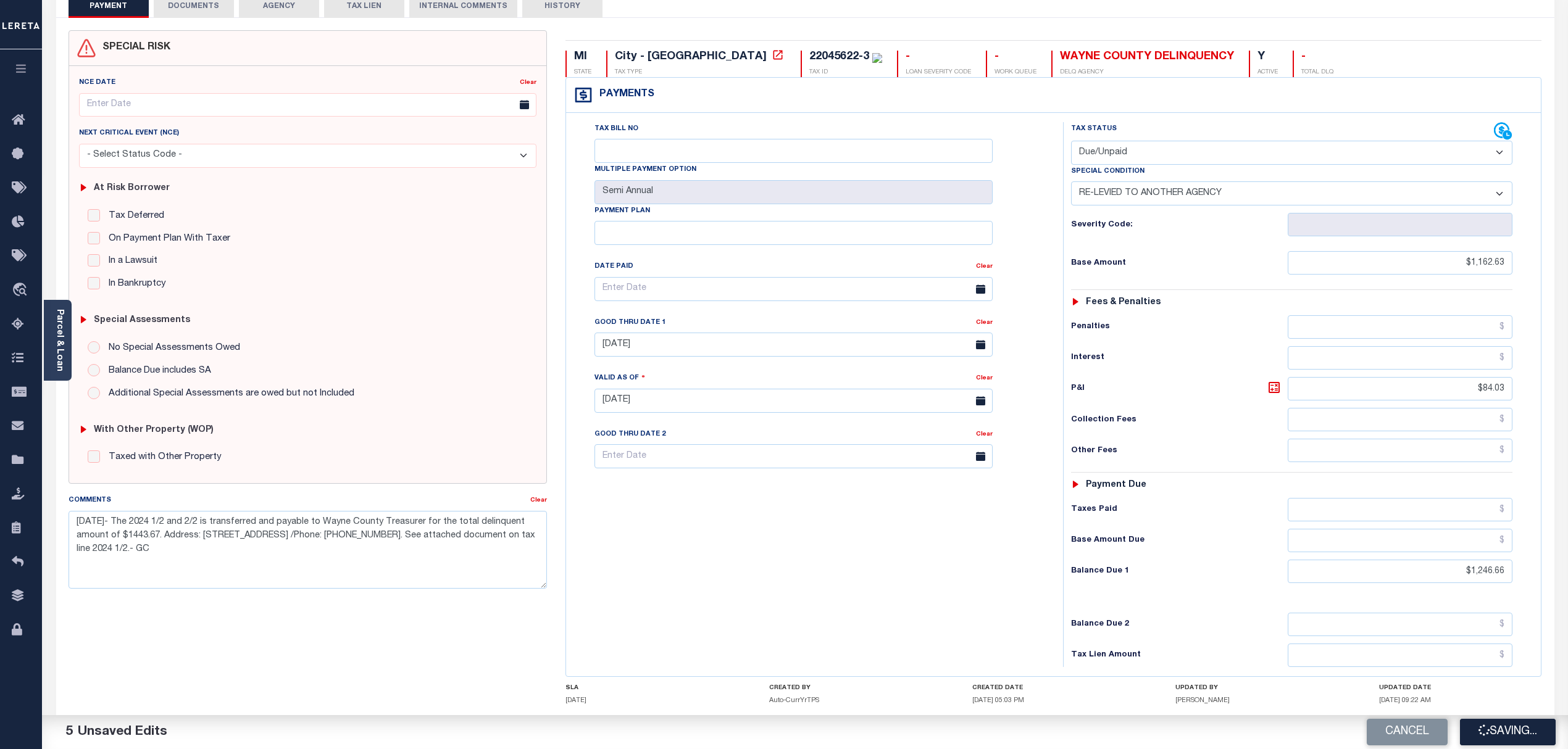
type input "$1,162.63"
type input "$84.03"
type input "$1,246.66"
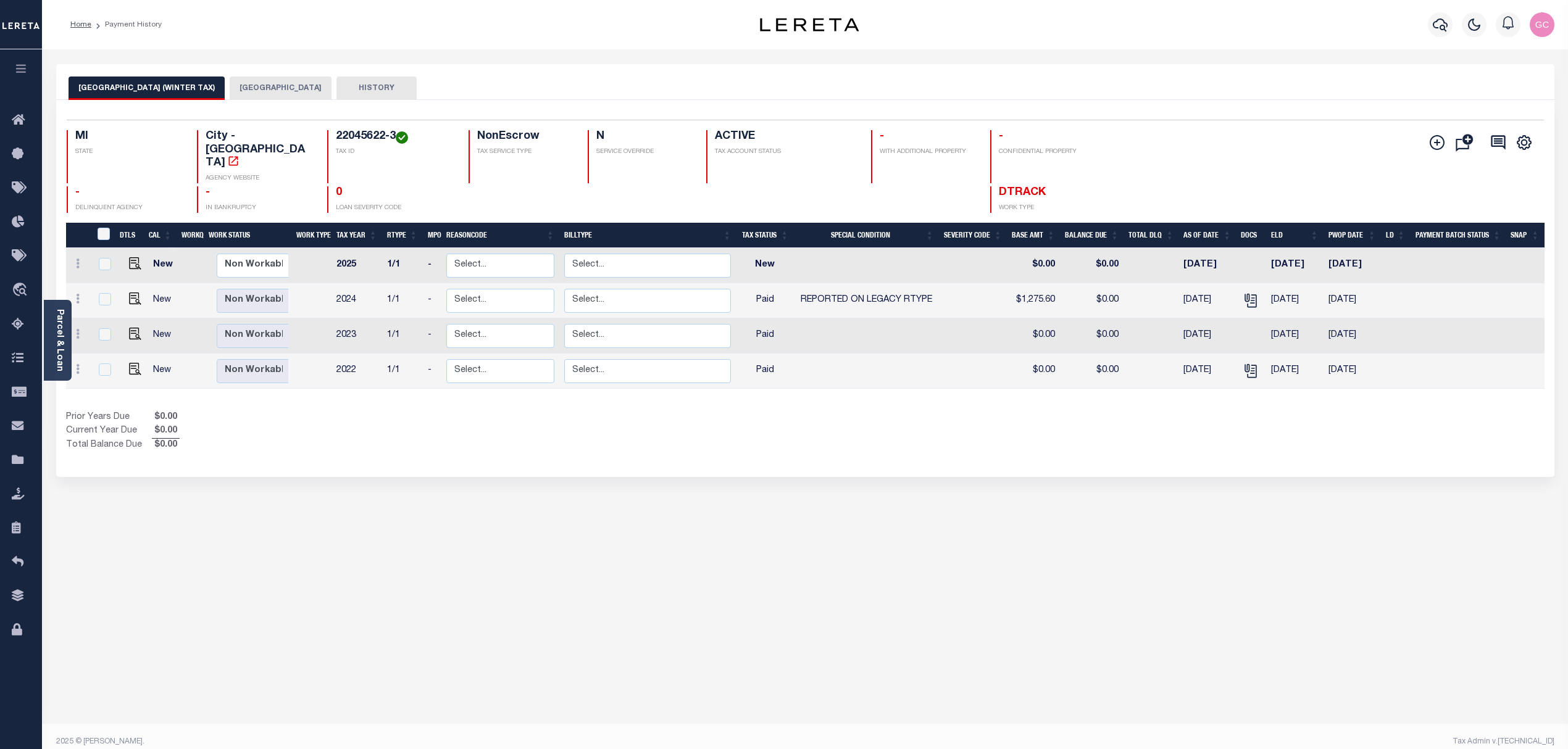
click at [252, 92] on button "[GEOGRAPHIC_DATA]" at bounding box center [280, 88] width 101 height 23
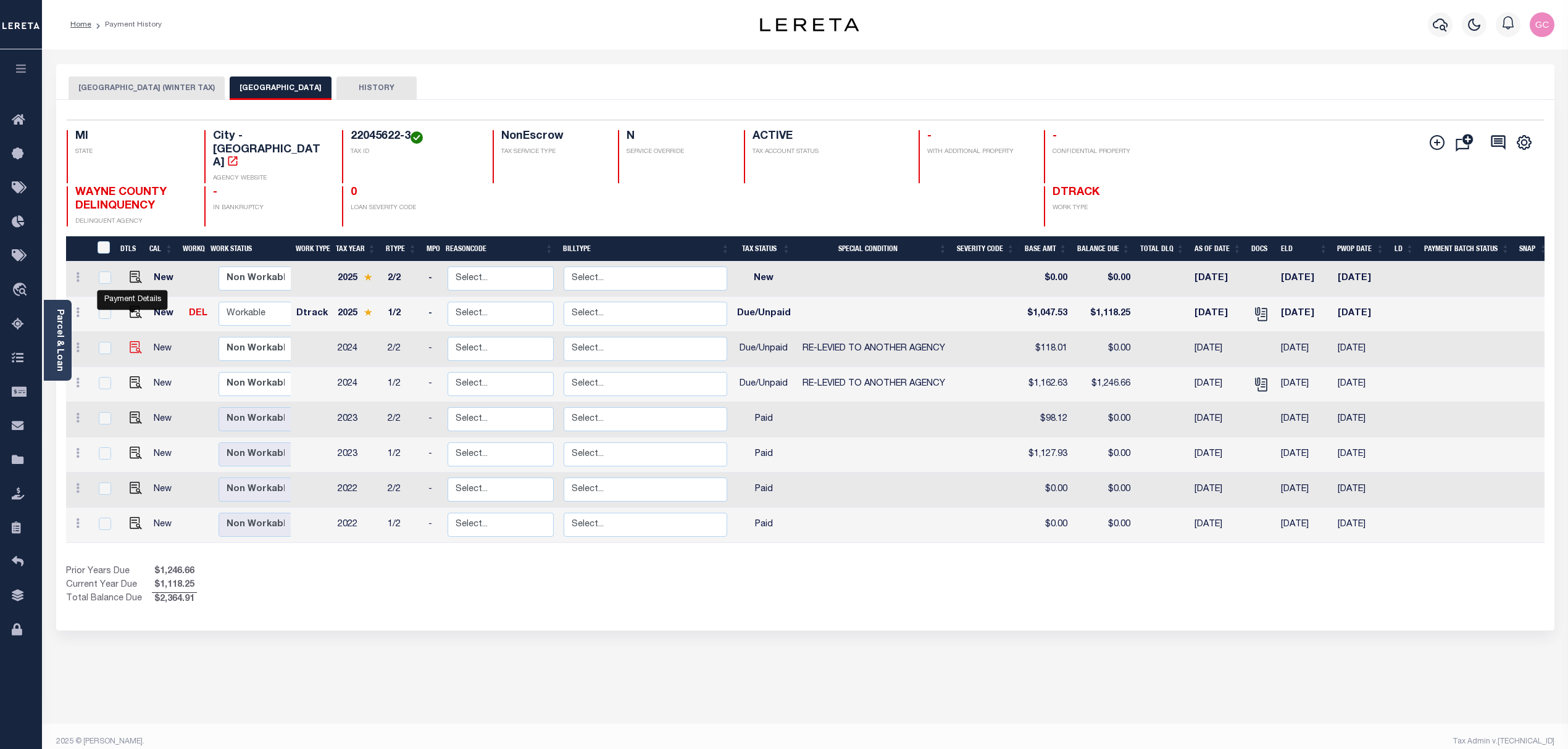
click at [137, 341] on img "" at bounding box center [136, 347] width 13 height 13
checkbox input "true"
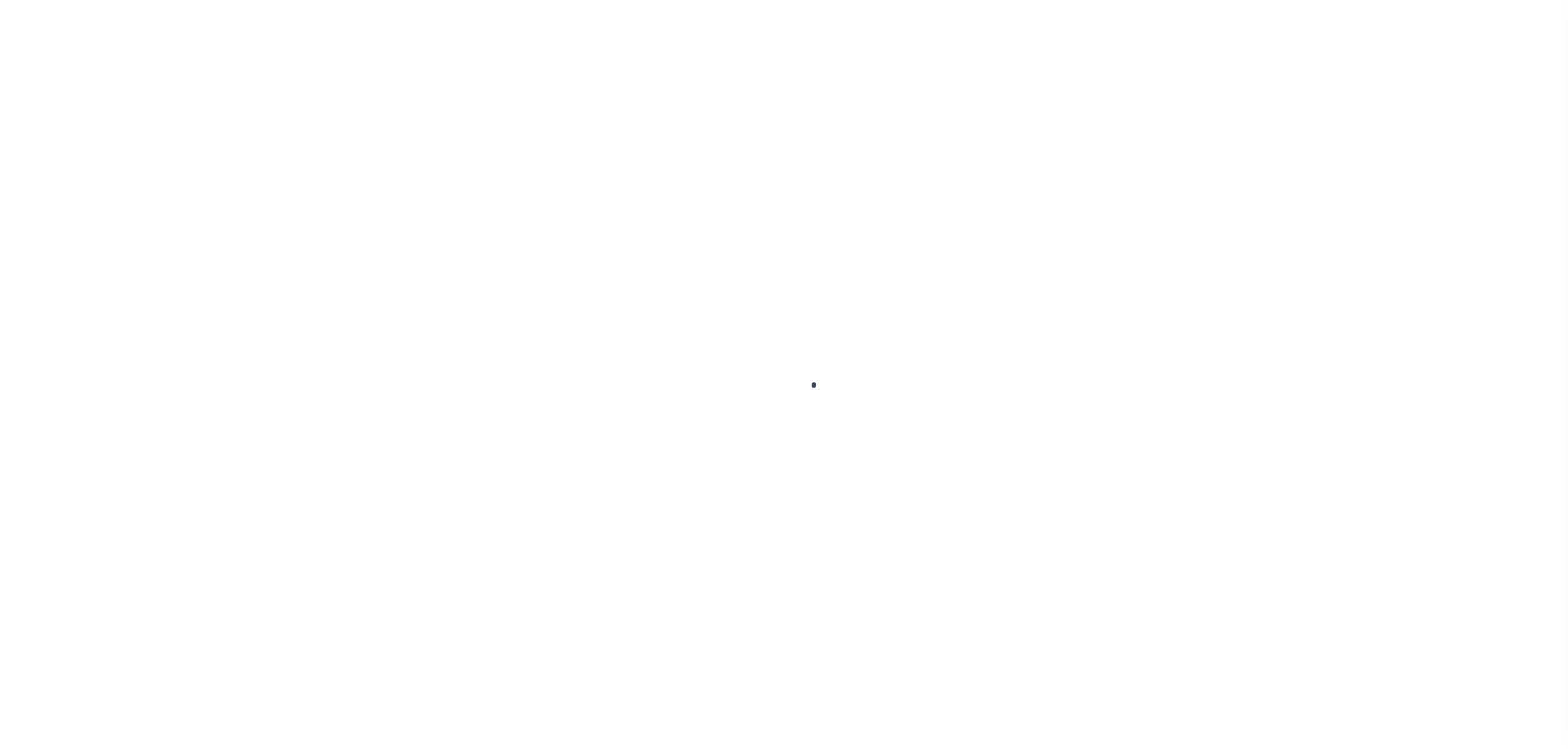
select select "DUE"
select select "31"
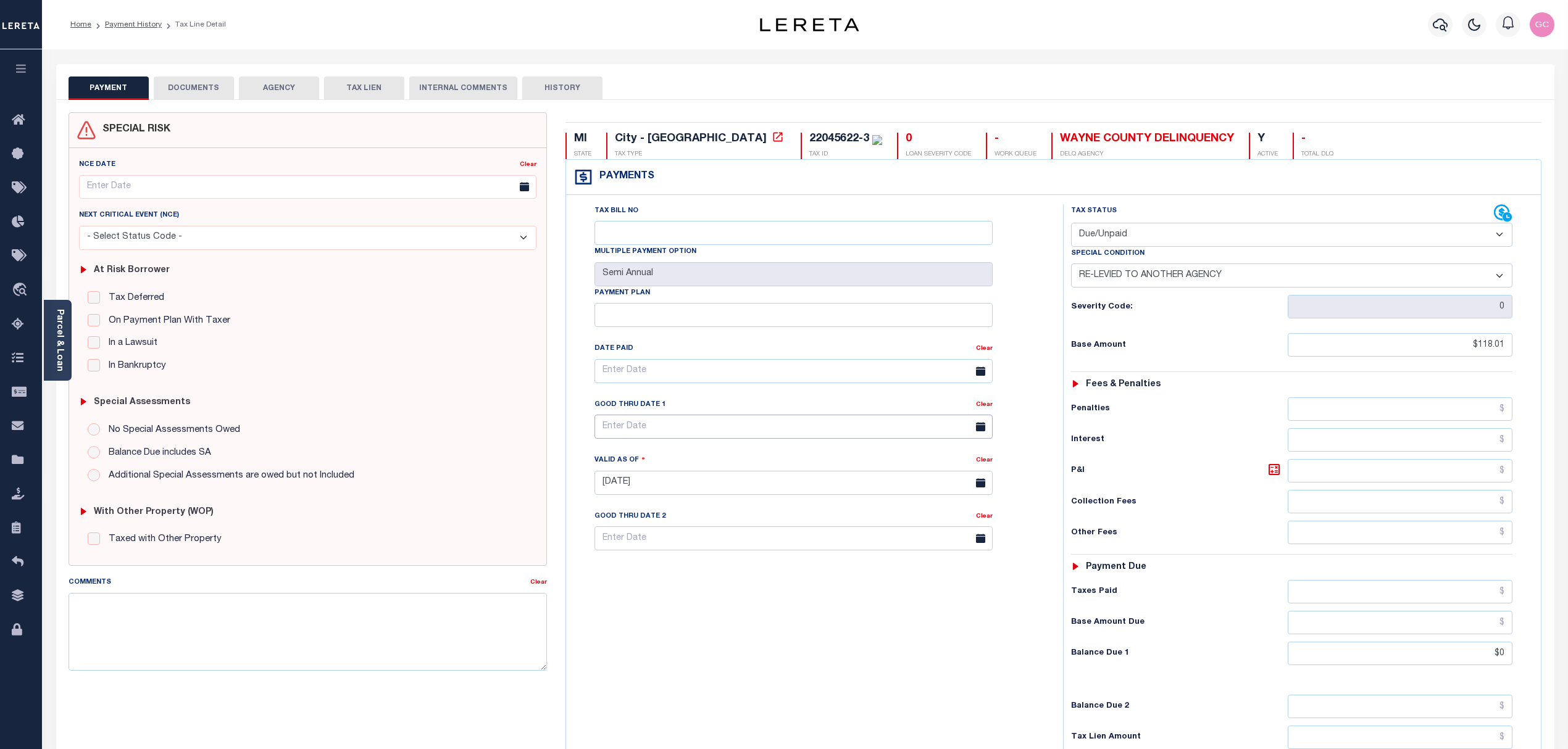
click at [677, 431] on input "text" at bounding box center [793, 426] width 398 height 24
click at [748, 590] on span "31" at bounding box center [744, 598] width 24 height 24
type input "10/31/2025"
type input "[DATE]"
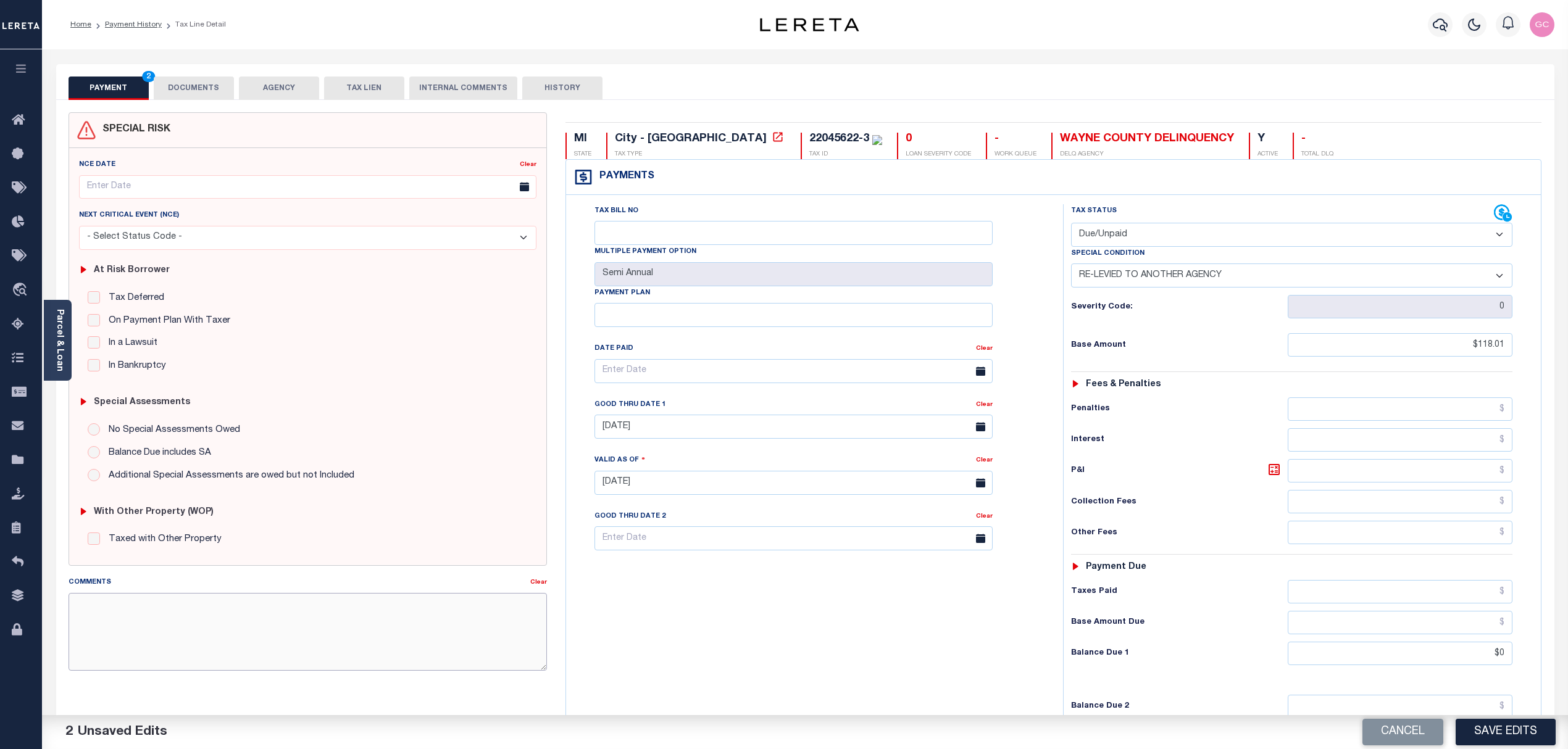
click at [99, 610] on textarea "Comments" at bounding box center [307, 632] width 479 height 78
paste textarea "10/9/2025- The 2024 1/2 and 2/2 is transferred and payable to Wayne County Trea…"
type textarea "10/9/2025- The 2024 1/2 and 2/2 is transferred and payable to Wayne County Trea…"
click at [1266, 238] on select "- Select Status Code - Open Due/Unpaid Paid Incomplete No Tax Due Internal Refu…" at bounding box center [1292, 234] width 442 height 24
click at [1071, 224] on select "- Select Status Code - Open Due/Unpaid Paid Incomplete No Tax Due Internal Refu…" at bounding box center [1292, 234] width 442 height 24
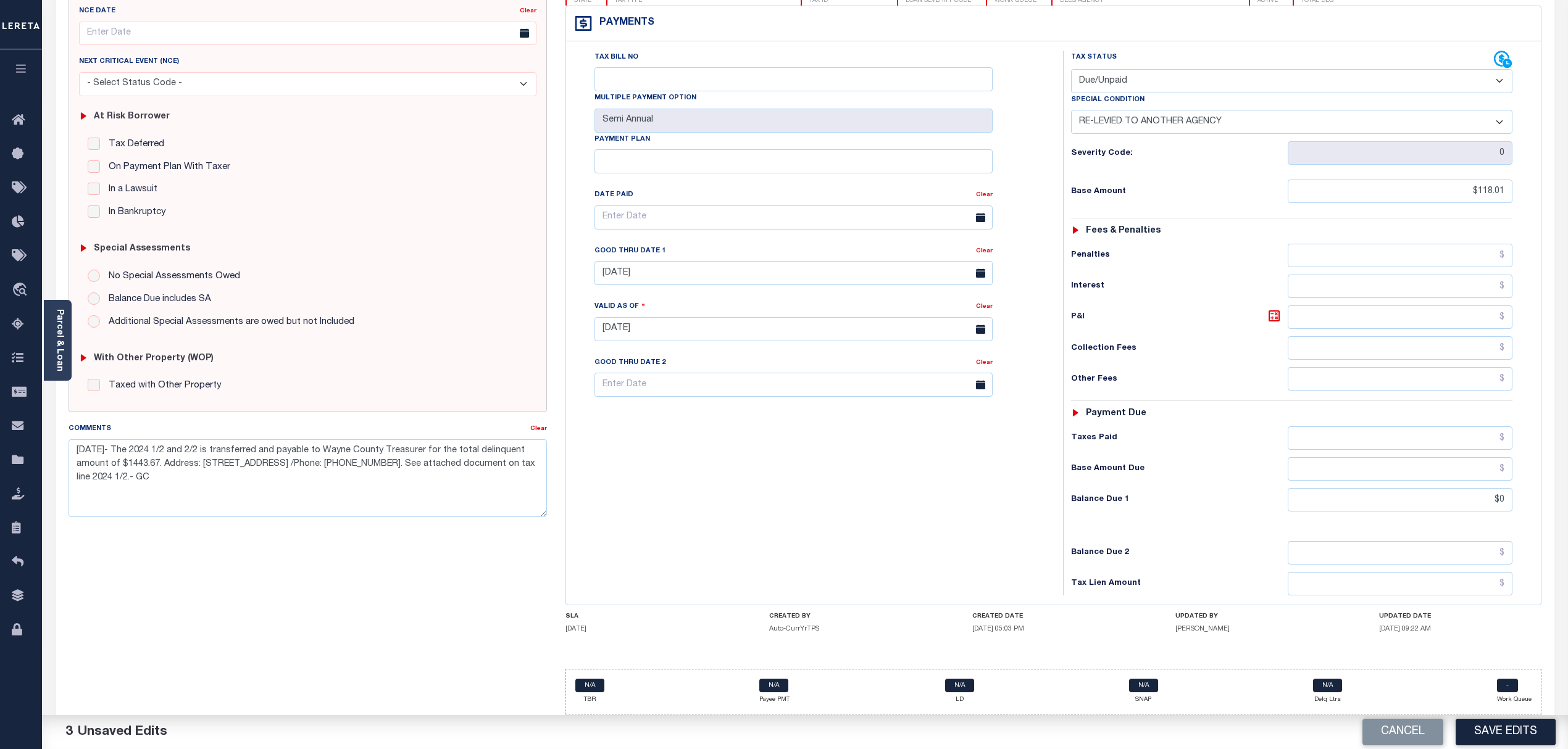
scroll to position [164, 0]
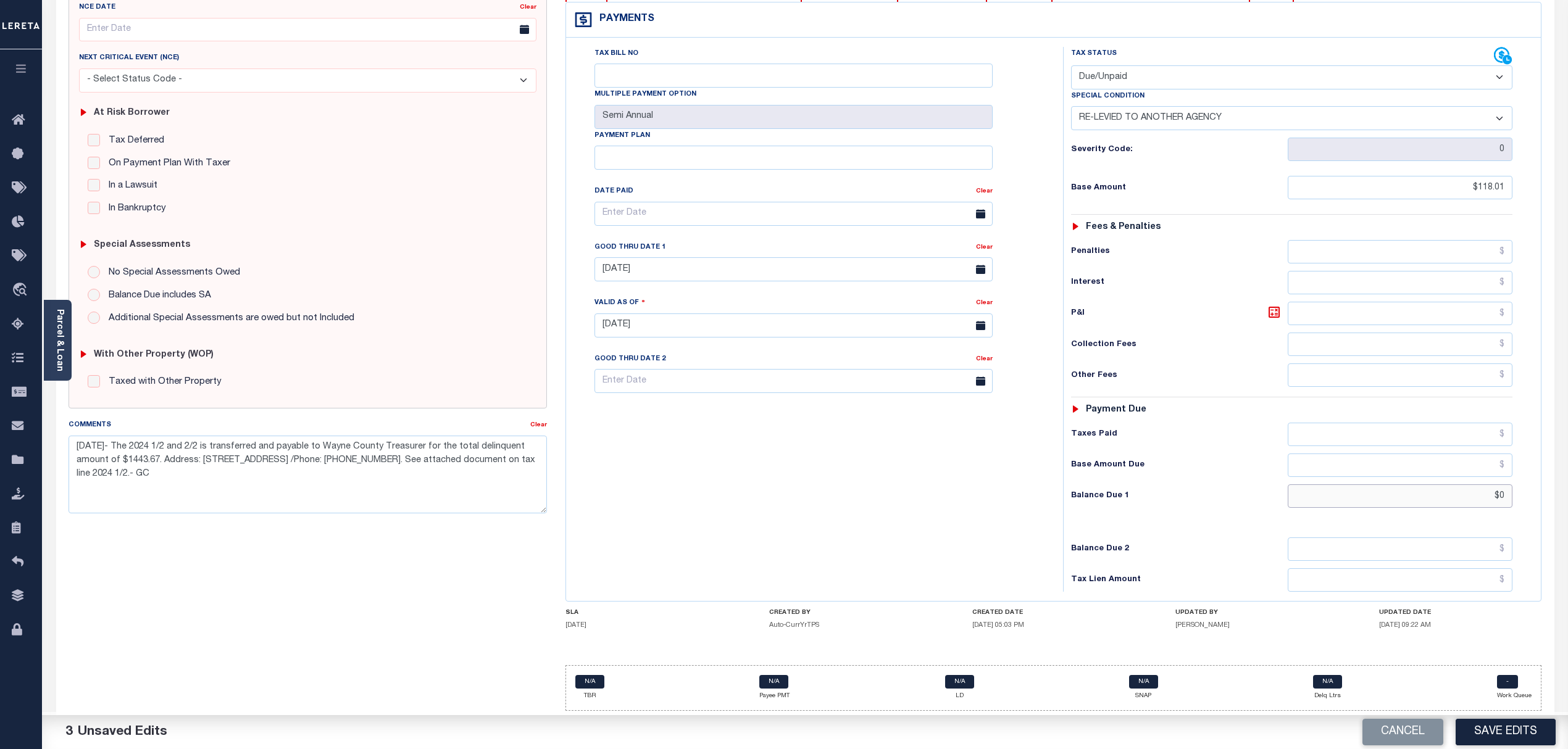
drag, startPoint x: 1474, startPoint y: 496, endPoint x: 801, endPoint y: 643, distance: 688.9
click at [1509, 508] on div "Tax Status Status - Select Status Code -" at bounding box center [1296, 319] width 466 height 545
type input "$202.05"
click at [1272, 310] on icon at bounding box center [1273, 312] width 15 height 15
type input "$84.04"
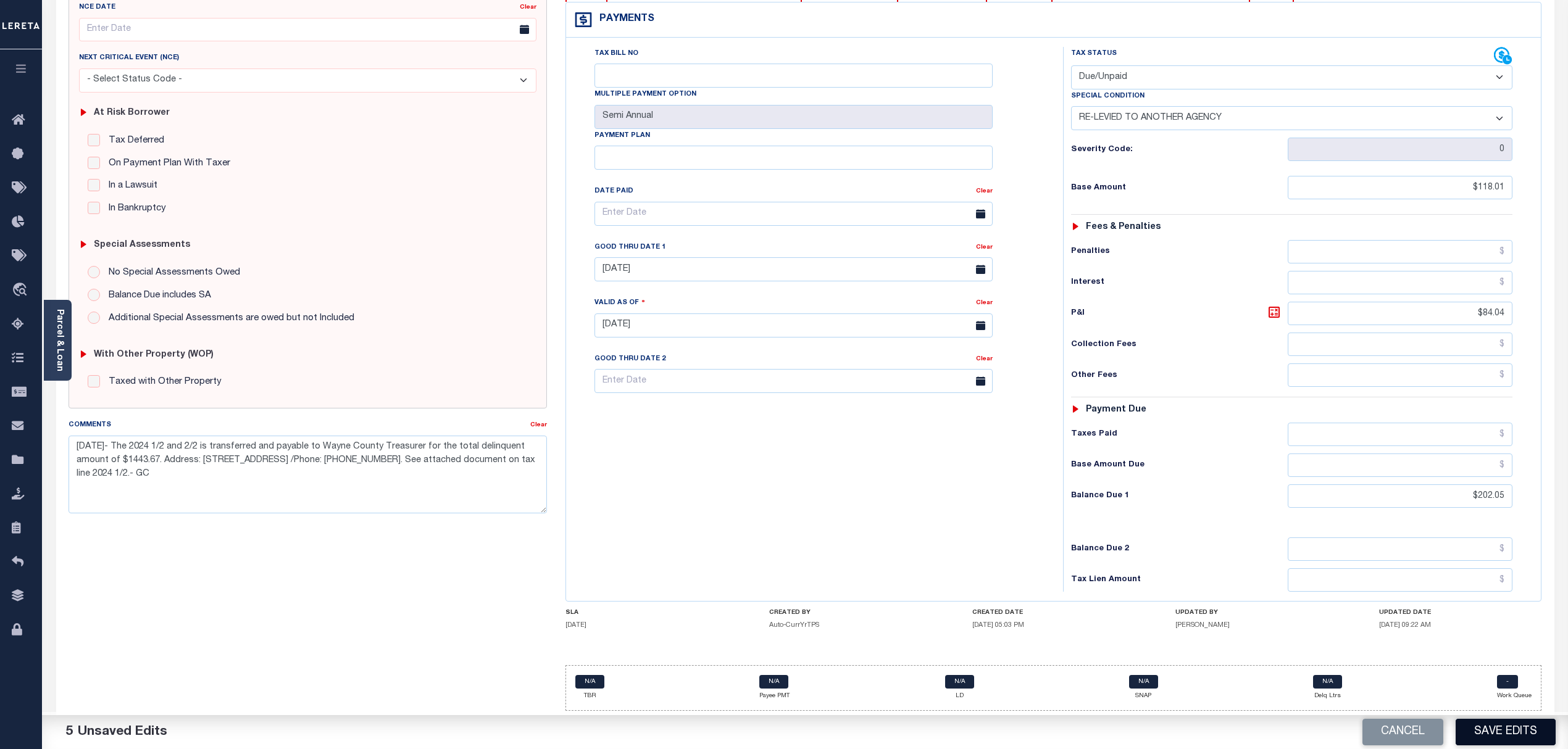
click at [1496, 729] on button "Save Edits" at bounding box center [1506, 731] width 100 height 26
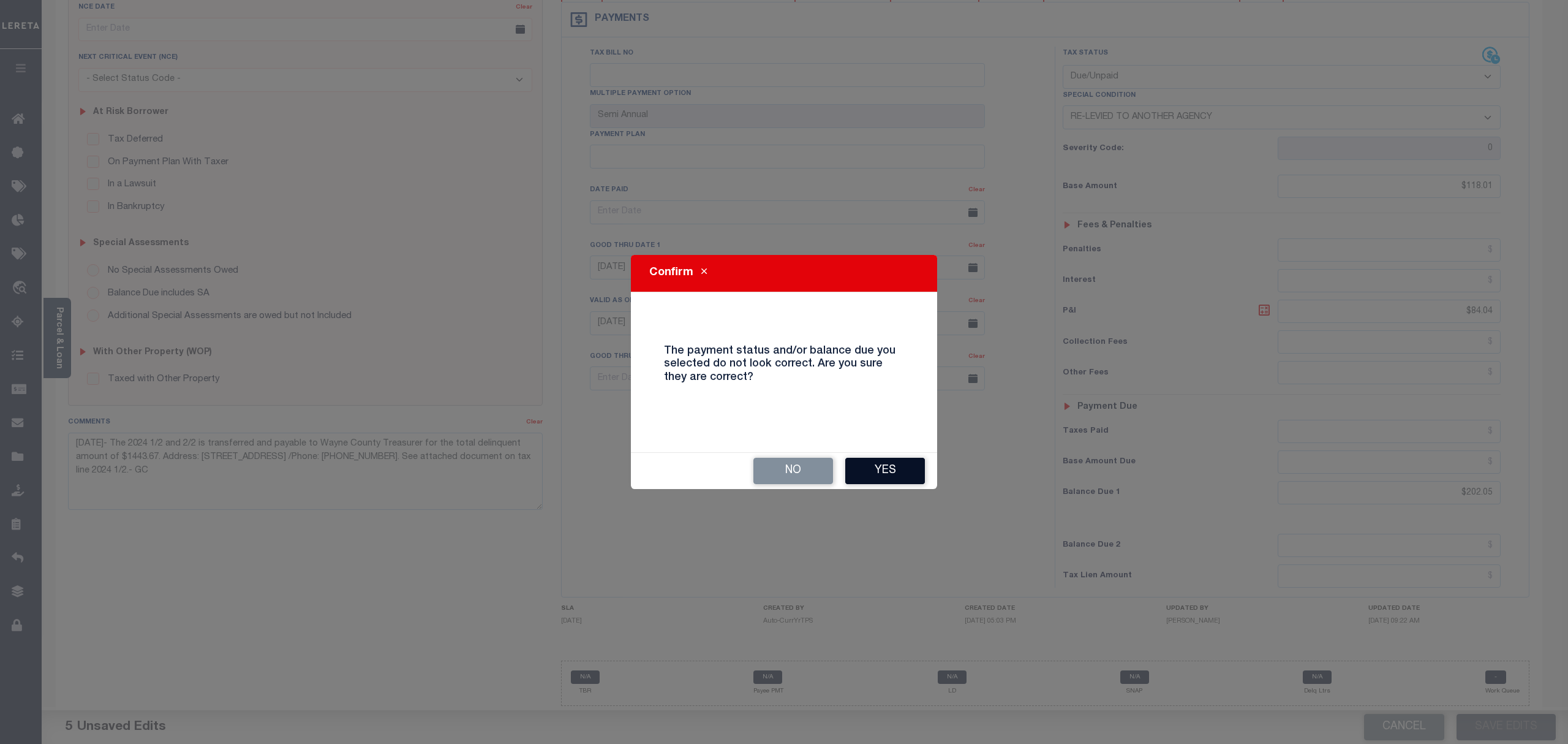
click at [881, 465] on button "Yes" at bounding box center [885, 471] width 79 height 26
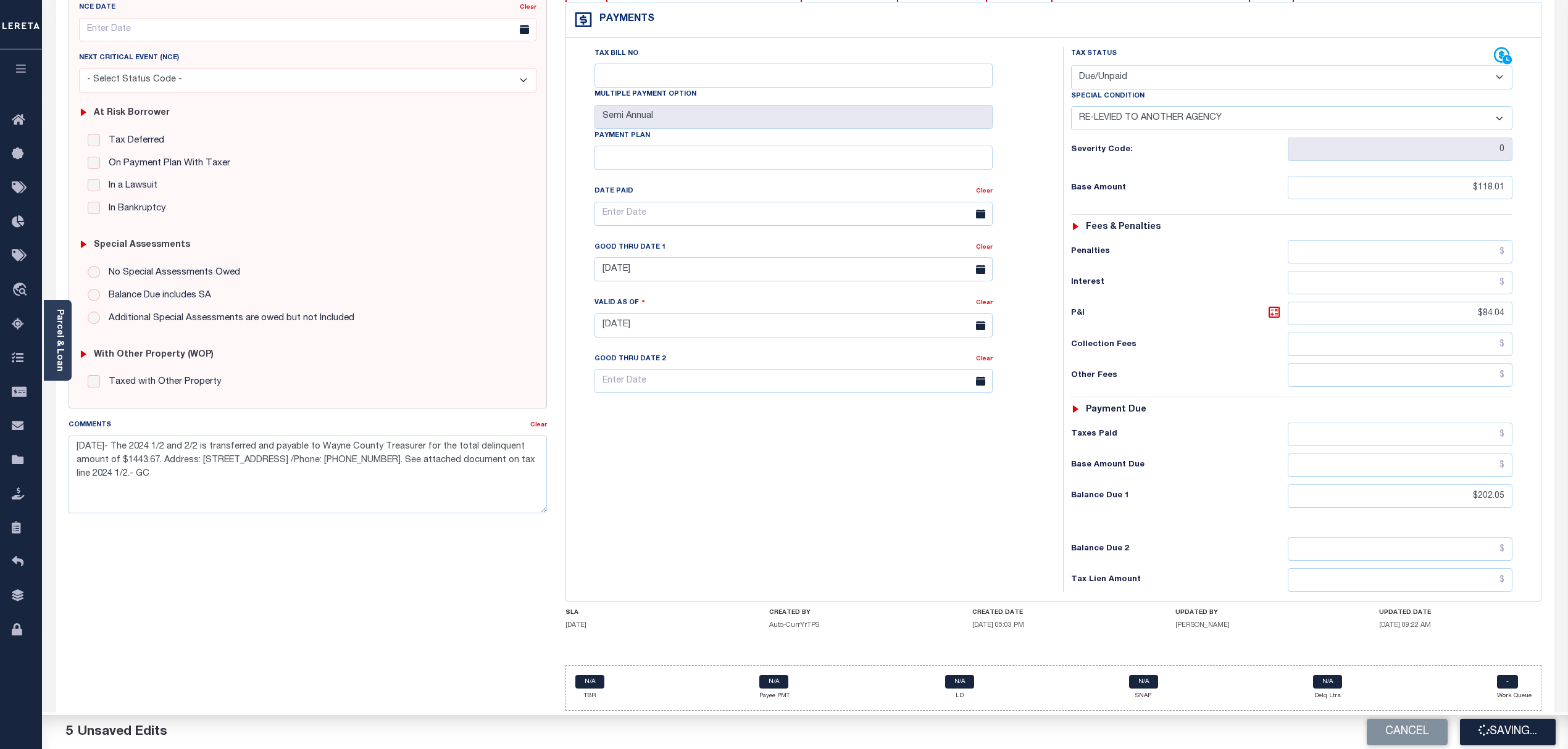
checkbox input "false"
type input "$118.01"
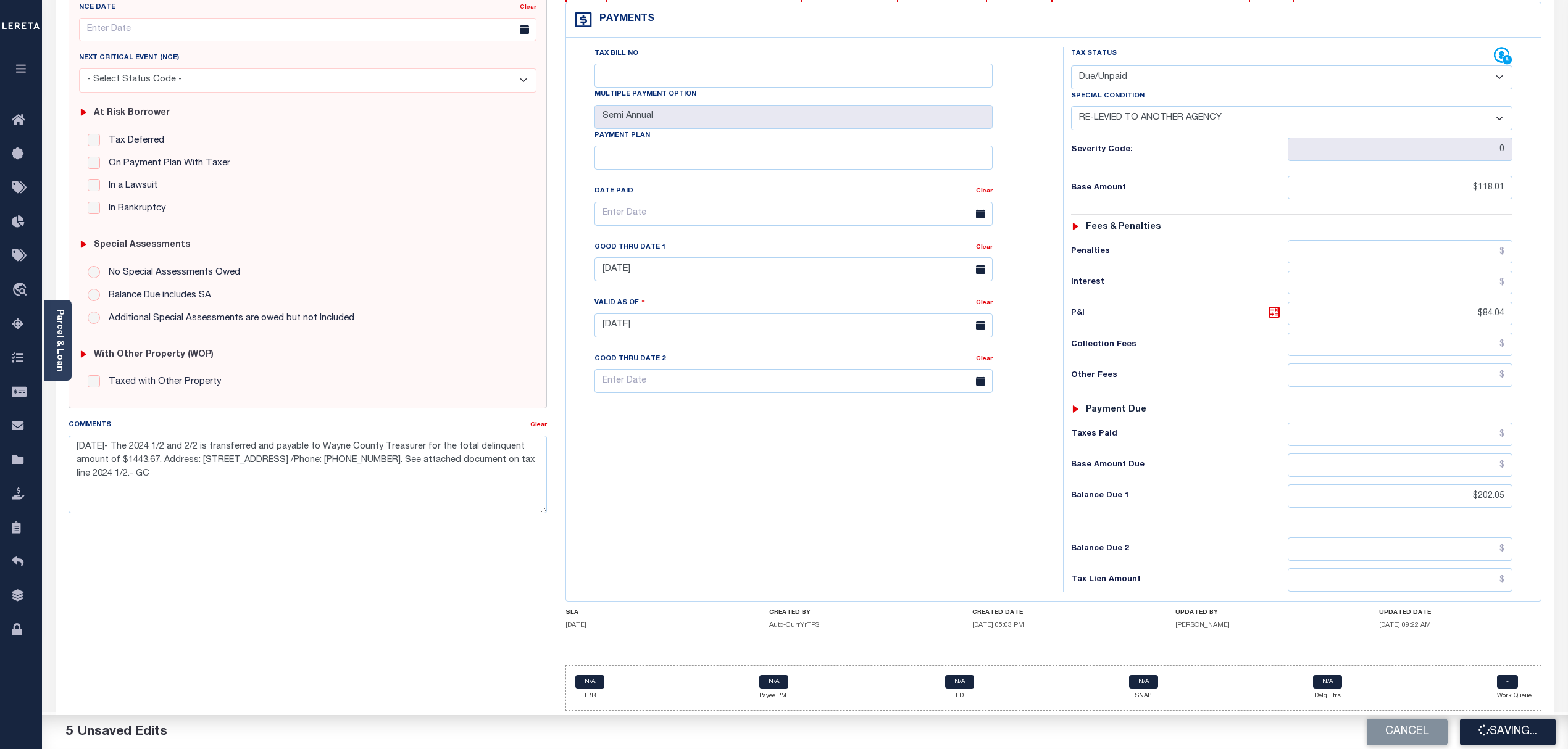
type input "$84.04"
type input "$202.05"
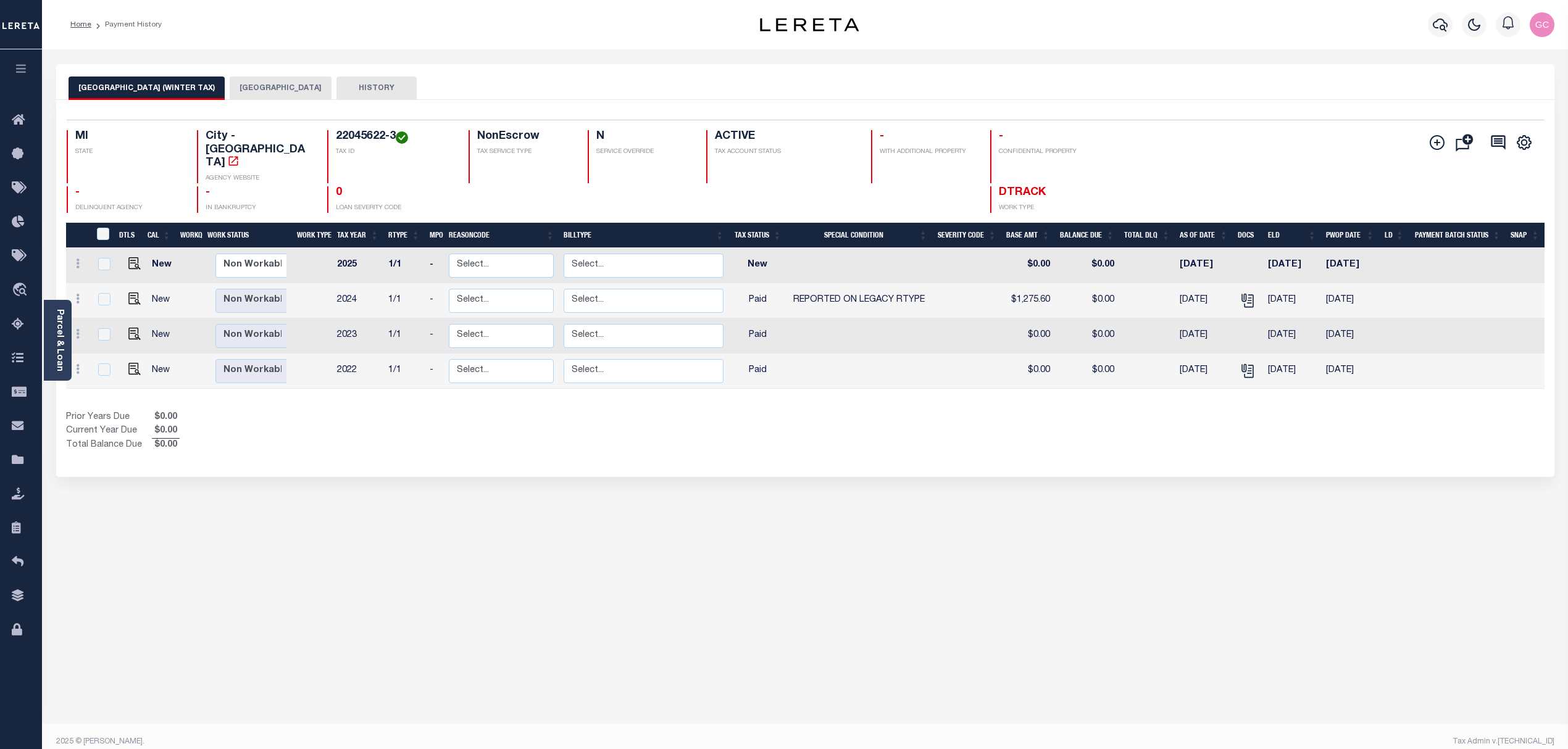
click at [233, 92] on button "[GEOGRAPHIC_DATA]" at bounding box center [280, 88] width 101 height 23
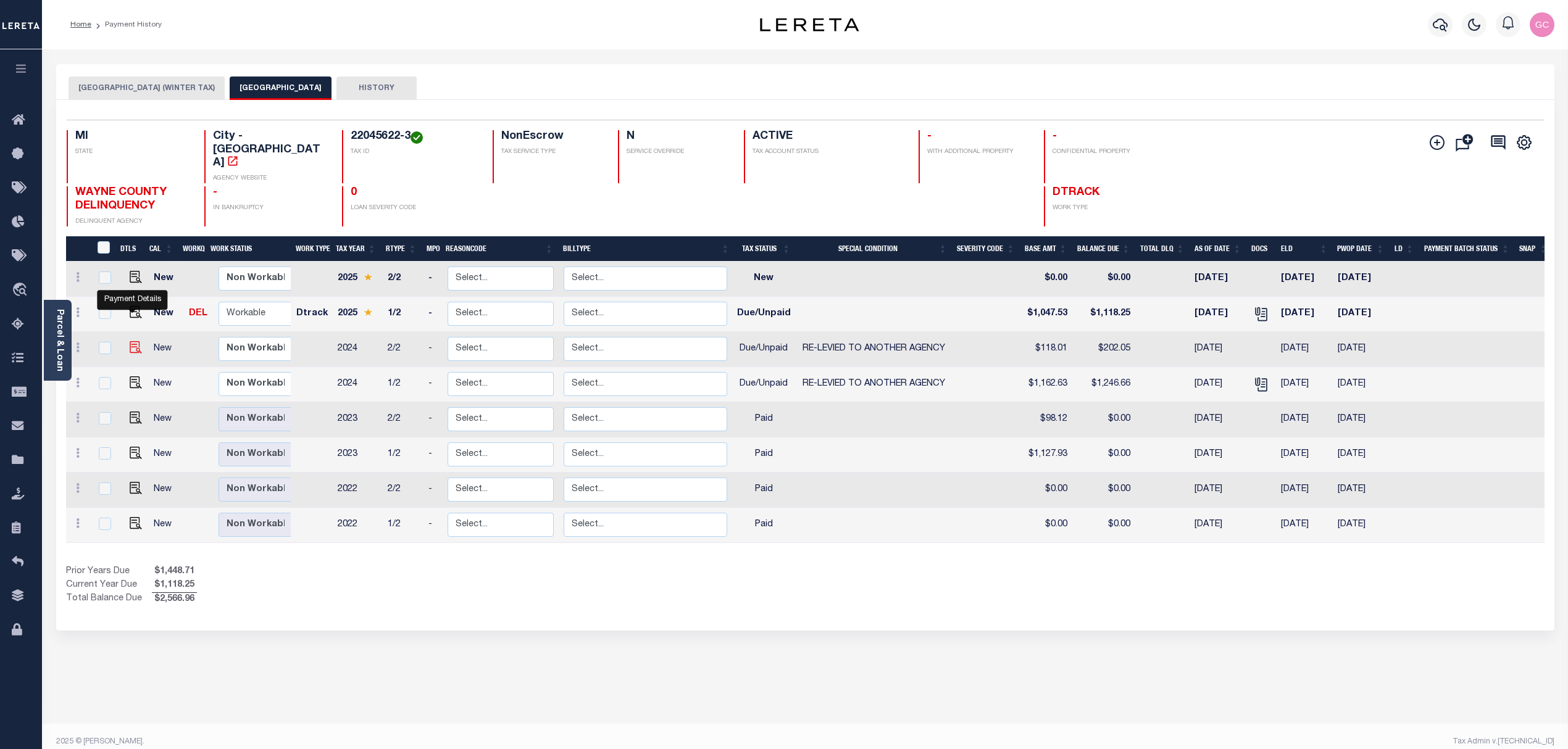
click at [134, 341] on img "" at bounding box center [136, 347] width 13 height 13
checkbox input "true"
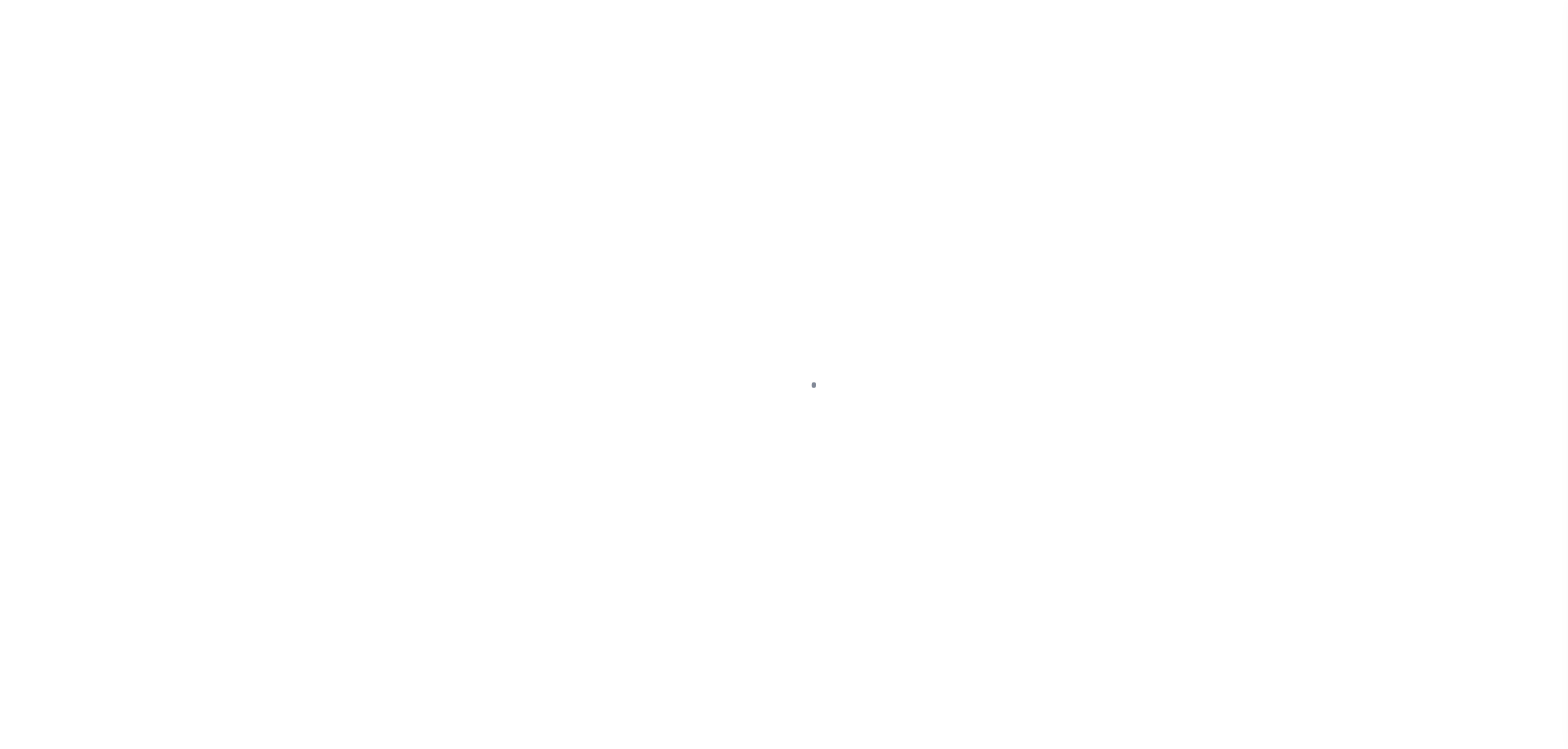
select select "DUE"
select select "31"
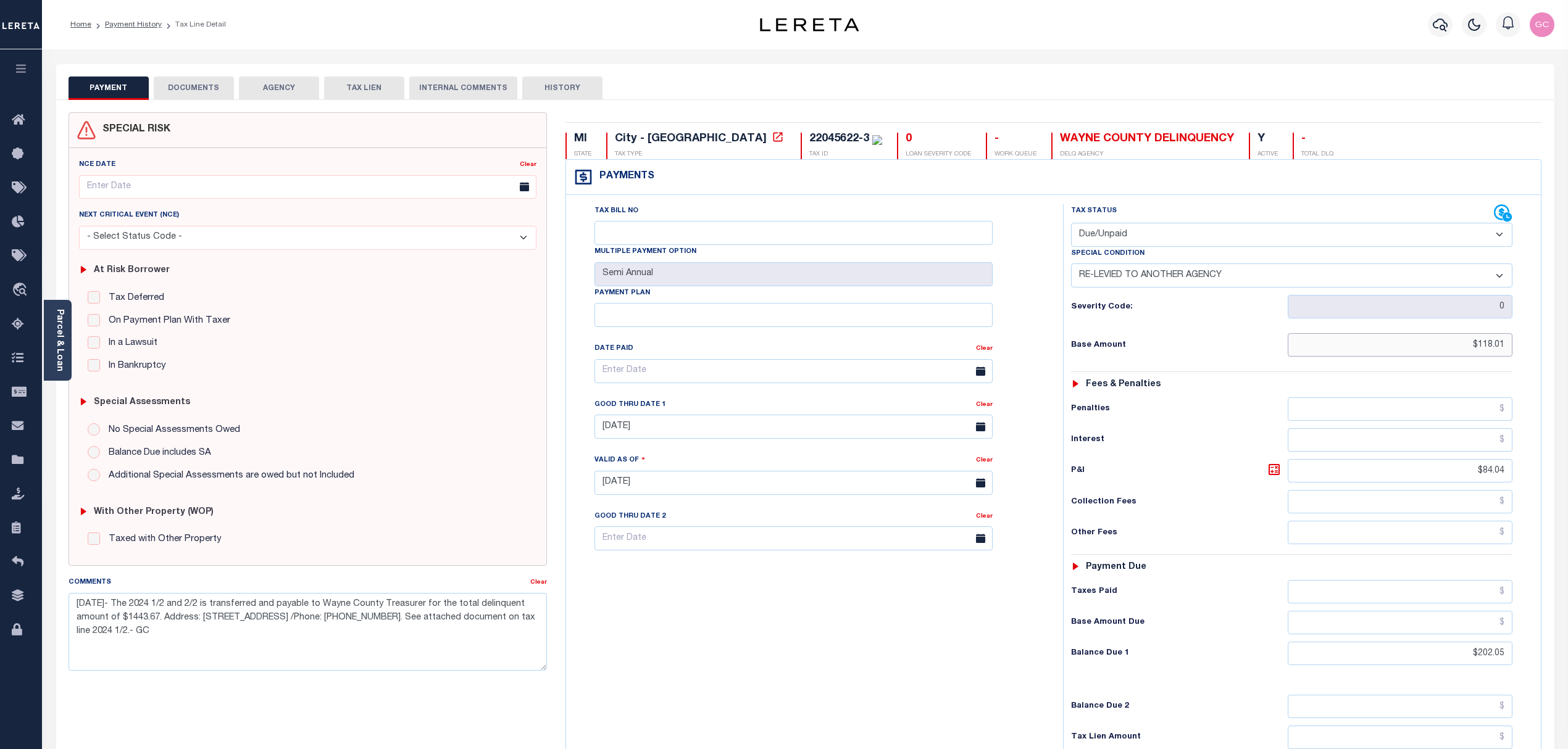
drag, startPoint x: 1463, startPoint y: 343, endPoint x: 1536, endPoint y: 344, distance: 73.0
click at [1536, 344] on div "Tax Status Status" at bounding box center [1296, 476] width 485 height 545
click at [55, 364] on link "Parcel & Loan" at bounding box center [59, 340] width 9 height 62
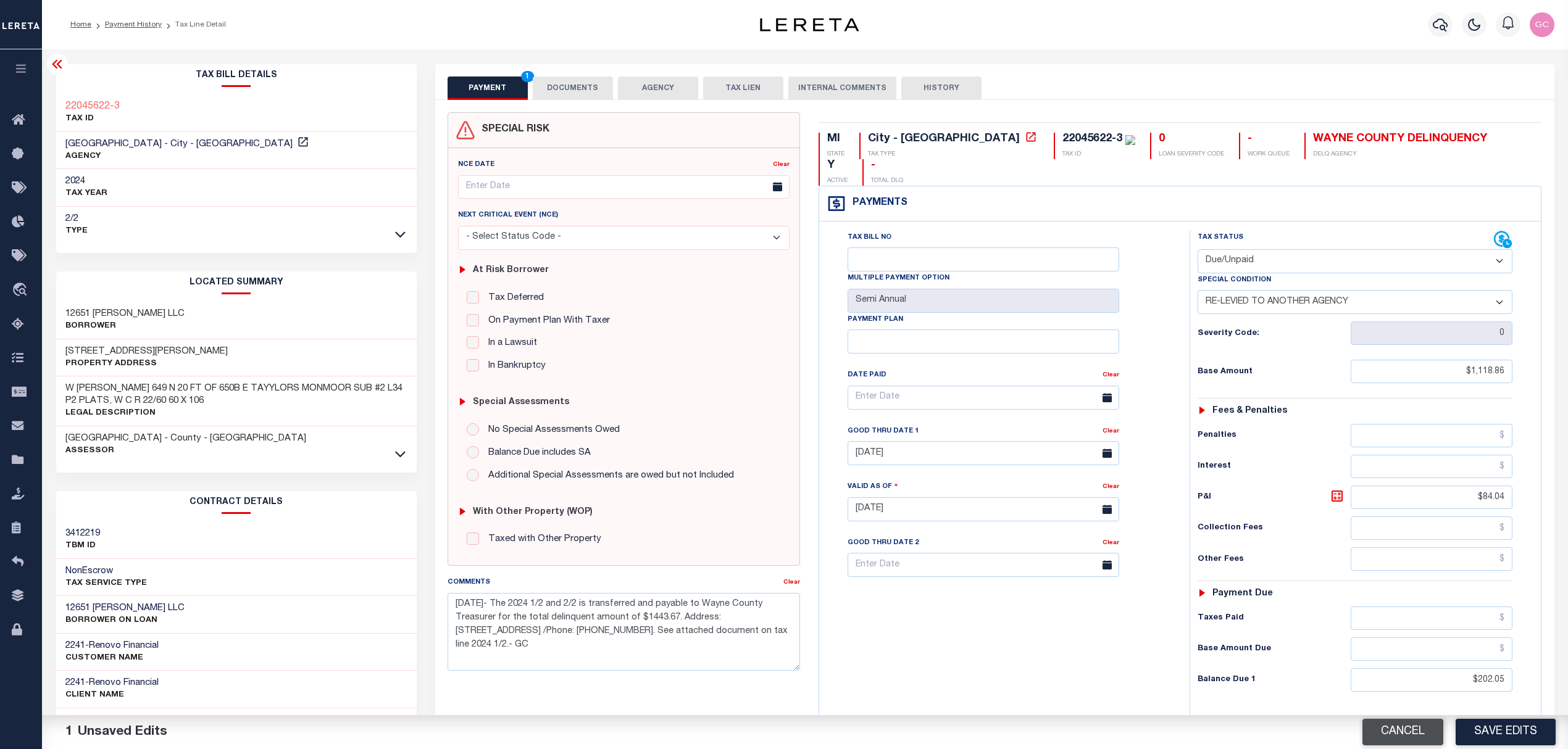
drag, startPoint x: 1412, startPoint y: 745, endPoint x: 1405, endPoint y: 741, distance: 8.1
click at [1411, 745] on button "Cancel" at bounding box center [1402, 731] width 81 height 26
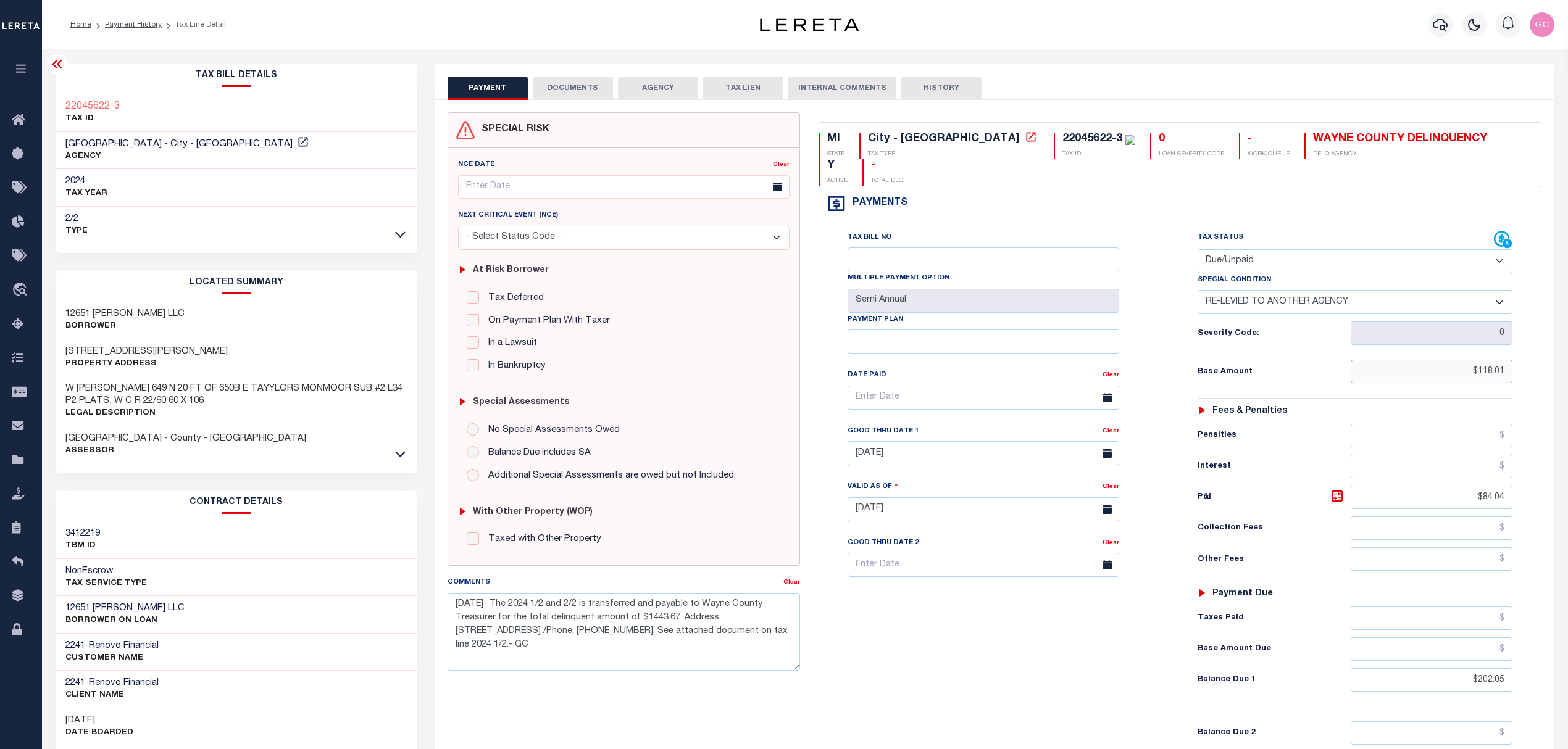
drag, startPoint x: 1467, startPoint y: 352, endPoint x: 1537, endPoint y: 359, distance: 70.3
click at [1537, 359] on div "Tax Status Status" at bounding box center [1359, 503] width 358 height 545
type input "$111.86"
click at [1336, 491] on icon at bounding box center [1337, 495] width 11 height 11
type input "$90.19"
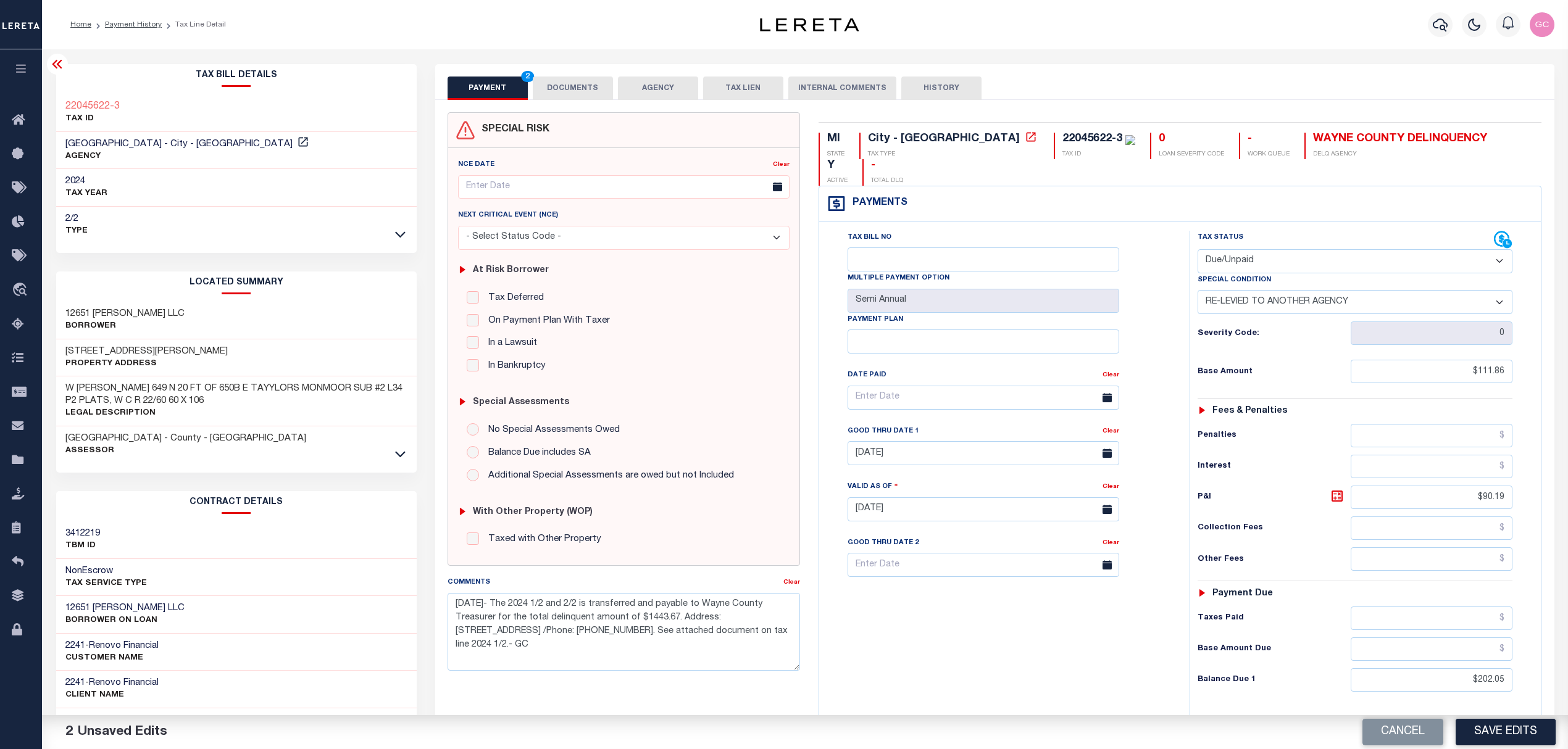
drag, startPoint x: 1304, startPoint y: 420, endPoint x: 1307, endPoint y: 427, distance: 7.6
click at [1303, 424] on div "Penalties" at bounding box center [1354, 436] width 315 height 23
drag, startPoint x: 1463, startPoint y: 475, endPoint x: 1578, endPoint y: 478, distance: 115.0
click at [1567, 478] on html "Home Payment History Tax Line Detail" at bounding box center [784, 466] width 1568 height 933
drag, startPoint x: 1458, startPoint y: 659, endPoint x: 1545, endPoint y: 641, distance: 88.8
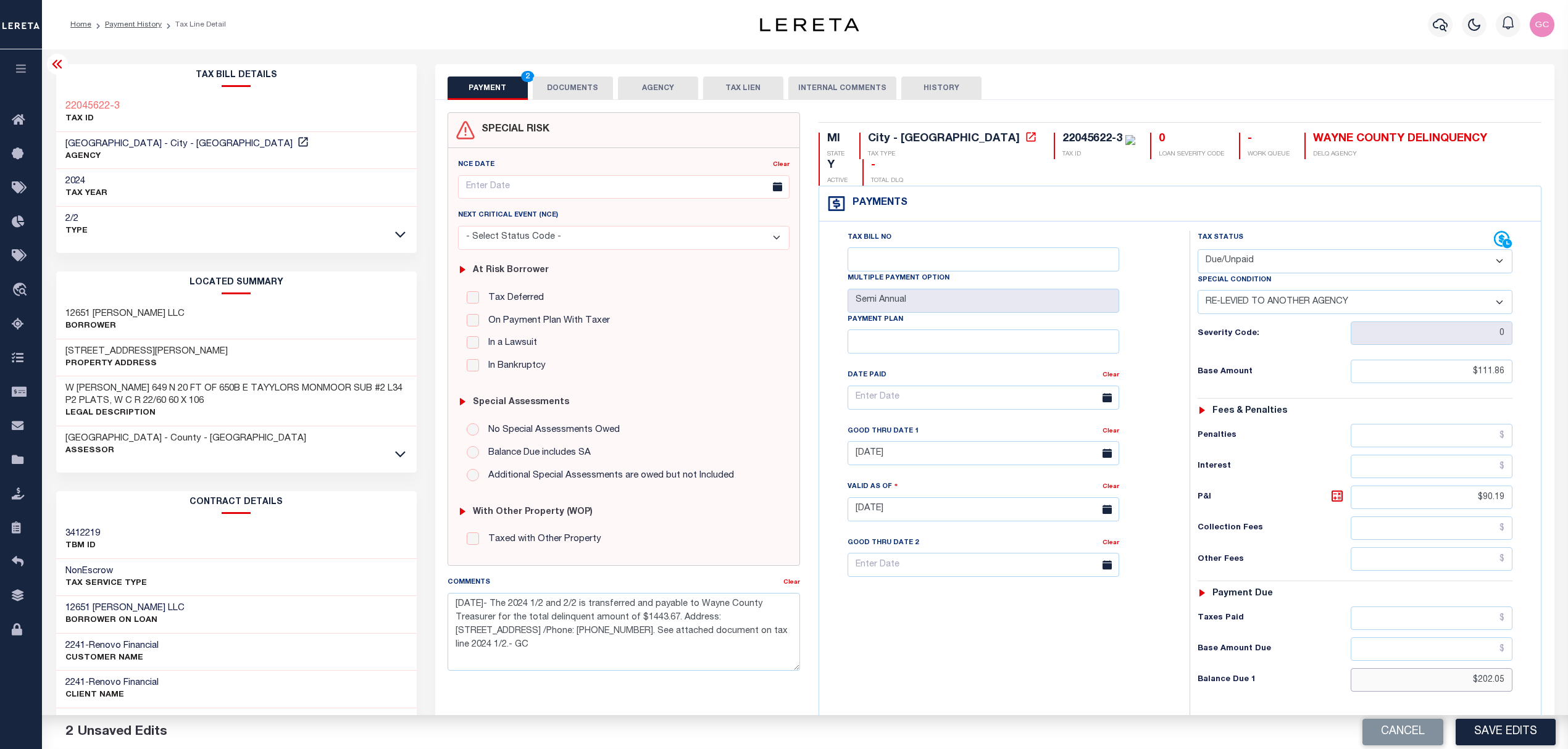
click at [1545, 641] on div "MI STATE City - MI TAX TYPE 22045622-3 TAX ID 0 LOAN SEVERITY CODE - WORK QUEUE…" at bounding box center [1180, 508] width 742 height 792
drag, startPoint x: 1475, startPoint y: 477, endPoint x: 1576, endPoint y: 471, distance: 101.2
click at [1567, 471] on html "Home Payment History Tax Line Detail" at bounding box center [784, 466] width 1568 height 933
type input "$84.04"
click at [1442, 668] on input "text" at bounding box center [1431, 680] width 162 height 23
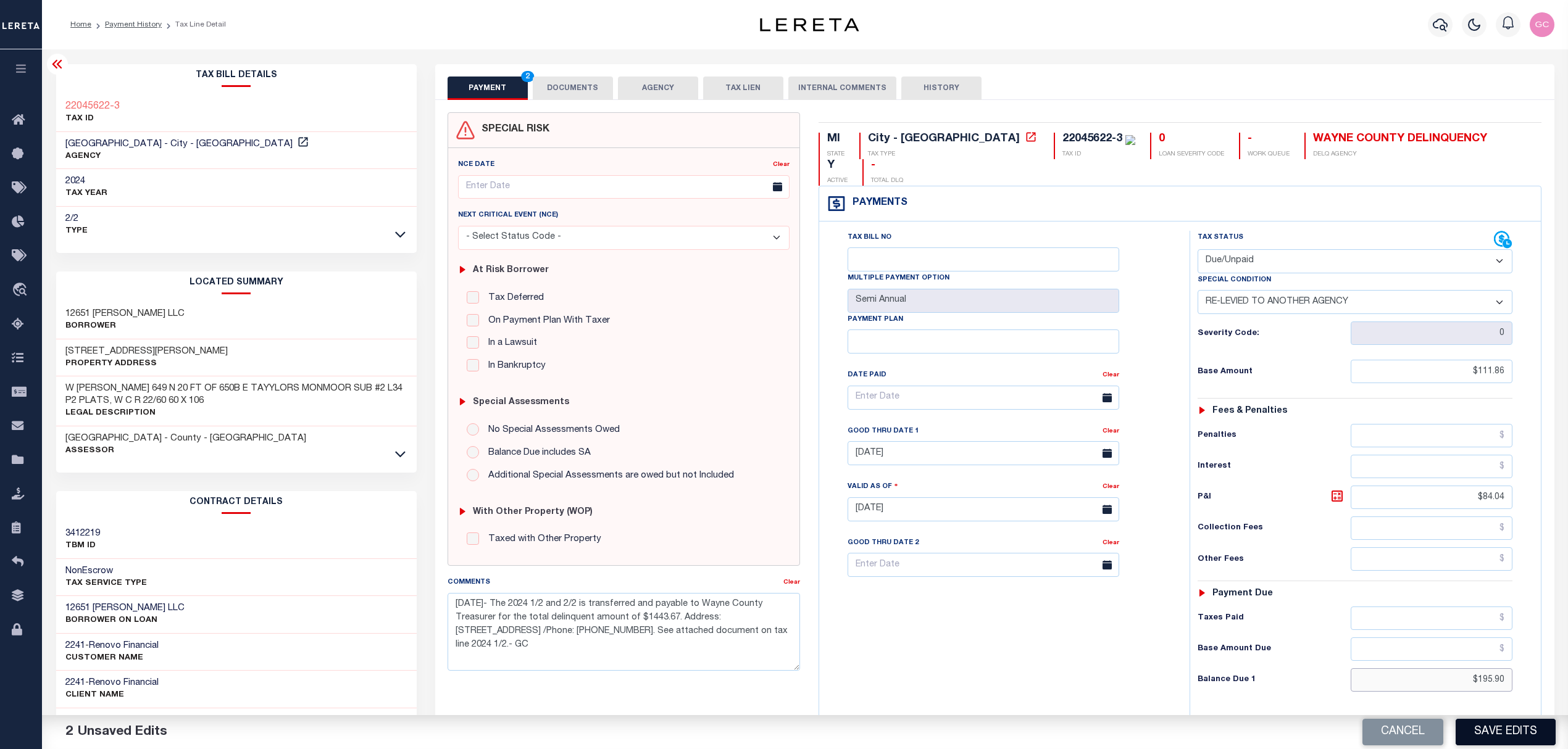
type input "$195.90"
click at [1511, 729] on button "Save Edits" at bounding box center [1506, 731] width 100 height 26
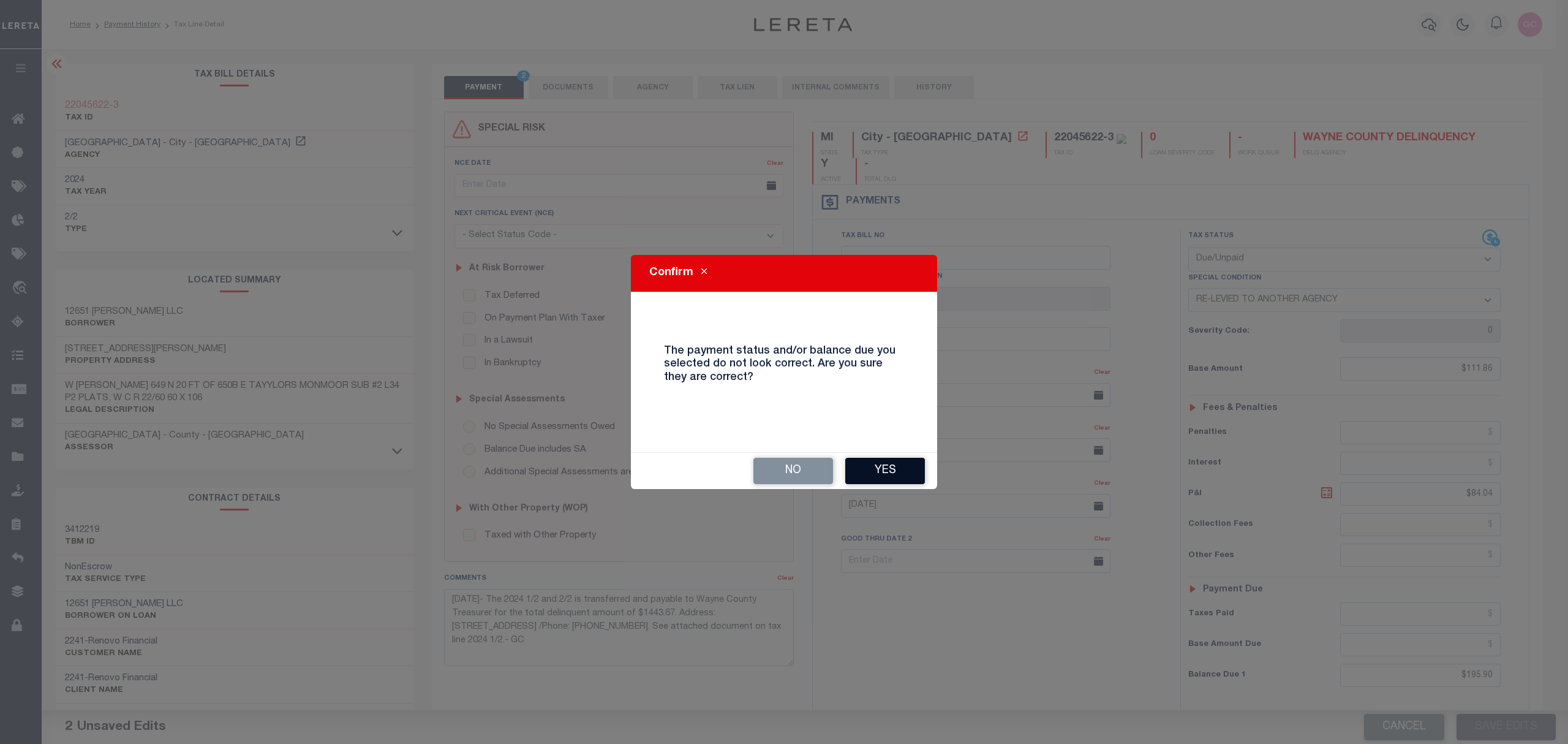
click at [900, 459] on button "Yes" at bounding box center [885, 471] width 79 height 26
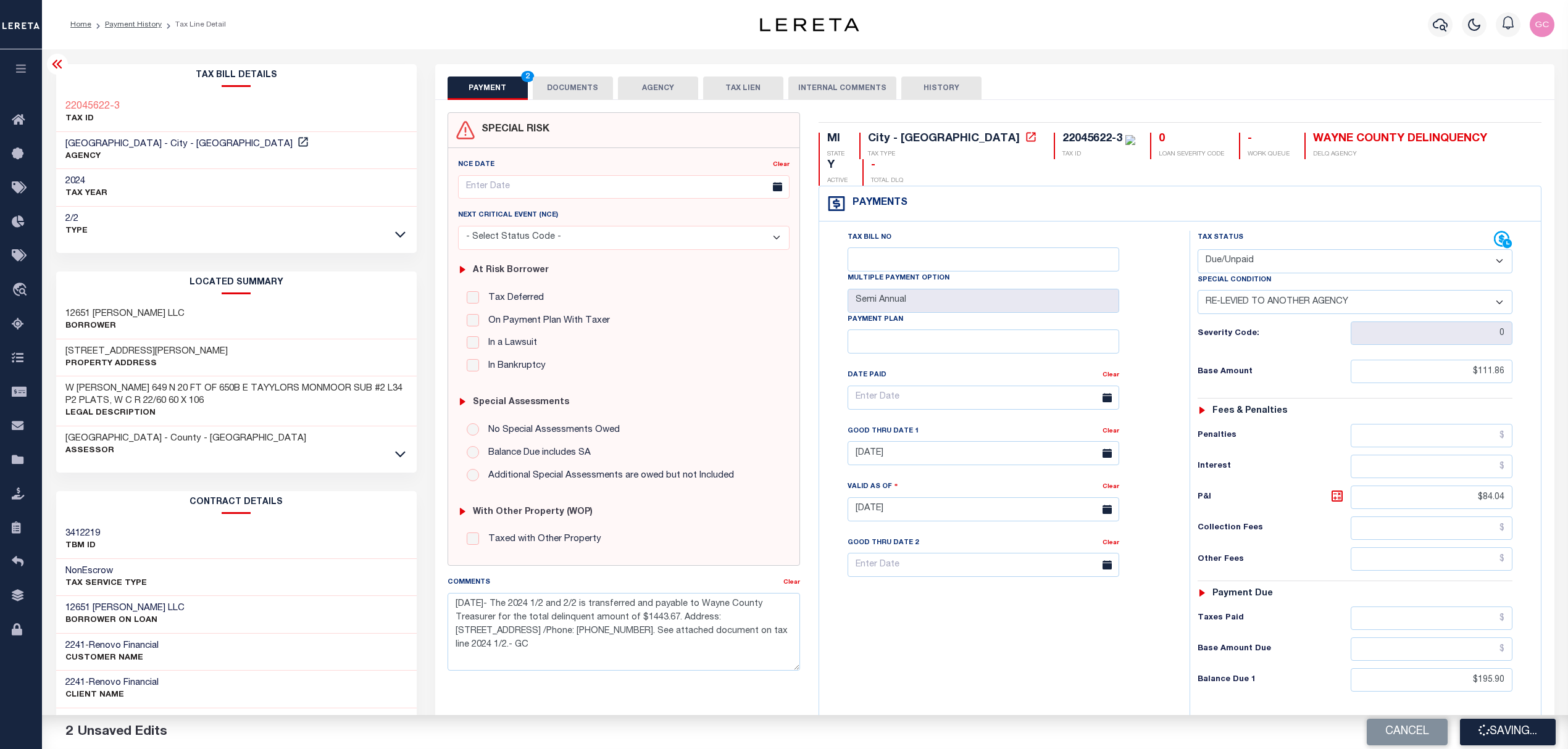
checkbox input "false"
type input "$111.86"
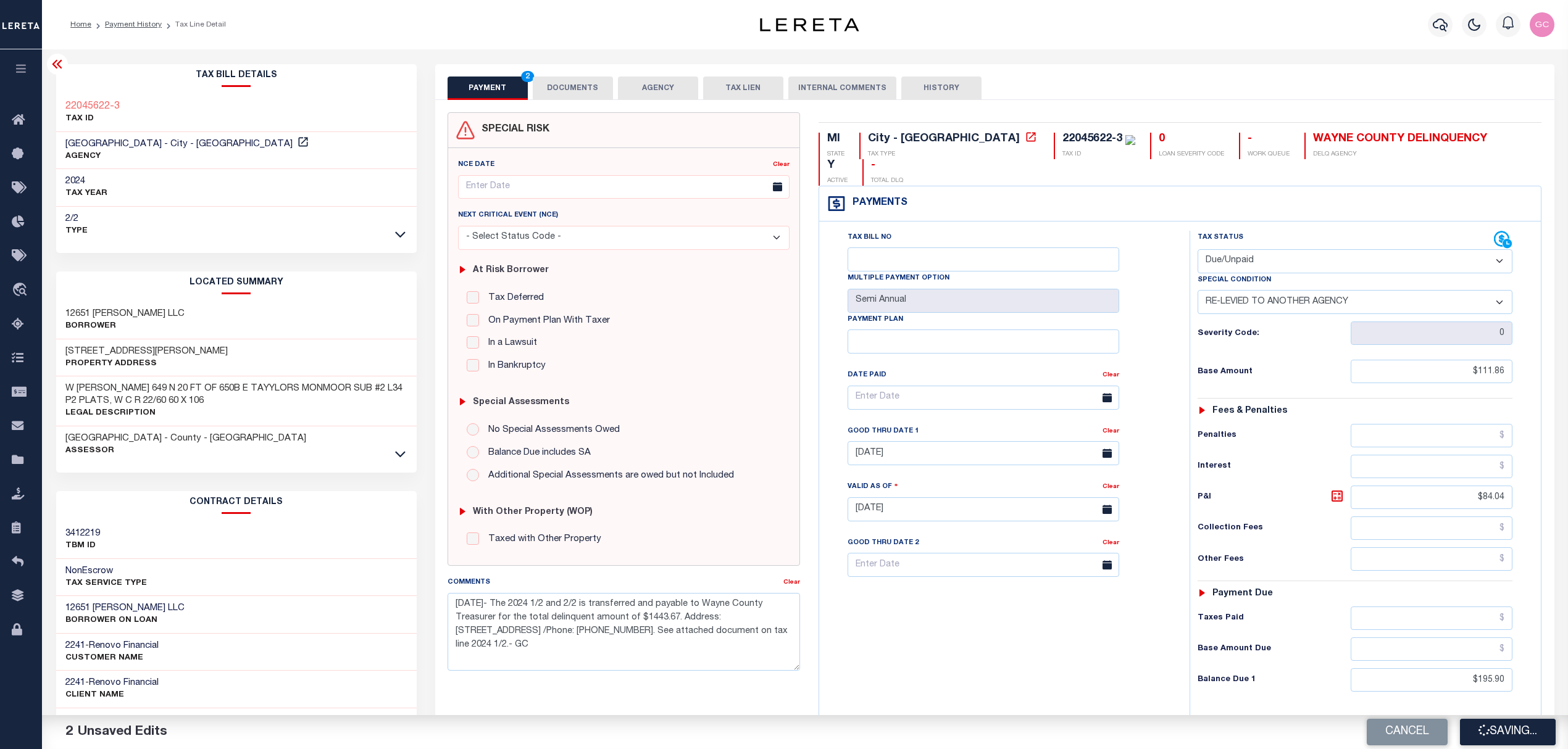
type input "$84.04"
type input "$195.9"
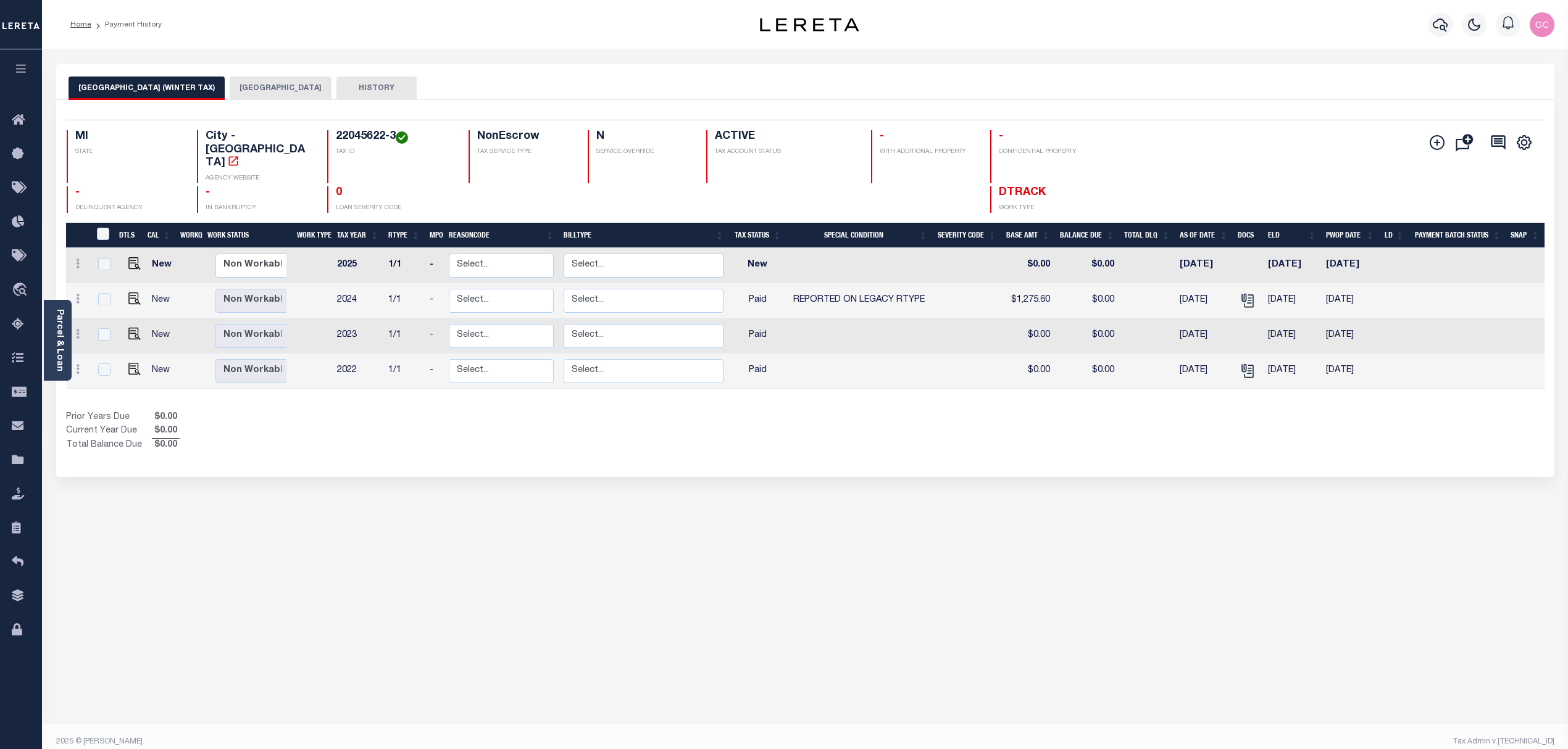
drag, startPoint x: 242, startPoint y: 88, endPoint x: 355, endPoint y: 94, distance: 113.2
click at [243, 87] on button "DETROIT CITY" at bounding box center [280, 88] width 101 height 23
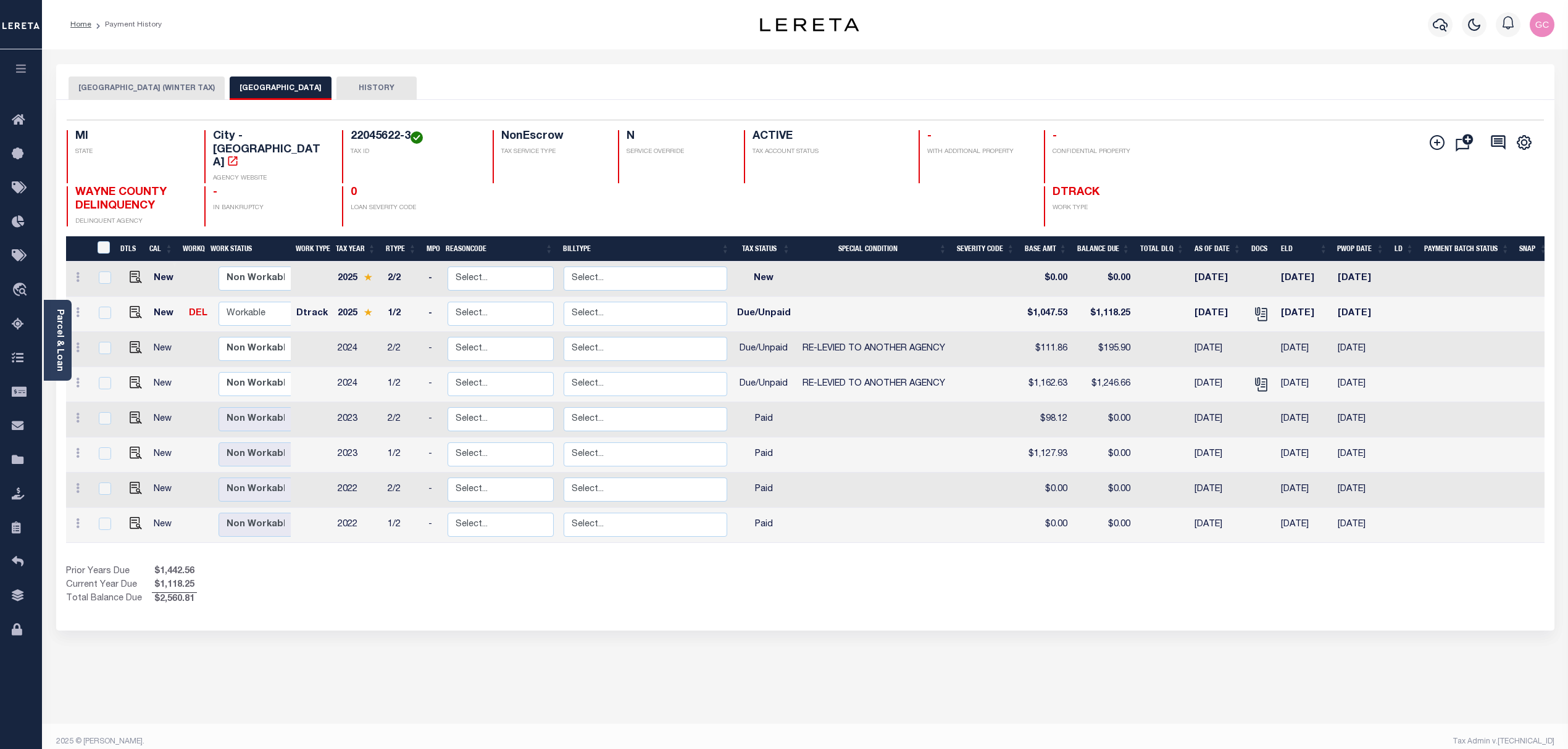
drag, startPoint x: 397, startPoint y: 620, endPoint x: 398, endPoint y: 589, distance: 31.0
click at [397, 620] on div "DETROIT CITY (WINTER TAX) DETROIT CITY HISTORY Selected 8 Results 1" at bounding box center [805, 413] width 1516 height 696
click at [135, 341] on img "" at bounding box center [136, 347] width 13 height 13
checkbox input "true"
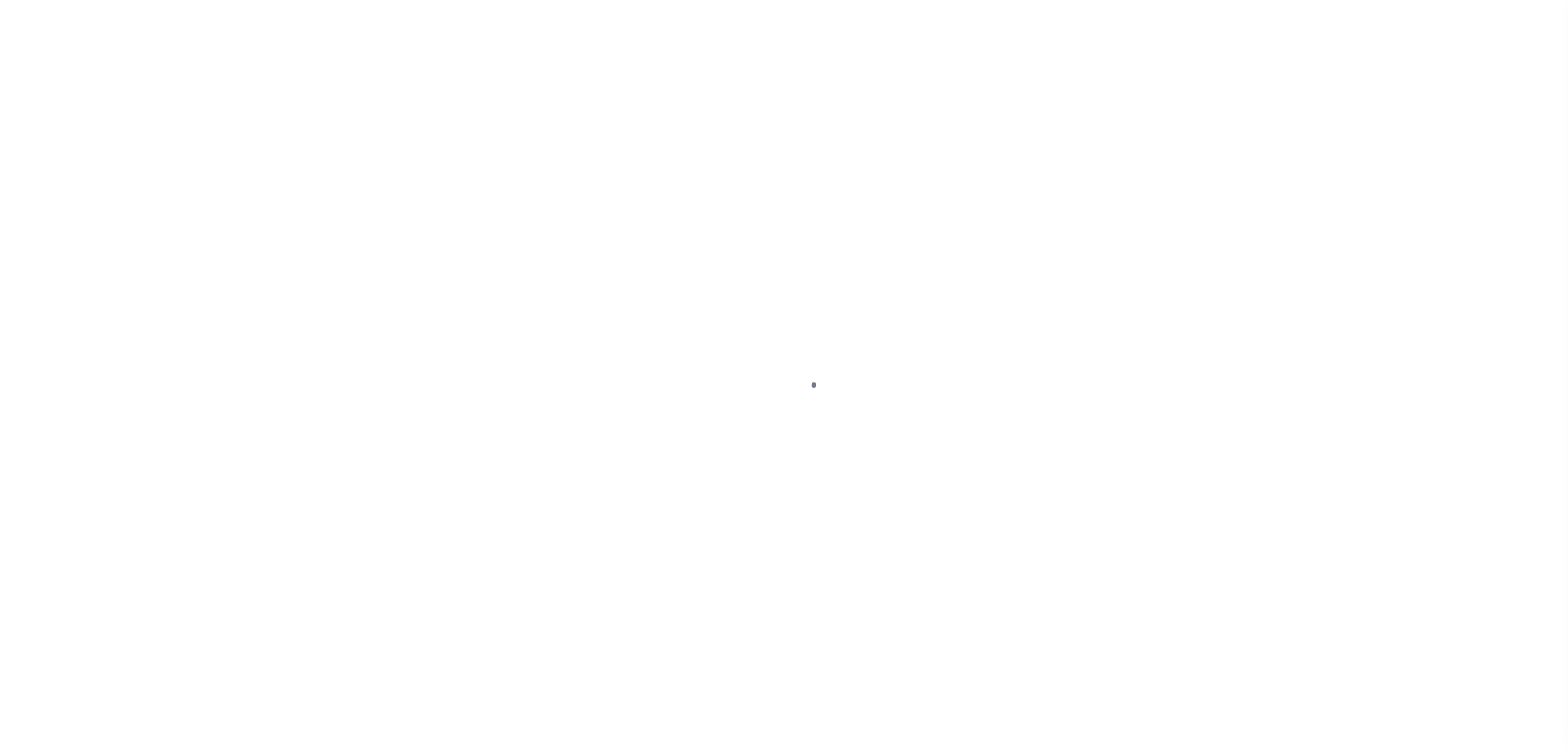
select select "DUE"
select select "31"
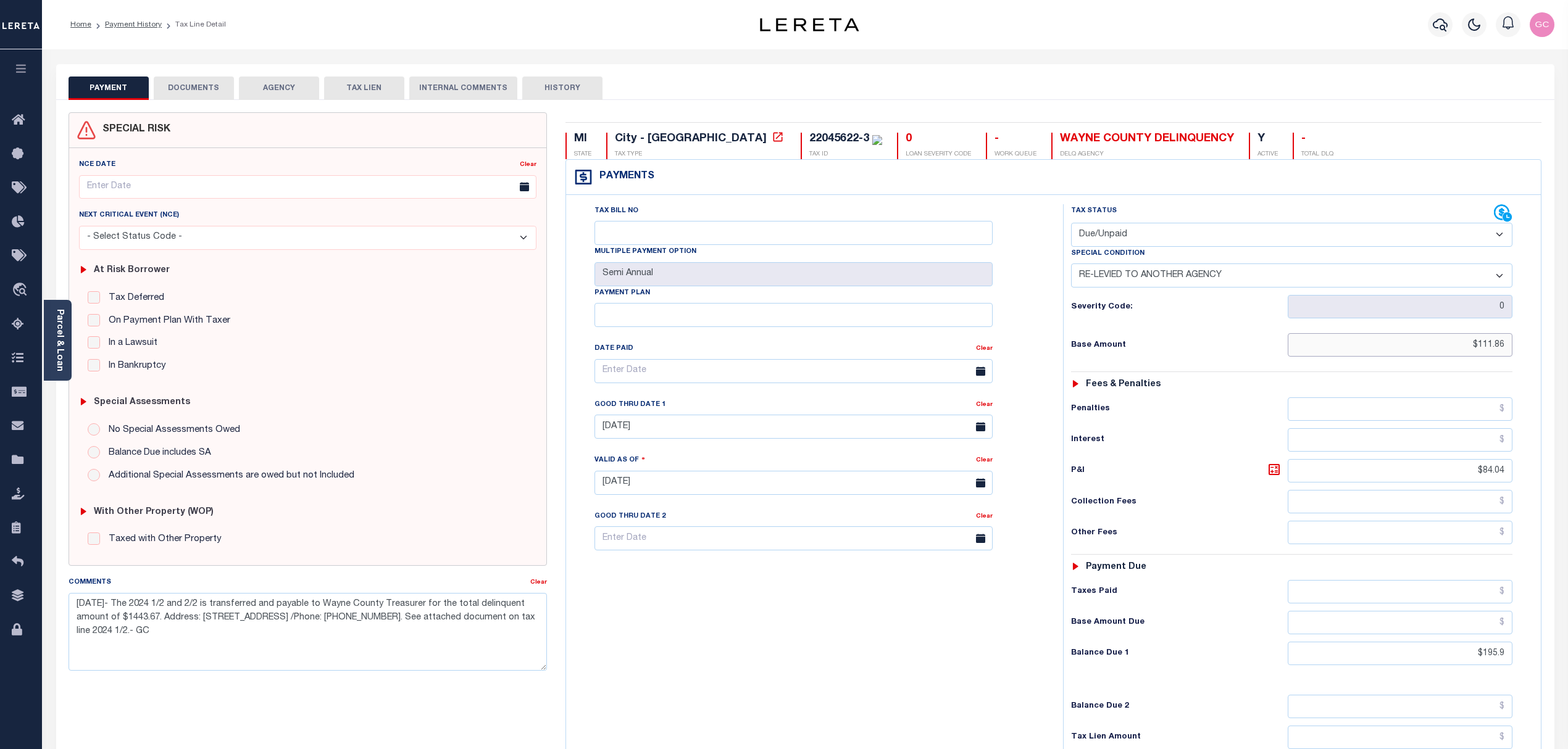
drag, startPoint x: 1463, startPoint y: 348, endPoint x: 1522, endPoint y: 348, distance: 59.0
click at [1522, 348] on div "Tax Status Status - Select Status Code -" at bounding box center [1296, 476] width 466 height 545
type input "$112.97"
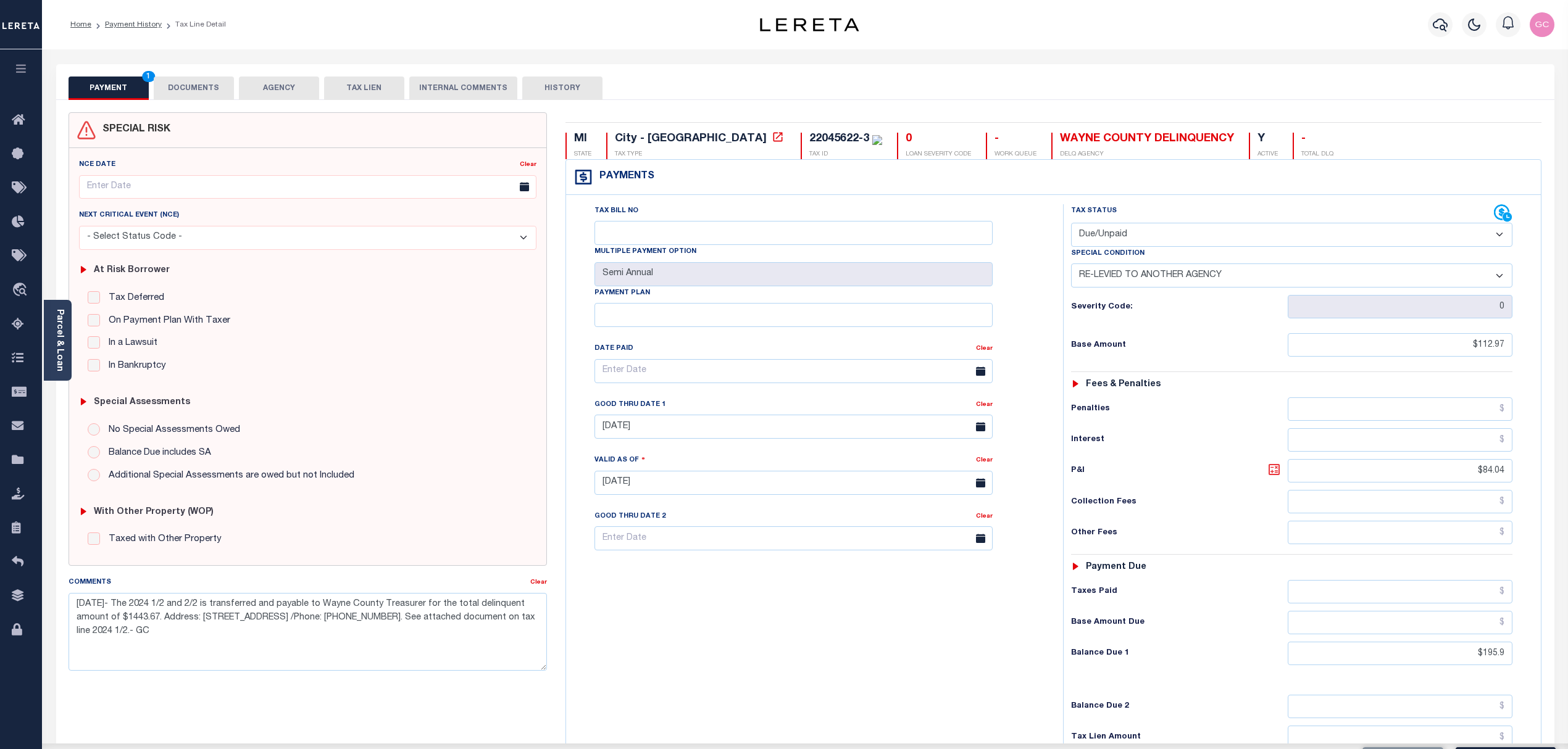
click at [1272, 474] on icon at bounding box center [1273, 469] width 15 height 15
type input "$82.93"
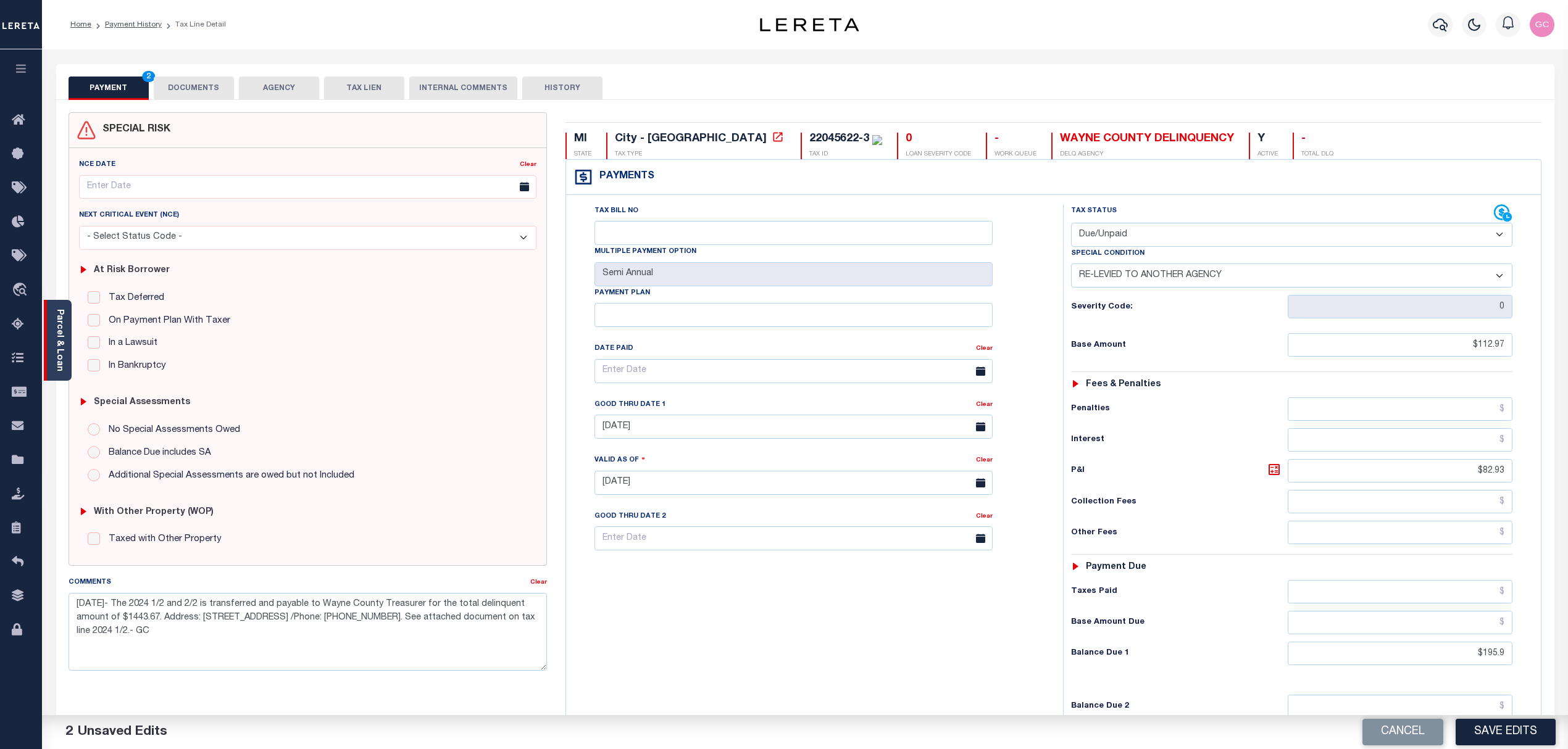
click at [62, 339] on link "Parcel & Loan" at bounding box center [59, 340] width 9 height 62
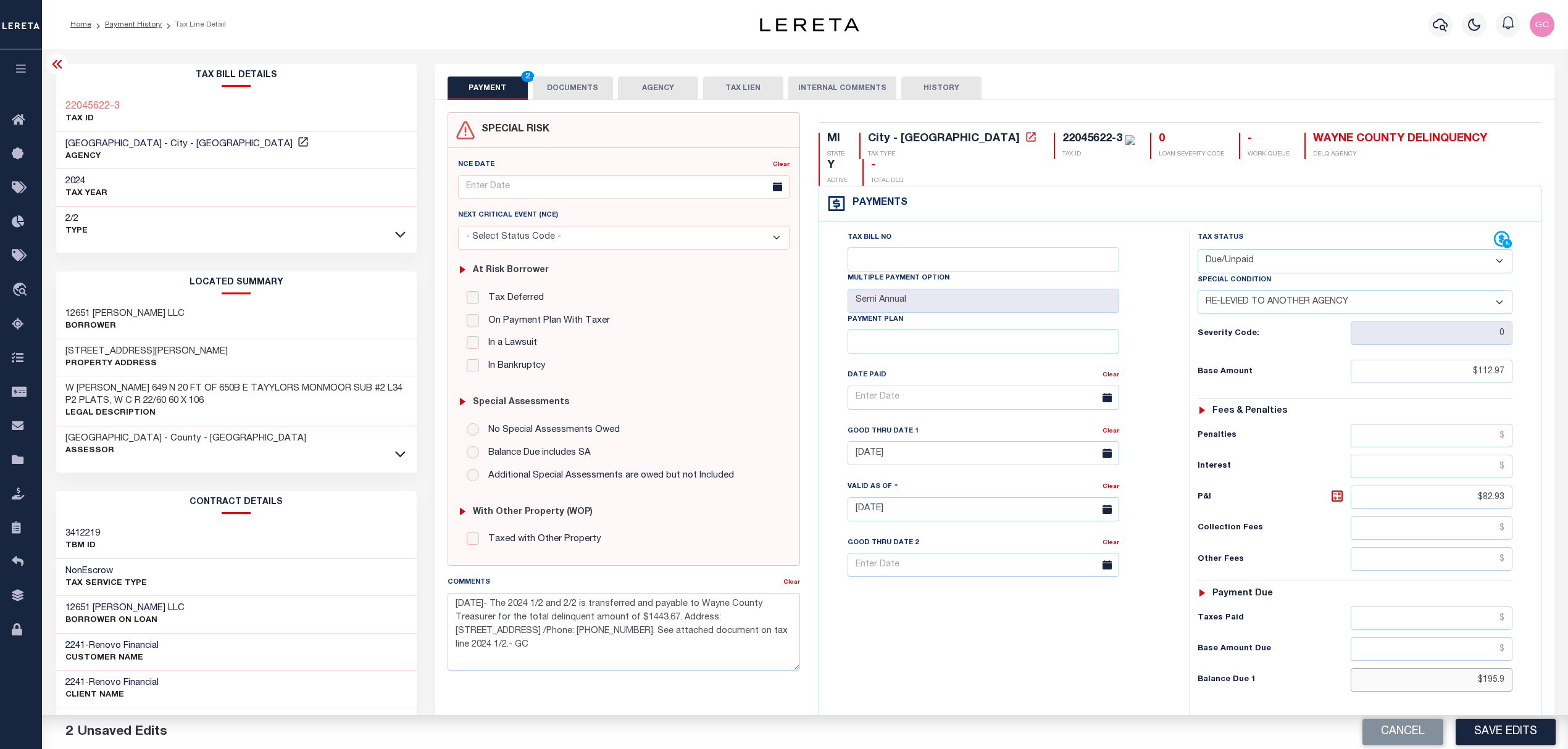
drag, startPoint x: 1475, startPoint y: 652, endPoint x: 1565, endPoint y: 627, distance: 93.4
click at [1542, 664] on div "MI STATE City - MI TAX TYPE 22045622-3 TAX ID 0 LOAN SEVERITY CODE - WORK QUEUE…" at bounding box center [1180, 508] width 742 height 792
type input "$197.01"
click at [1336, 489] on icon at bounding box center [1337, 495] width 15 height 15
type input "$84.04"
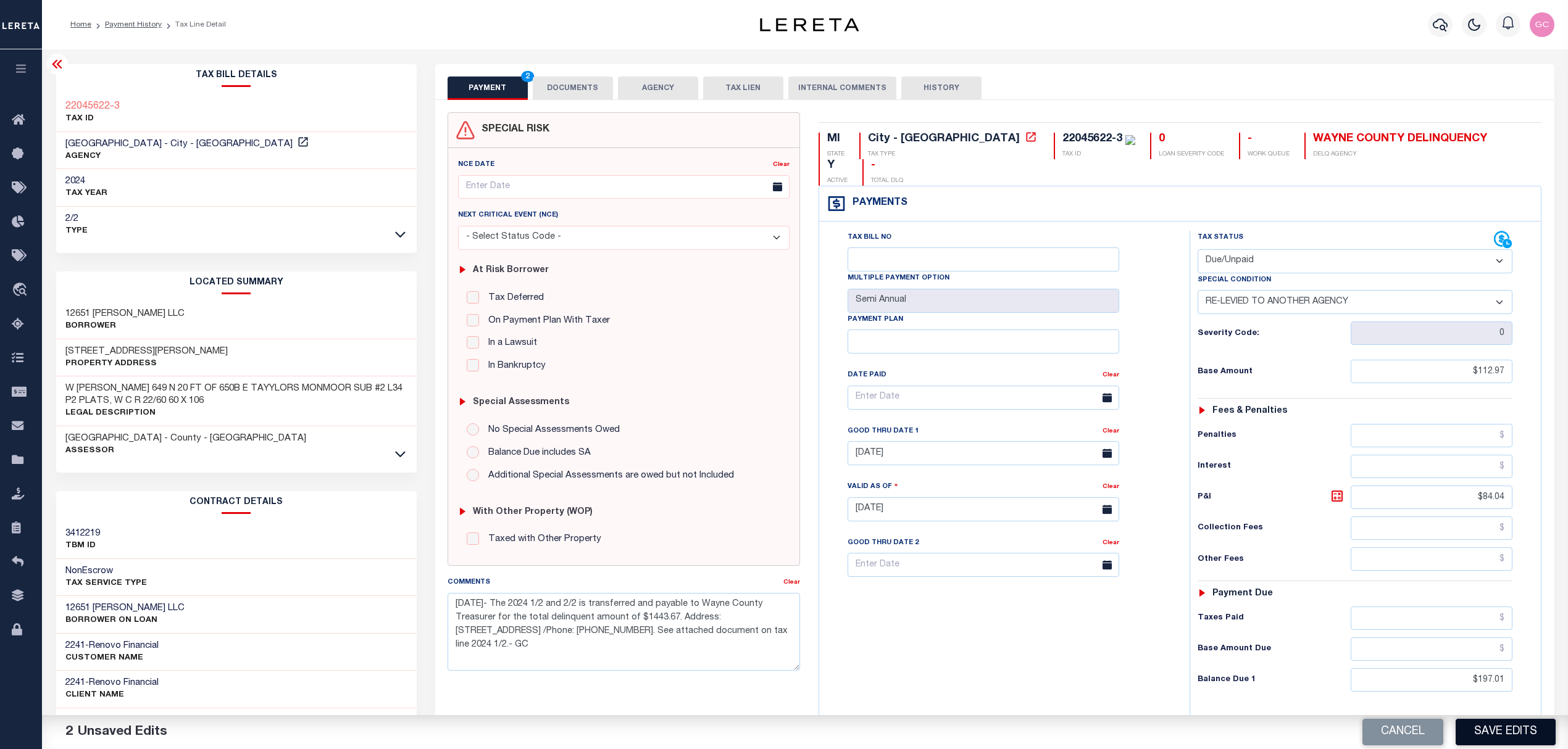
click at [1493, 733] on button "Save Edits" at bounding box center [1506, 731] width 100 height 26
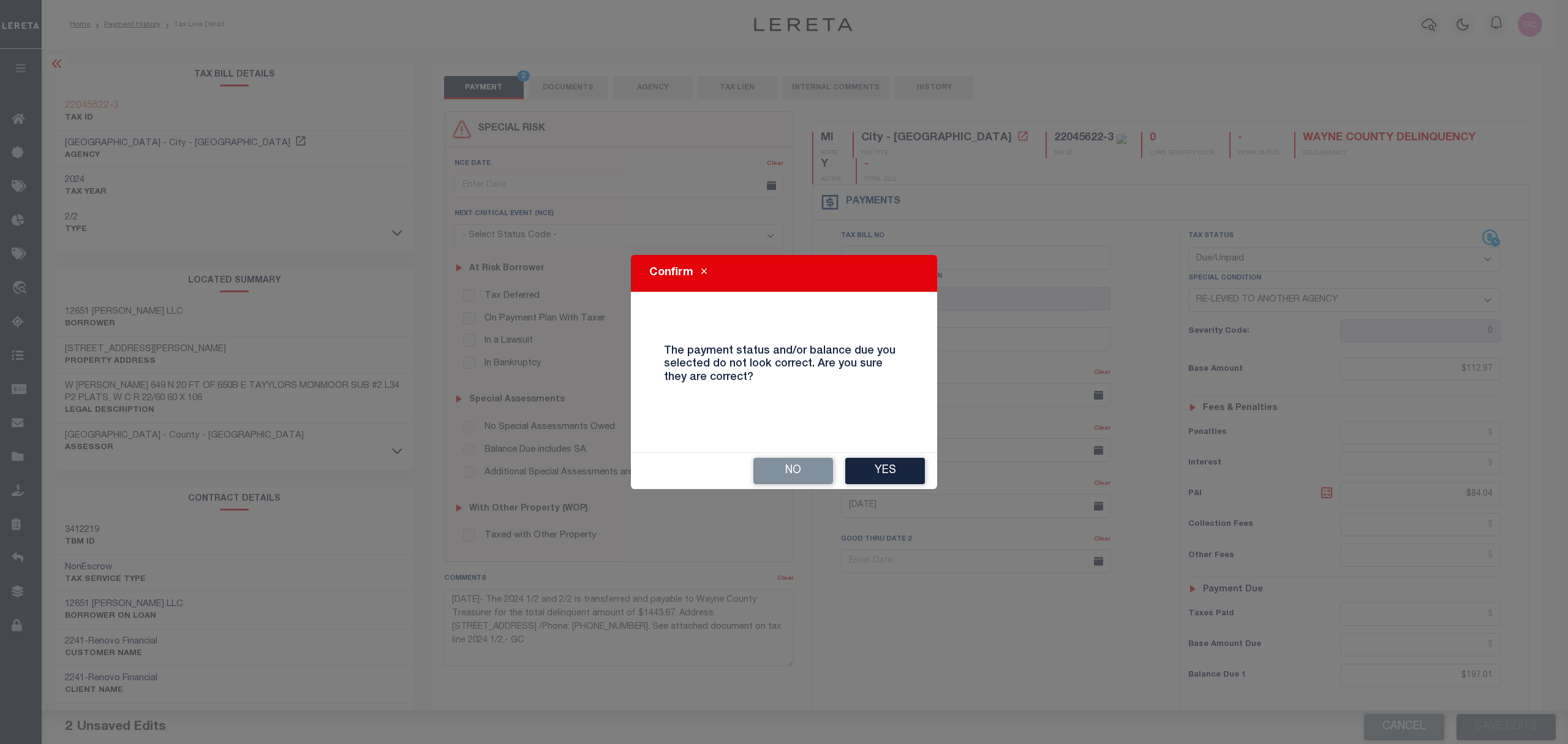
click at [882, 464] on button "Yes" at bounding box center [885, 471] width 79 height 26
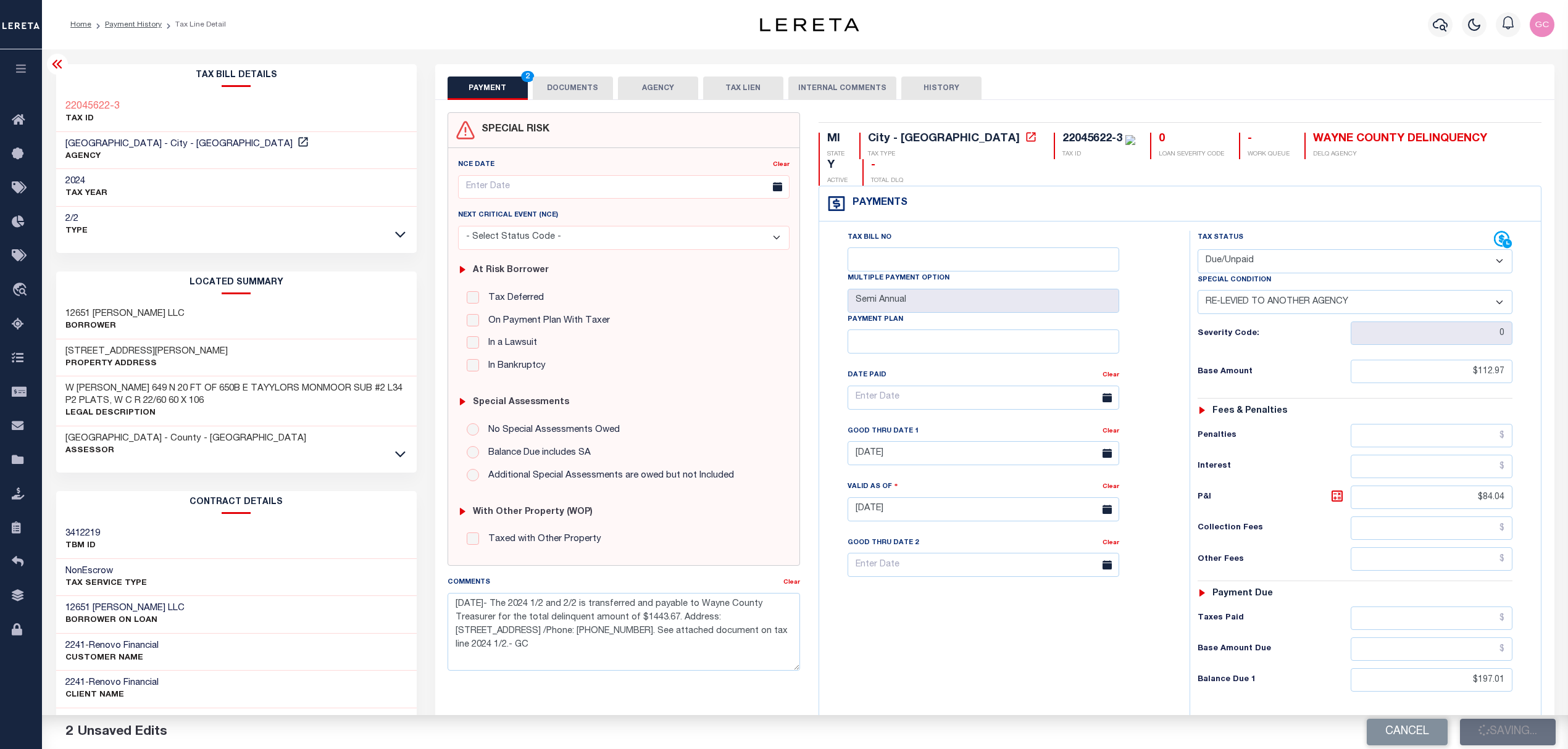
checkbox input "false"
type input "$112.97"
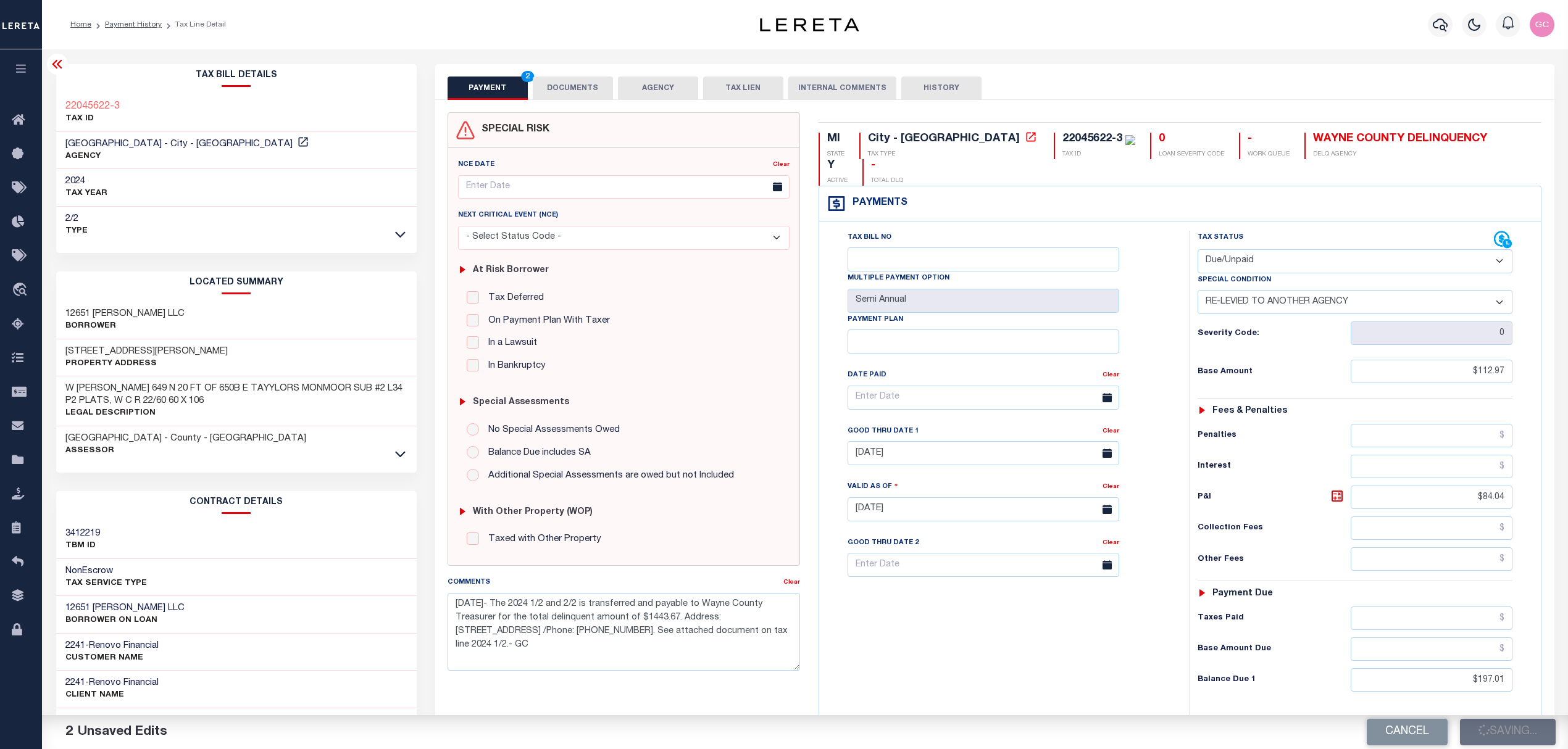
type input "$84.04"
type input "$197.01"
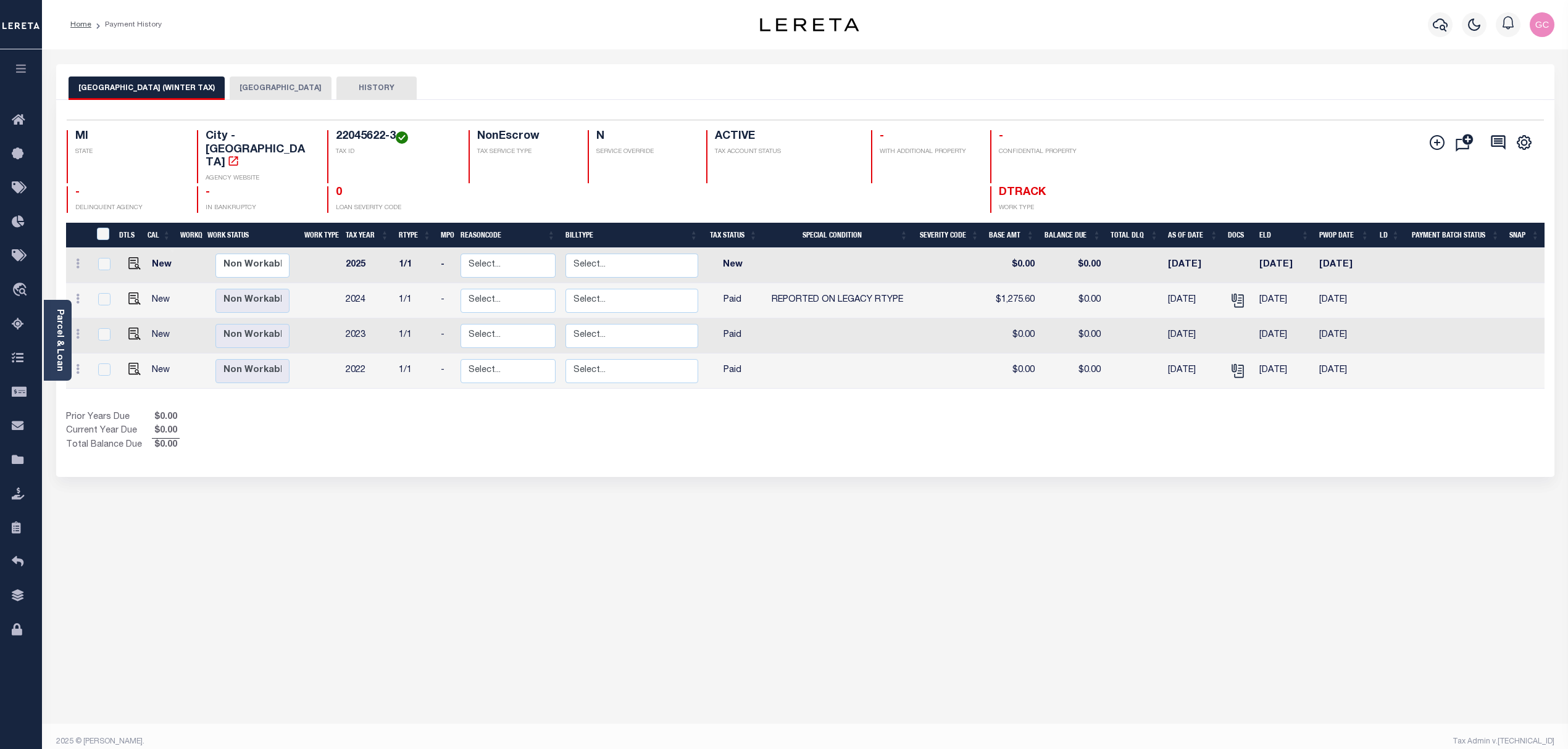
click at [253, 80] on button "[GEOGRAPHIC_DATA]" at bounding box center [280, 88] width 101 height 23
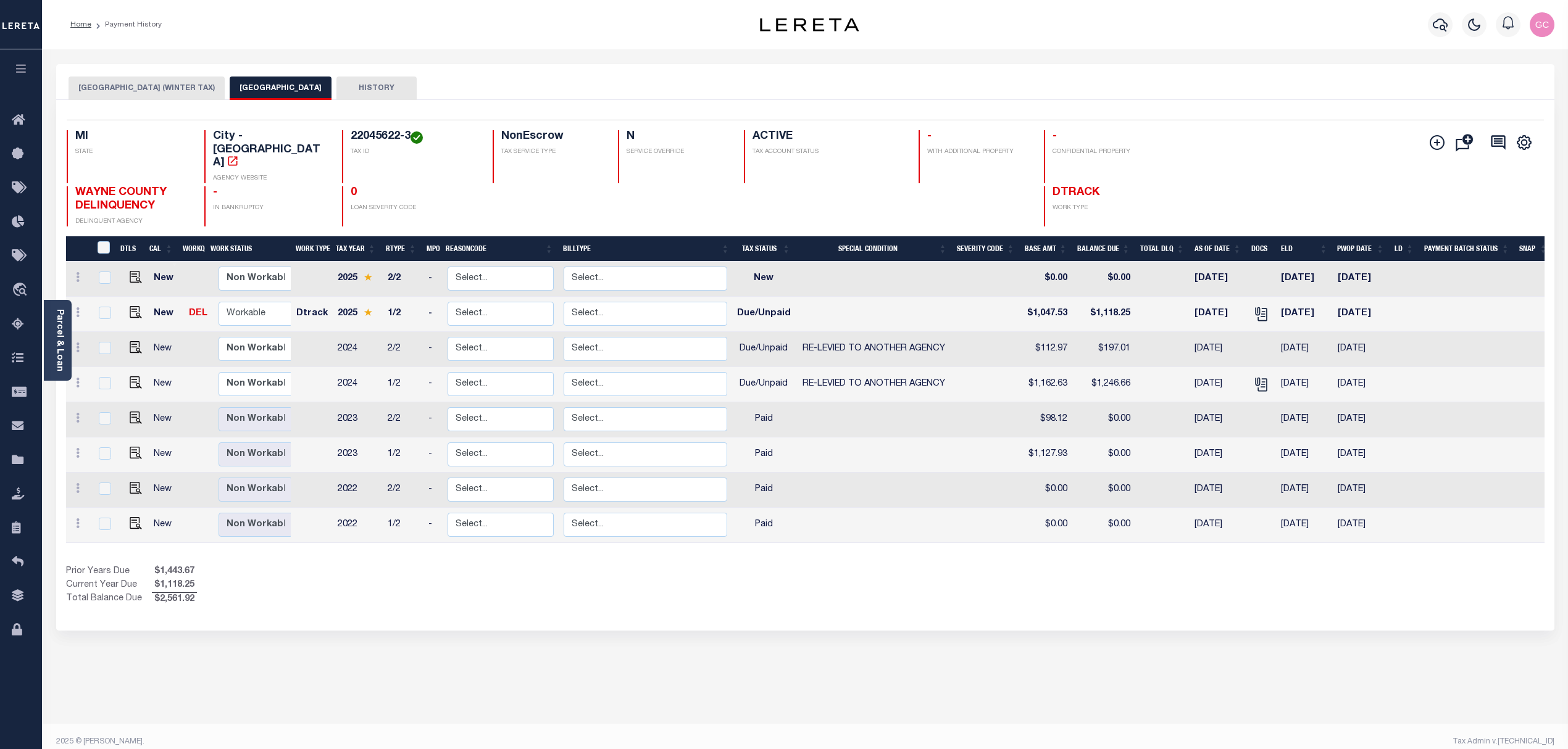
click at [1157, 107] on div "Selected 8 Results 1 Items per page 25 50 100 MI STATE City - MI" at bounding box center [805, 365] width 1498 height 531
click at [64, 355] on div "Parcel & Loan" at bounding box center [58, 339] width 27 height 81
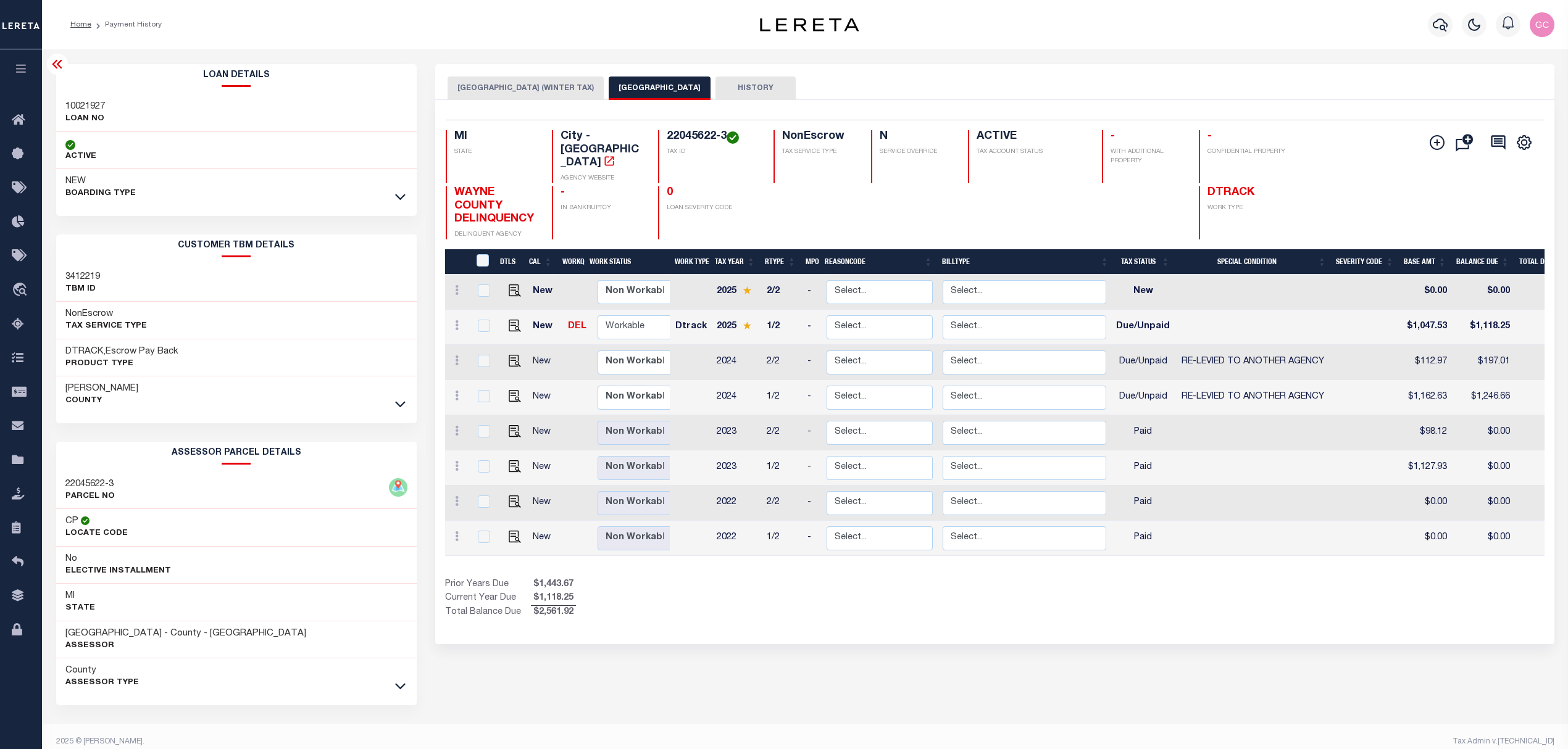
click at [488, 88] on button "DETROIT CITY (WINTER TAX)" at bounding box center [526, 88] width 156 height 23
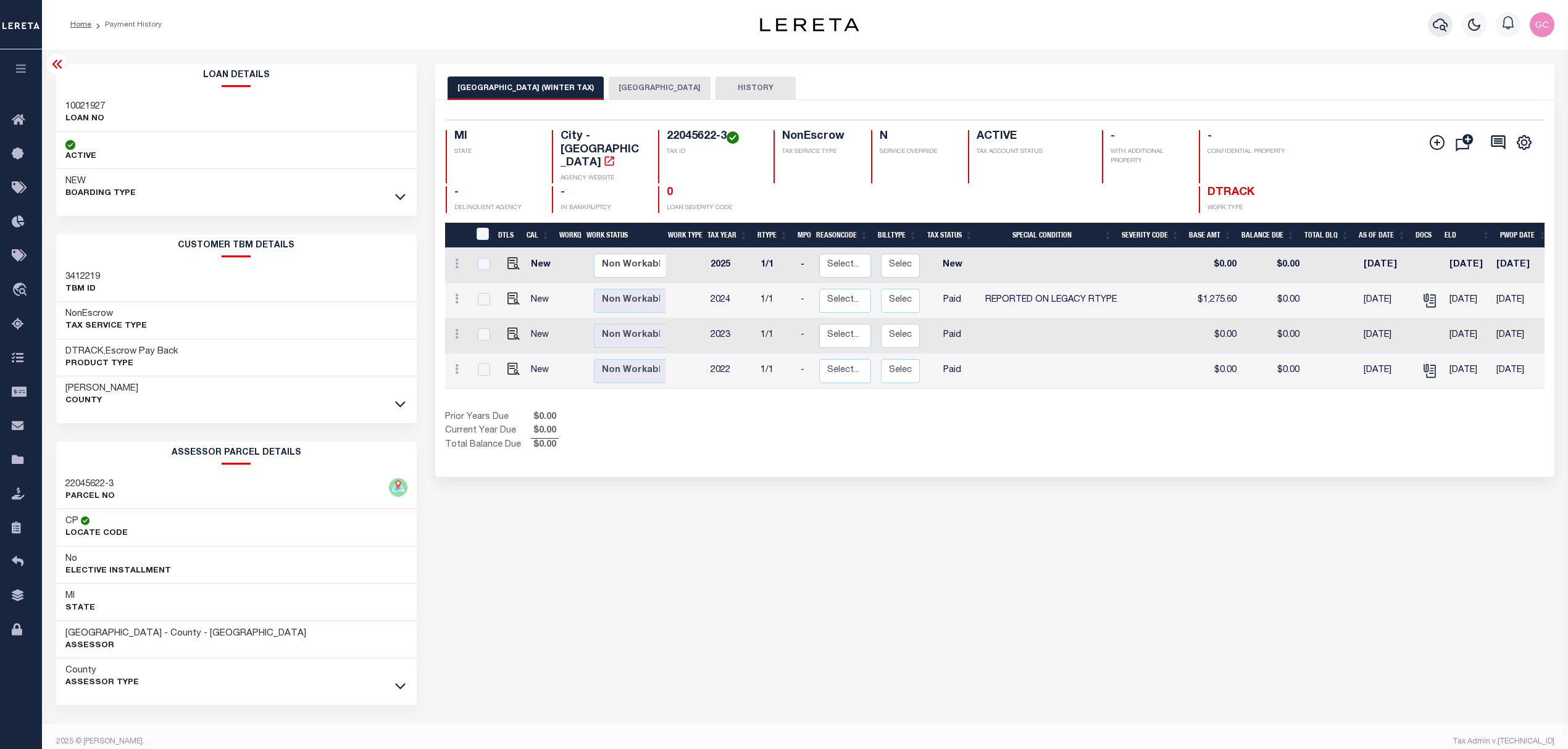
click at [1439, 29] on icon "button" at bounding box center [1439, 24] width 15 height 15
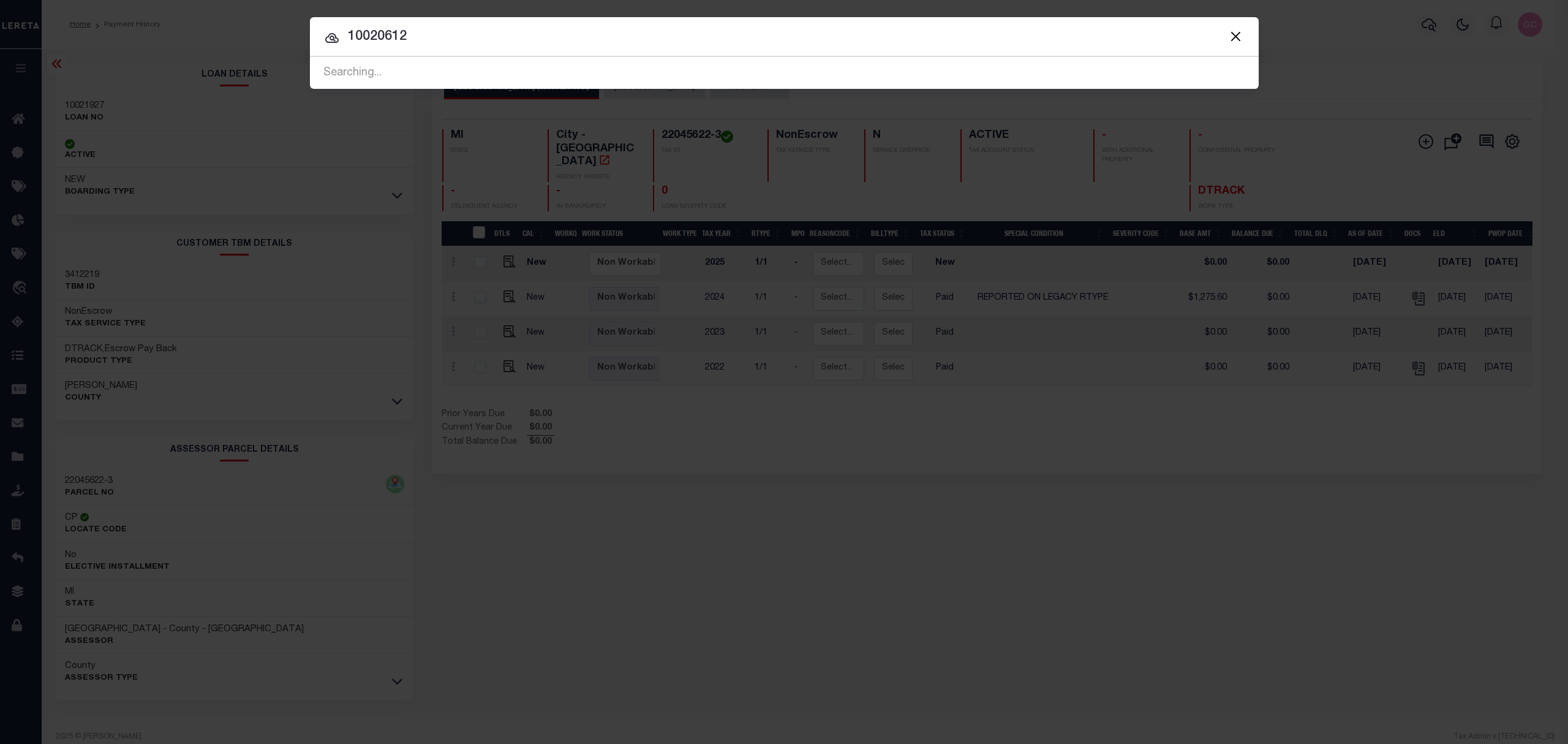
type input "10020612"
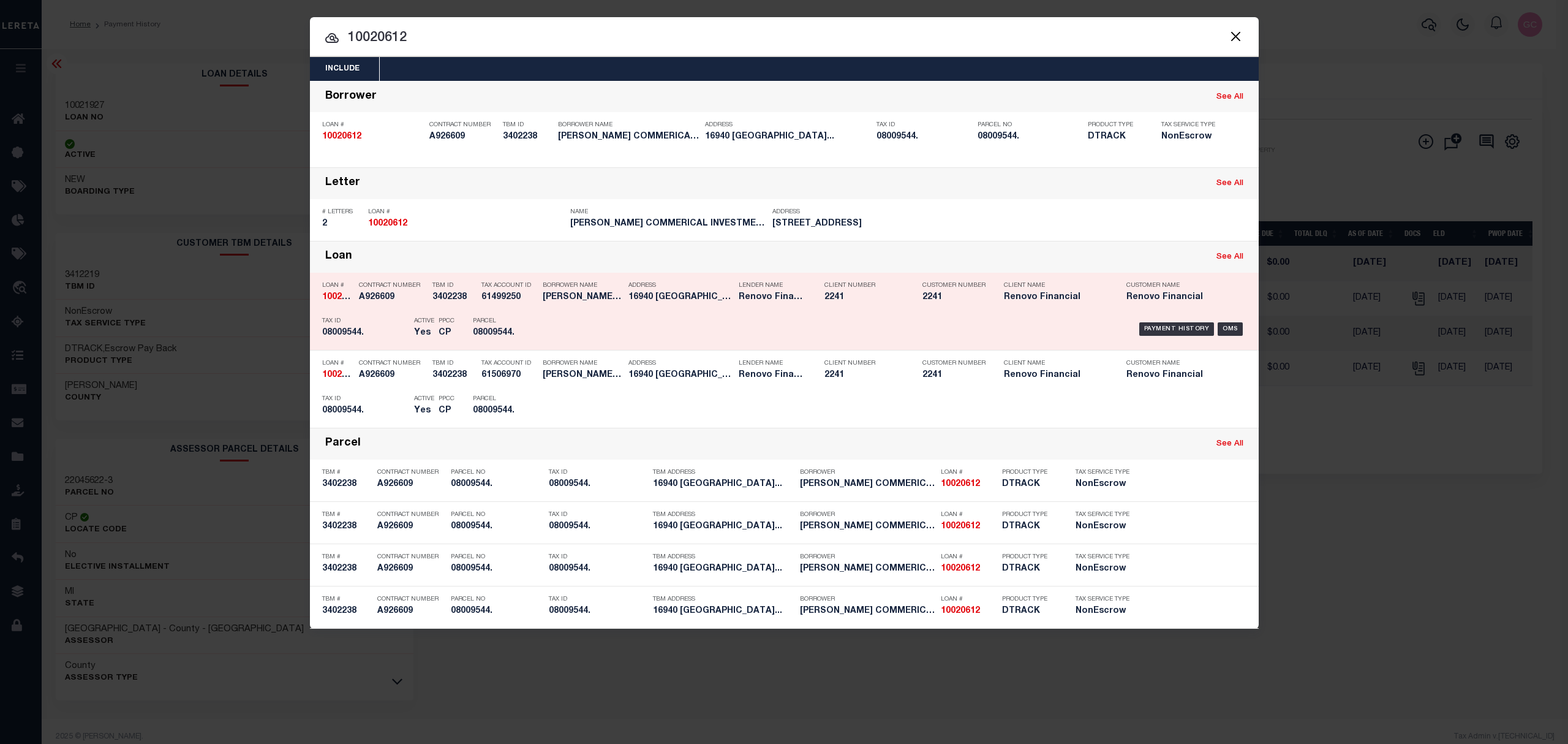
click at [650, 312] on div "Payment History OMS" at bounding box center [896, 328] width 700 height 36
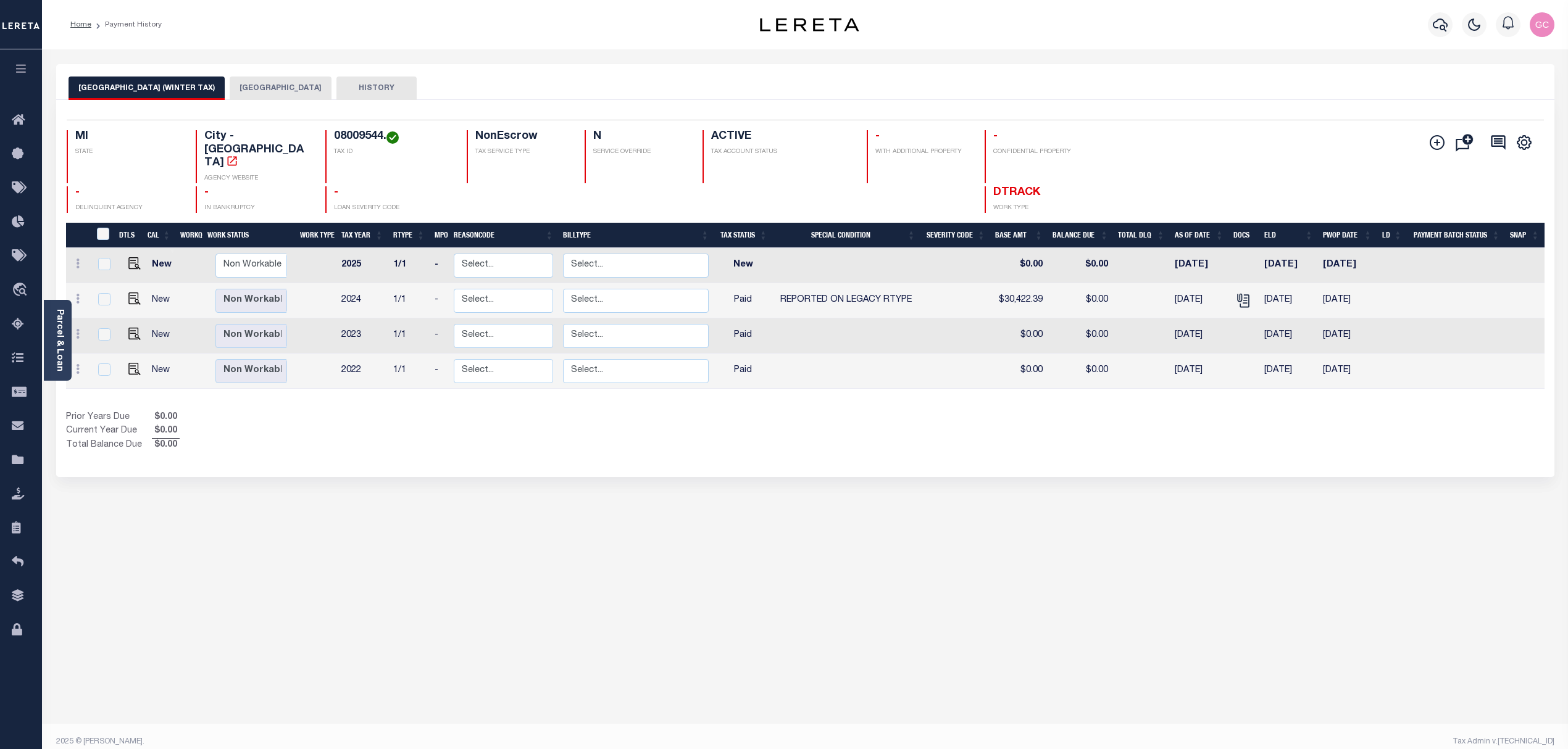
click at [232, 88] on button "[GEOGRAPHIC_DATA]" at bounding box center [280, 88] width 101 height 23
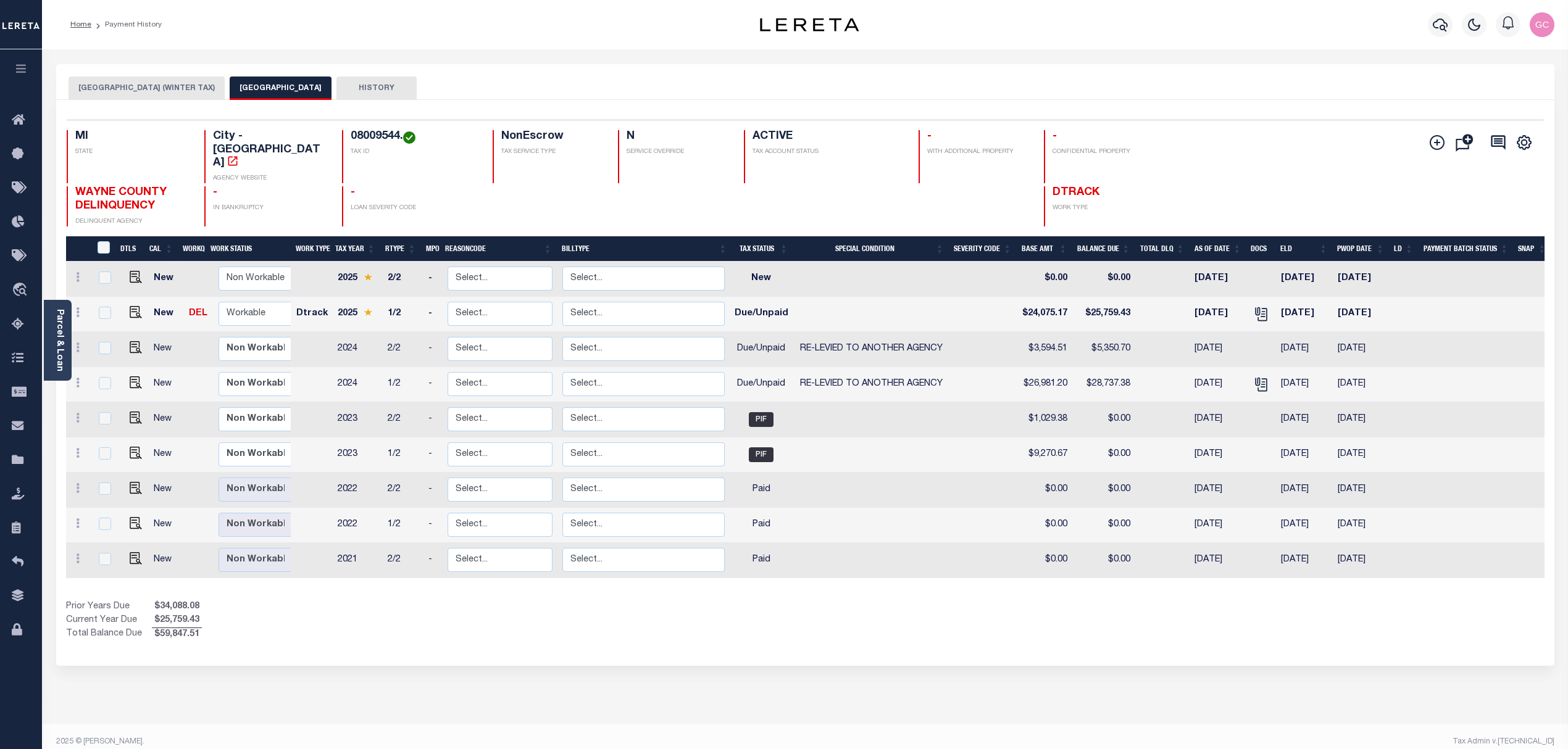
click at [20, 69] on icon "button" at bounding box center [21, 68] width 15 height 11
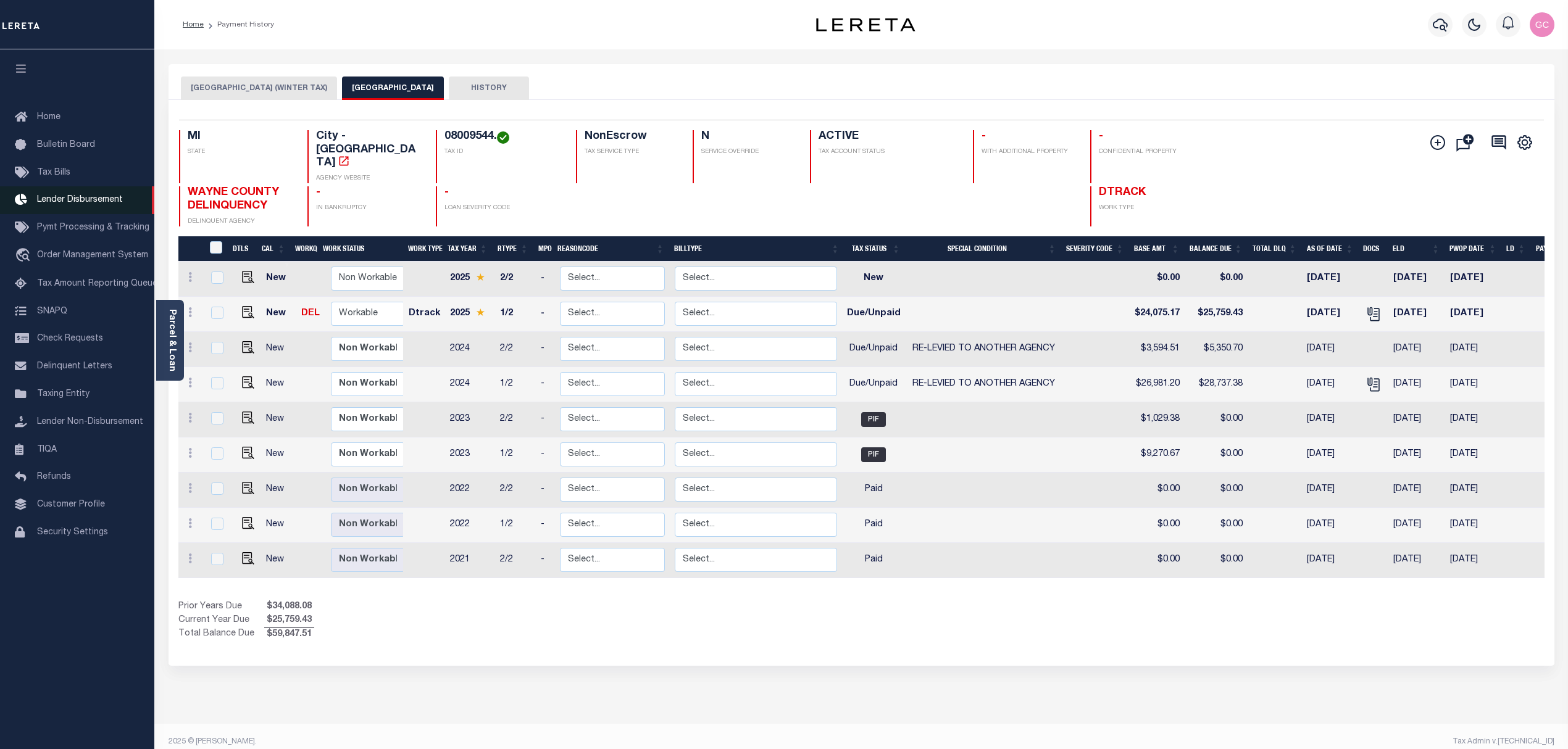
click at [69, 199] on span "Lender Disbursement" at bounding box center [80, 200] width 86 height 9
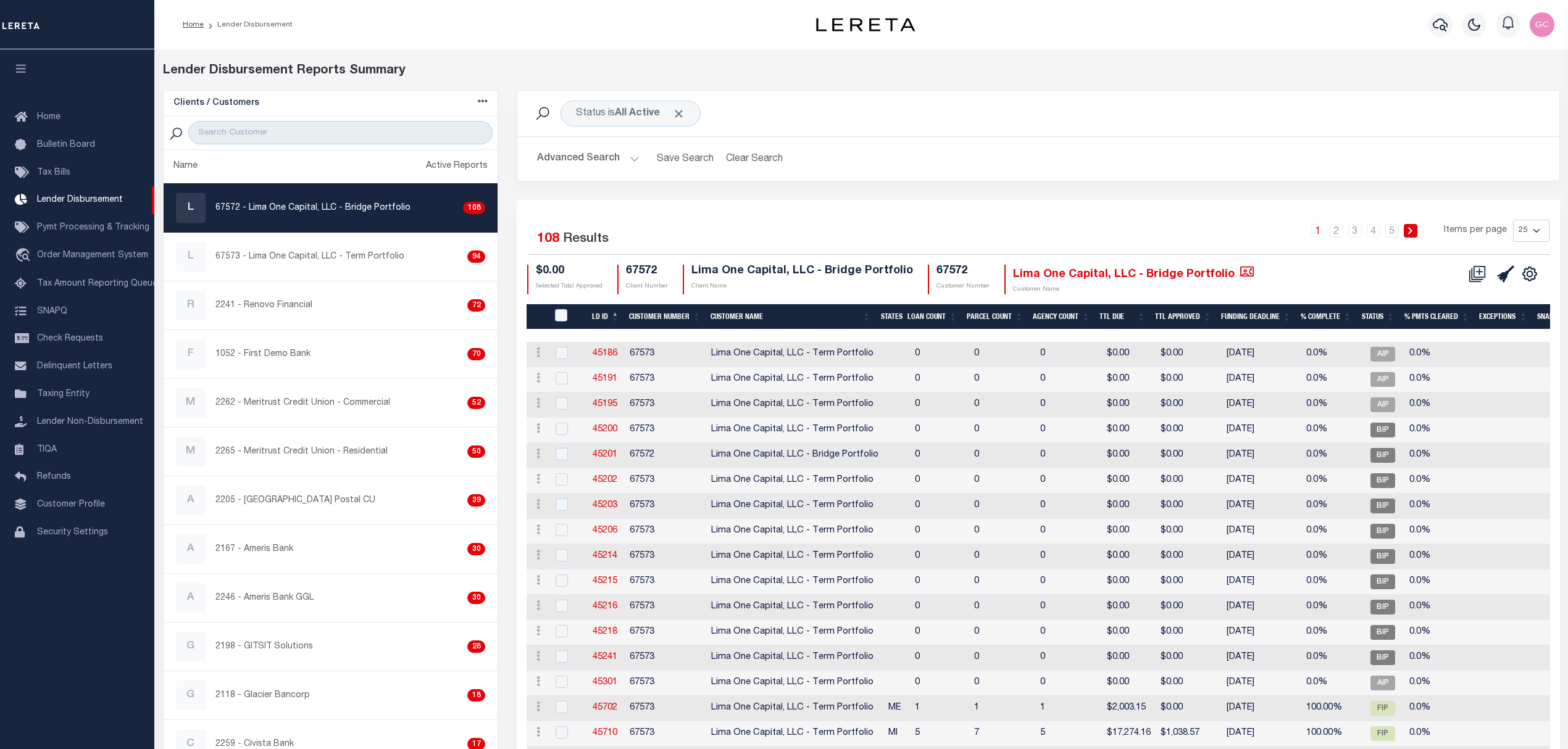
click at [1537, 226] on select "25 50 100 200" at bounding box center [1531, 230] width 36 height 22
click at [1396, 230] on link "5" at bounding box center [1392, 231] width 14 height 14
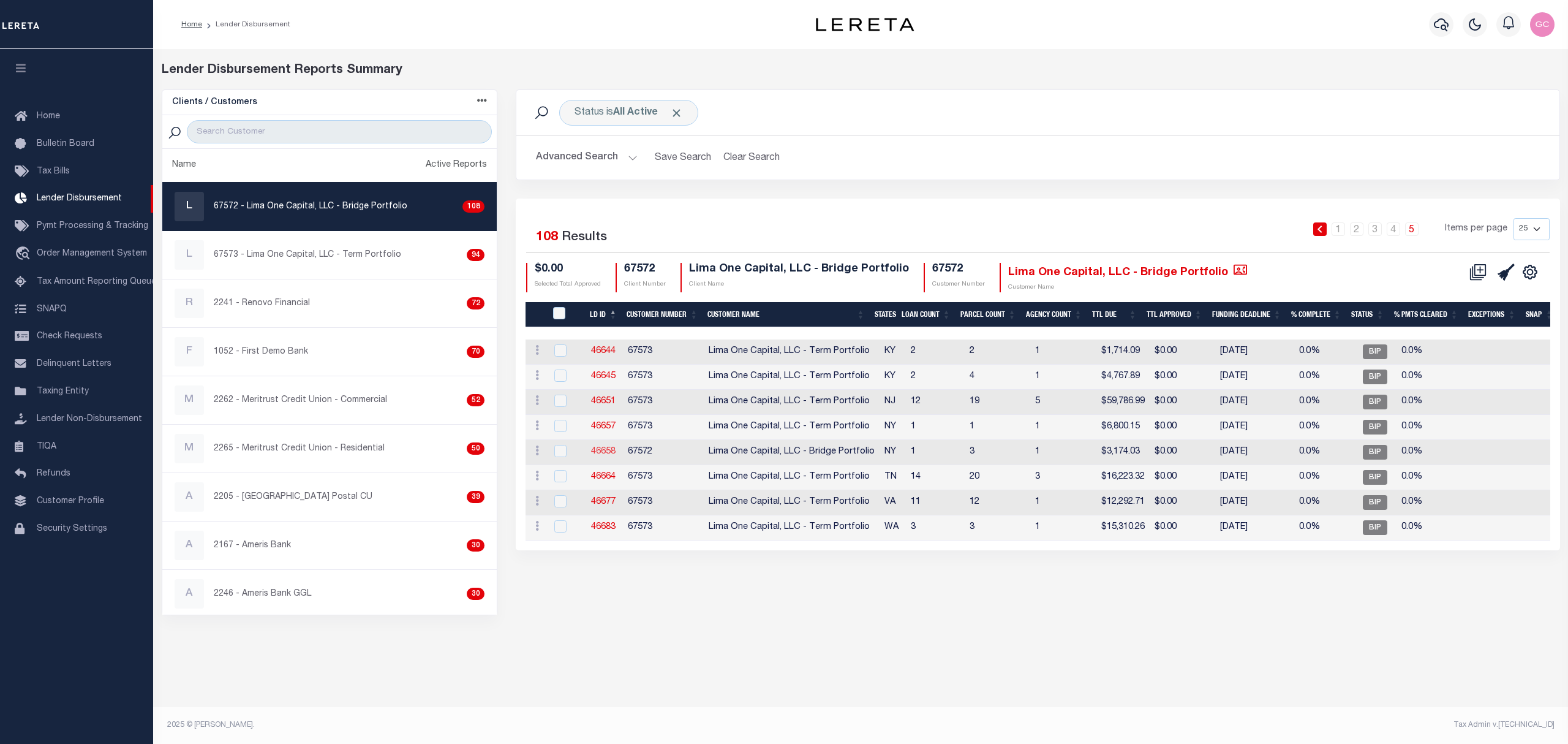
click at [606, 456] on link "46658" at bounding box center [602, 451] width 24 height 9
checkbox input "true"
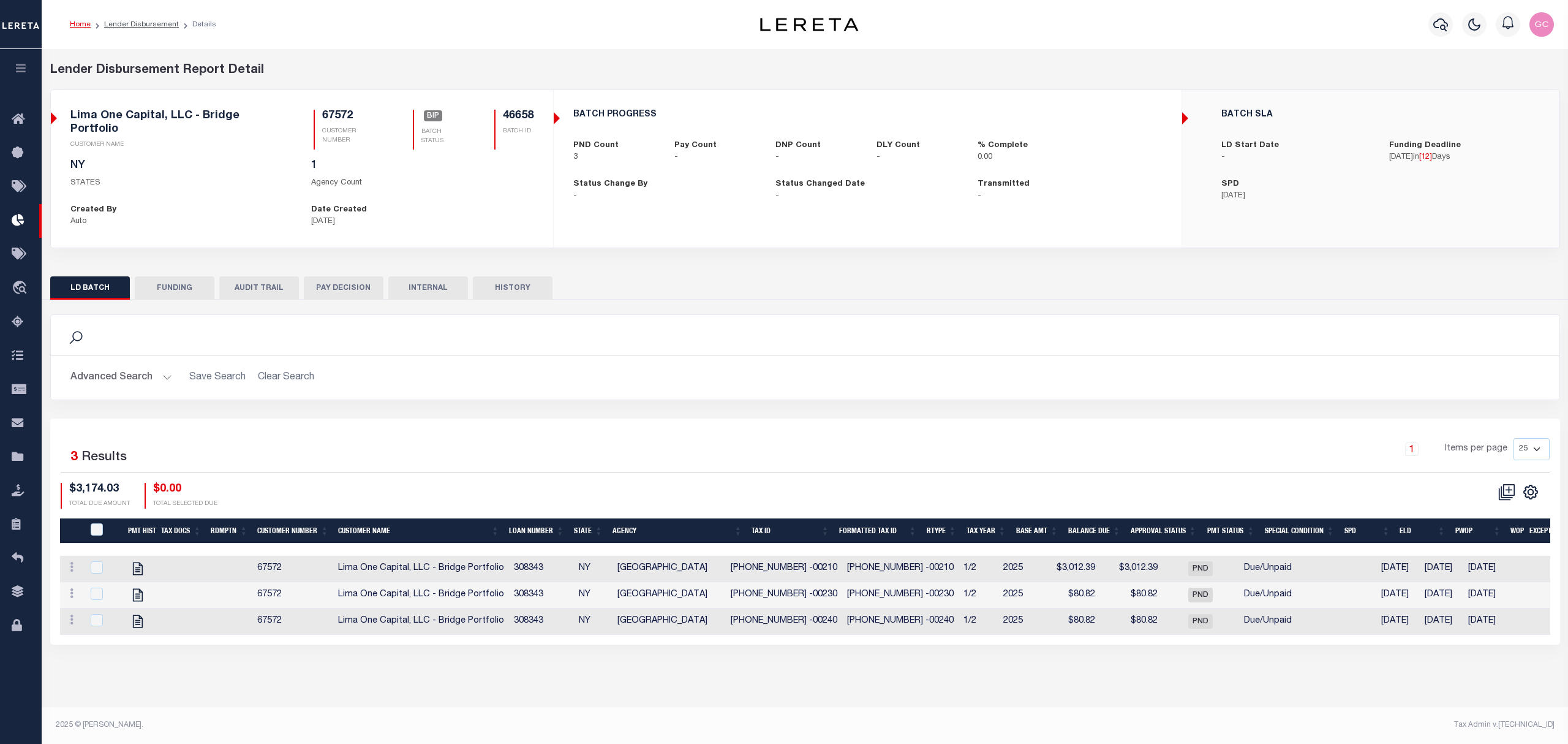
checkbox input "true"
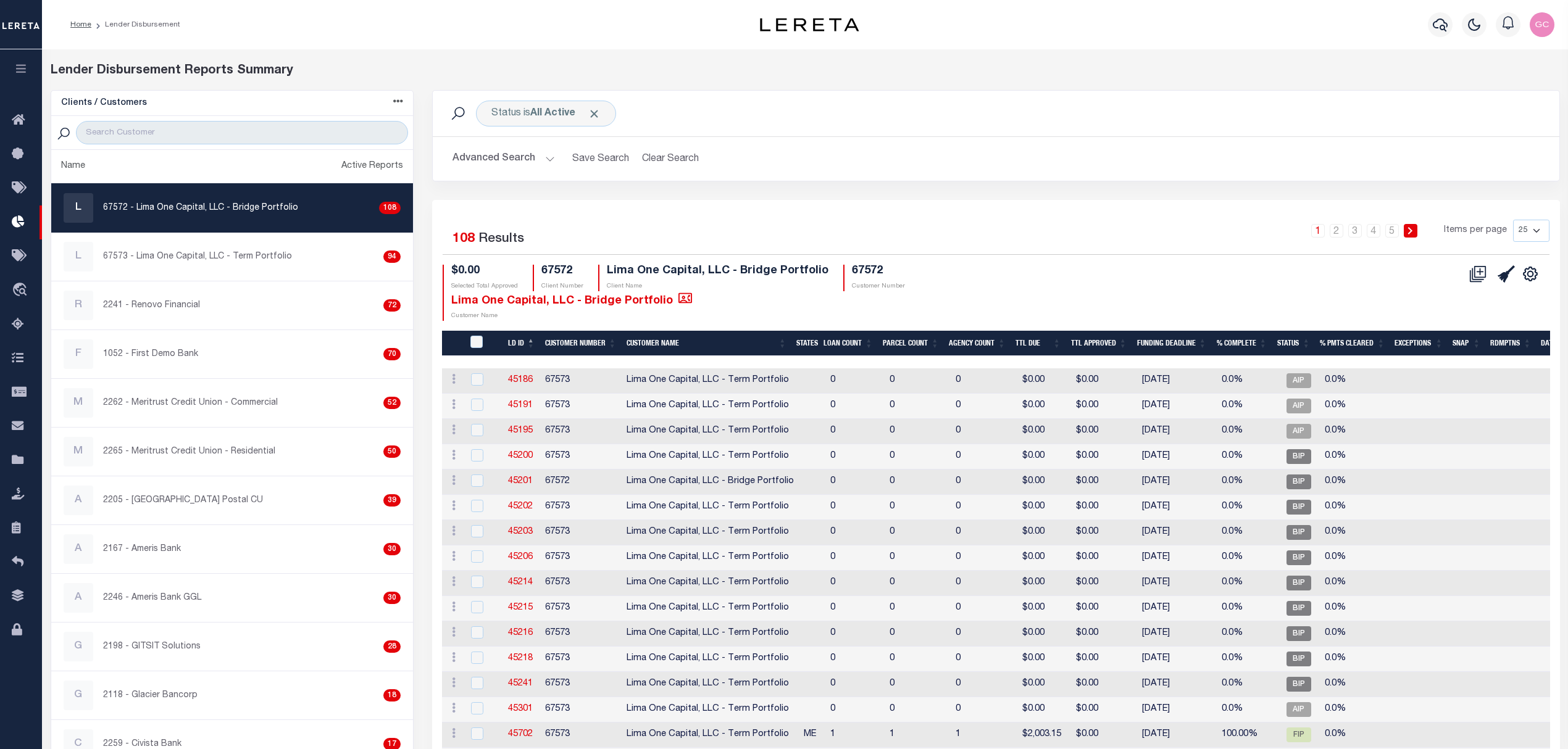
click at [1537, 228] on select "25 50 100 200" at bounding box center [1531, 230] width 36 height 22
select select "200"
click at [1513, 220] on select "25 50 100 200" at bounding box center [1531, 230] width 36 height 22
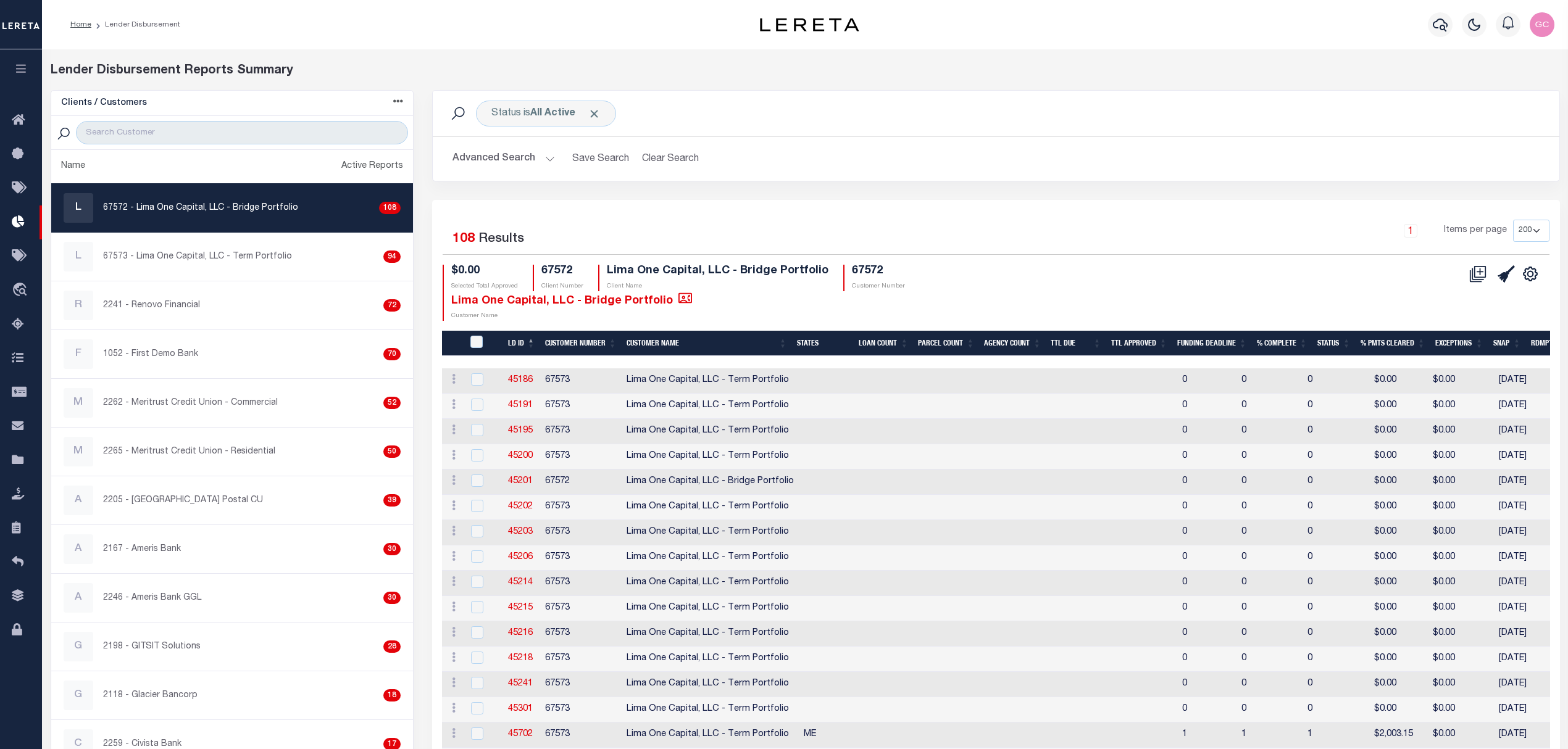
click at [1245, 253] on div "1 Items per page 25 50 100 200" at bounding box center [1137, 236] width 844 height 34
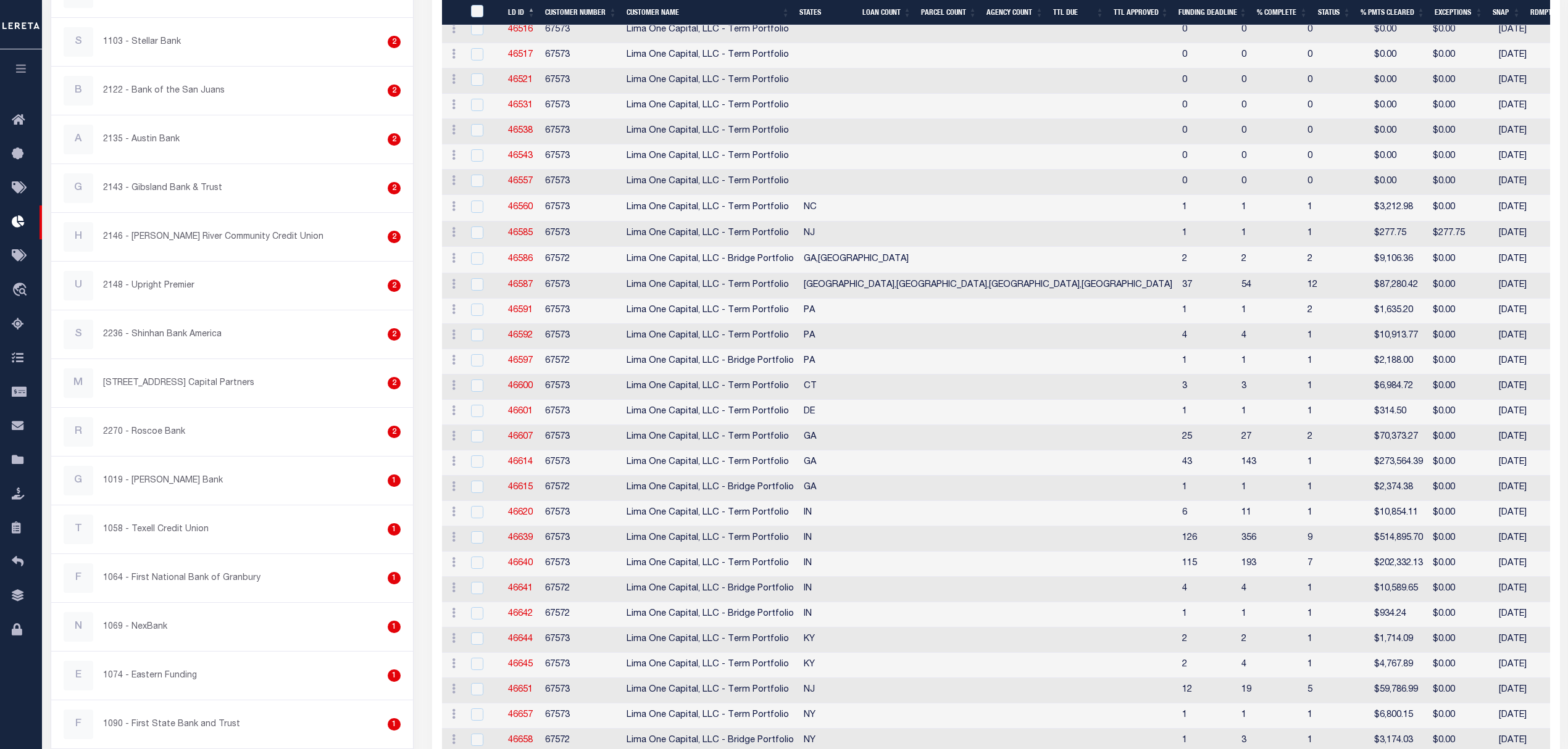
scroll to position [2434, 0]
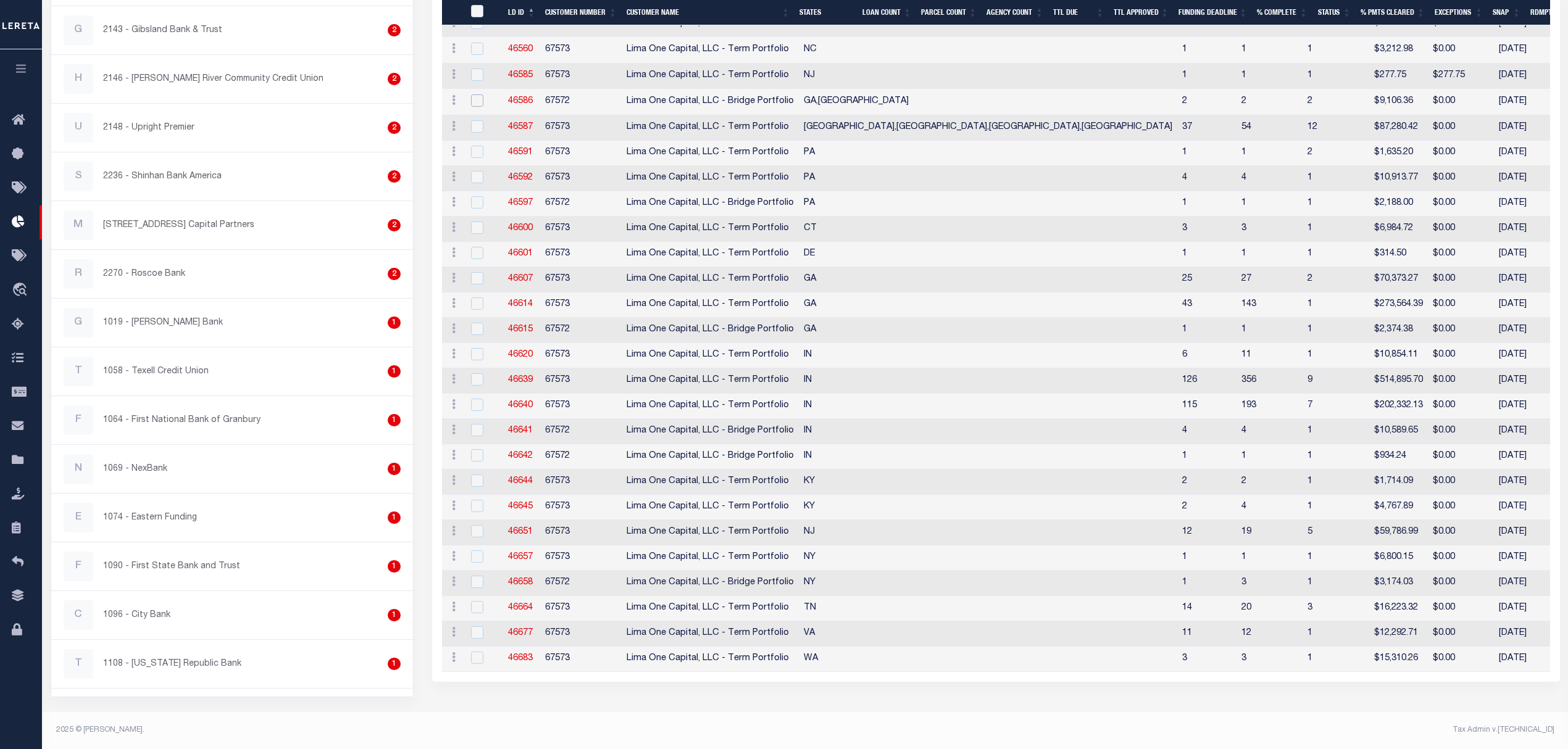
click at [477, 101] on input "checkbox" at bounding box center [477, 100] width 13 height 13
checkbox input "true"
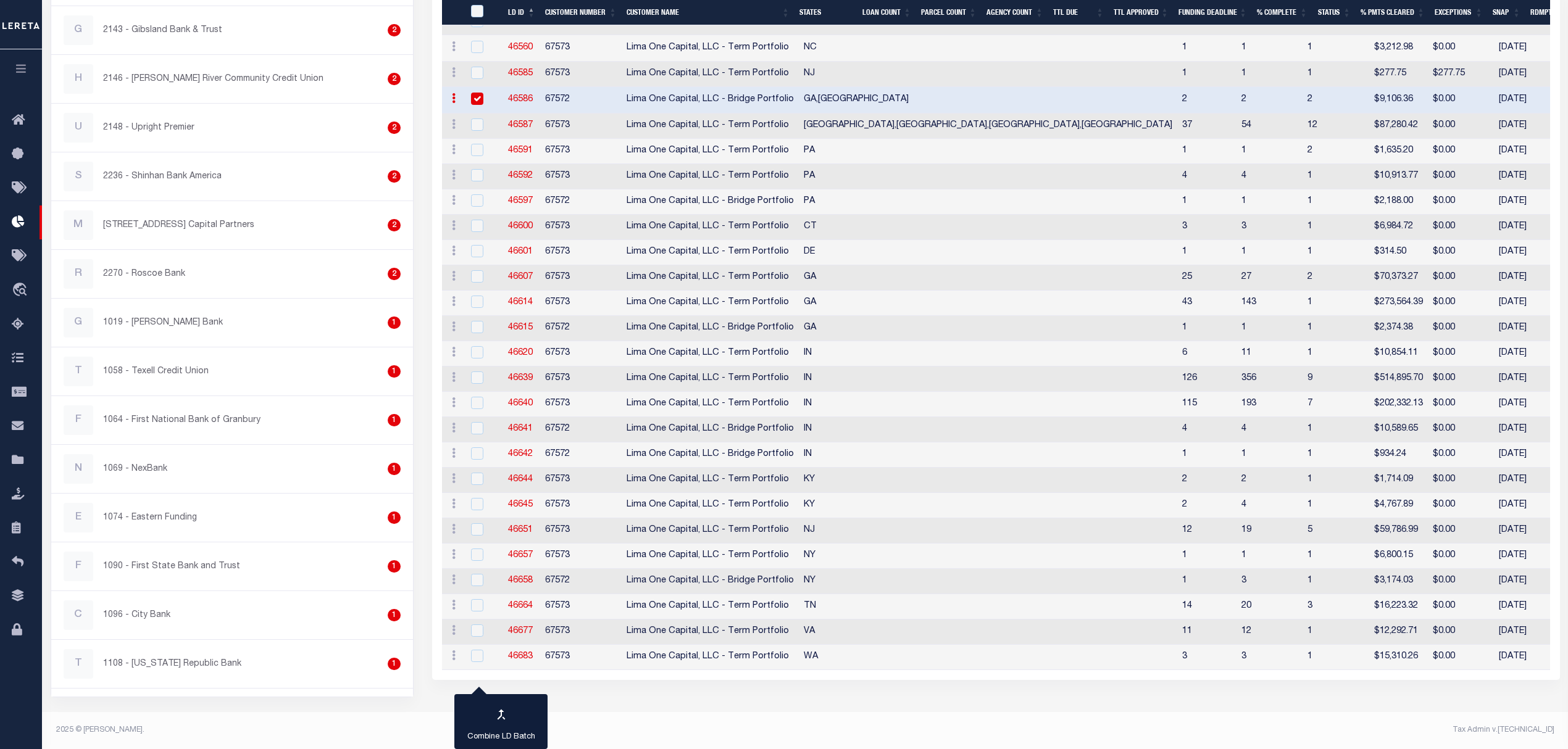
scroll to position [2433, 0]
click at [519, 103] on link "46586" at bounding box center [520, 99] width 24 height 9
checkbox input "true"
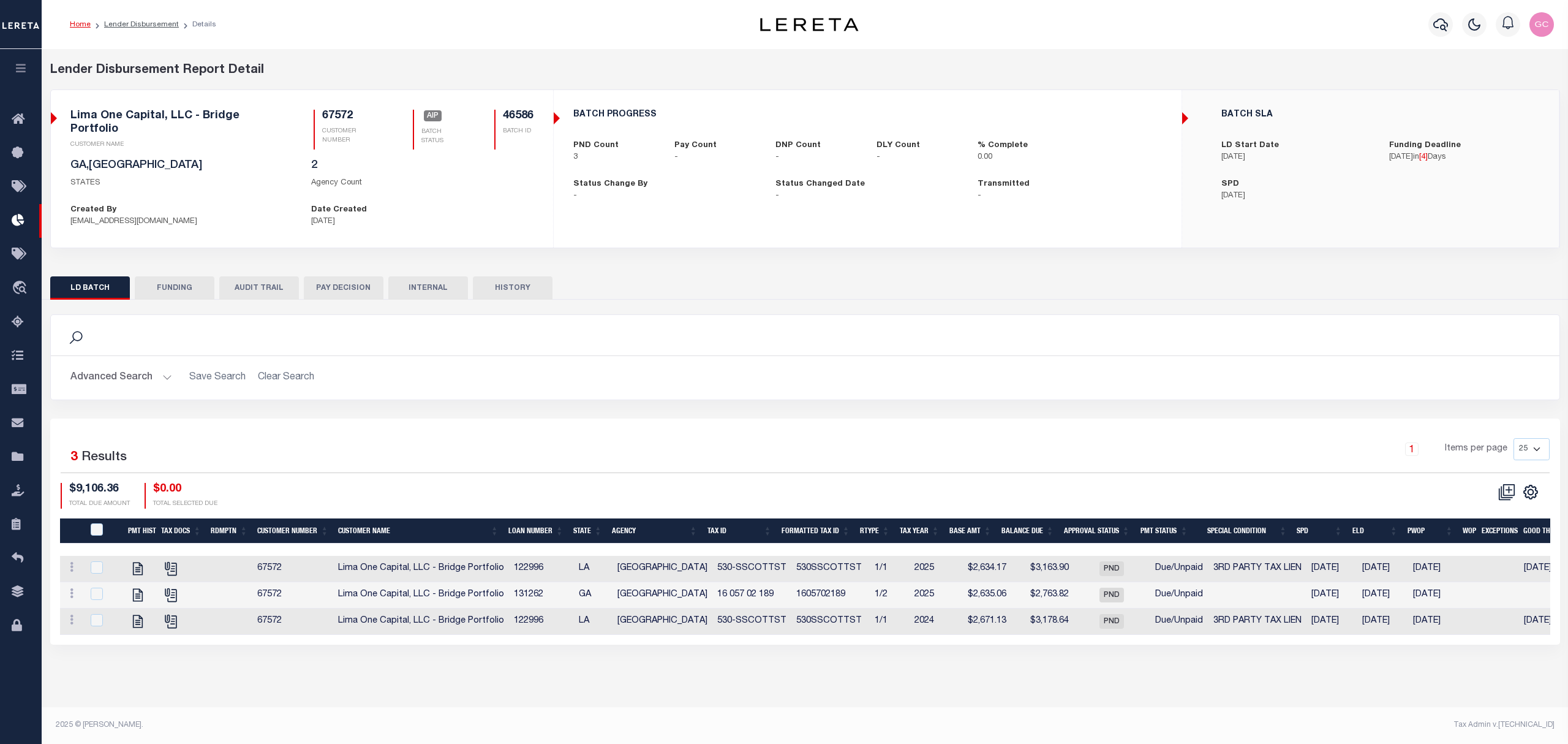
click at [20, 71] on icon "button" at bounding box center [21, 68] width 15 height 11
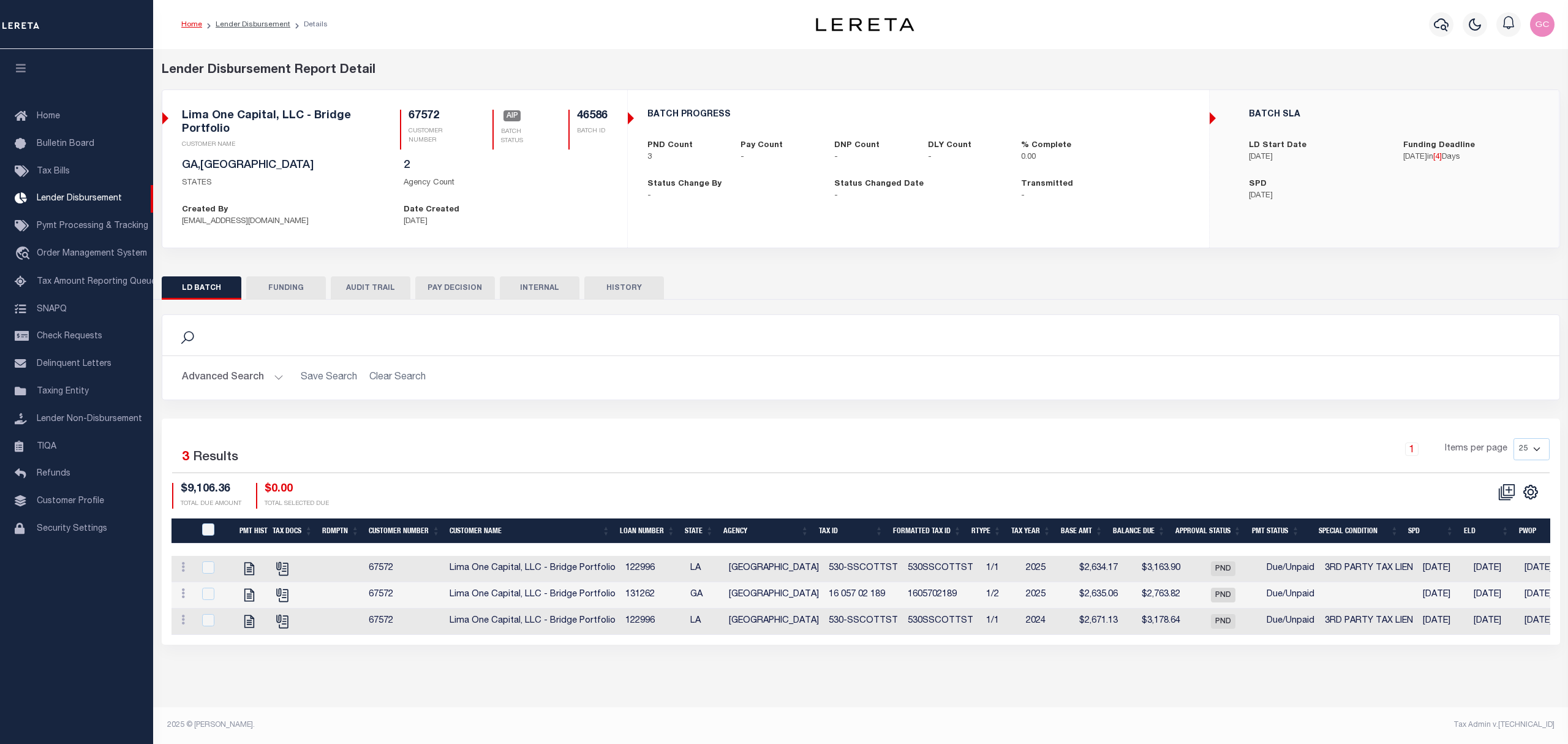
drag, startPoint x: 64, startPoint y: 225, endPoint x: 243, endPoint y: 219, distance: 179.1
click at [63, 225] on span "Pymt Processing & Tracking" at bounding box center [92, 226] width 111 height 9
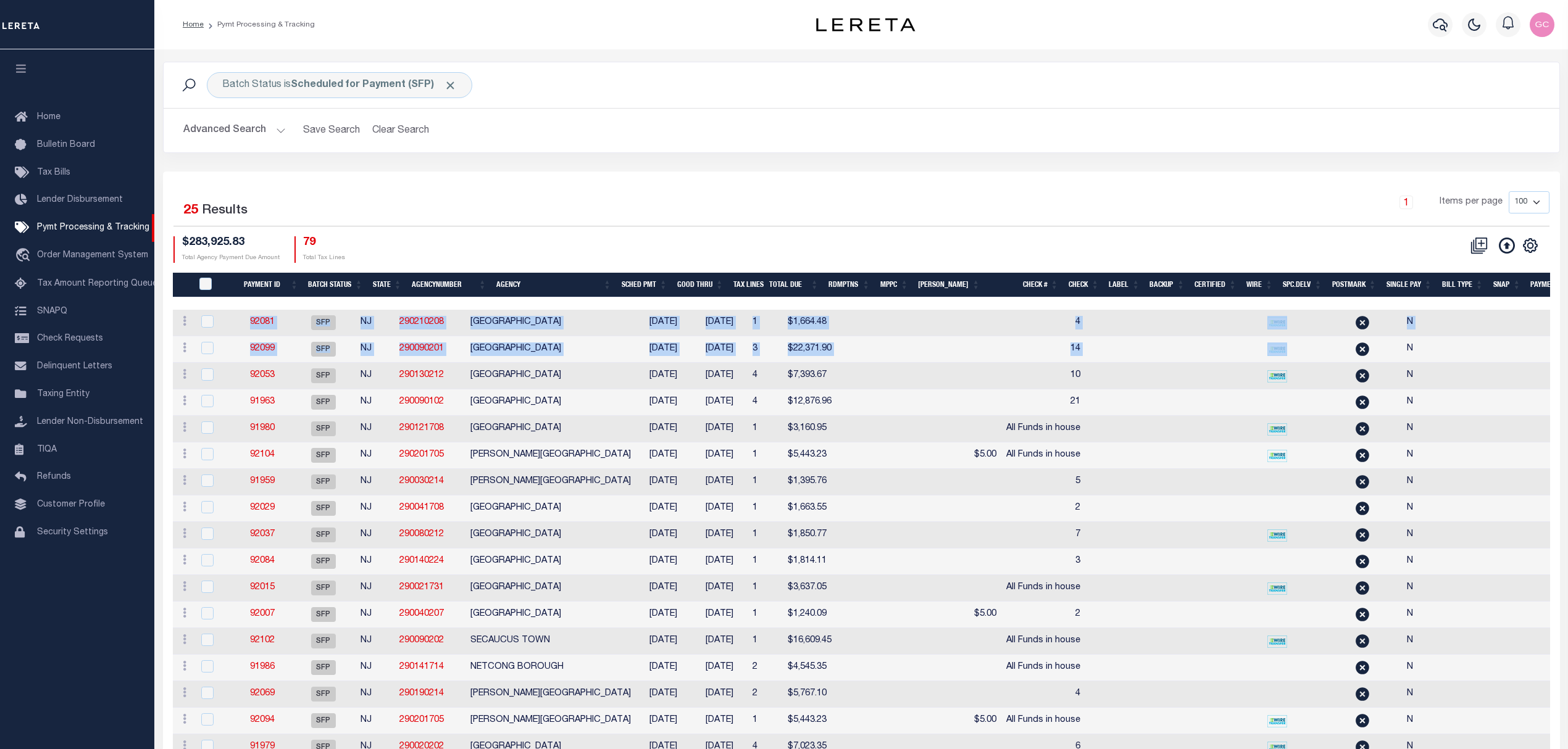
drag, startPoint x: 422, startPoint y: 303, endPoint x: 1317, endPoint y: 349, distance: 896.2
click at [1317, 349] on div "Payment ID Batch Status State AgencyNumber Agency SCHED PMT Good Thru Tax Lines…" at bounding box center [861, 625] width 1377 height 704
click at [900, 117] on div "Advanced Search Save Search Clear Search PayeeSearchTable_dynamictable_____Defa…" at bounding box center [862, 130] width 1395 height 44
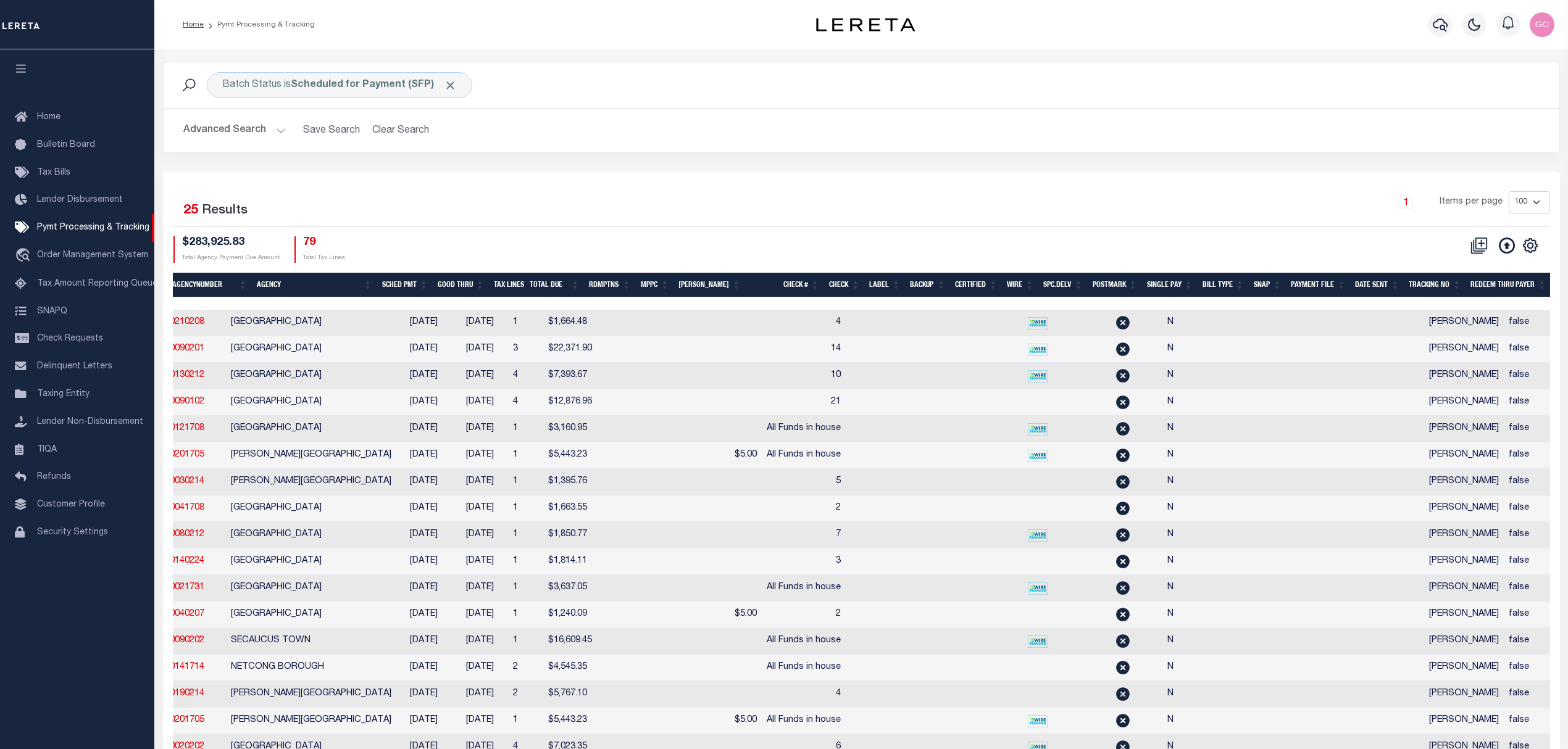
click at [1263, 292] on th "SNAP" at bounding box center [1267, 286] width 38 height 25
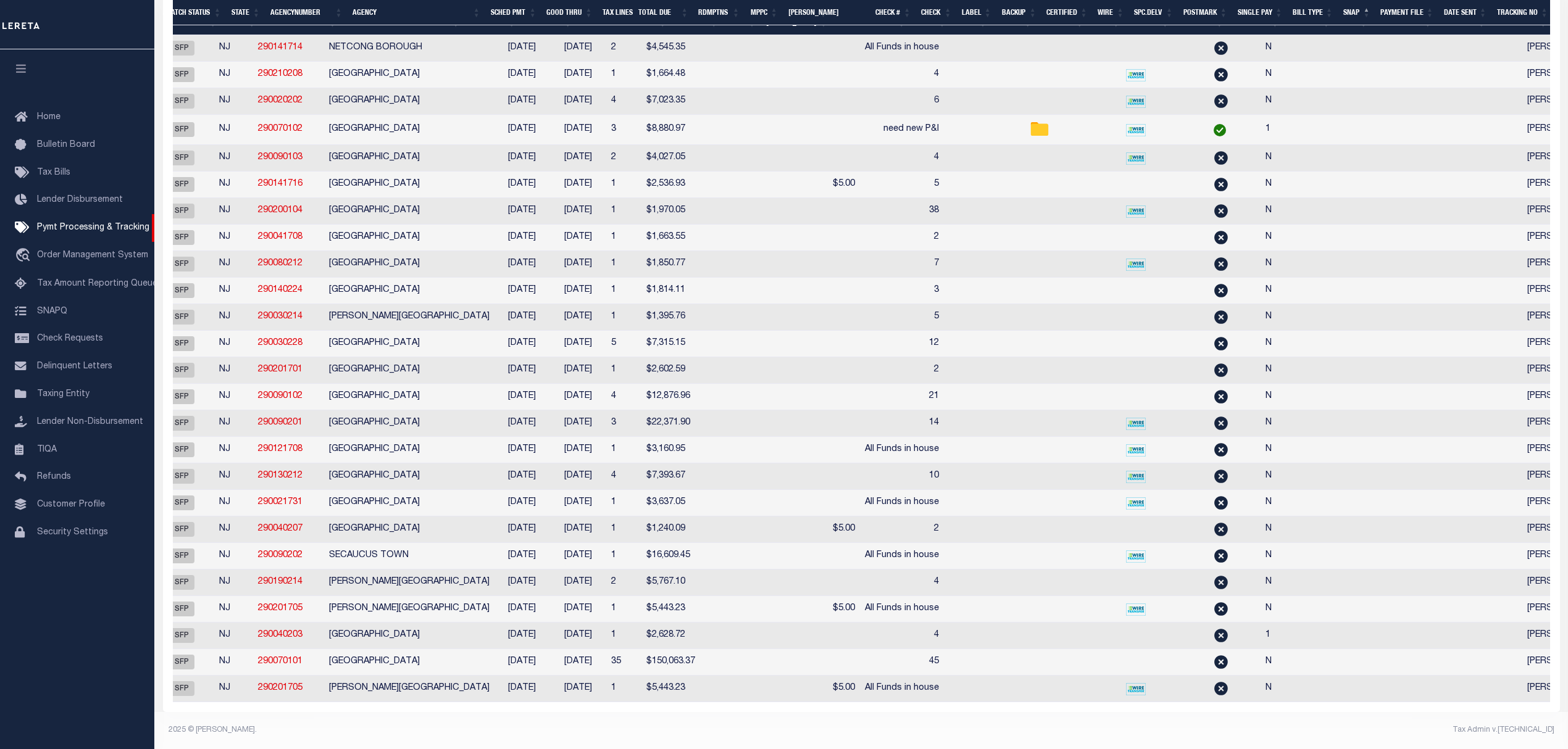
scroll to position [0, 0]
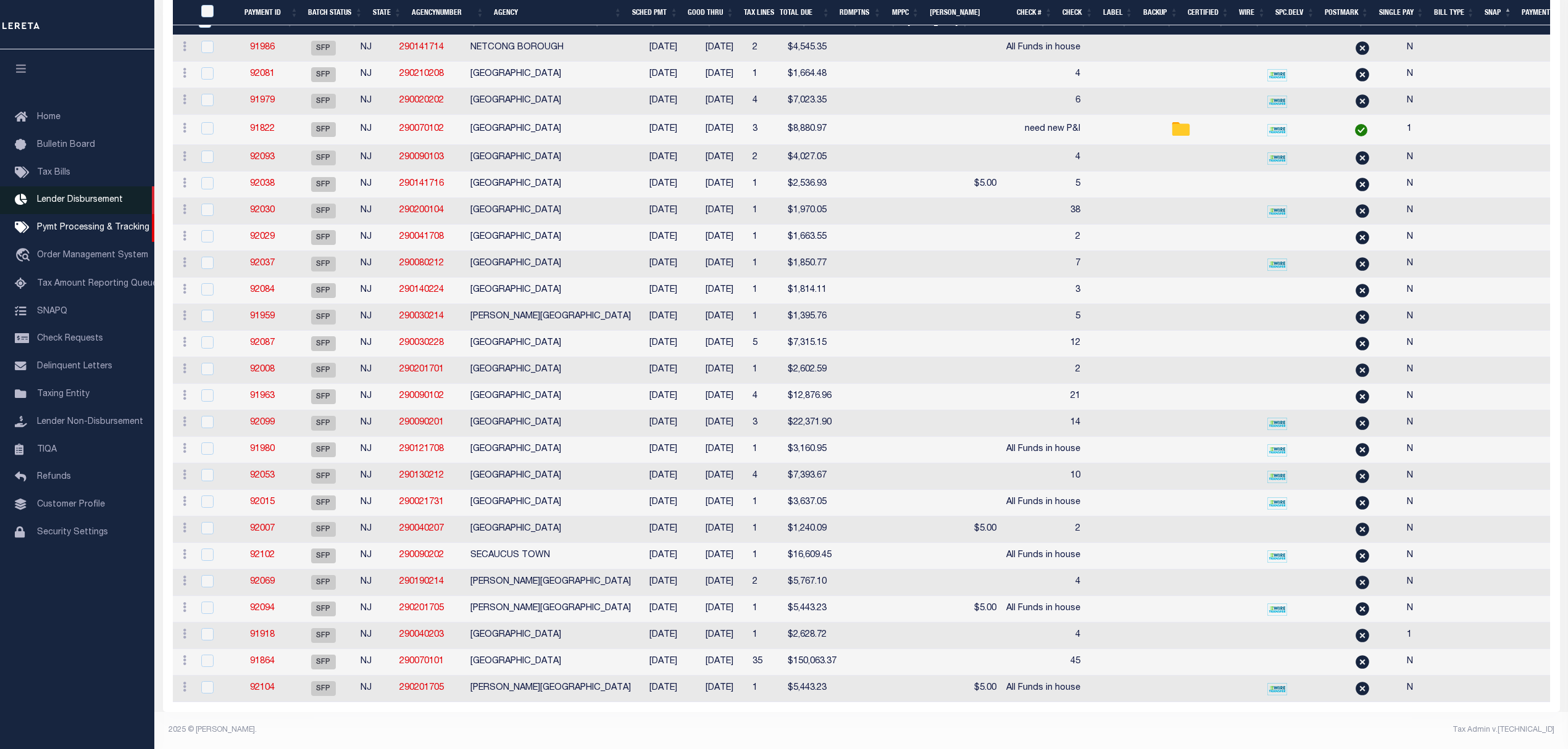
click at [74, 206] on link "Lender Disbursement" at bounding box center [77, 200] width 154 height 27
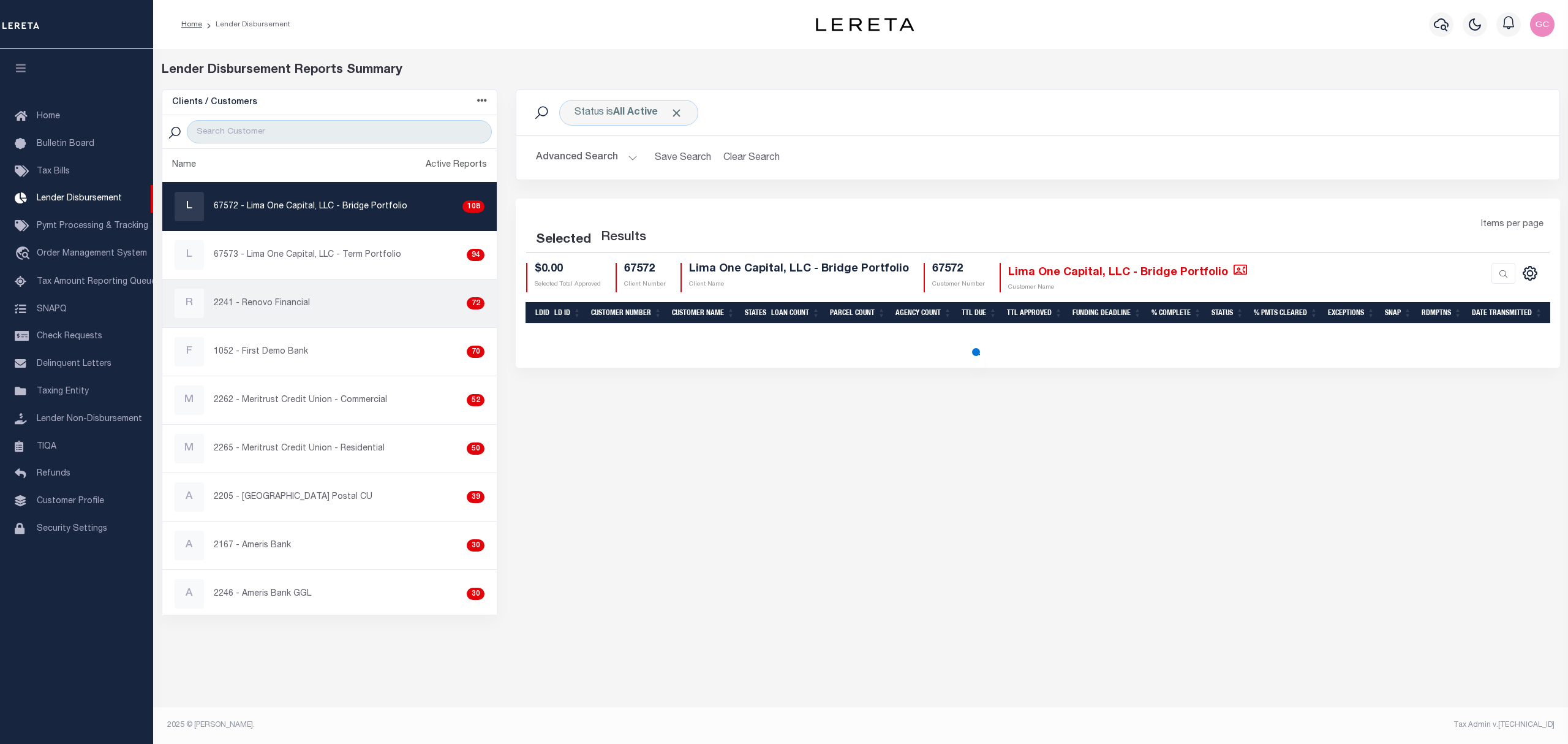
drag, startPoint x: 272, startPoint y: 312, endPoint x: 646, endPoint y: 348, distance: 375.7
click at [273, 311] on div "R 2241 - Renovo Financial 72" at bounding box center [329, 303] width 310 height 29
checkbox input "true"
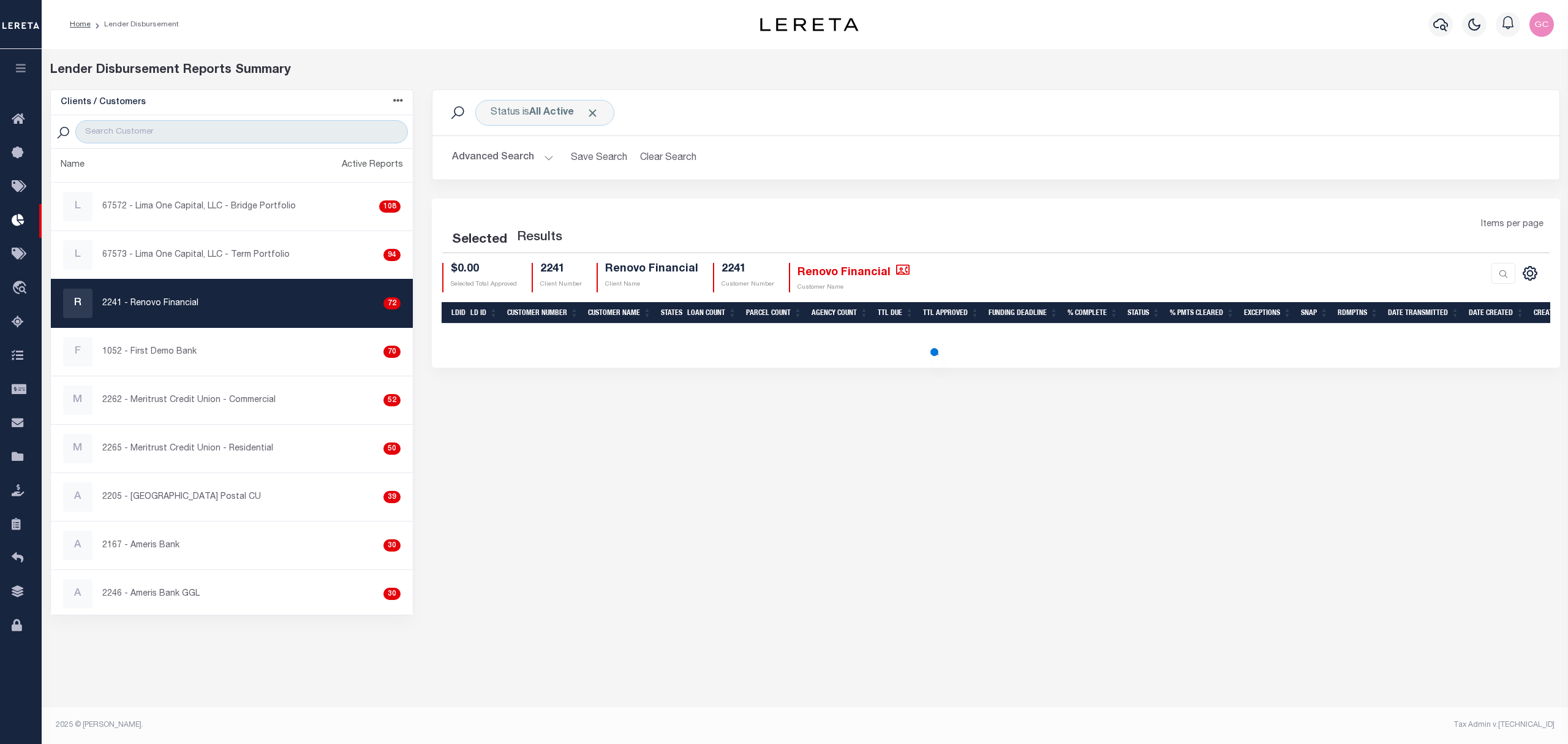
select select "200"
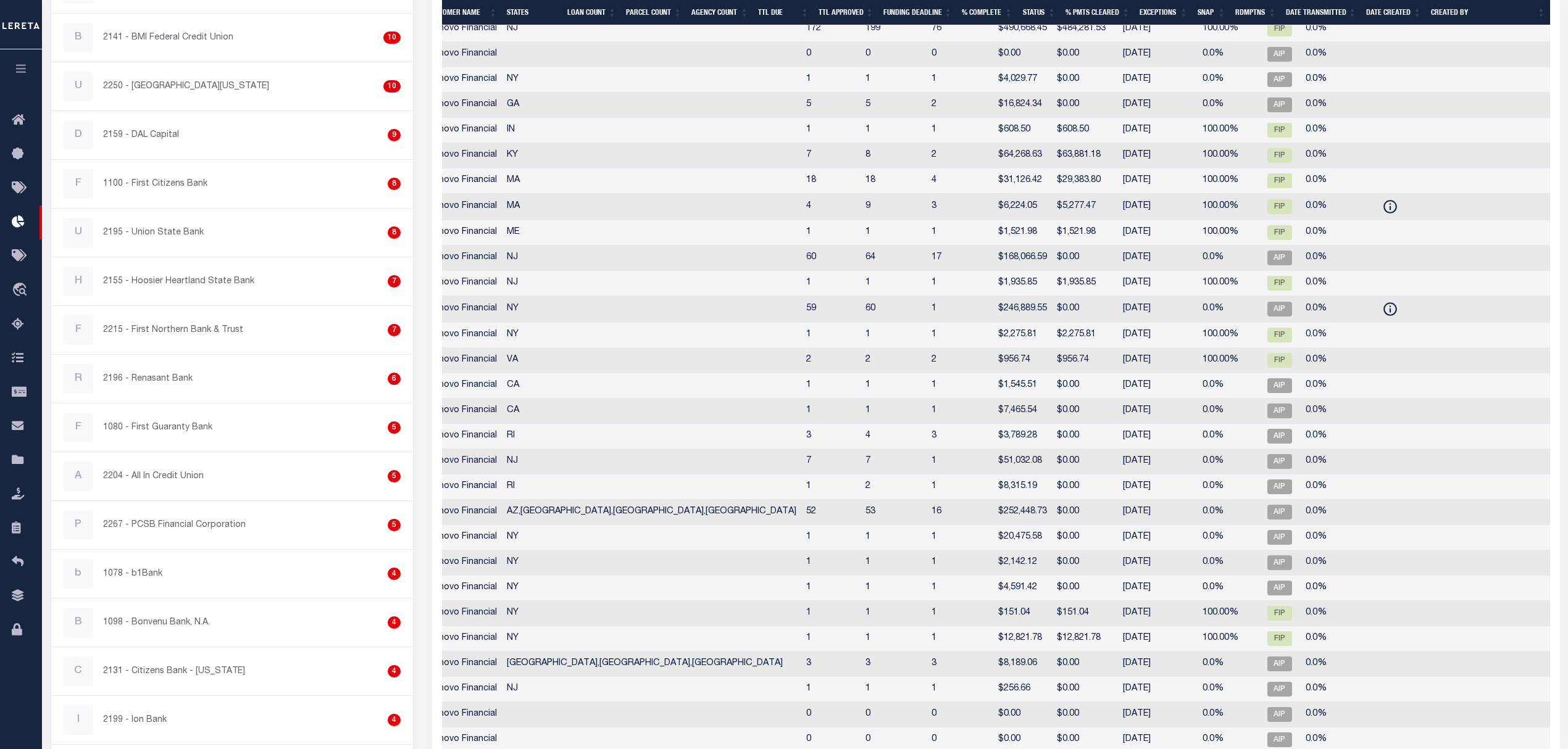
scroll to position [1033, 0]
